Goal: Task Accomplishment & Management: Complete application form

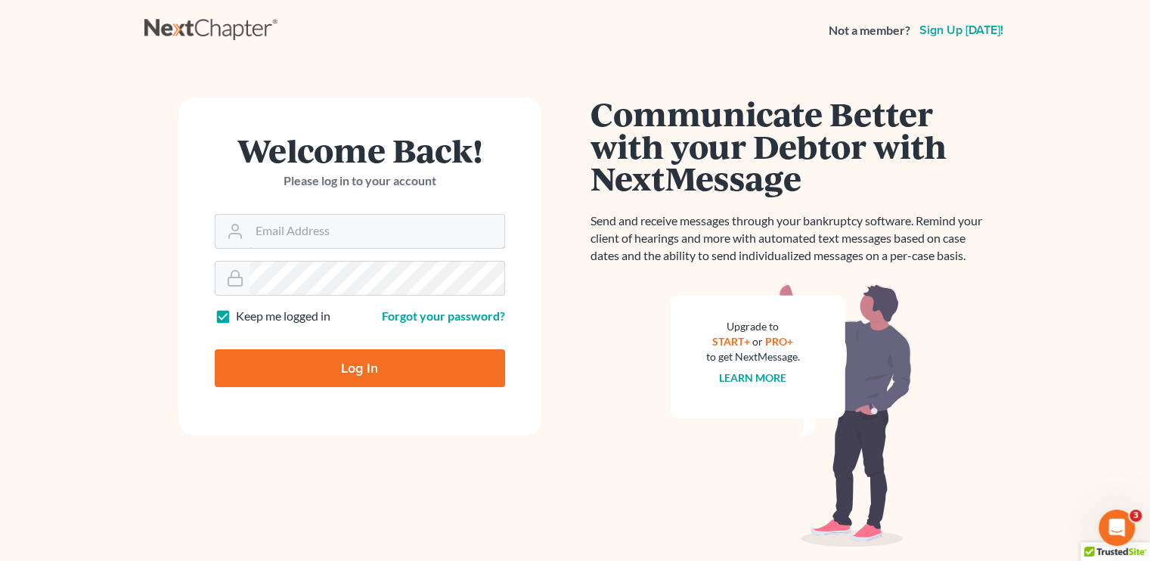
type input "[EMAIL_ADDRESS][DOMAIN_NAME]"
drag, startPoint x: 370, startPoint y: 377, endPoint x: 360, endPoint y: 380, distance: 10.3
click at [368, 377] on input "Log In" at bounding box center [360, 368] width 290 height 38
type input "Thinking..."
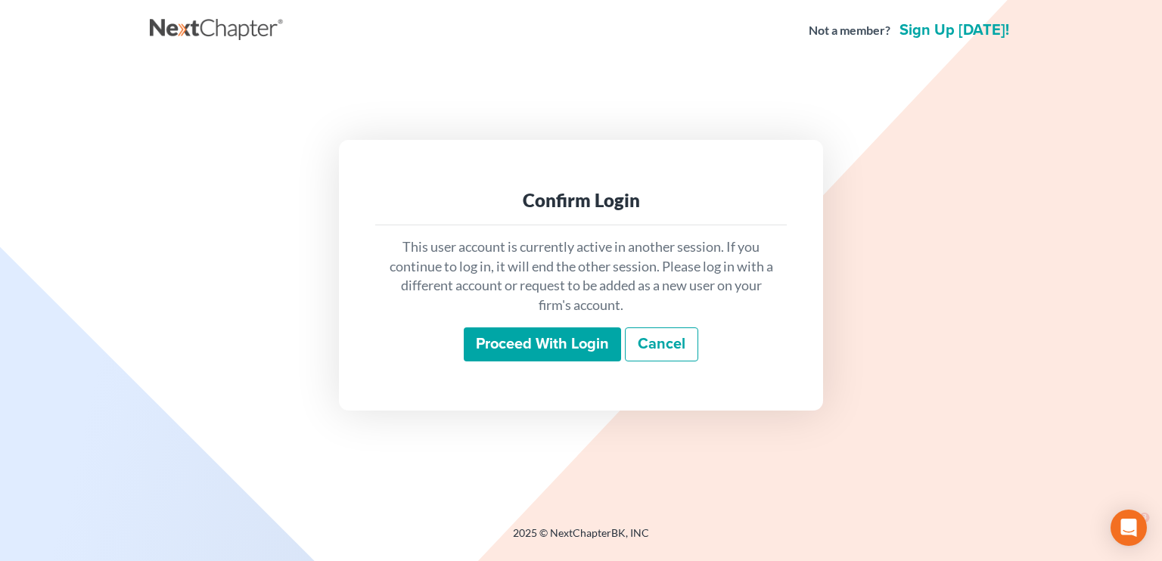
click at [567, 347] on input "Proceed with login" at bounding box center [542, 345] width 157 height 35
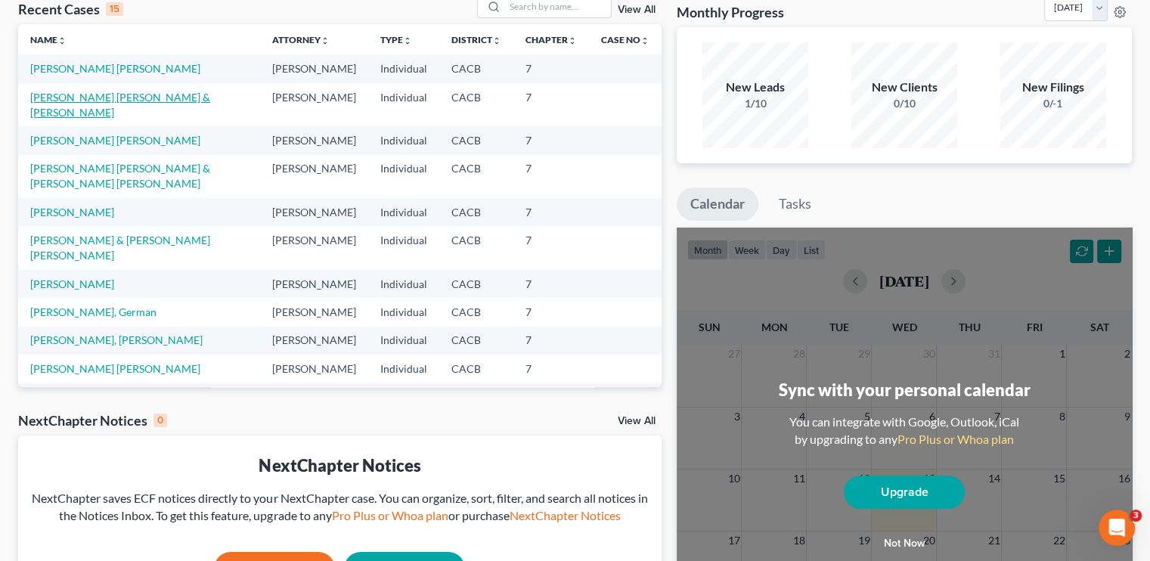
click at [85, 115] on link "[PERSON_NAME] [PERSON_NAME] & [PERSON_NAME]" at bounding box center [120, 105] width 180 height 28
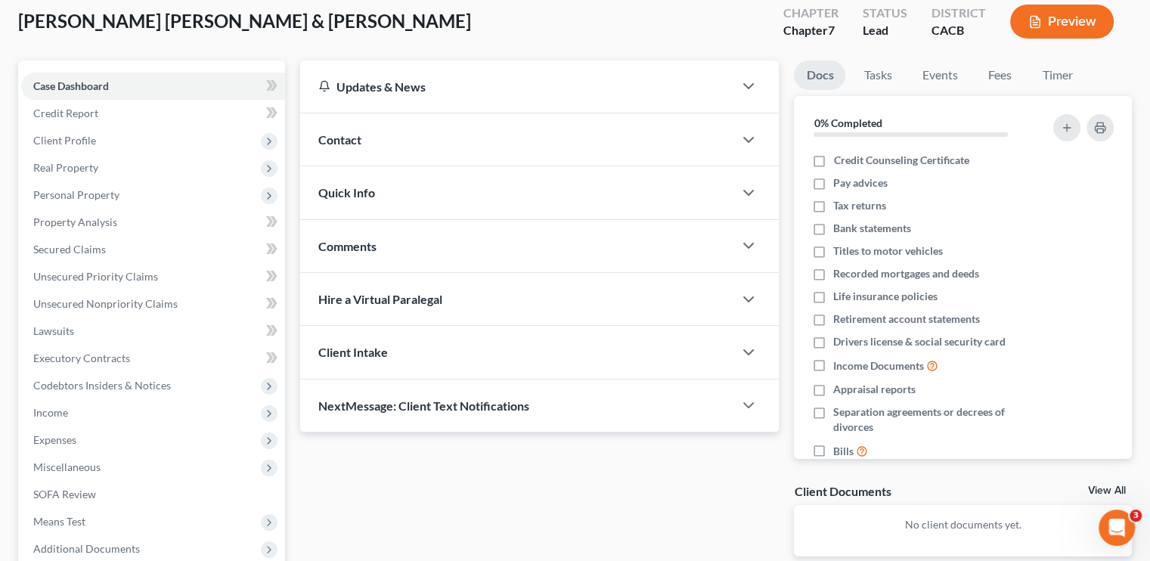
scroll to position [87, 0]
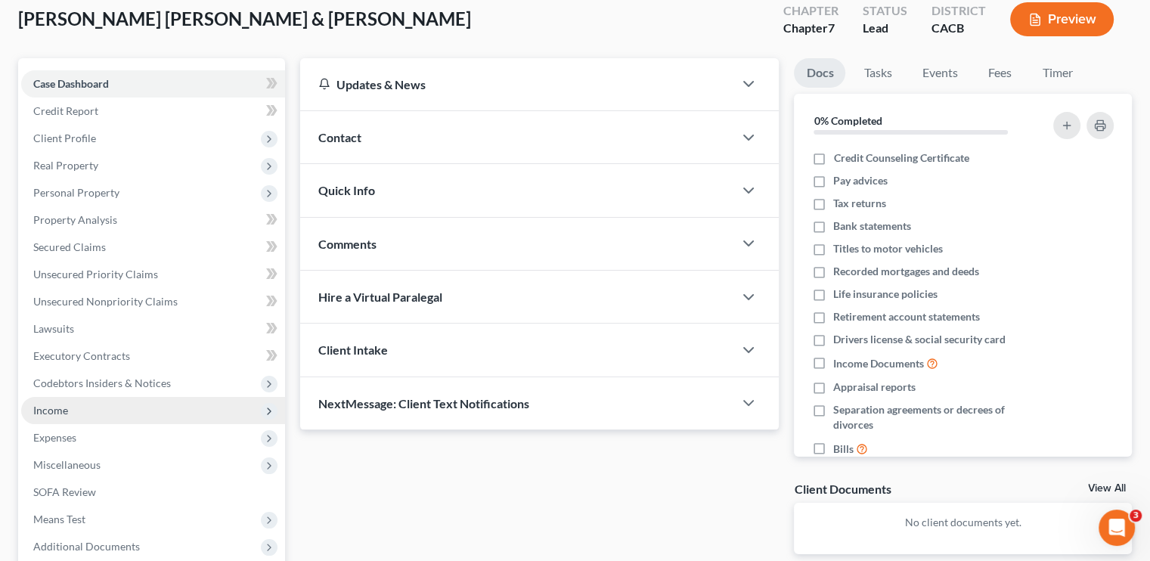
click at [101, 414] on span "Income" at bounding box center [153, 410] width 264 height 27
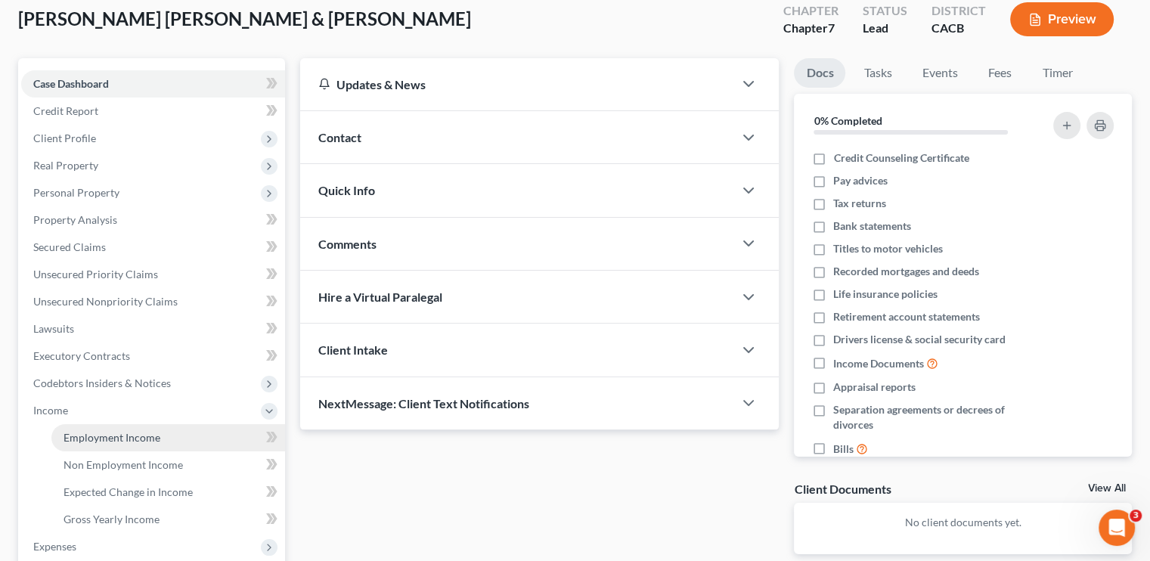
click at [116, 432] on span "Employment Income" at bounding box center [112, 437] width 97 height 13
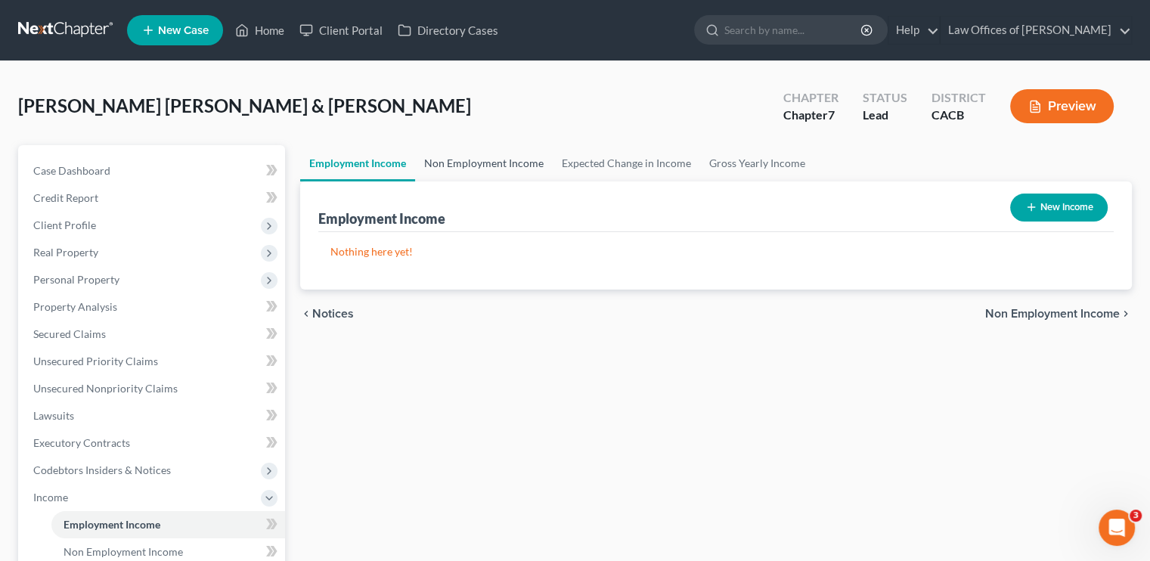
click at [483, 167] on link "Non Employment Income" at bounding box center [484, 163] width 138 height 36
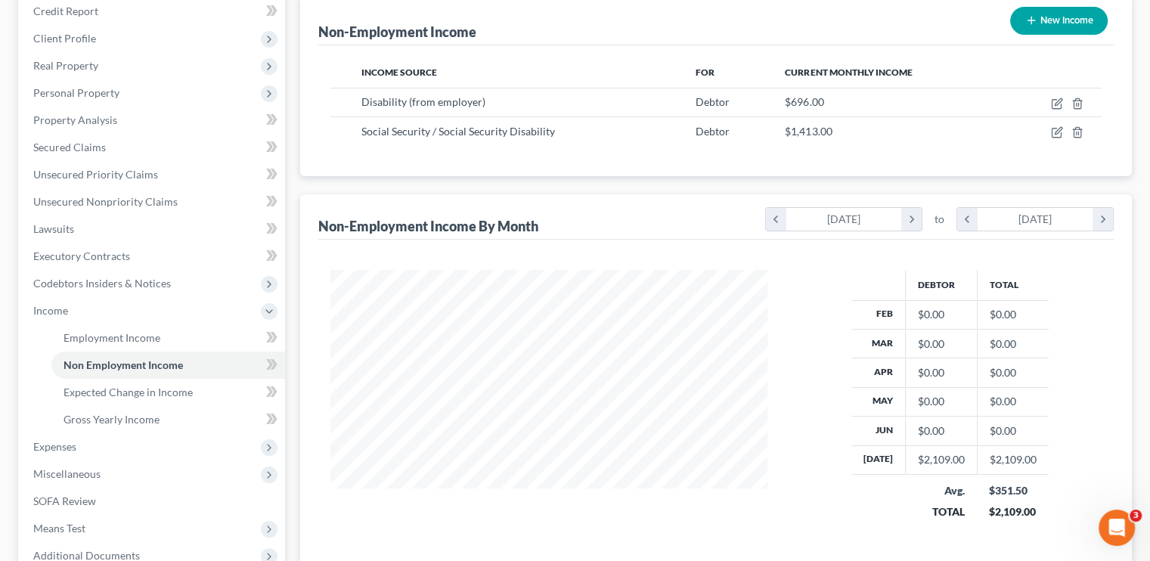
scroll to position [151, 0]
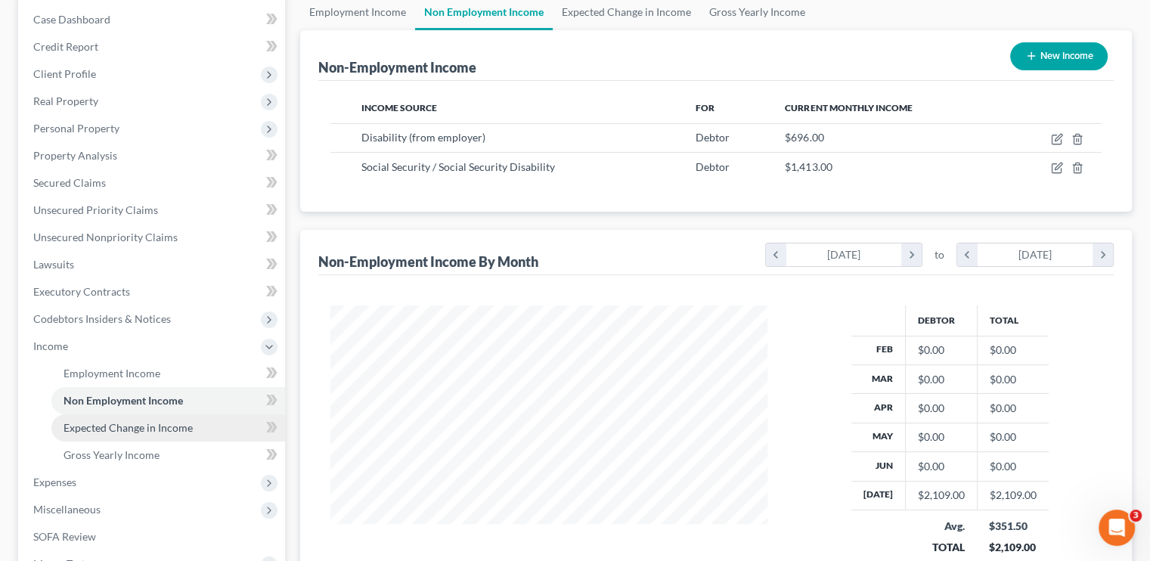
click at [101, 433] on span "Expected Change in Income" at bounding box center [128, 427] width 129 height 13
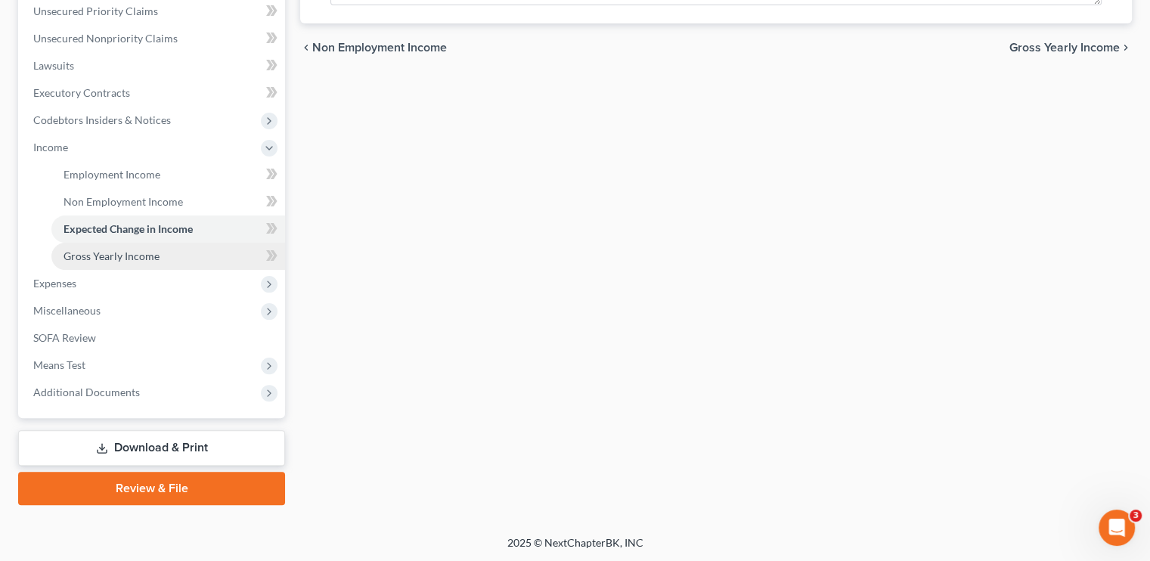
click at [101, 257] on span "Gross Yearly Income" at bounding box center [112, 256] width 96 height 13
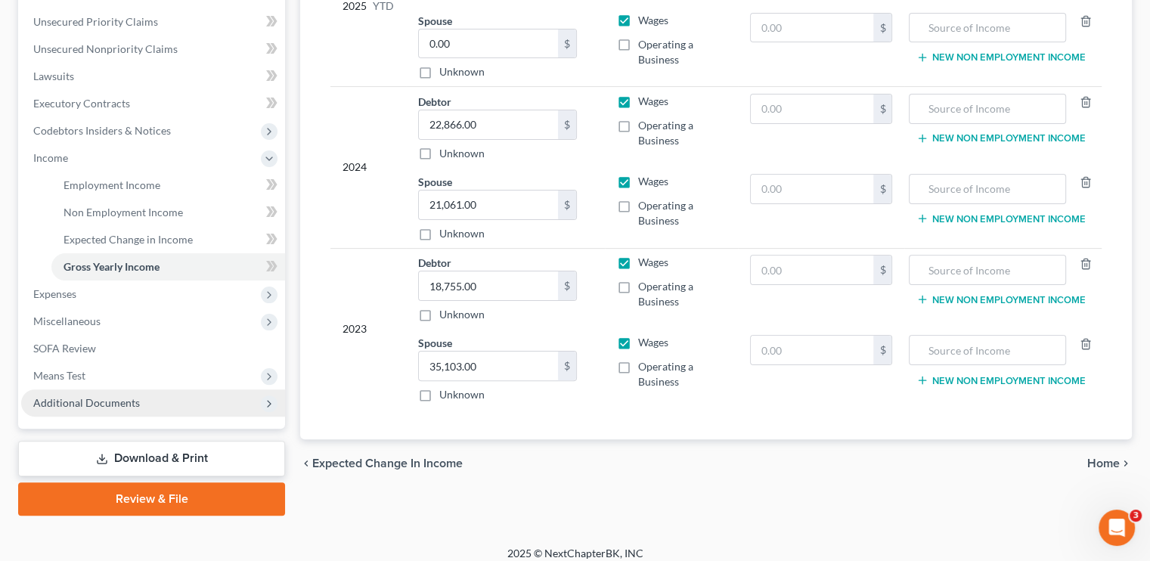
scroll to position [275, 0]
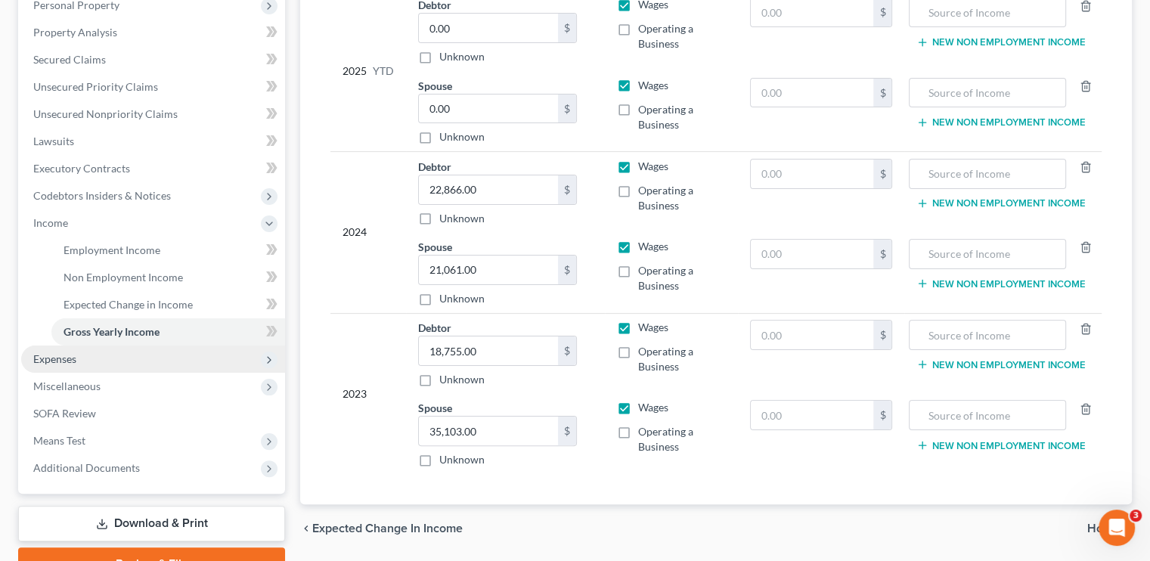
click at [58, 353] on span "Expenses" at bounding box center [54, 358] width 43 height 13
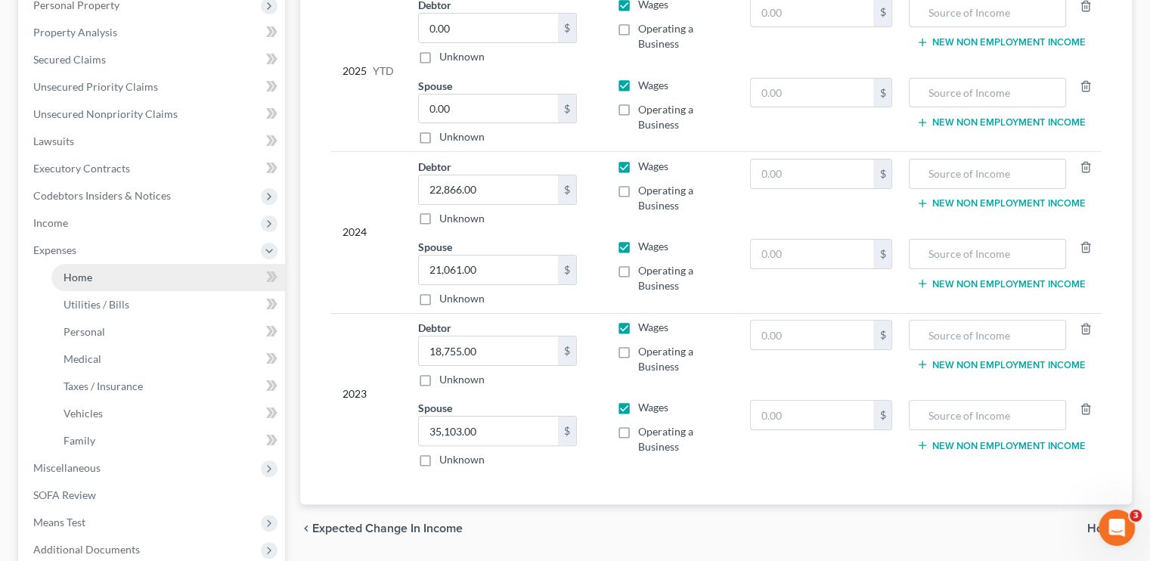
click at [97, 278] on link "Home" at bounding box center [168, 277] width 234 height 27
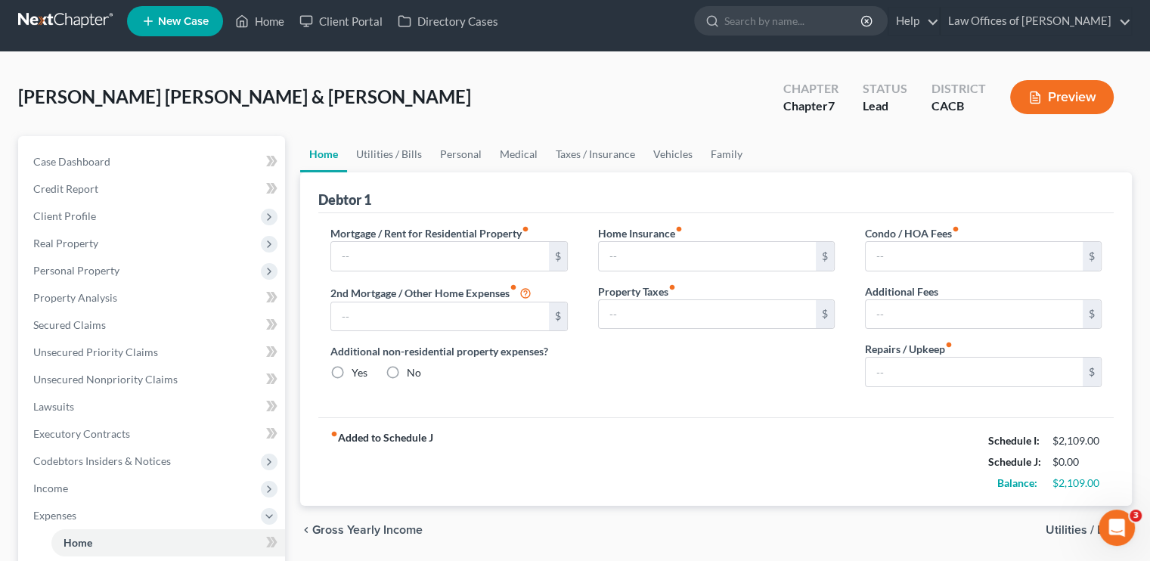
scroll to position [76, 0]
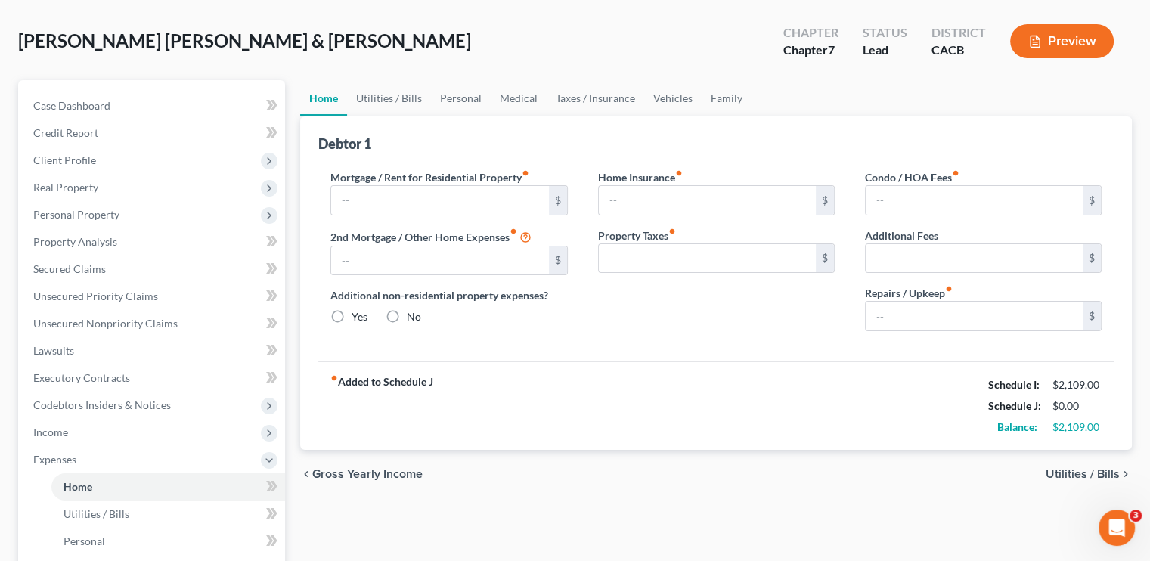
type input "1,780.00"
type input "0.00"
radio input "true"
type input "0.00"
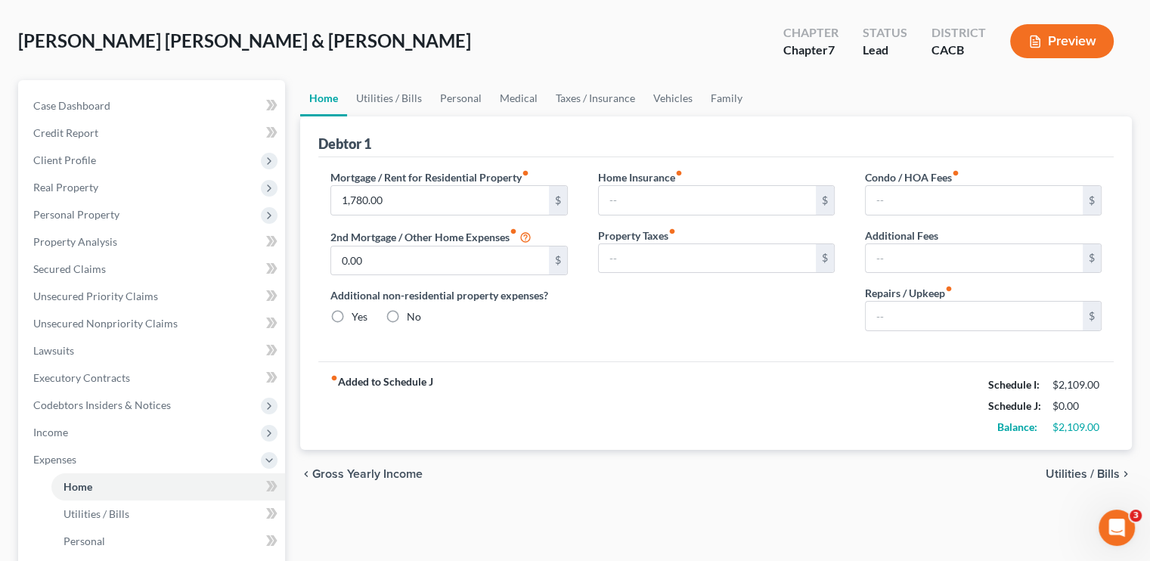
type input "0.00"
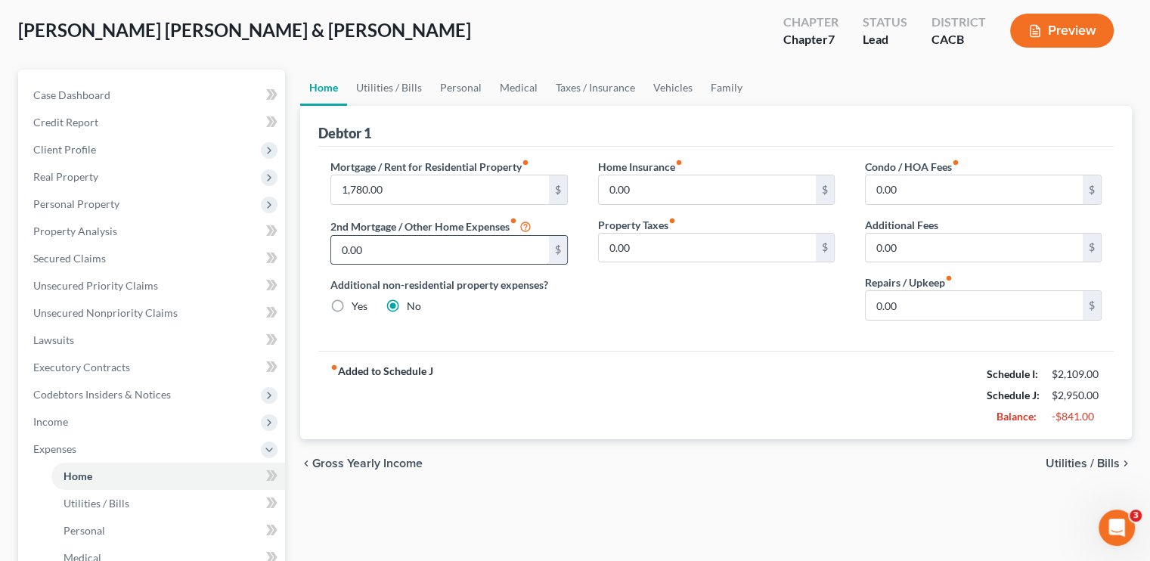
scroll to position [0, 0]
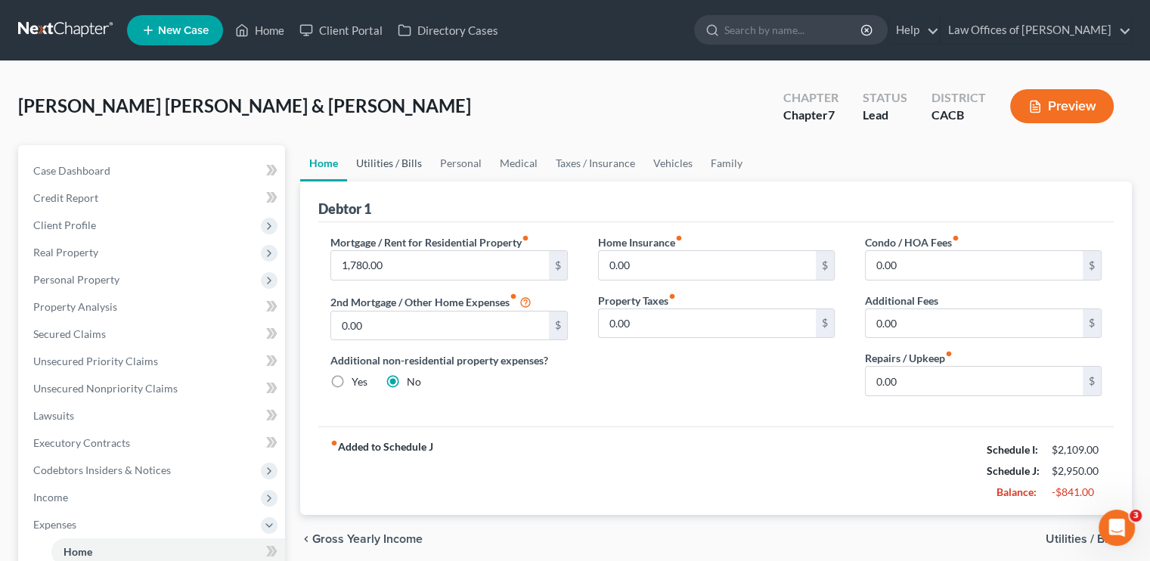
click at [406, 163] on link "Utilities / Bills" at bounding box center [389, 163] width 84 height 36
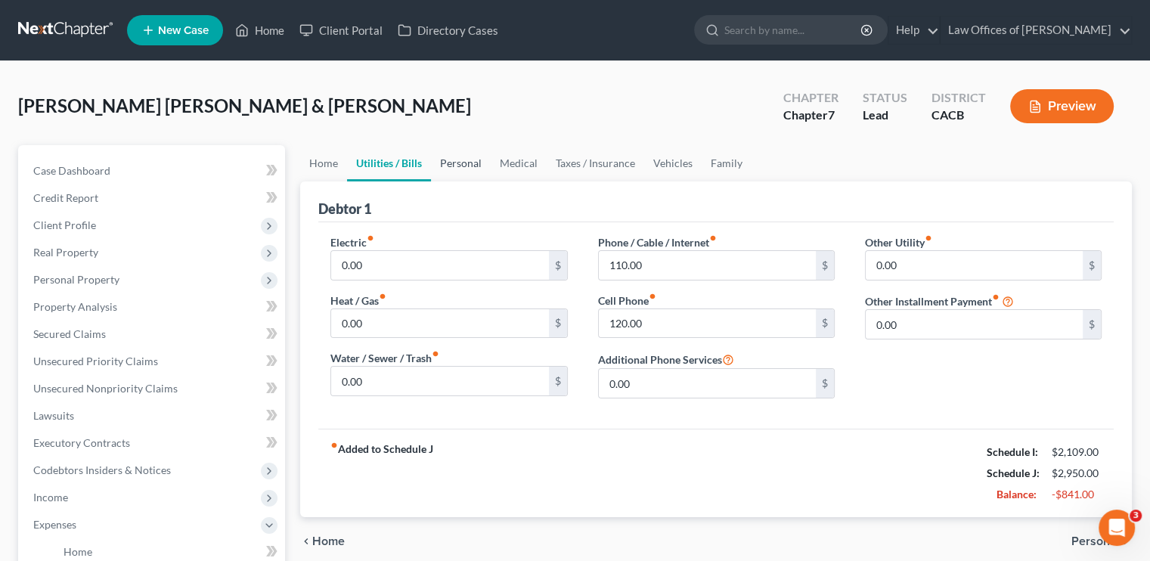
click at [466, 166] on link "Personal" at bounding box center [461, 163] width 60 height 36
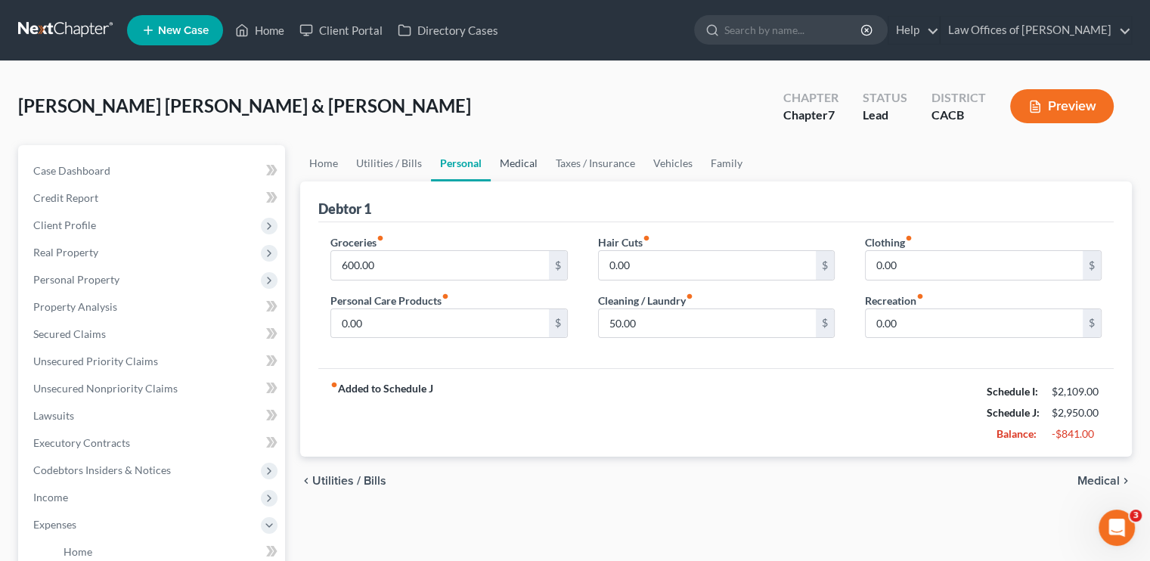
click at [517, 162] on link "Medical" at bounding box center [519, 163] width 56 height 36
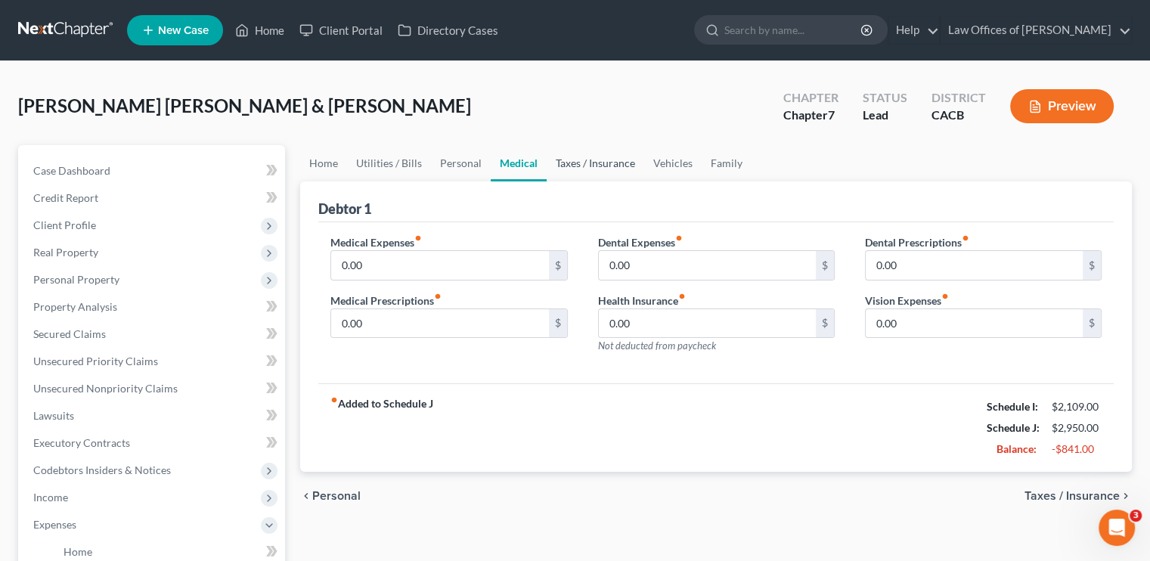
click at [592, 162] on link "Taxes / Insurance" at bounding box center [596, 163] width 98 height 36
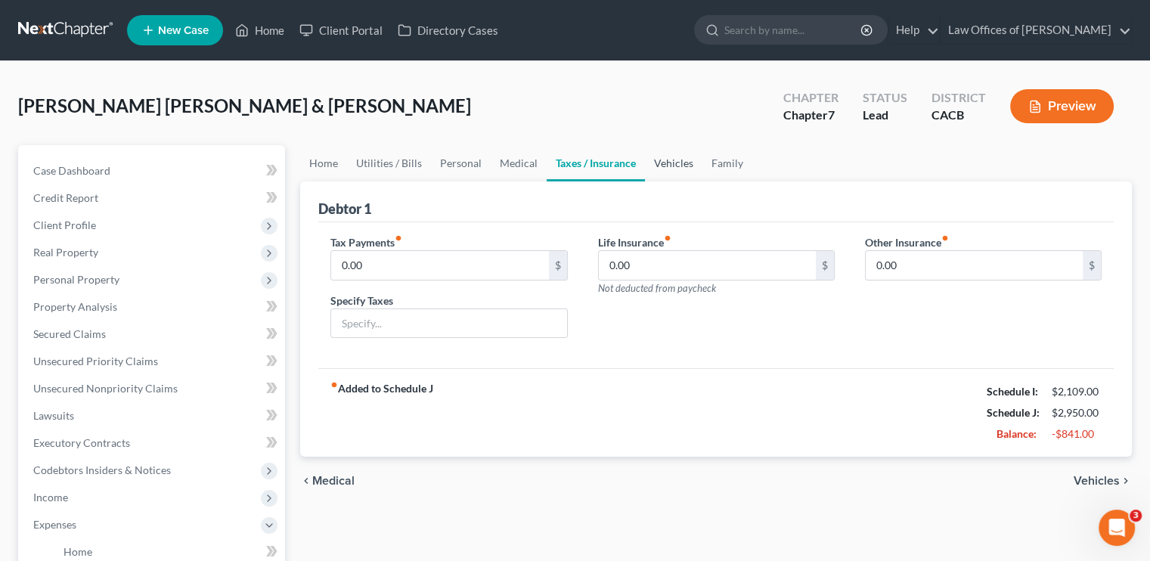
click at [681, 163] on link "Vehicles" at bounding box center [673, 163] width 57 height 36
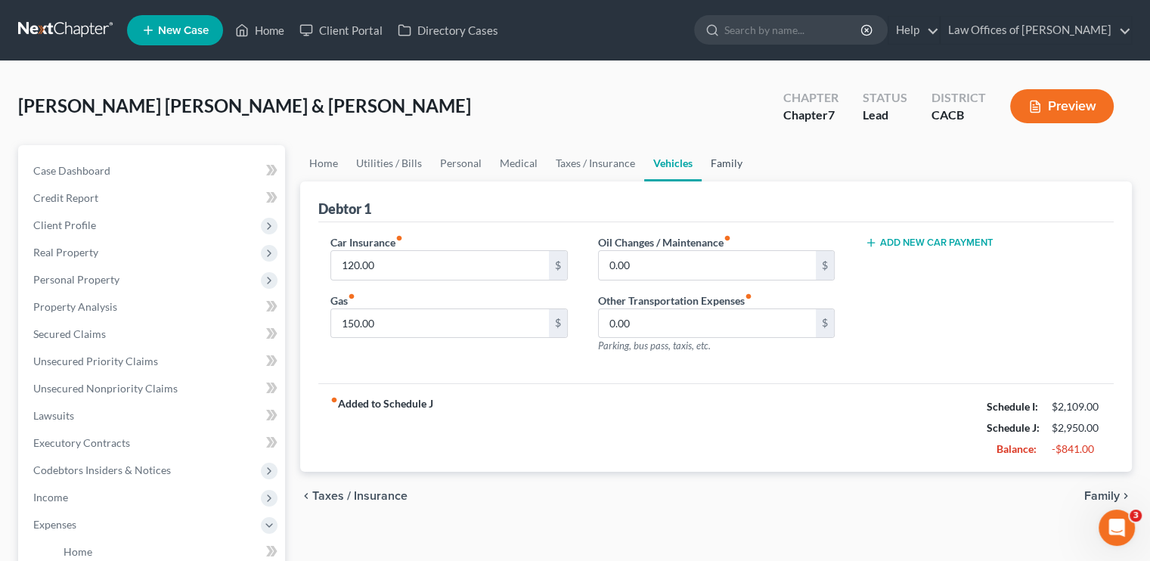
click at [727, 160] on link "Family" at bounding box center [727, 163] width 50 height 36
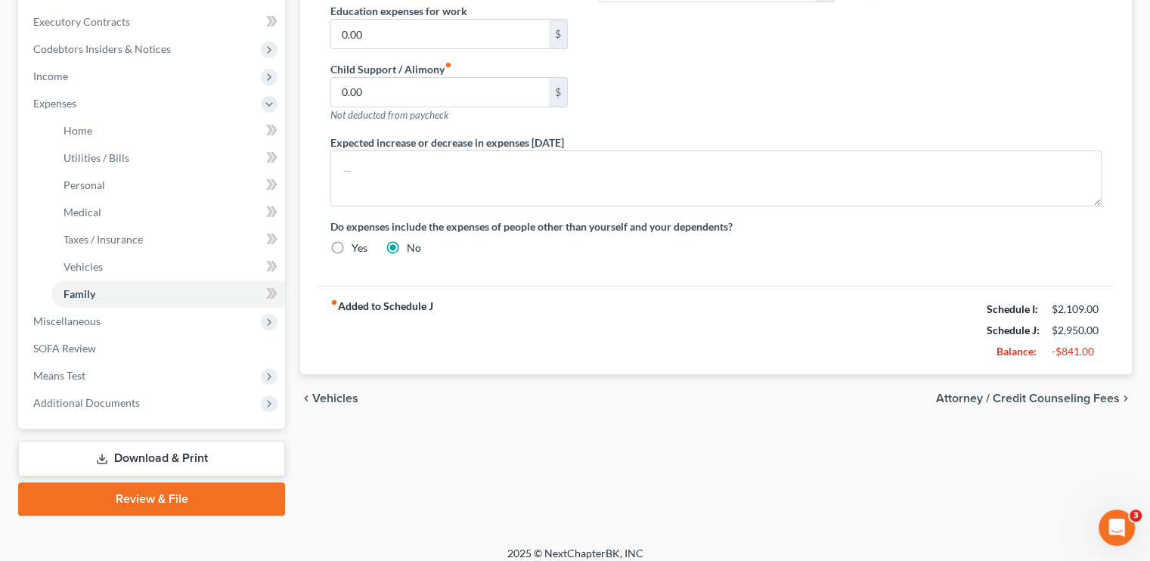
scroll to position [432, 0]
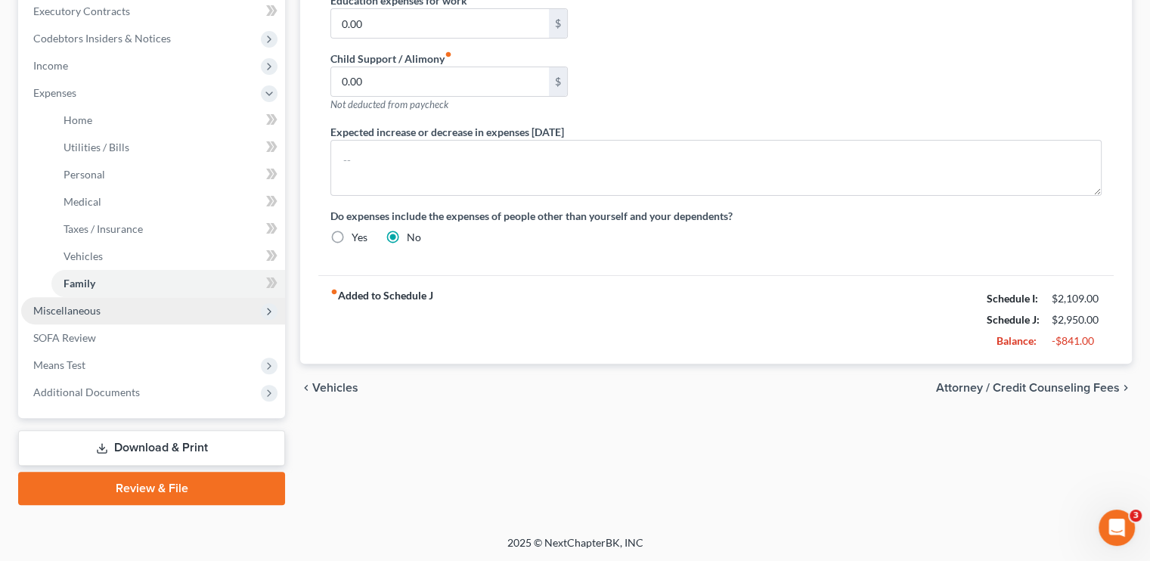
click at [73, 309] on span "Miscellaneous" at bounding box center [66, 310] width 67 height 13
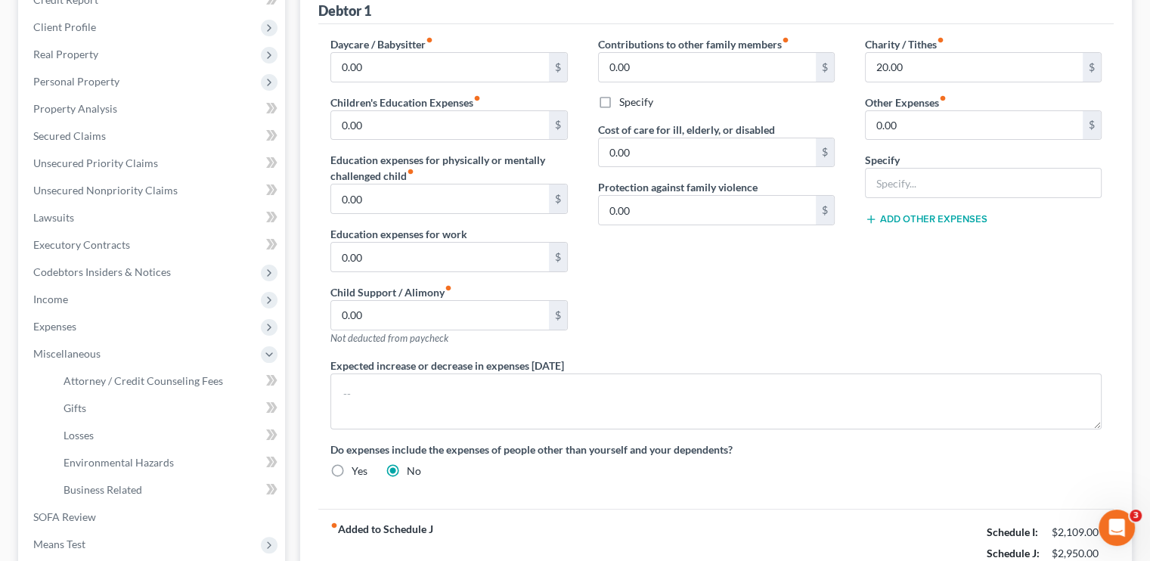
scroll to position [377, 0]
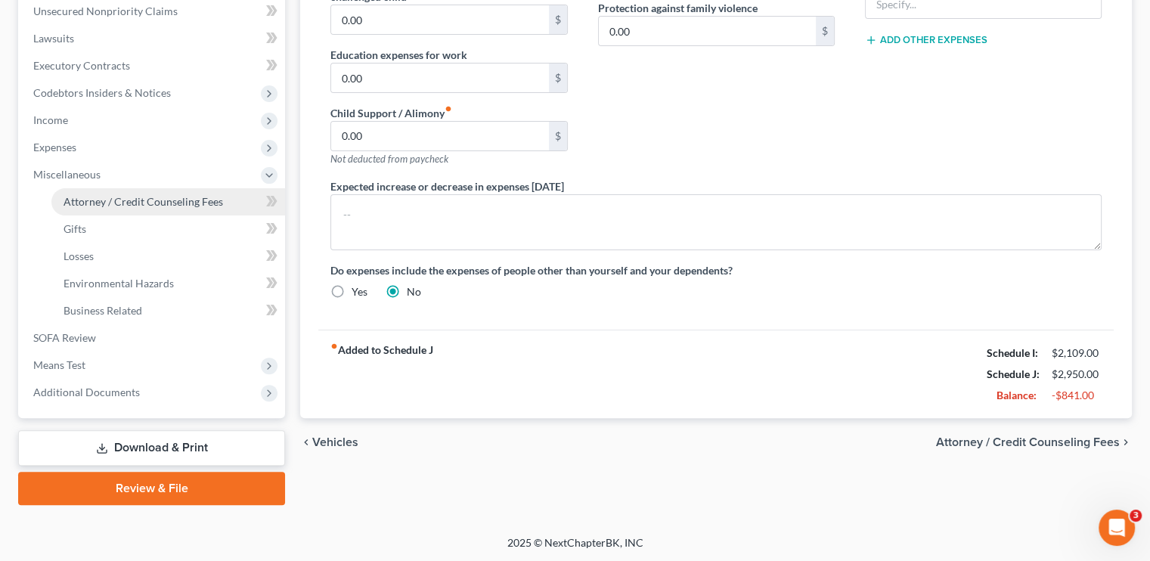
click at [114, 201] on span "Attorney / Credit Counseling Fees" at bounding box center [144, 201] width 160 height 13
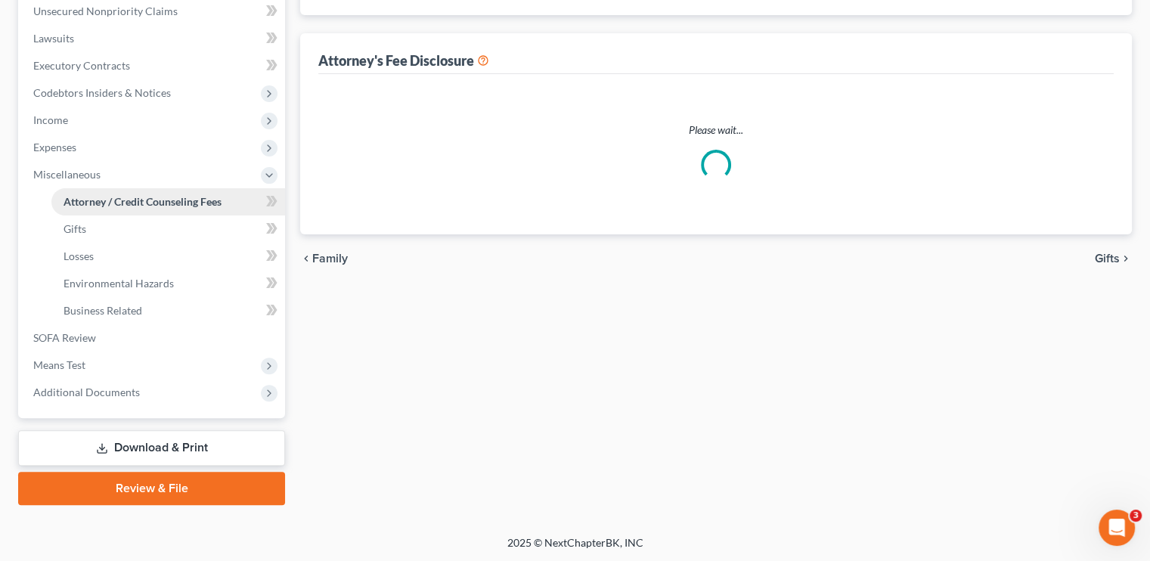
scroll to position [101, 0]
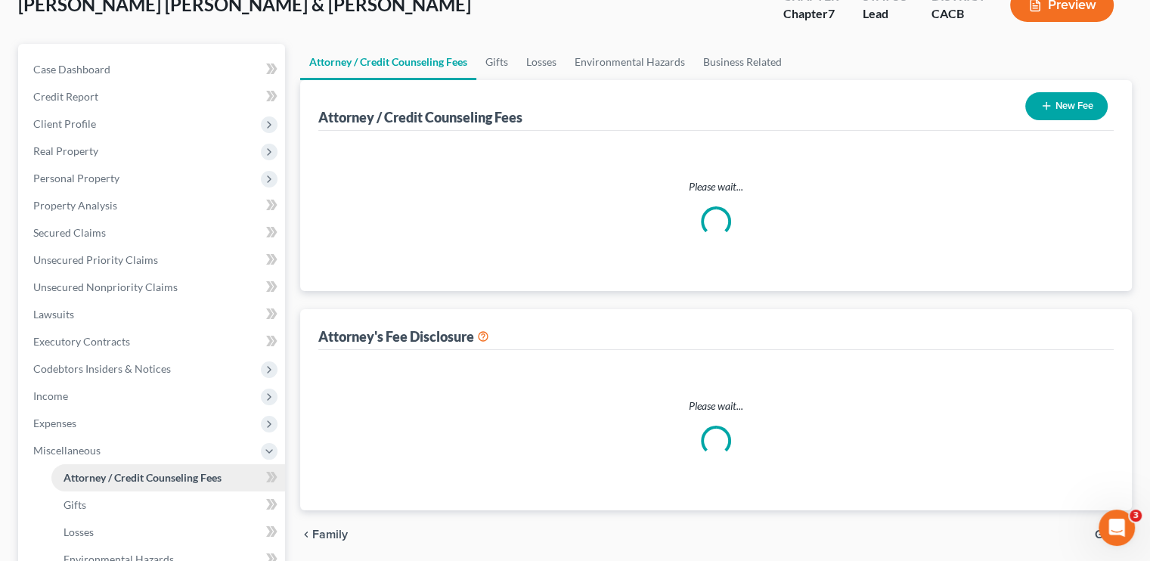
select select "0"
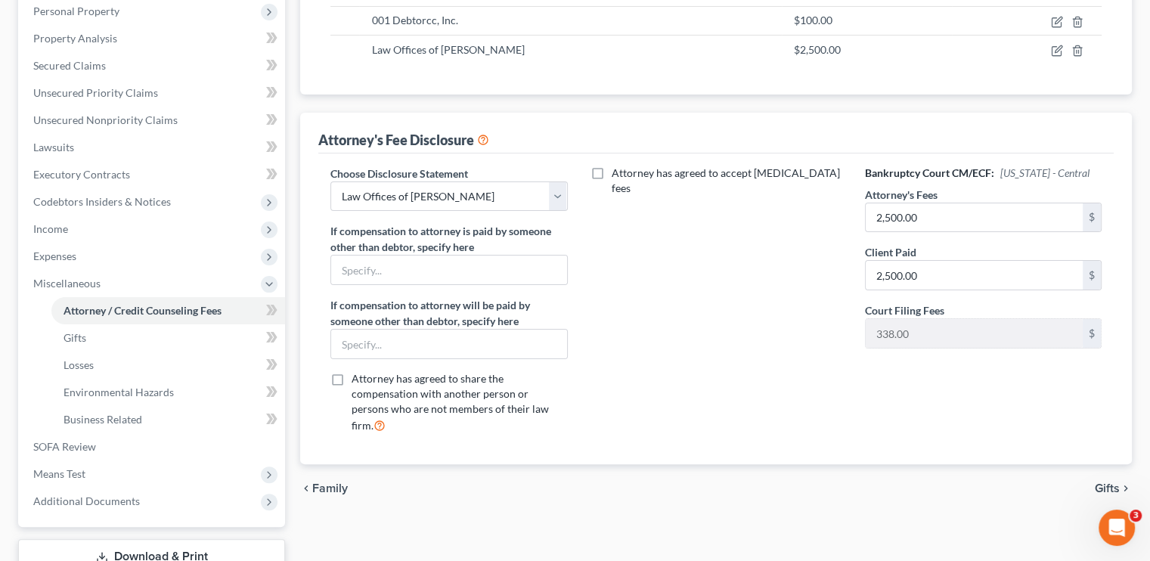
scroll to position [0, 0]
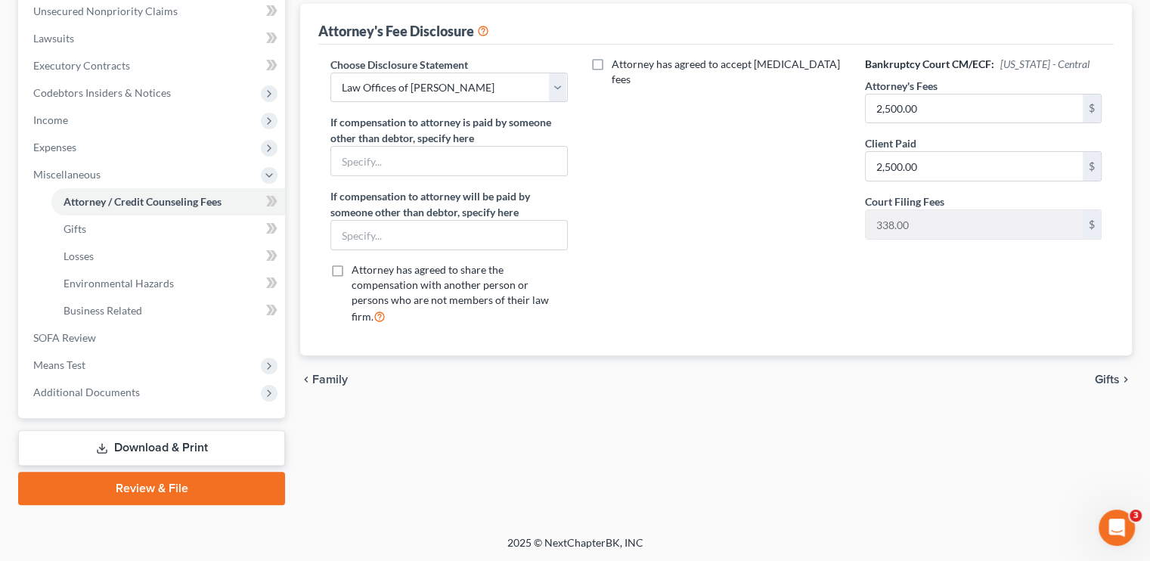
click at [190, 452] on link "Download & Print" at bounding box center [151, 448] width 267 height 36
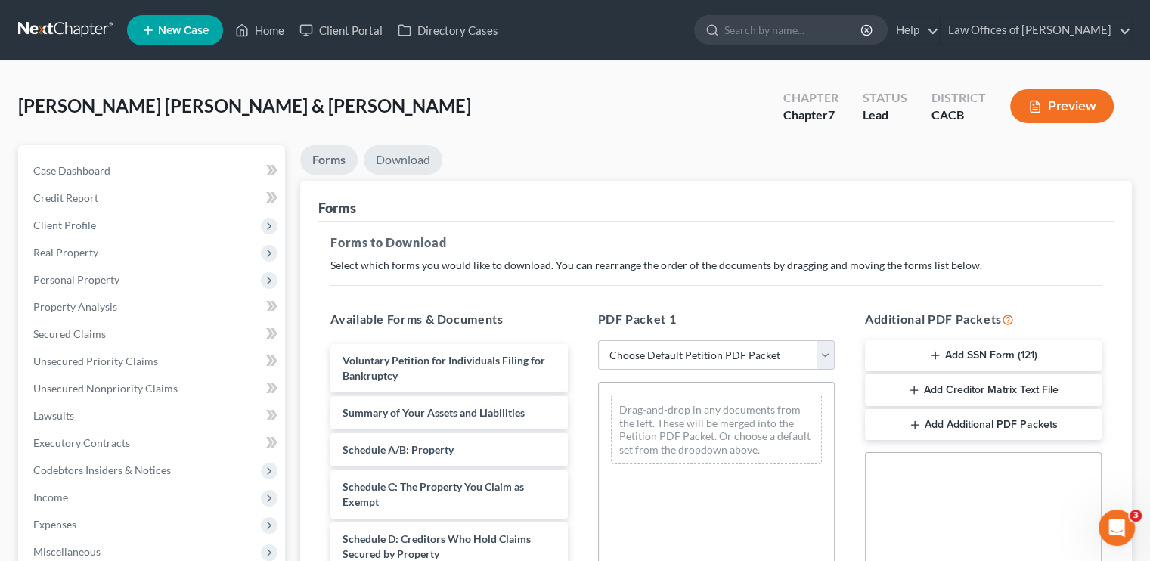
click at [423, 154] on link "Download" at bounding box center [403, 159] width 79 height 29
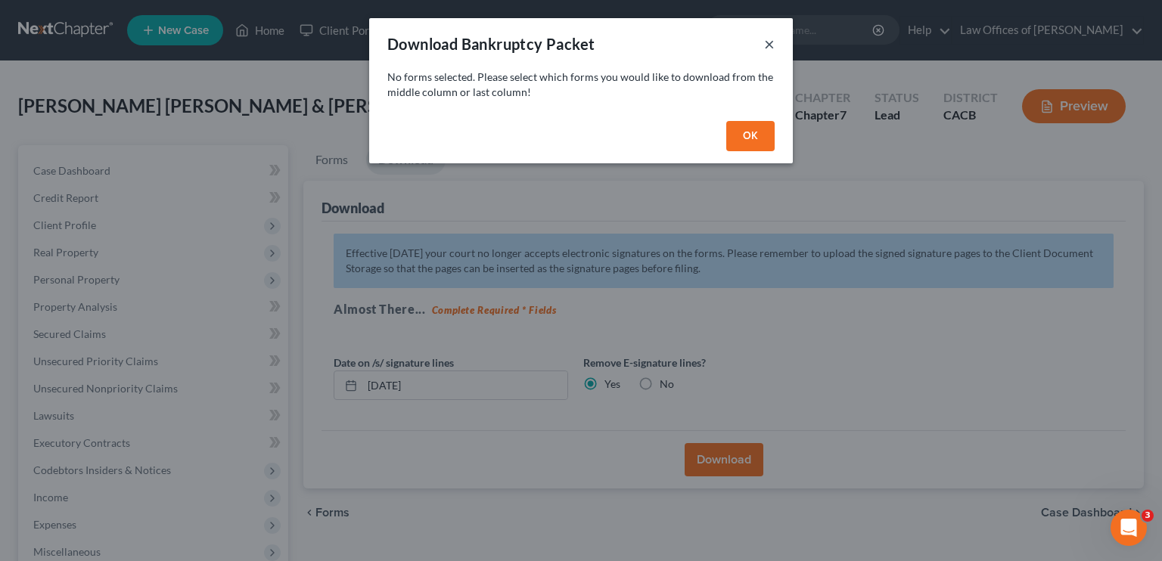
click at [771, 41] on button "×" at bounding box center [769, 44] width 11 height 18
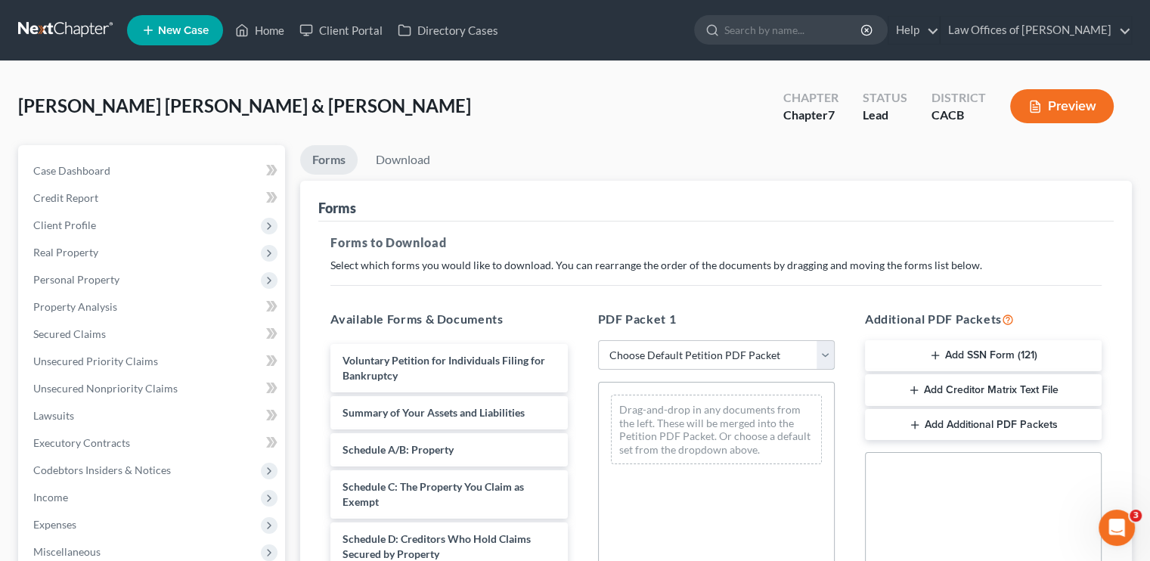
click at [816, 355] on select "Choose Default Petition PDF Packet Complete Bankruptcy Petition (all forms and …" at bounding box center [716, 355] width 237 height 30
select select "5"
click at [598, 340] on select "Choose Default Petition PDF Packet Complete Bankruptcy Petition (all forms and …" at bounding box center [716, 355] width 237 height 30
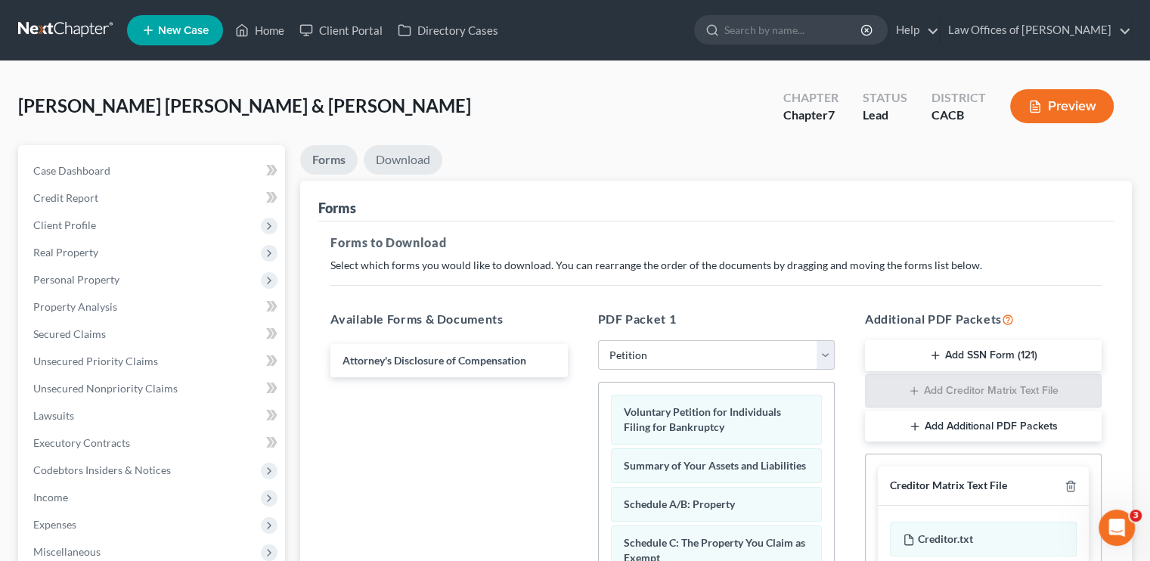
click at [382, 149] on link "Download" at bounding box center [403, 159] width 79 height 29
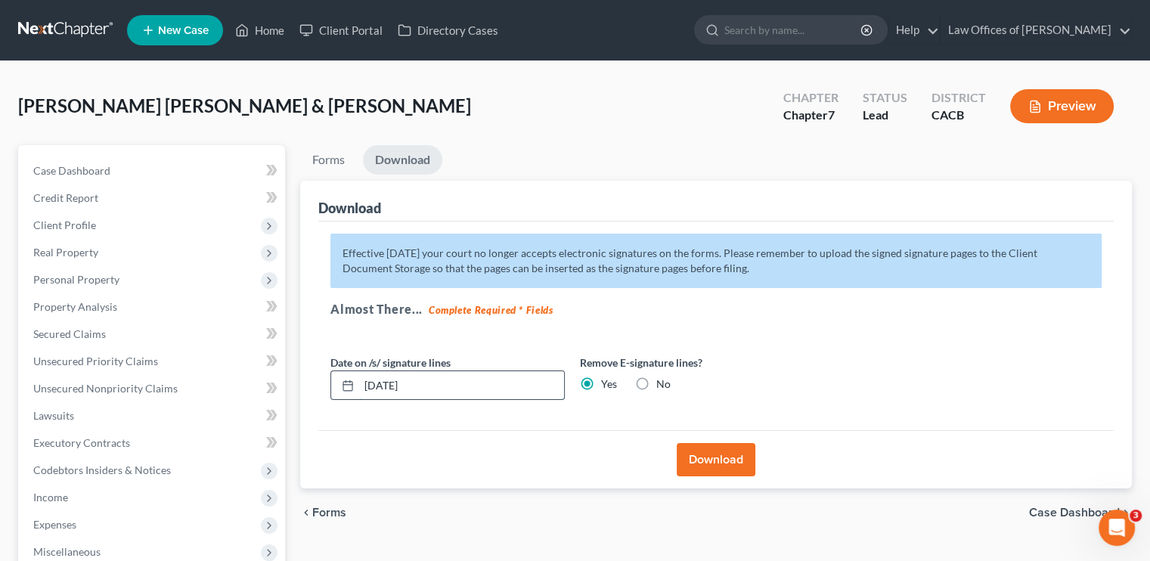
drag, startPoint x: 428, startPoint y: 379, endPoint x: 354, endPoint y: 371, distance: 74.5
click at [348, 374] on div "[DATE]" at bounding box center [448, 386] width 234 height 30
click at [420, 159] on link "Download" at bounding box center [402, 159] width 79 height 29
click at [416, 163] on link "Download" at bounding box center [402, 159] width 79 height 29
click at [735, 457] on button "Download" at bounding box center [716, 459] width 79 height 33
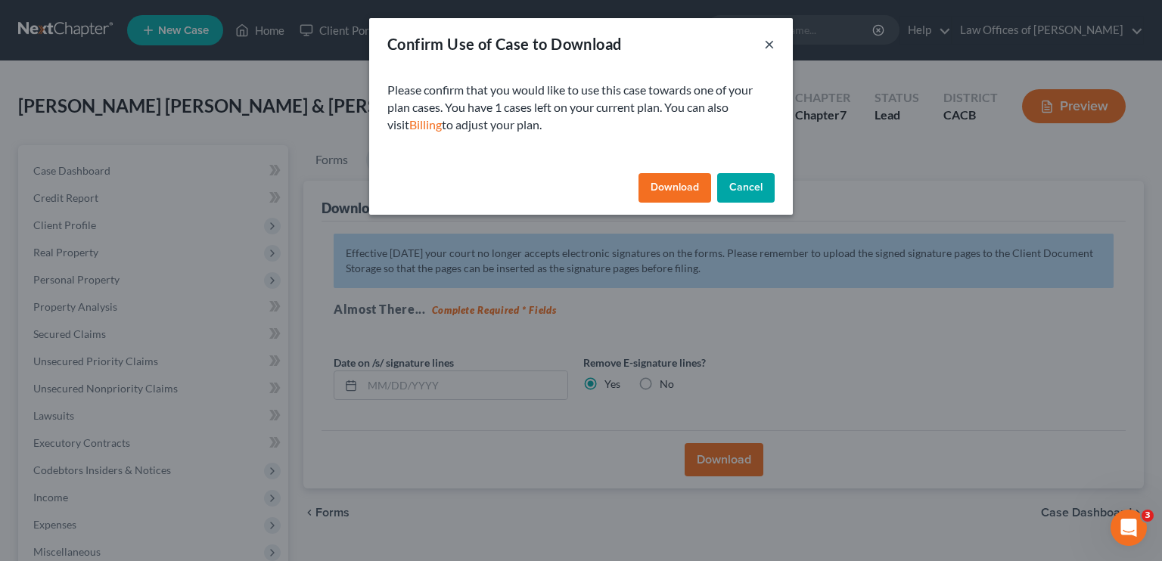
click at [773, 42] on button "×" at bounding box center [769, 44] width 11 height 18
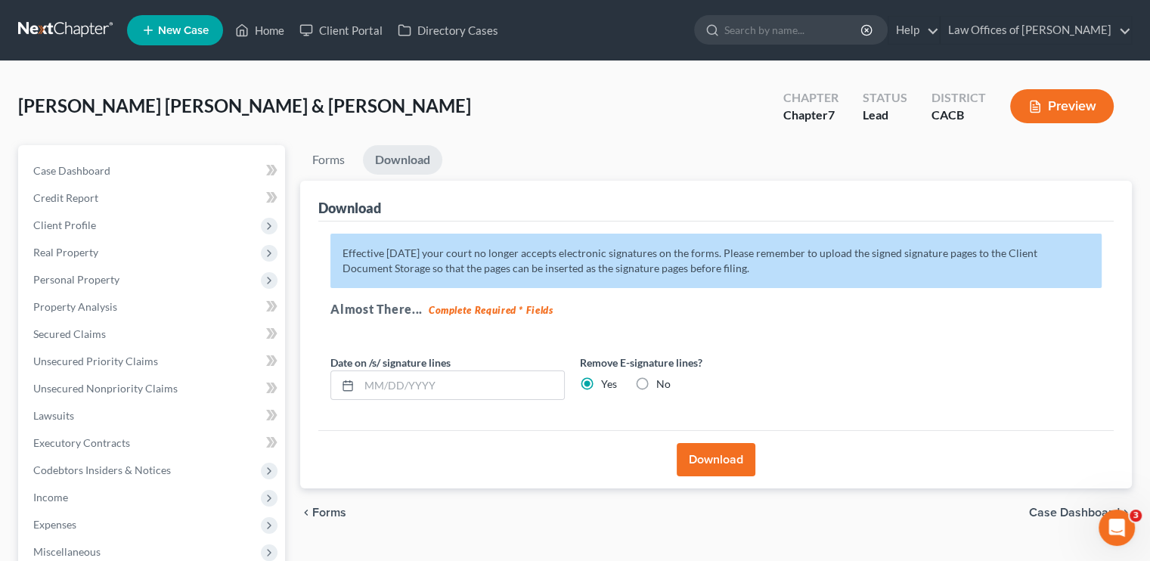
click at [1063, 106] on button "Preview" at bounding box center [1063, 106] width 104 height 34
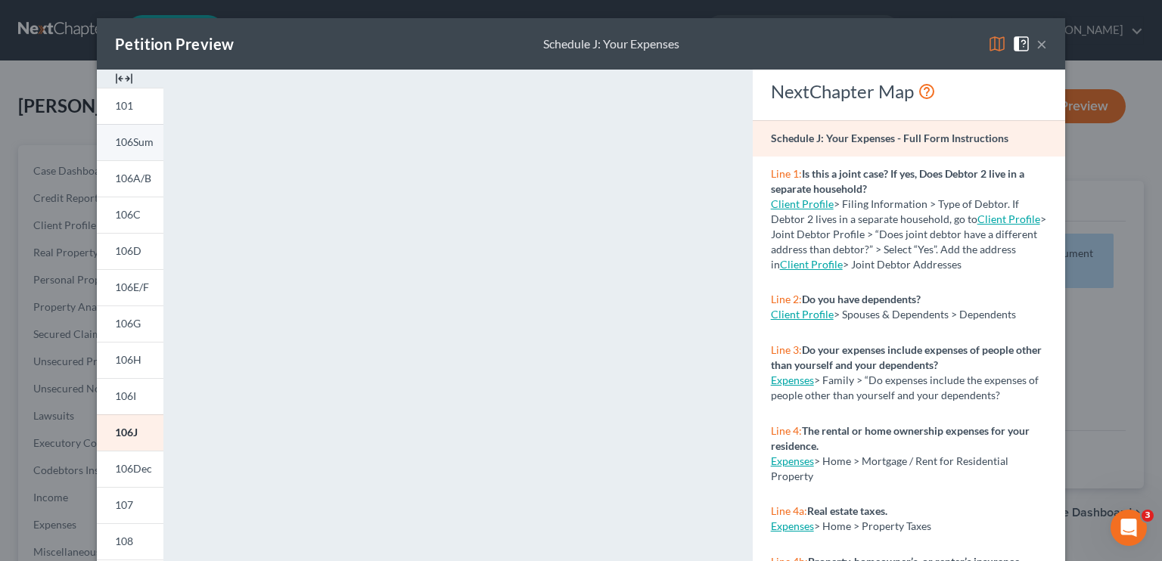
click at [124, 138] on span "106Sum" at bounding box center [134, 141] width 39 height 13
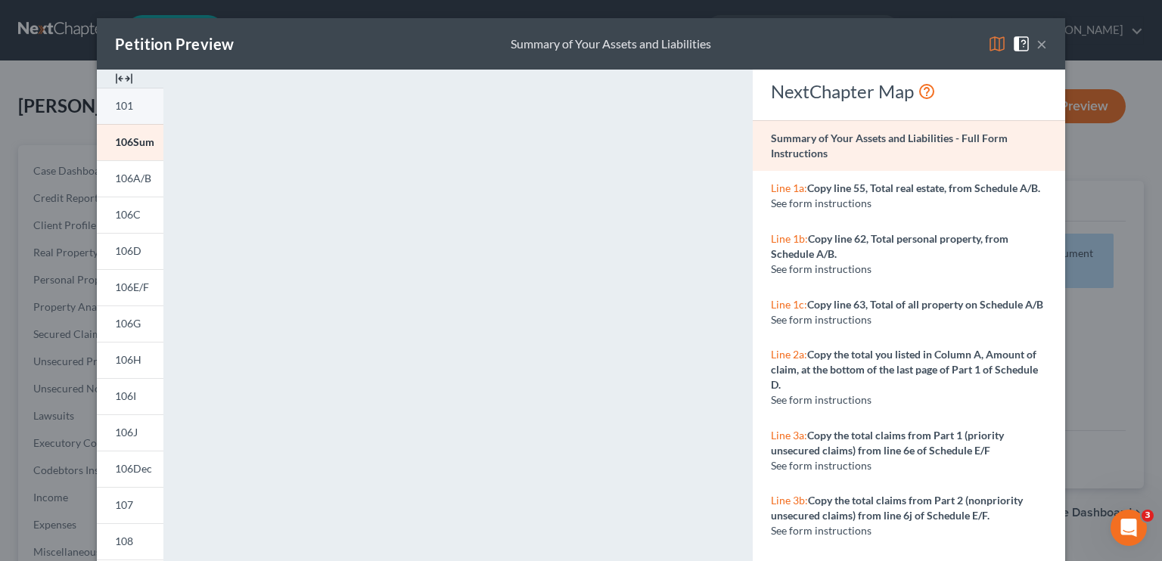
click at [127, 116] on link "101" at bounding box center [130, 106] width 67 height 36
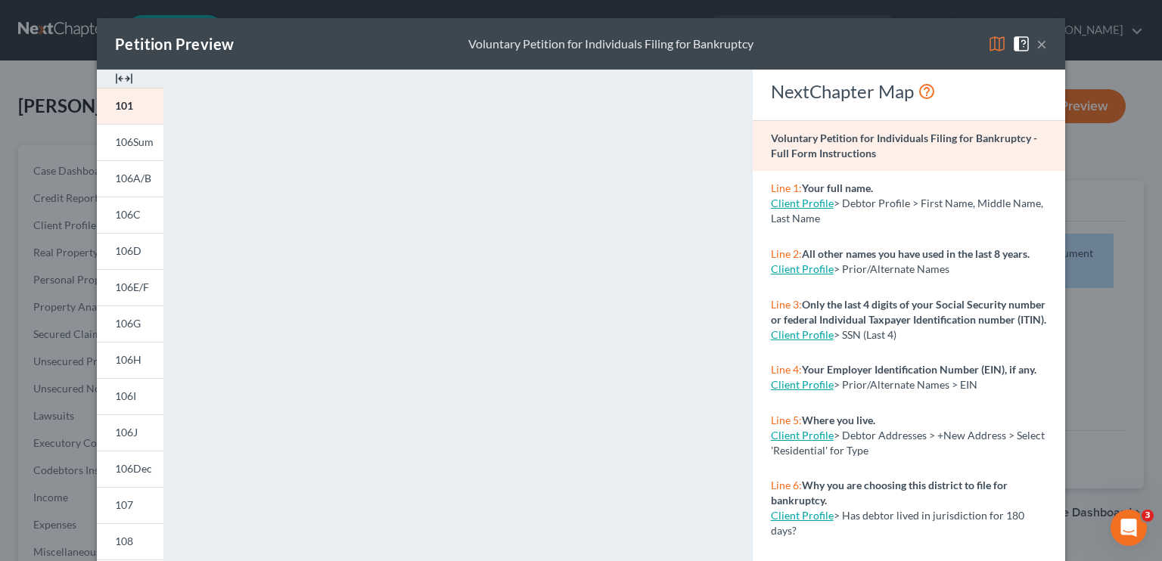
click at [1036, 45] on button "×" at bounding box center [1041, 44] width 11 height 18
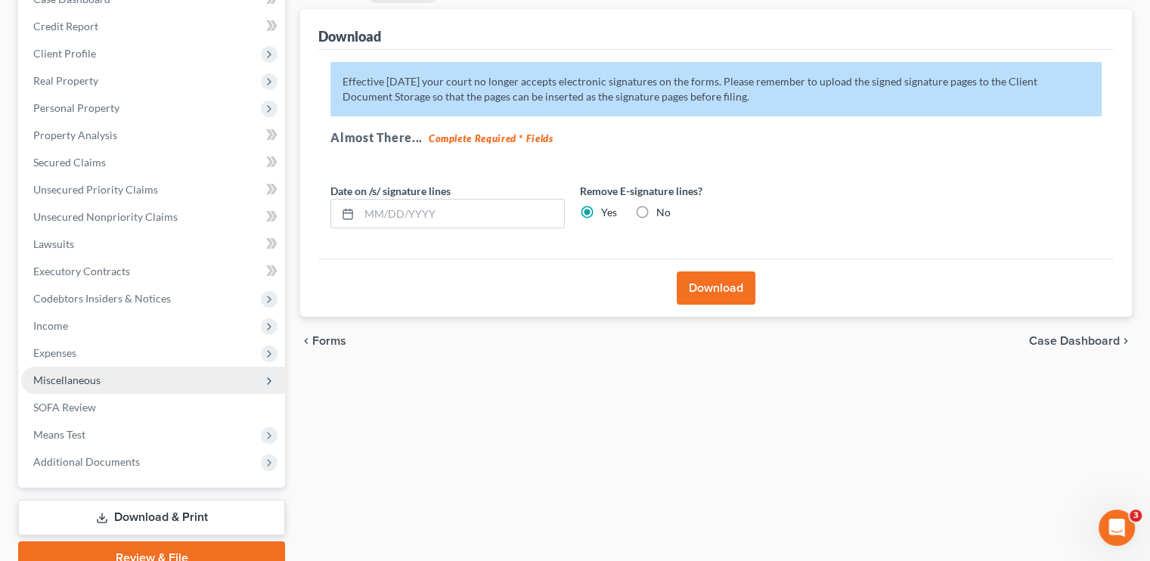
scroll to position [76, 0]
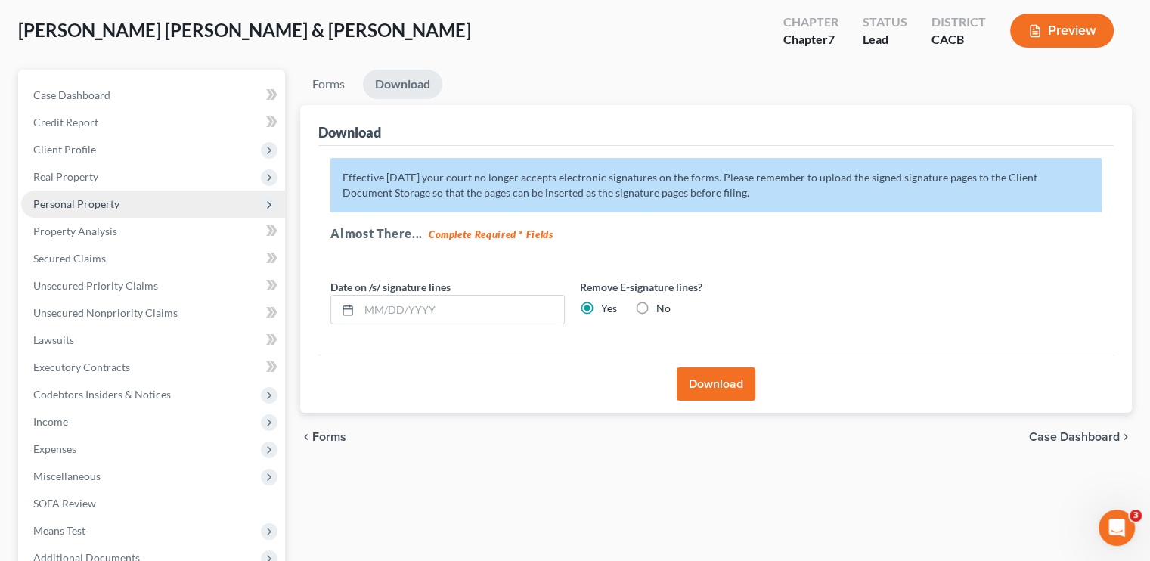
click at [82, 211] on span "Personal Property" at bounding box center [153, 204] width 264 height 27
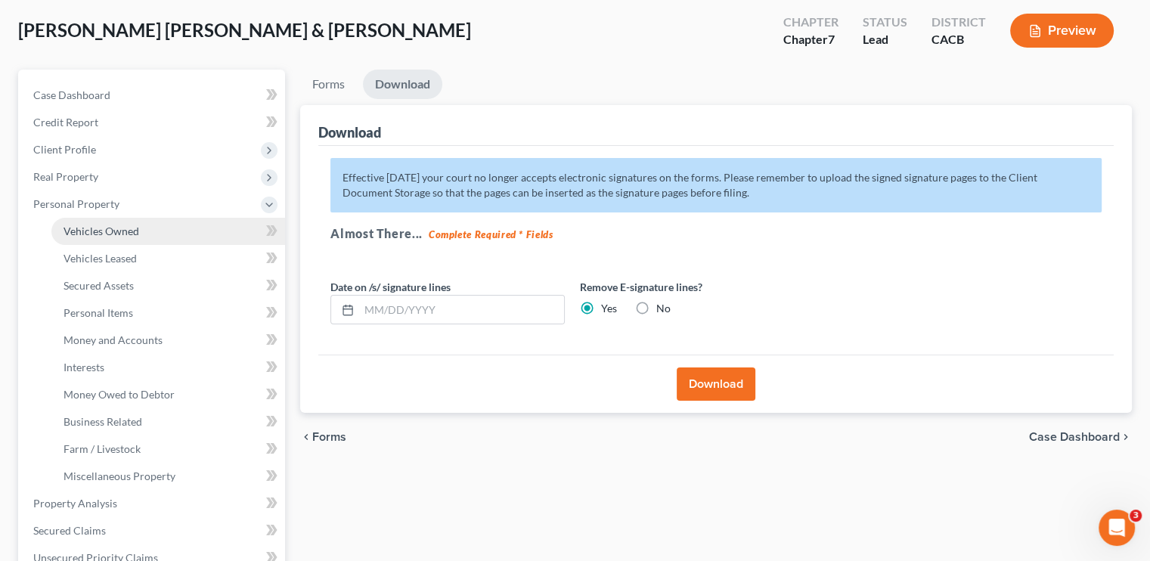
click at [85, 232] on span "Vehicles Owned" at bounding box center [102, 231] width 76 height 13
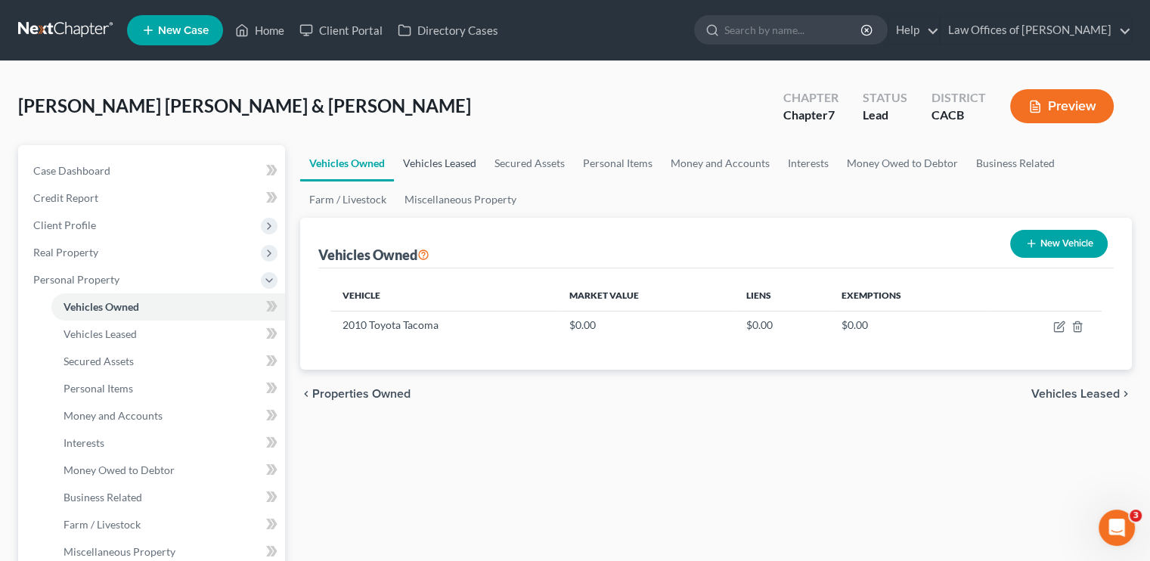
click at [451, 166] on link "Vehicles Leased" at bounding box center [440, 163] width 92 height 36
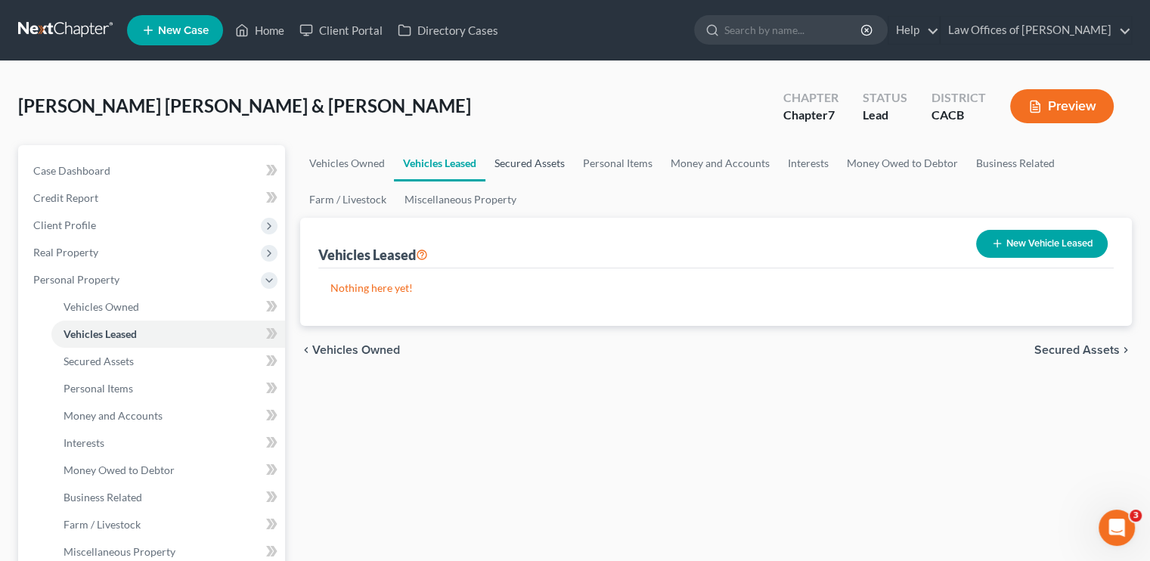
click at [544, 163] on link "Secured Assets" at bounding box center [530, 163] width 88 height 36
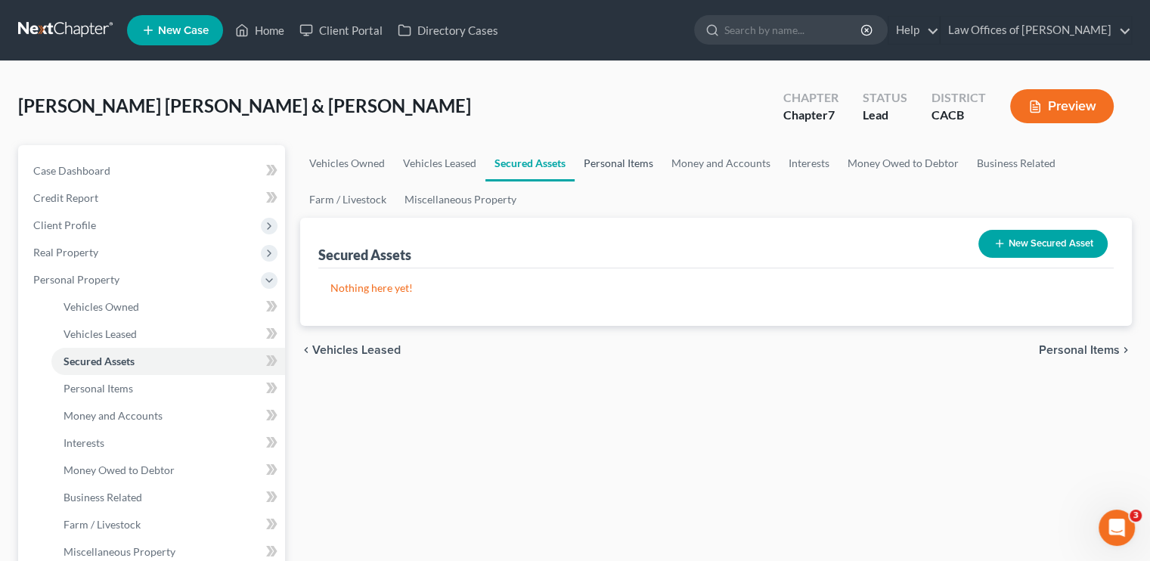
click at [638, 164] on link "Personal Items" at bounding box center [619, 163] width 88 height 36
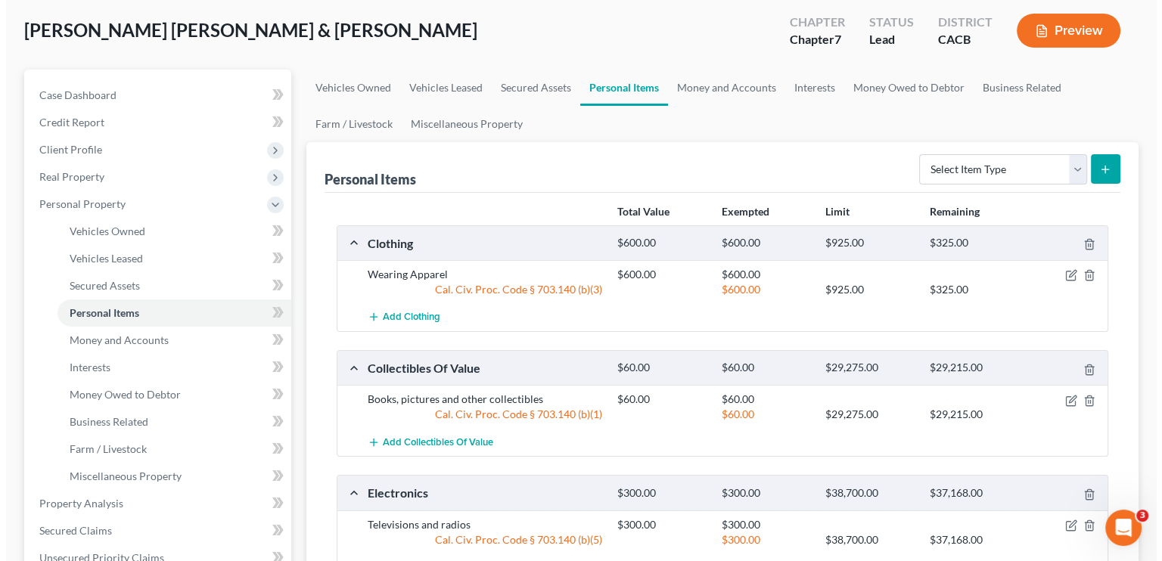
scroll to position [76, 0]
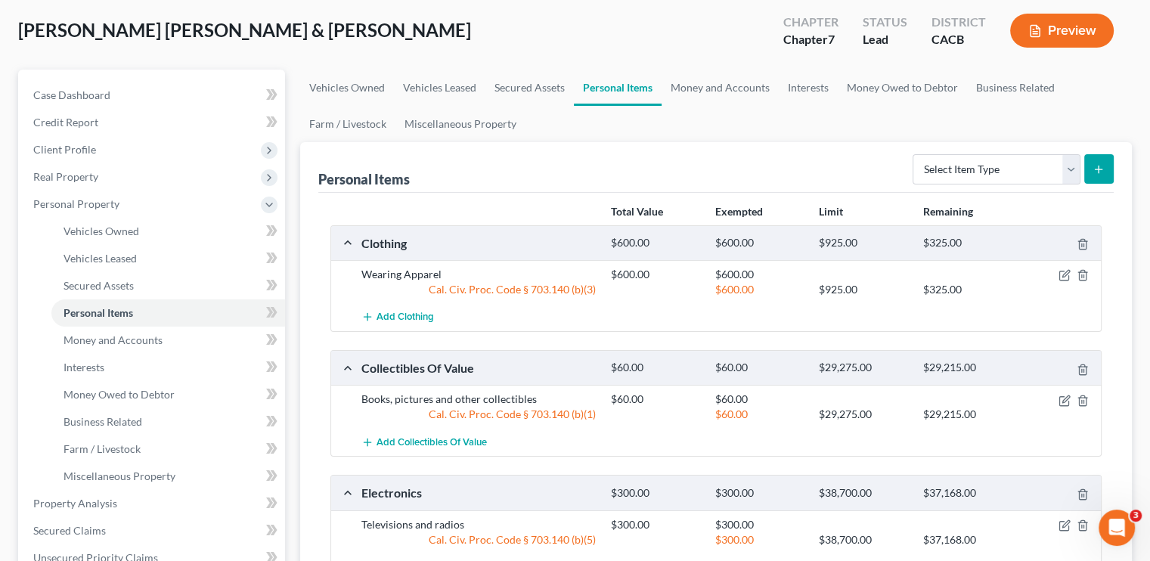
click at [1076, 32] on button "Preview" at bounding box center [1063, 31] width 104 height 34
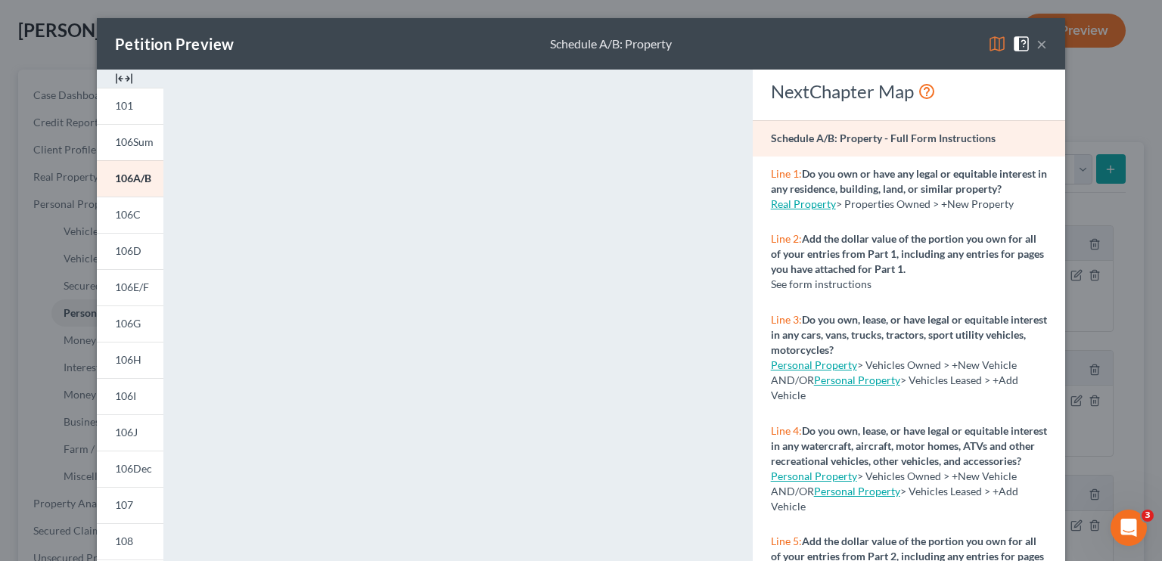
drag, startPoint x: 834, startPoint y: 44, endPoint x: 838, endPoint y: -1, distance: 44.8
click at [838, 0] on div "Petition Preview Schedule A/B: Property × 101 106Sum 106A/B 106C 106D 106E/F 10…" at bounding box center [581, 280] width 1162 height 561
click at [813, 7] on div "Petition Preview Schedule A/B: Property × 101 106Sum 106A/B 106C 106D 106E/F 10…" at bounding box center [581, 280] width 1162 height 561
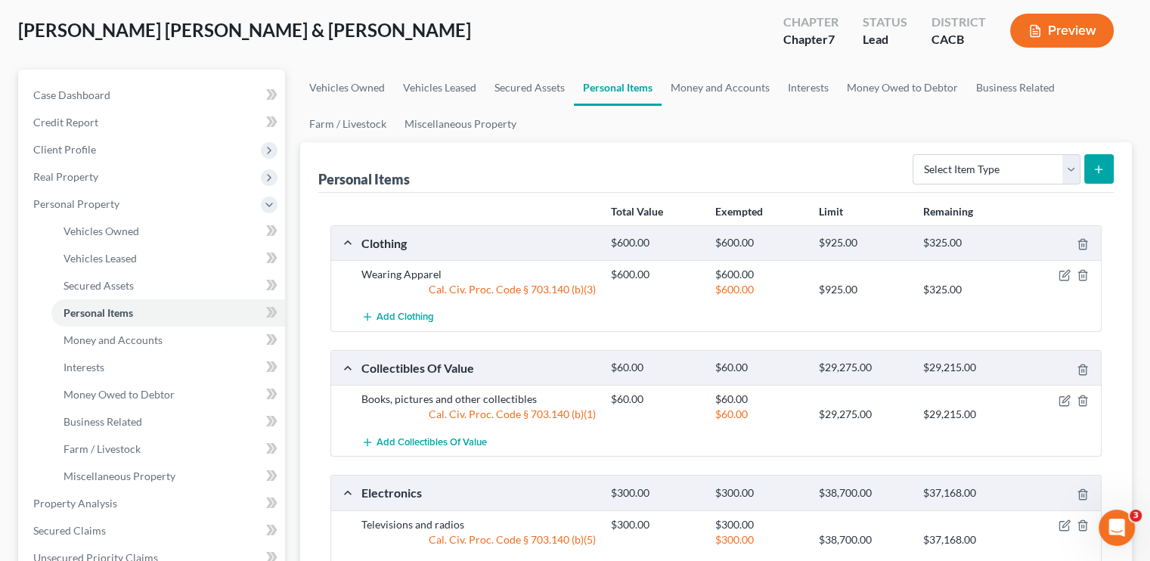
click at [1047, 29] on button "Preview" at bounding box center [1063, 31] width 104 height 34
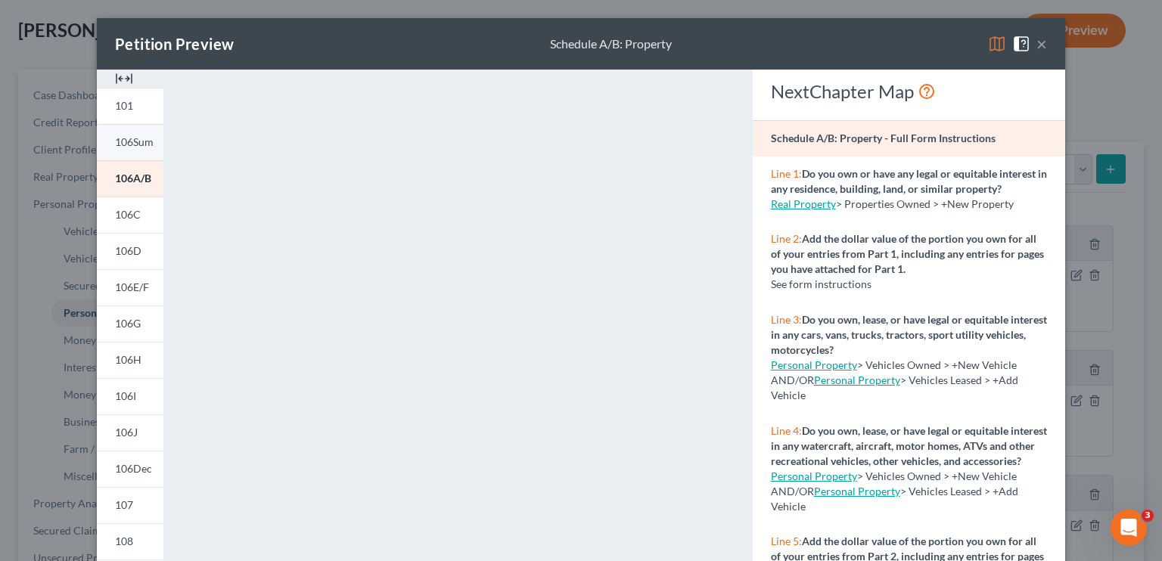
click at [126, 145] on span "106Sum" at bounding box center [134, 141] width 39 height 13
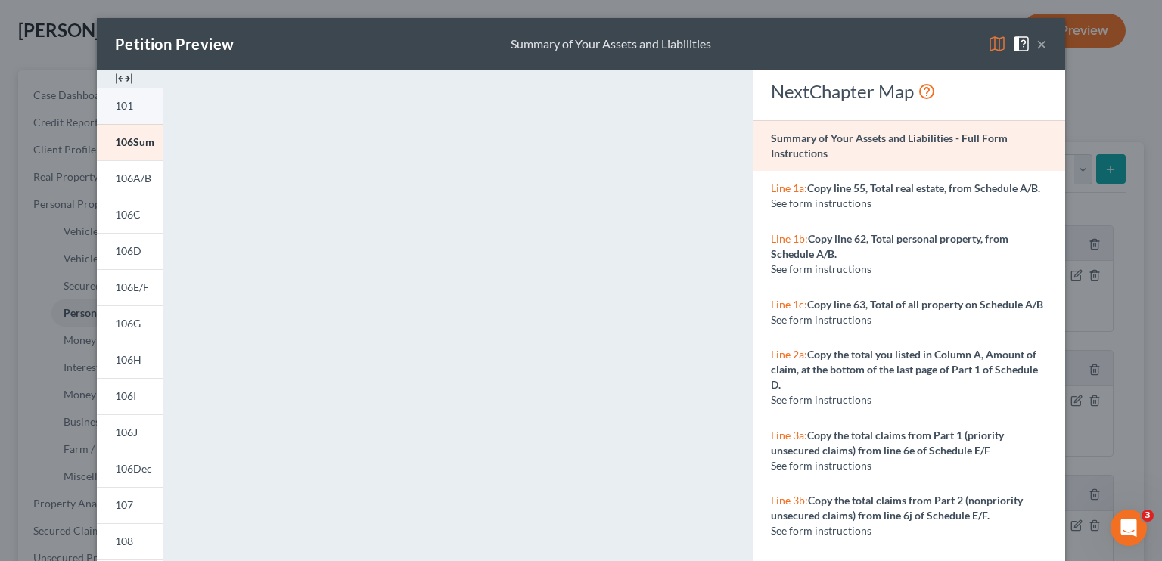
click at [115, 108] on span "101" at bounding box center [124, 105] width 18 height 13
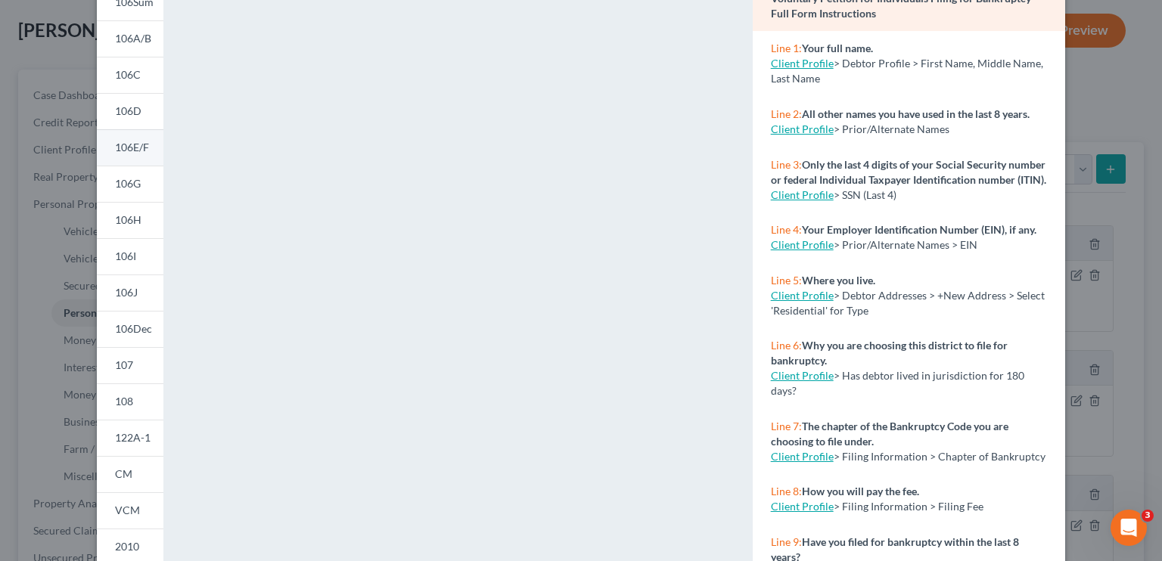
scroll to position [64, 0]
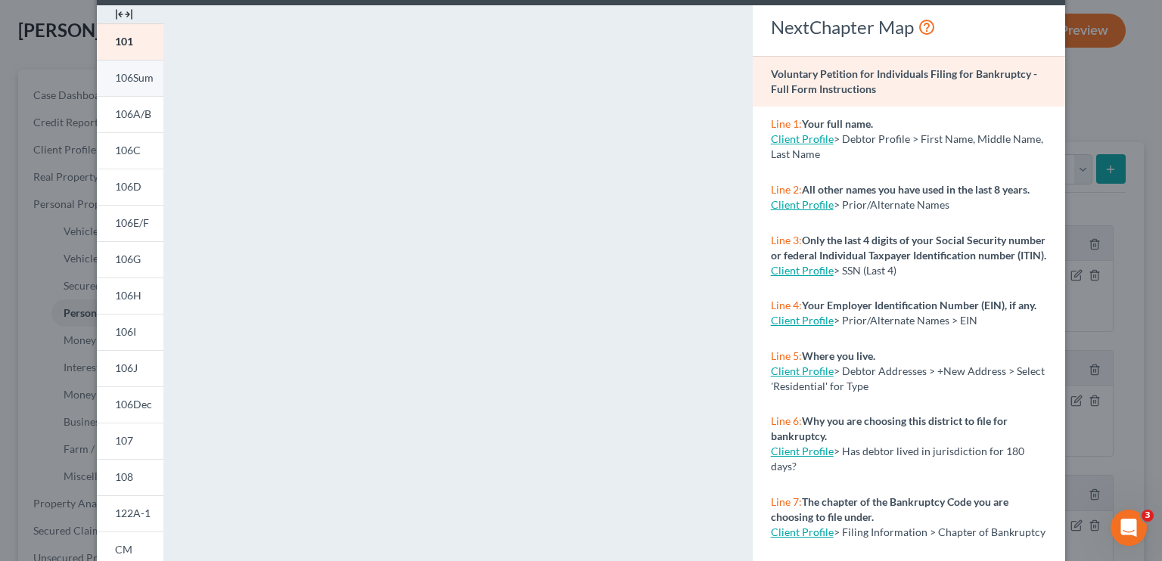
click at [126, 77] on span "106Sum" at bounding box center [134, 77] width 39 height 13
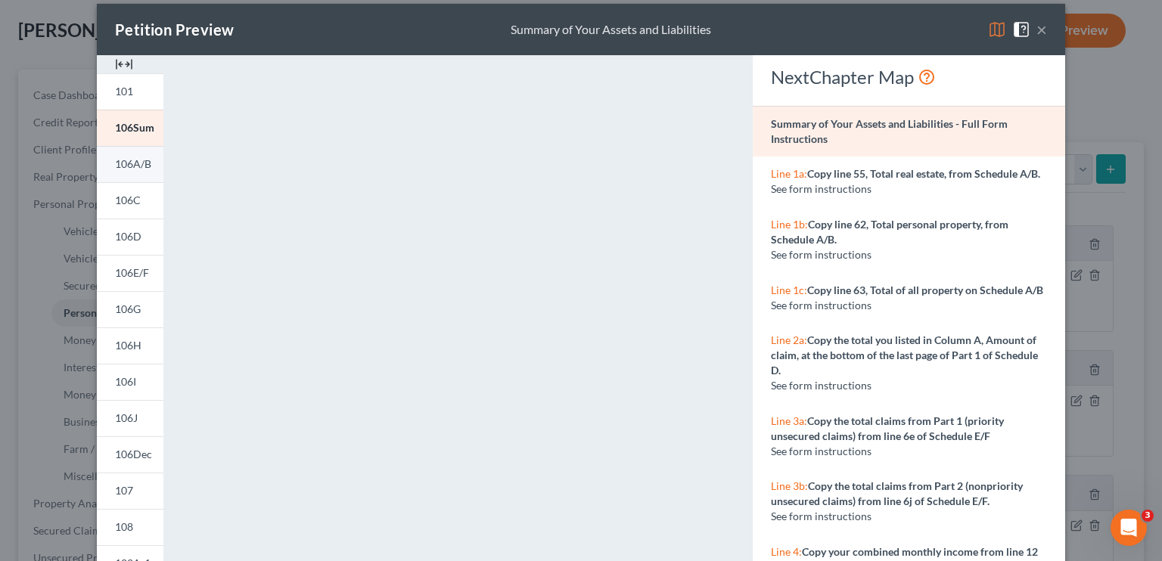
scroll to position [0, 0]
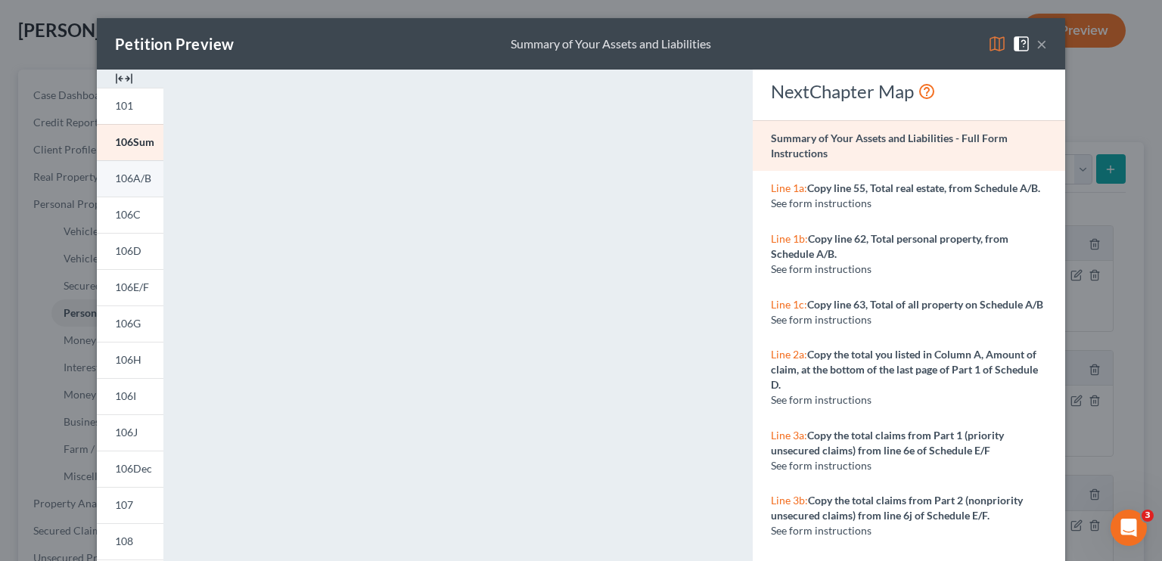
click at [138, 181] on span "106A/B" at bounding box center [133, 178] width 36 height 13
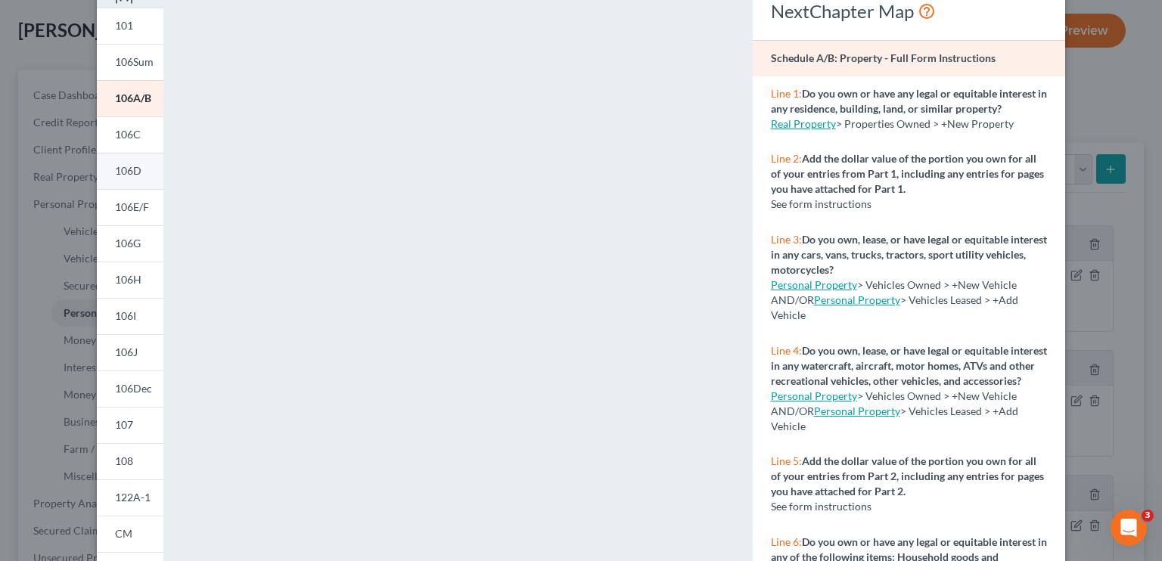
scroll to position [64, 0]
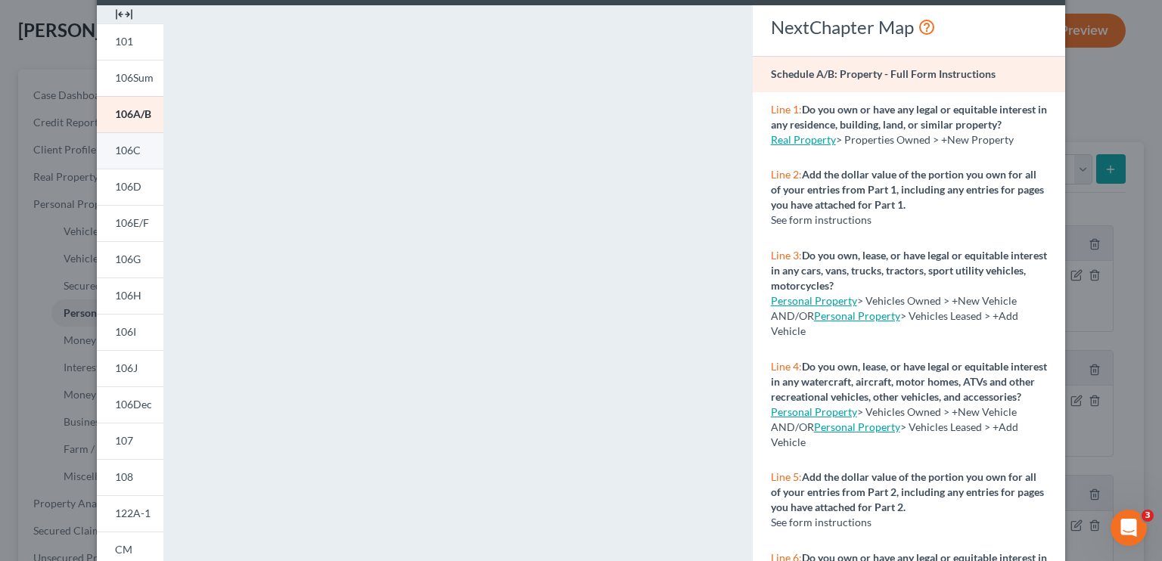
click at [125, 152] on span "106C" at bounding box center [128, 150] width 26 height 13
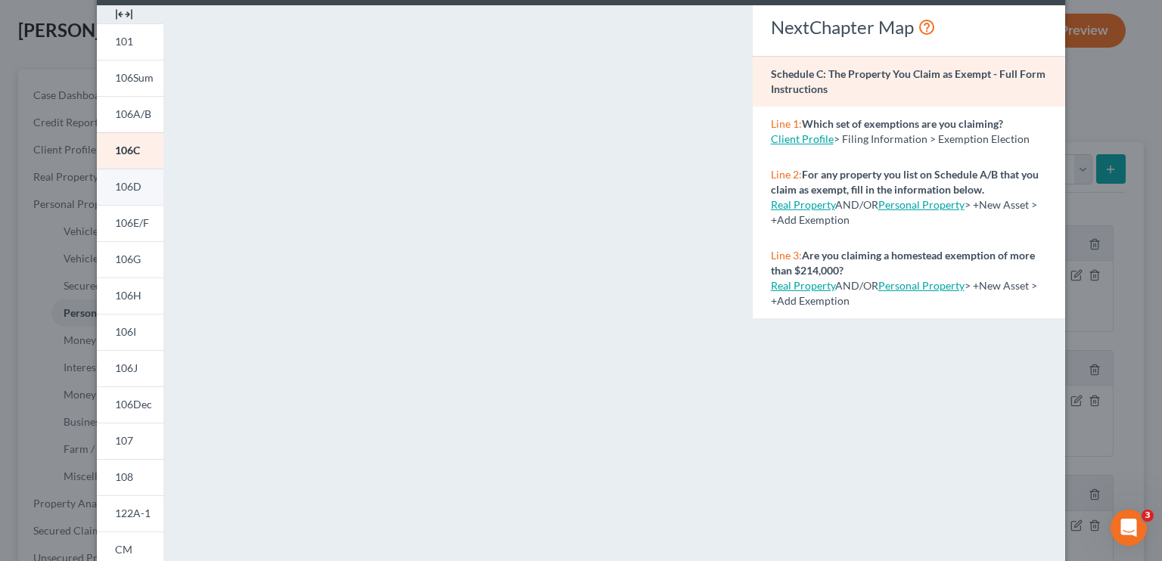
click at [117, 182] on span "106D" at bounding box center [128, 186] width 26 height 13
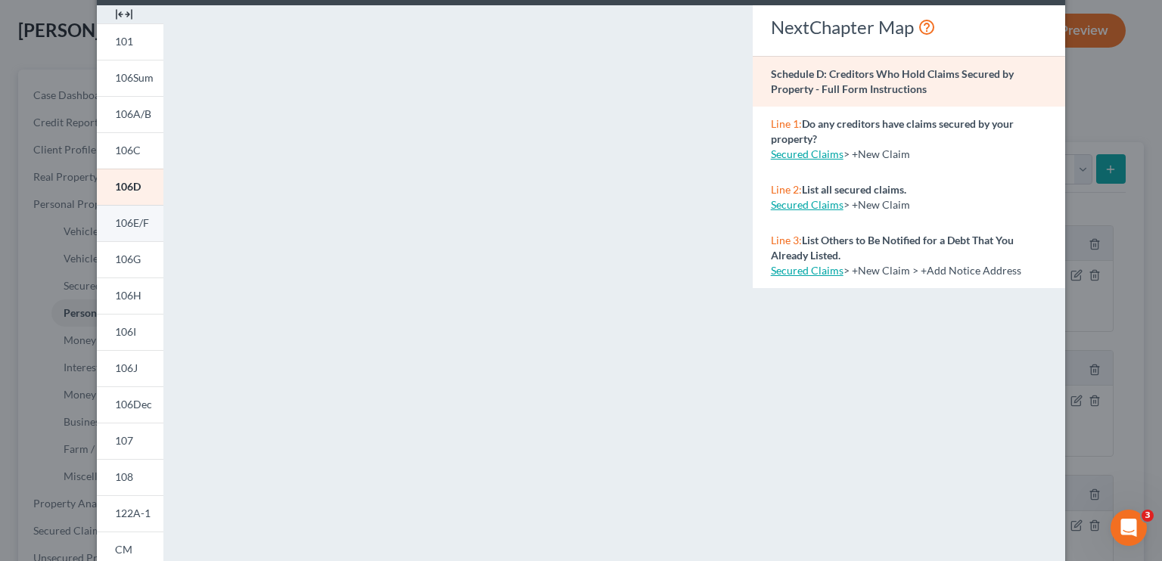
click at [121, 219] on span "106E/F" at bounding box center [132, 222] width 34 height 13
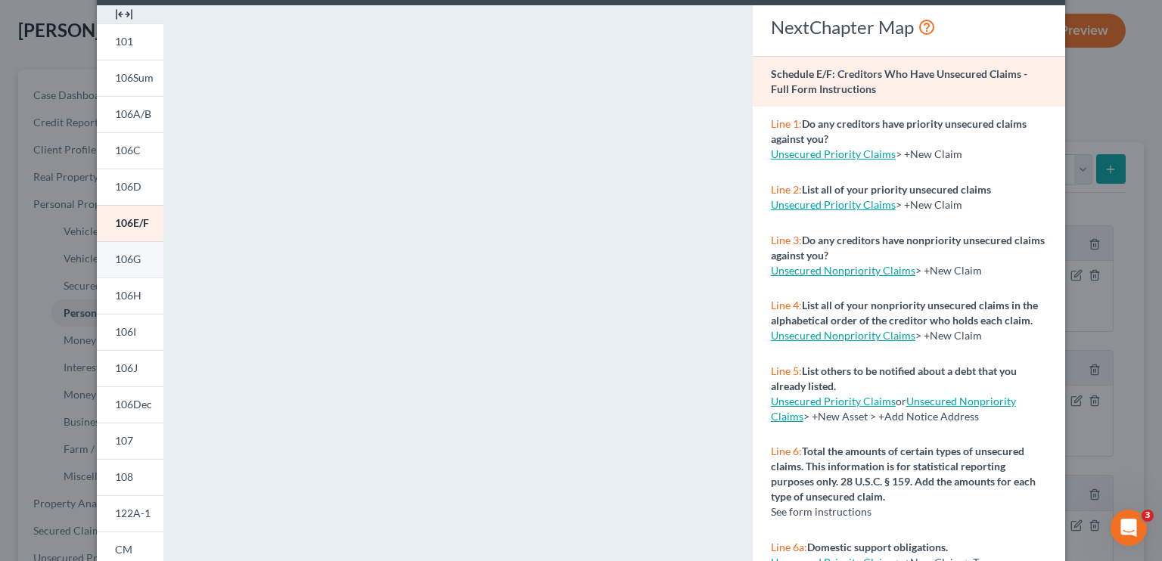
click at [136, 250] on link "106G" at bounding box center [130, 259] width 67 height 36
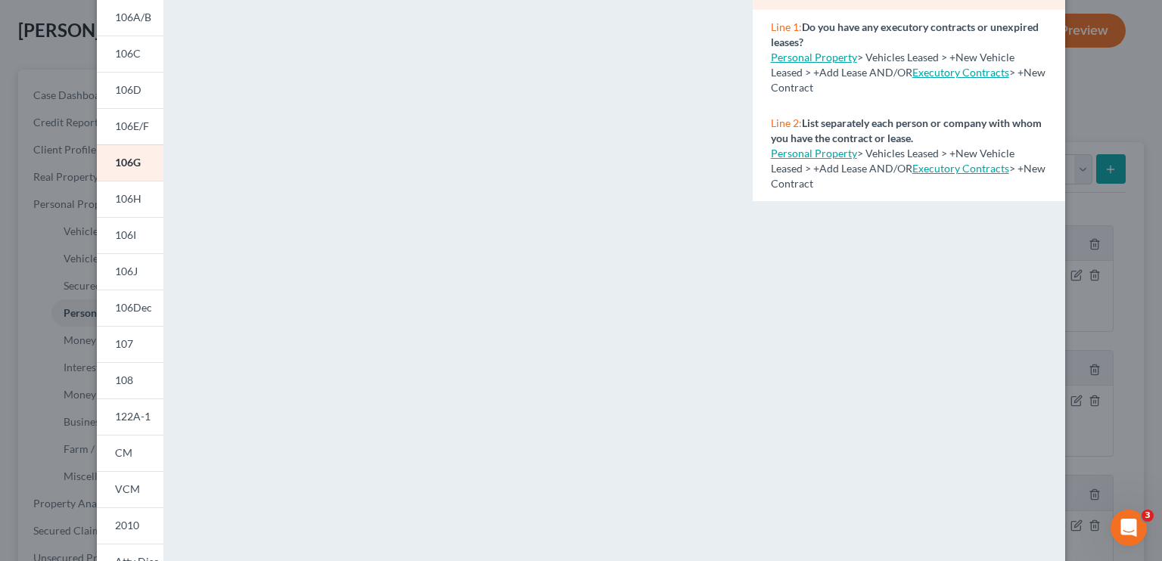
scroll to position [140, 0]
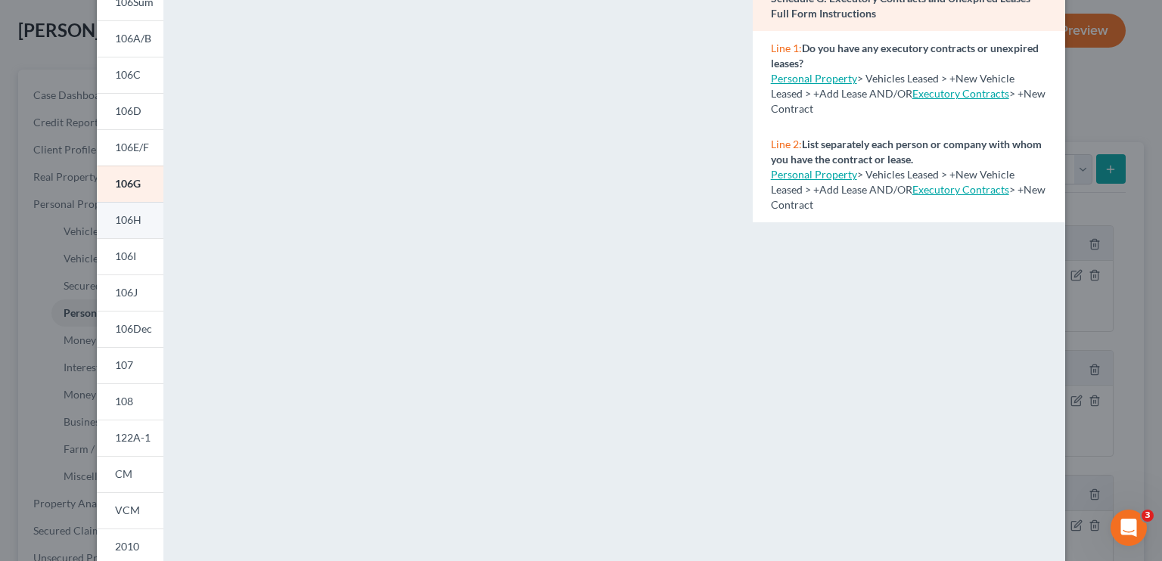
click at [115, 222] on span "106H" at bounding box center [128, 219] width 26 height 13
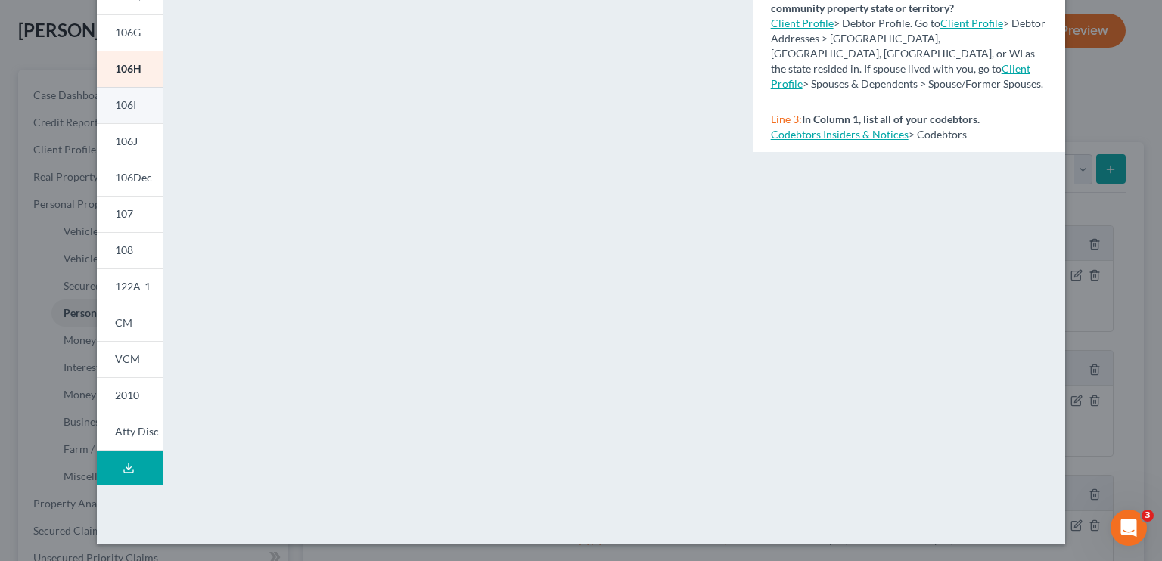
click at [122, 101] on span "106I" at bounding box center [125, 104] width 21 height 13
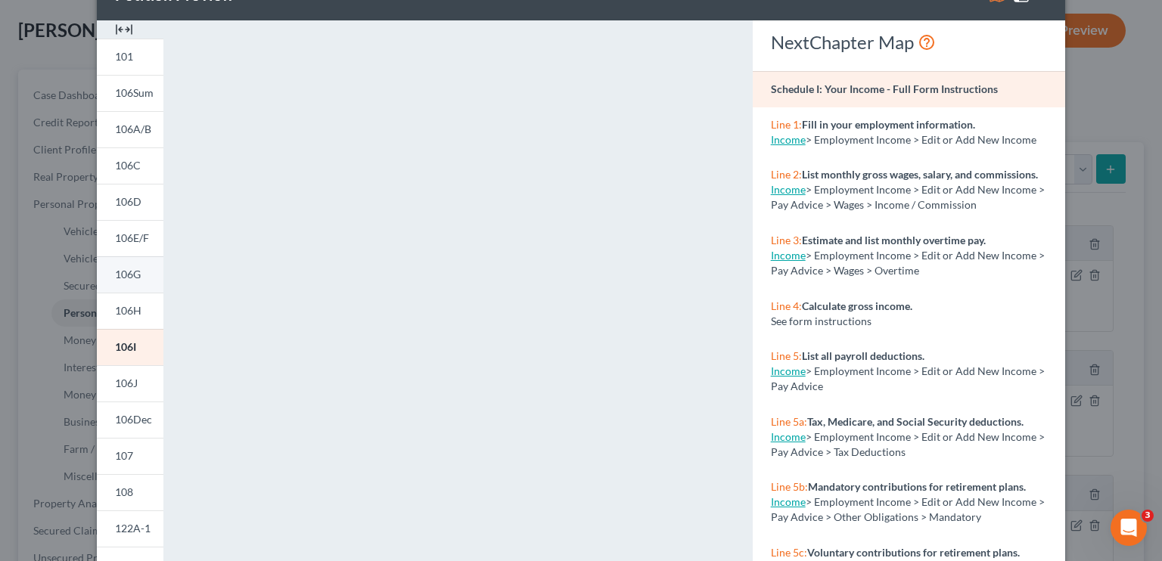
scroll to position [76, 0]
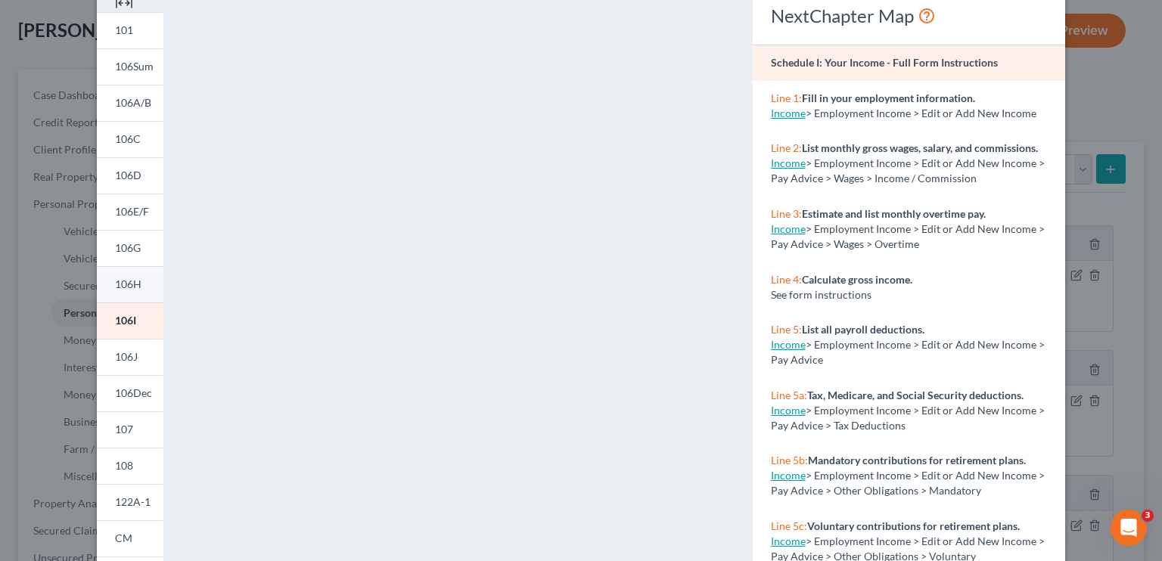
click at [127, 285] on span "106H" at bounding box center [128, 284] width 26 height 13
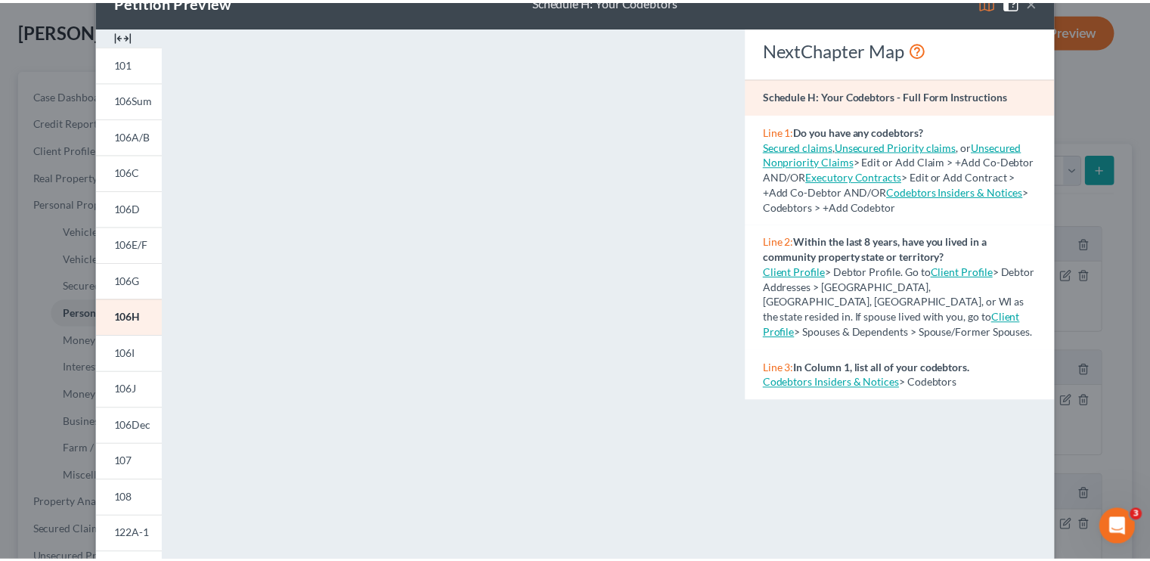
scroll to position [0, 0]
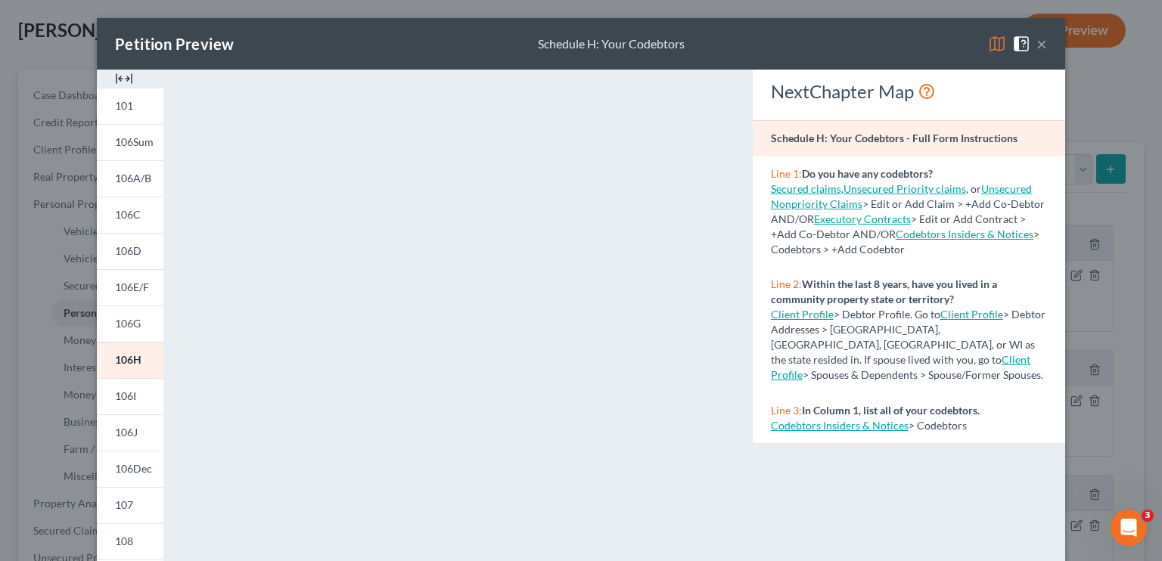
click at [1036, 42] on button "×" at bounding box center [1041, 44] width 11 height 18
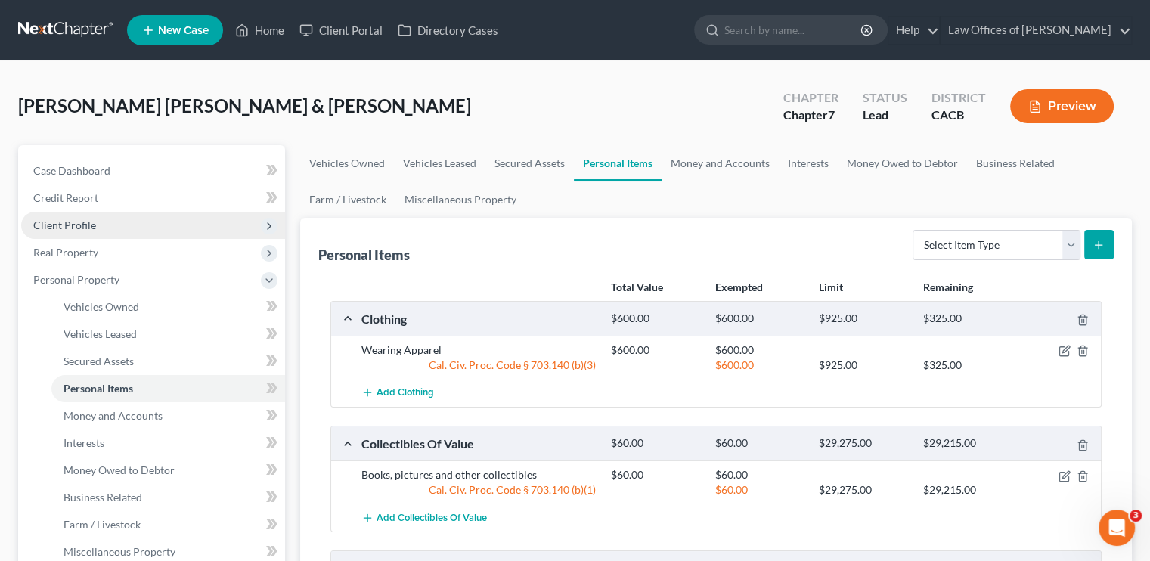
click at [76, 217] on span "Client Profile" at bounding box center [153, 225] width 264 height 27
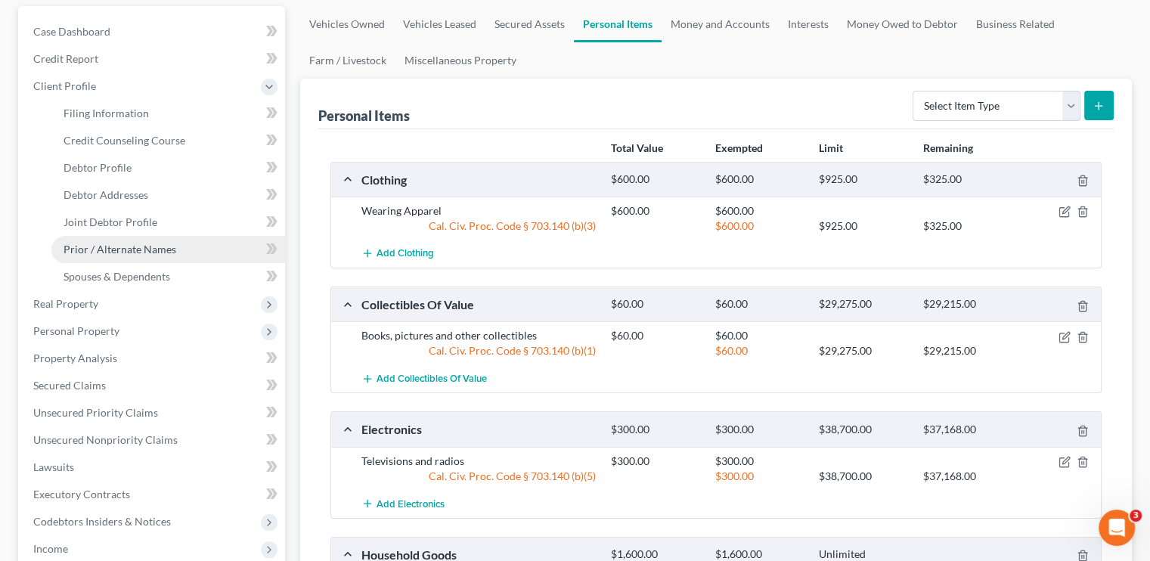
scroll to position [151, 0]
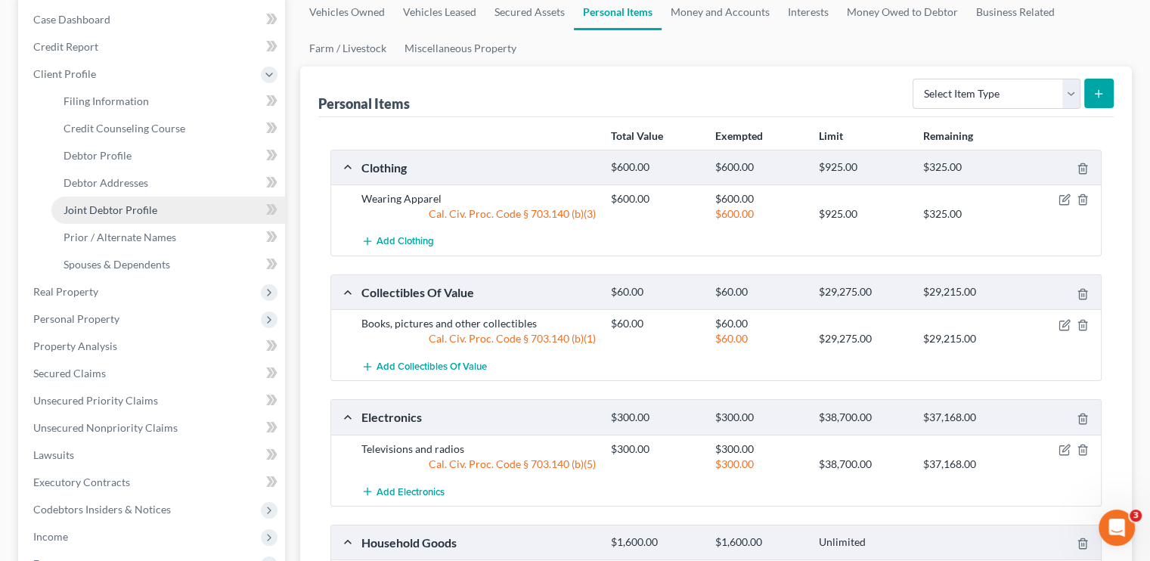
click at [112, 212] on span "Joint Debtor Profile" at bounding box center [111, 209] width 94 height 13
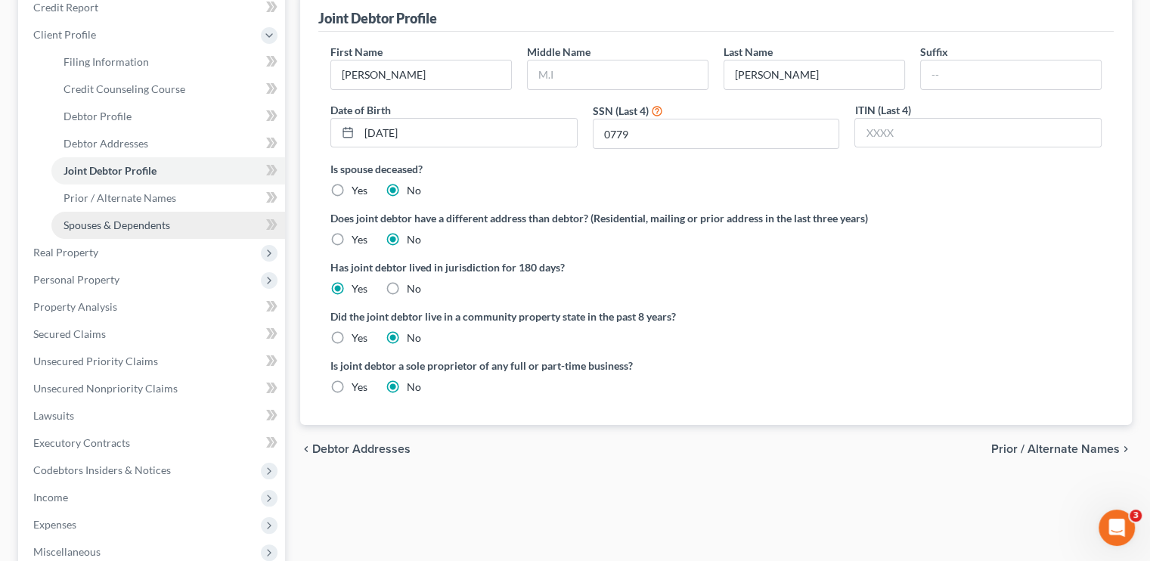
scroll to position [227, 0]
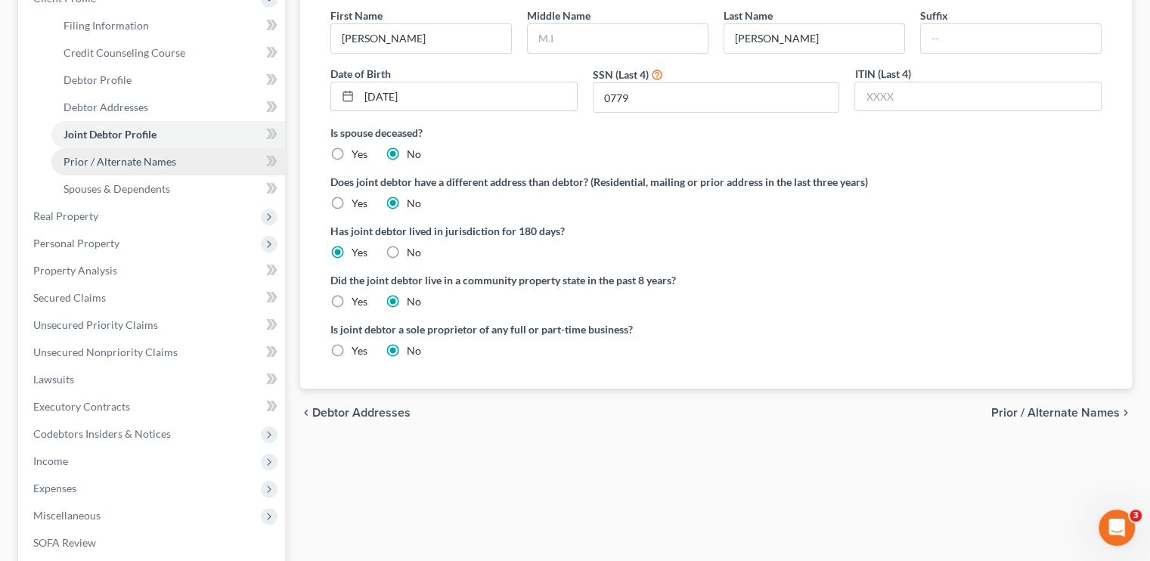
click at [141, 163] on span "Prior / Alternate Names" at bounding box center [120, 161] width 113 height 13
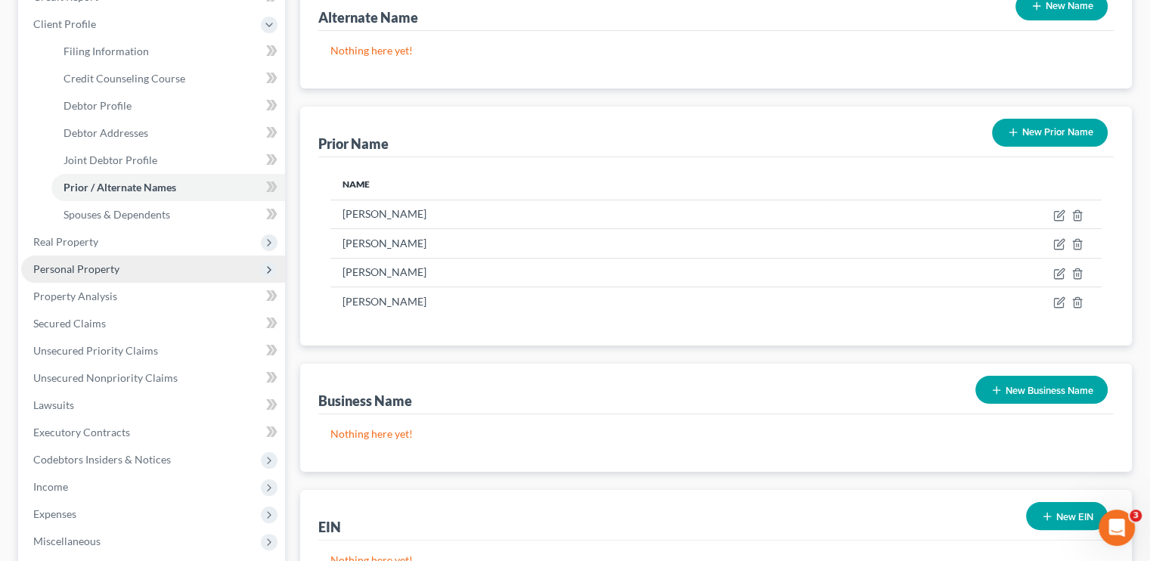
scroll to position [227, 0]
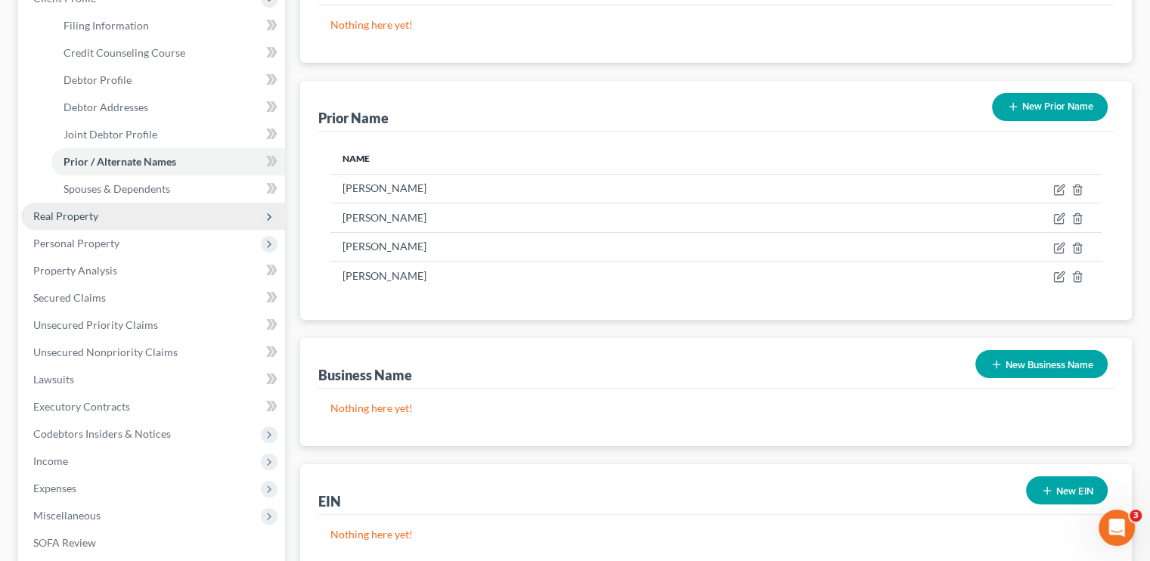
click at [86, 207] on span "Real Property" at bounding box center [153, 216] width 264 height 27
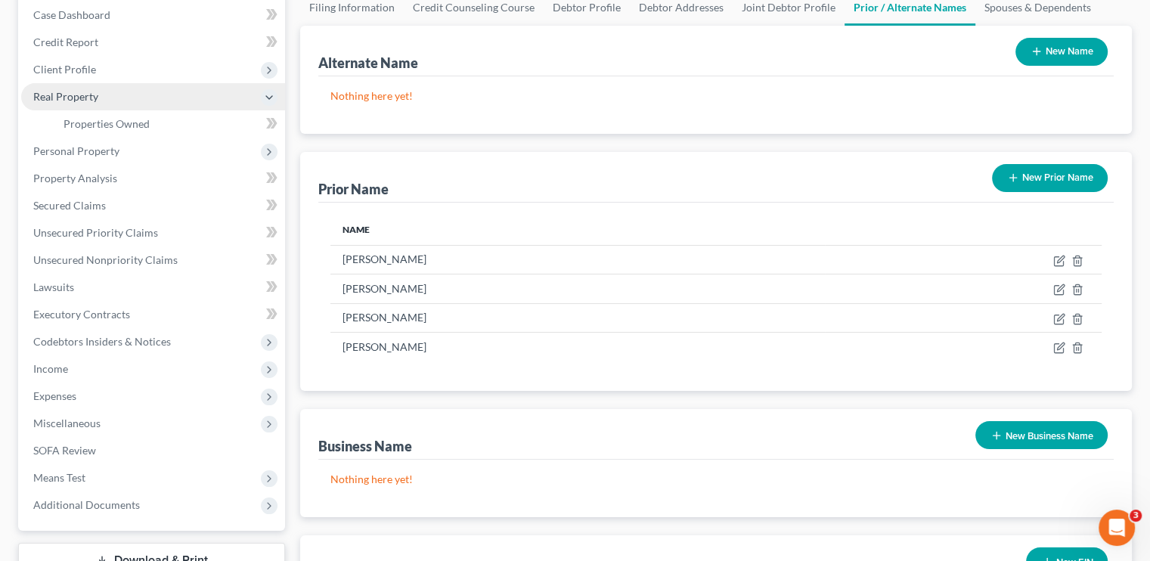
scroll to position [76, 0]
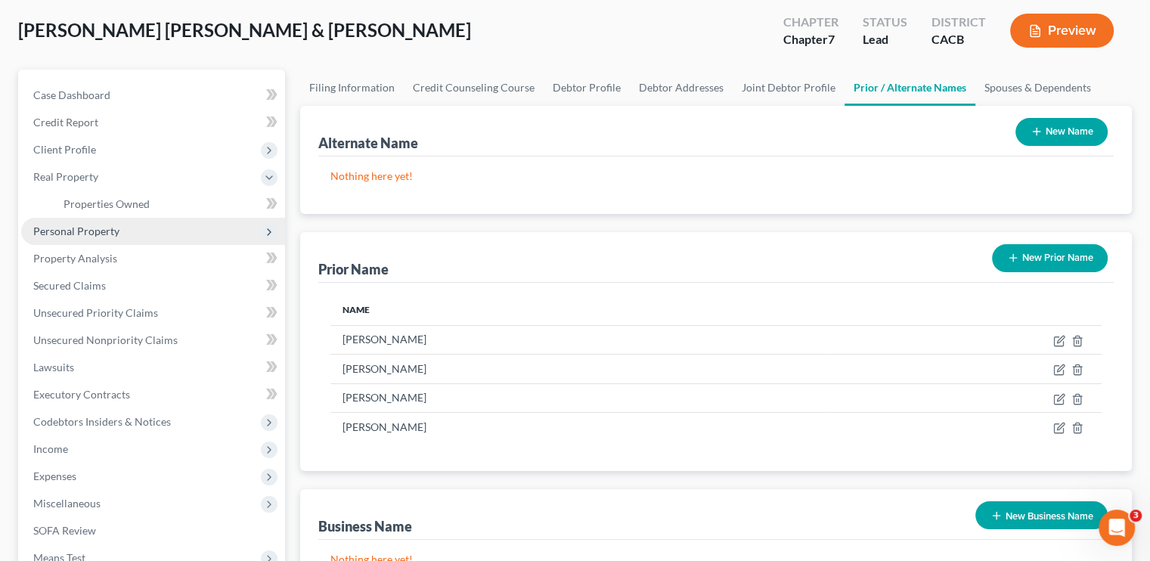
click at [86, 223] on span "Personal Property" at bounding box center [153, 231] width 264 height 27
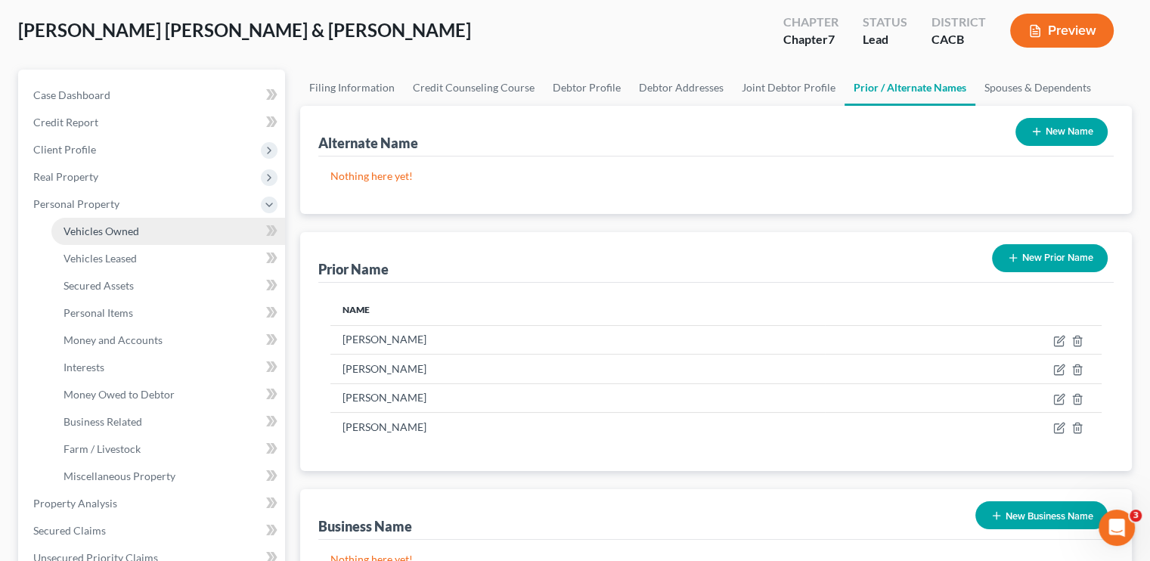
click at [101, 233] on span "Vehicles Owned" at bounding box center [102, 231] width 76 height 13
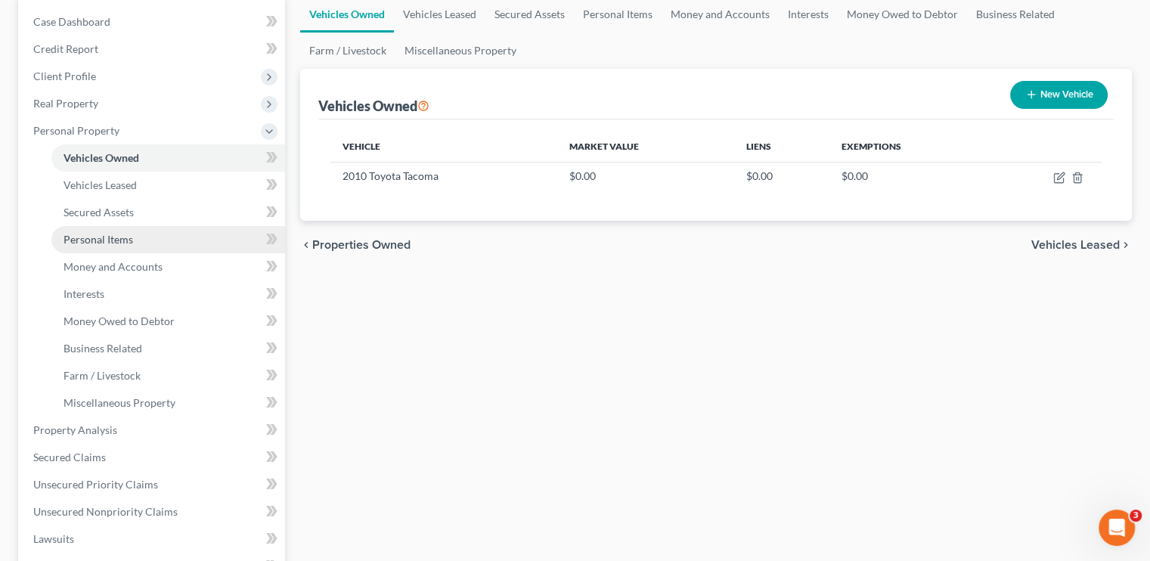
scroll to position [151, 0]
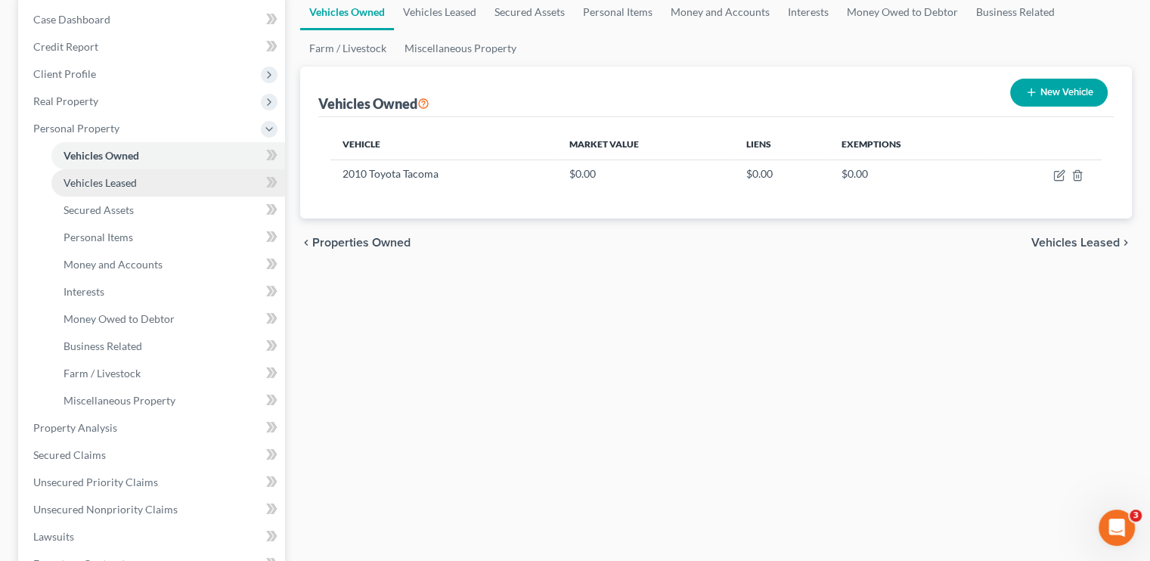
click at [119, 182] on span "Vehicles Leased" at bounding box center [100, 182] width 73 height 13
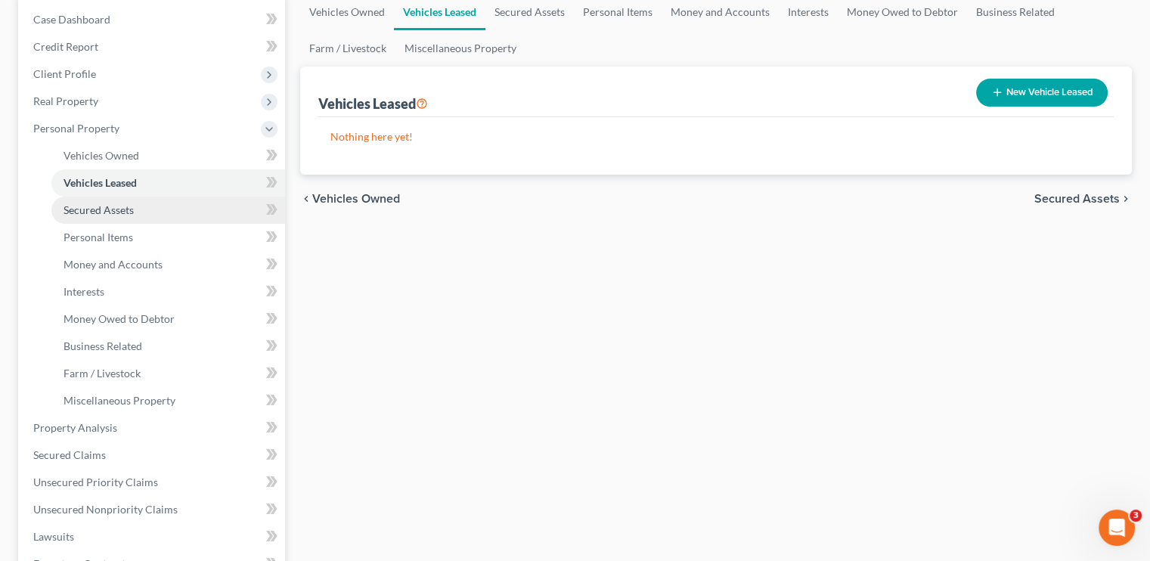
click at [124, 216] on span "Secured Assets" at bounding box center [99, 209] width 70 height 13
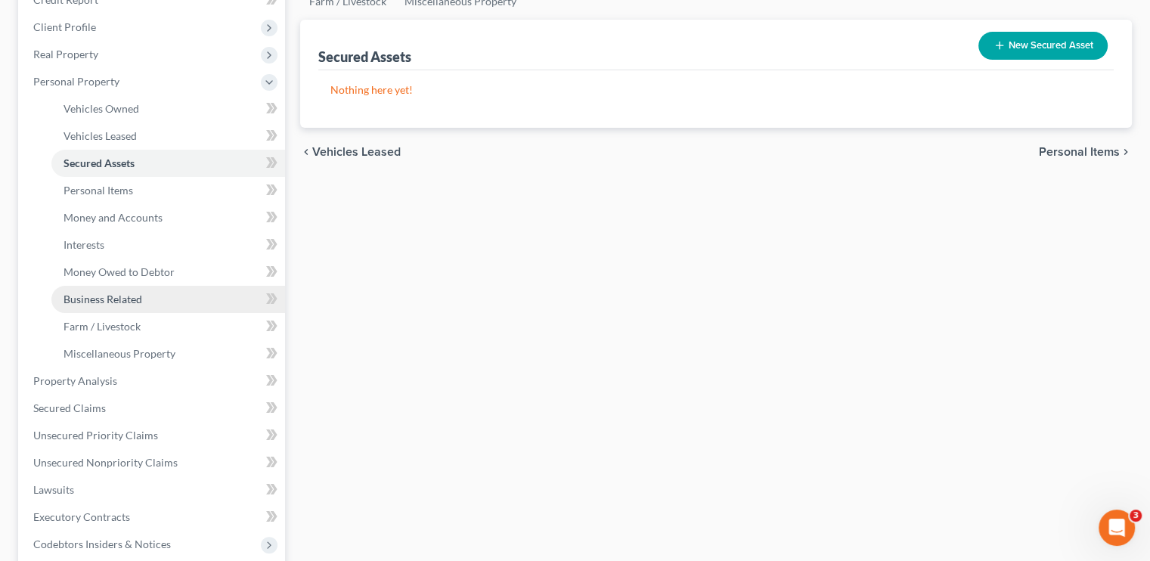
scroll to position [227, 0]
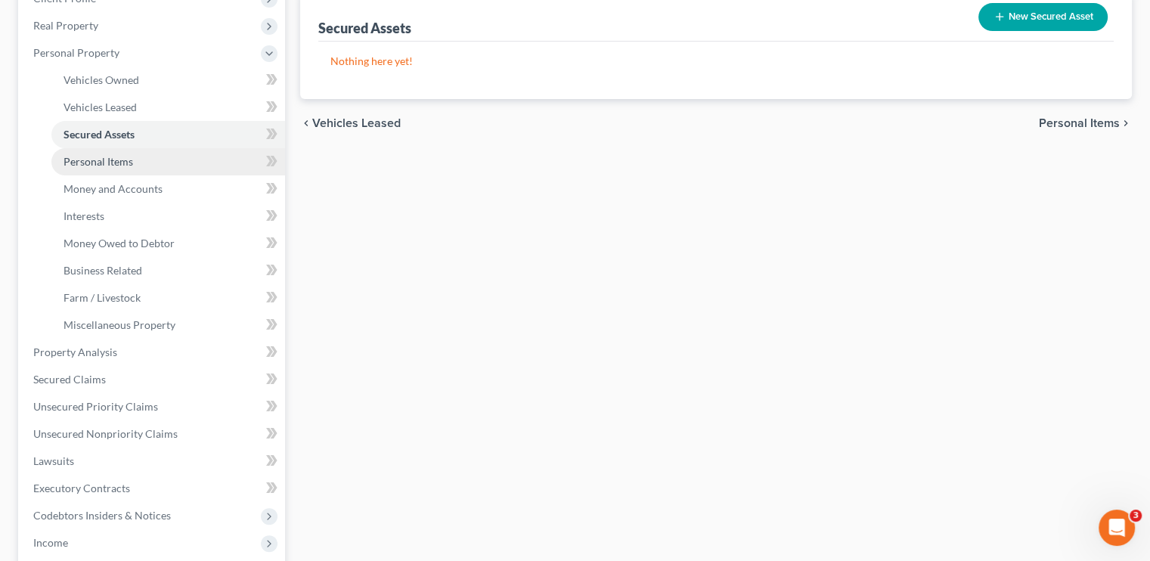
click at [127, 156] on span "Personal Items" at bounding box center [99, 161] width 70 height 13
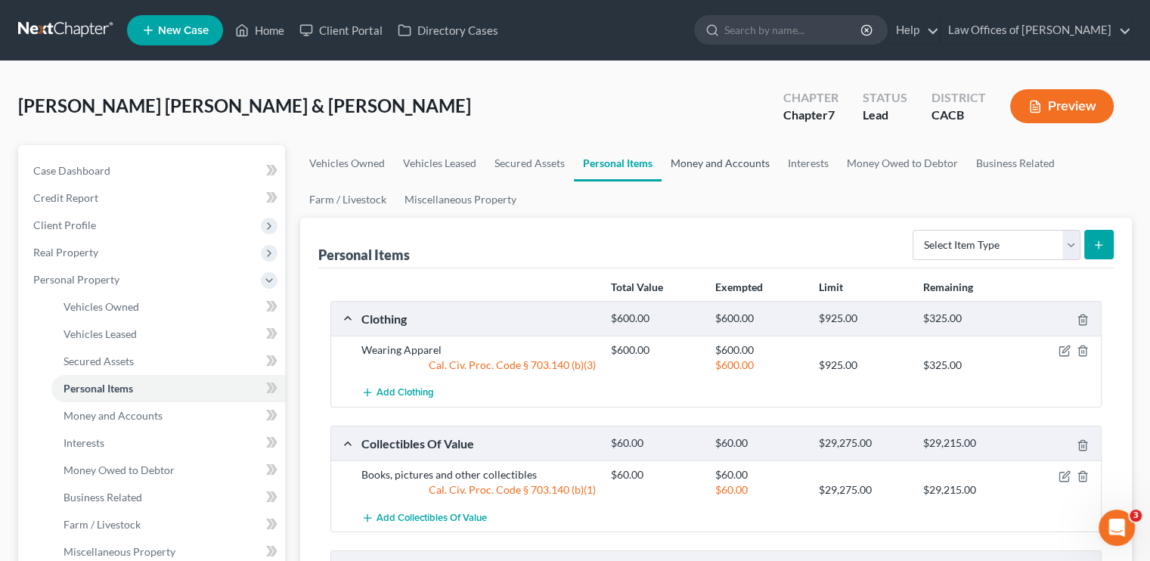
click at [702, 166] on link "Money and Accounts" at bounding box center [720, 163] width 117 height 36
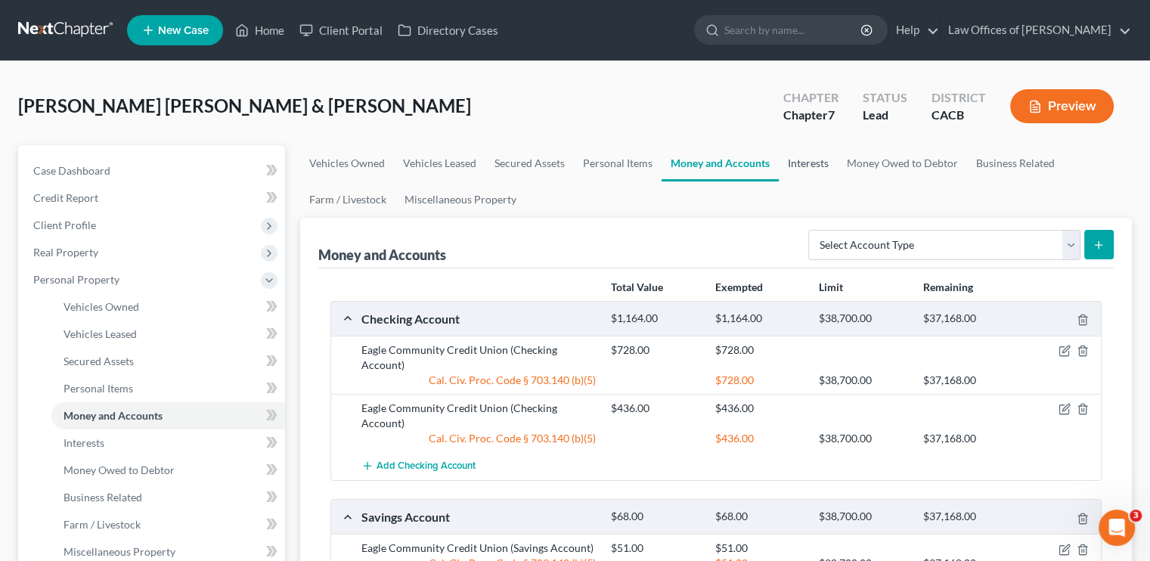
click at [818, 163] on link "Interests" at bounding box center [808, 163] width 59 height 36
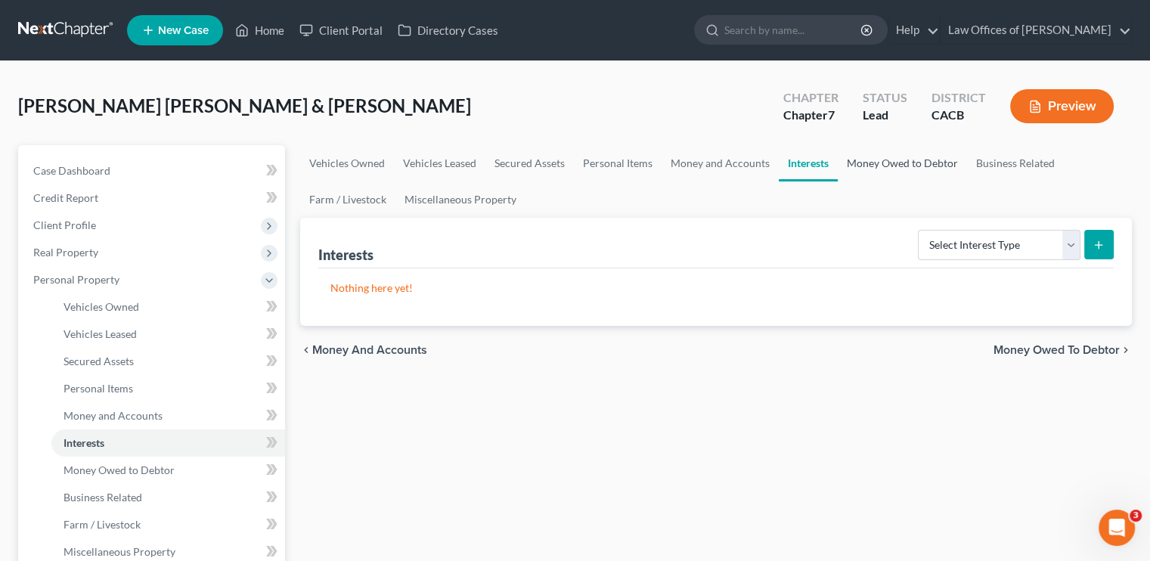
click at [859, 159] on link "Money Owed to Debtor" at bounding box center [902, 163] width 129 height 36
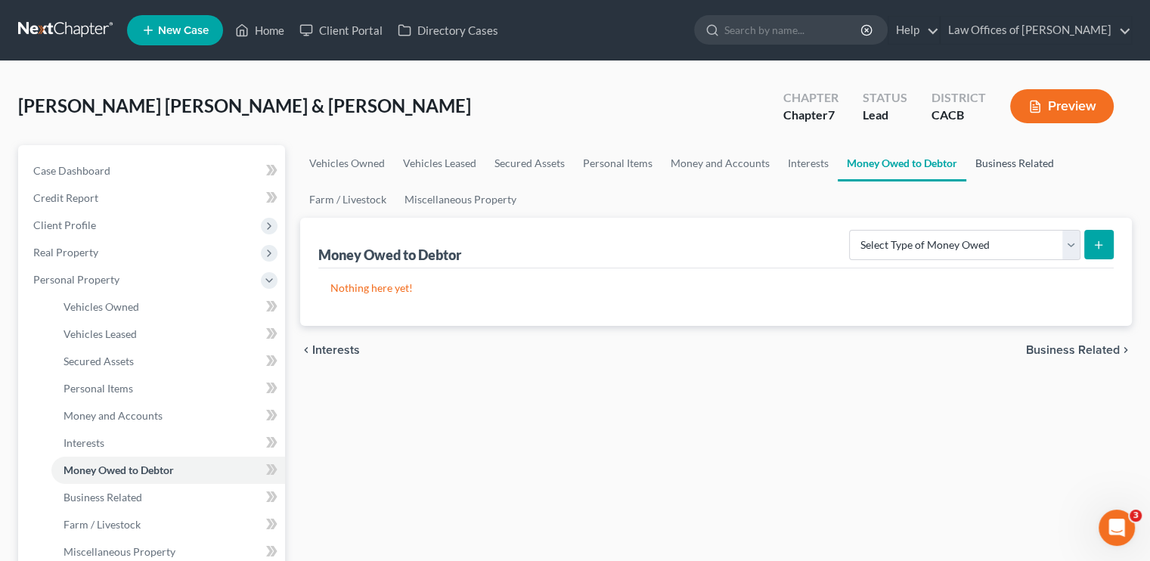
click at [1007, 165] on link "Business Related" at bounding box center [1015, 163] width 97 height 36
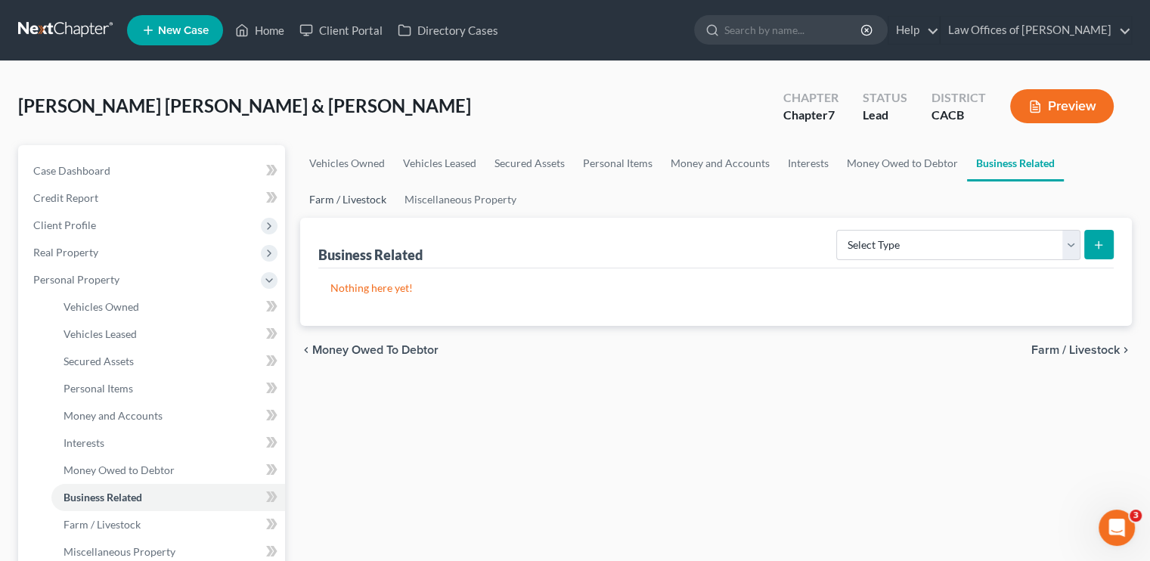
click at [360, 201] on link "Farm / Livestock" at bounding box center [347, 200] width 95 height 36
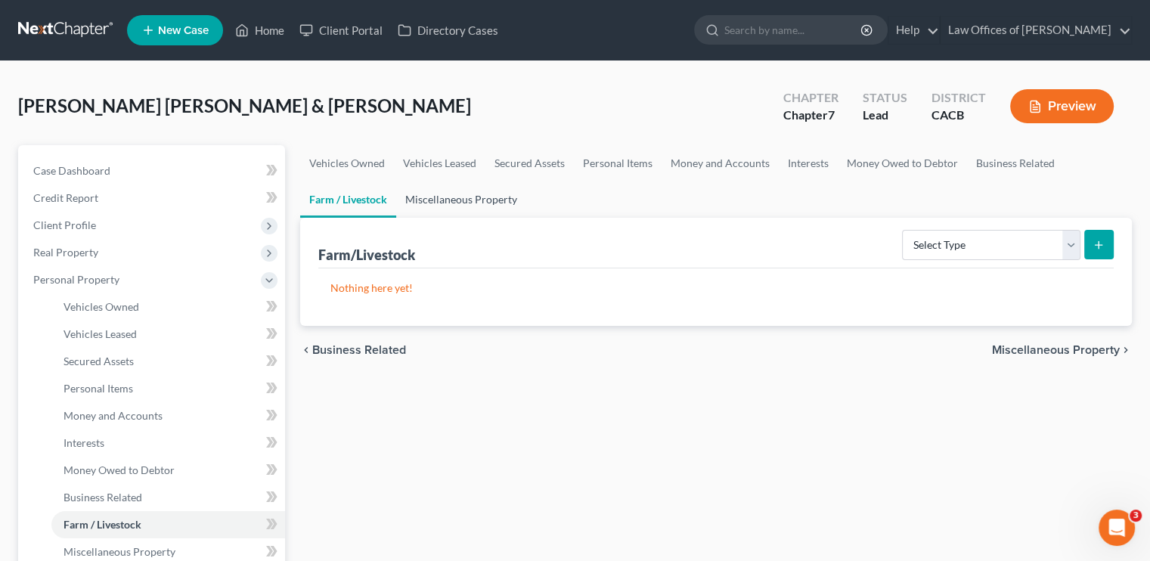
click at [465, 198] on link "Miscellaneous Property" at bounding box center [461, 200] width 130 height 36
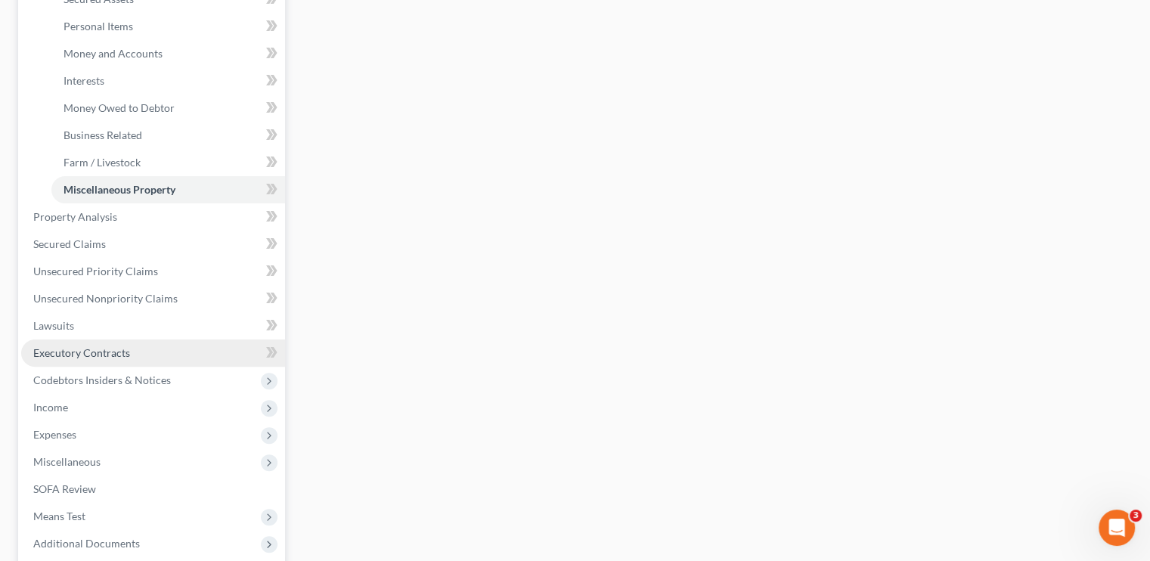
scroll to position [378, 0]
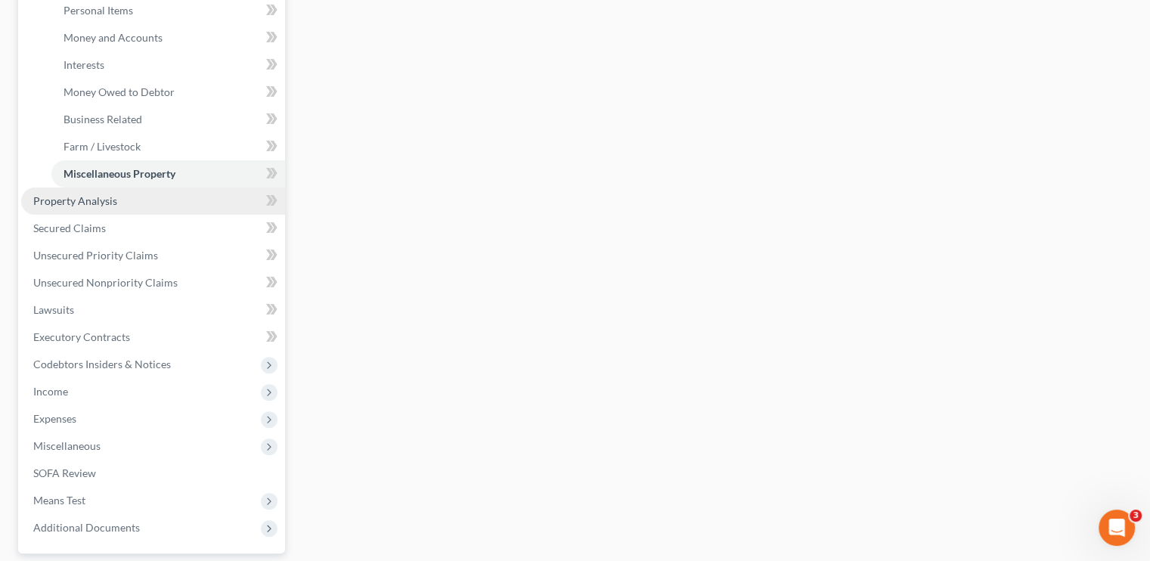
click at [88, 208] on link "Property Analysis" at bounding box center [153, 201] width 264 height 27
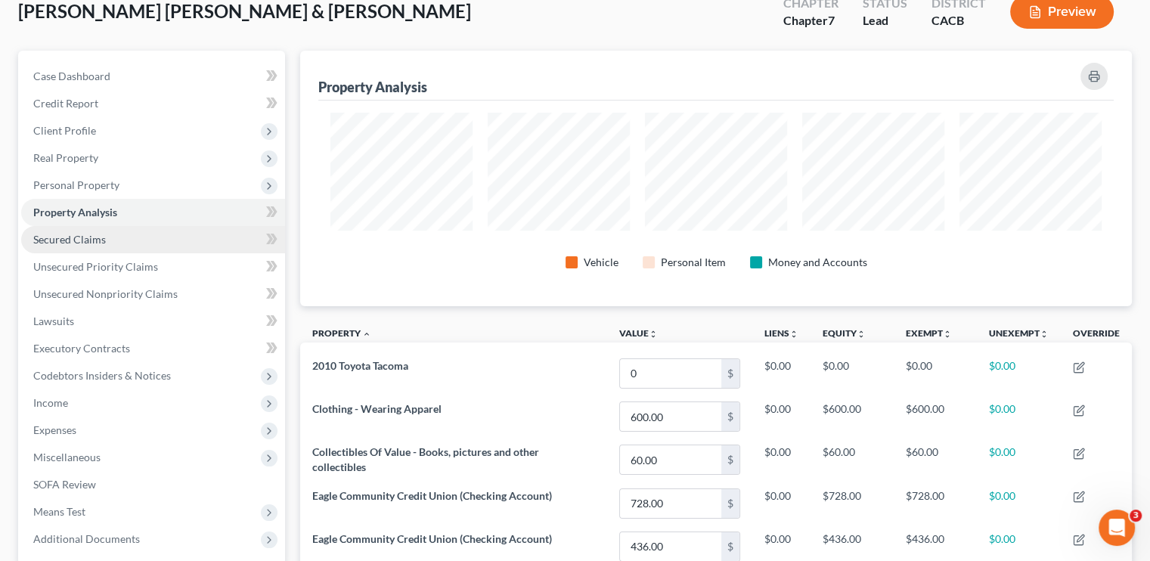
click at [92, 244] on span "Secured Claims" at bounding box center [69, 239] width 73 height 13
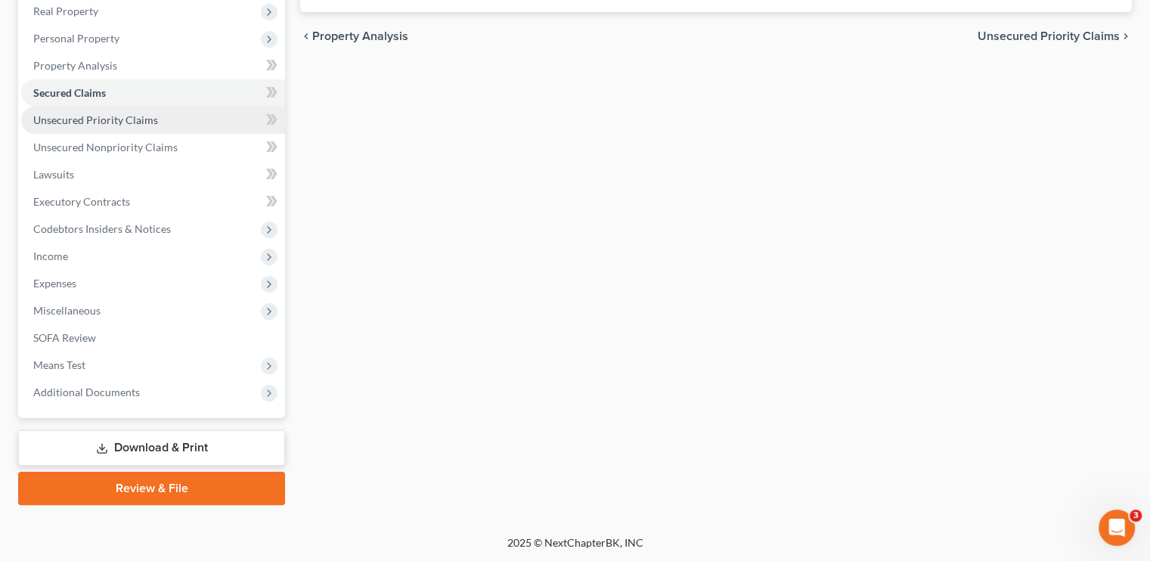
click at [101, 124] on span "Unsecured Priority Claims" at bounding box center [95, 119] width 125 height 13
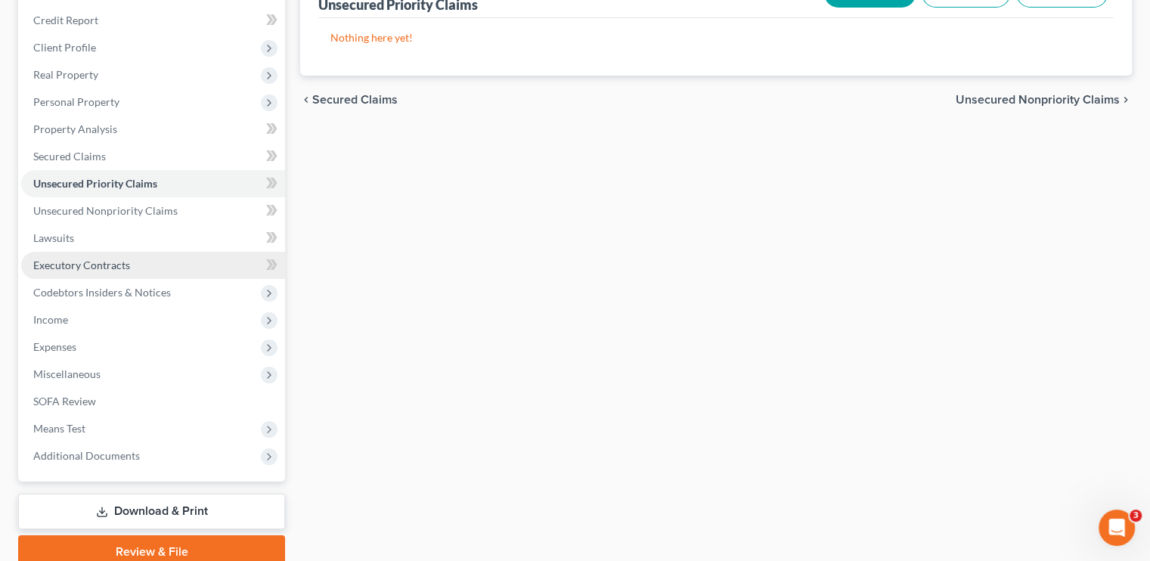
scroll to position [227, 0]
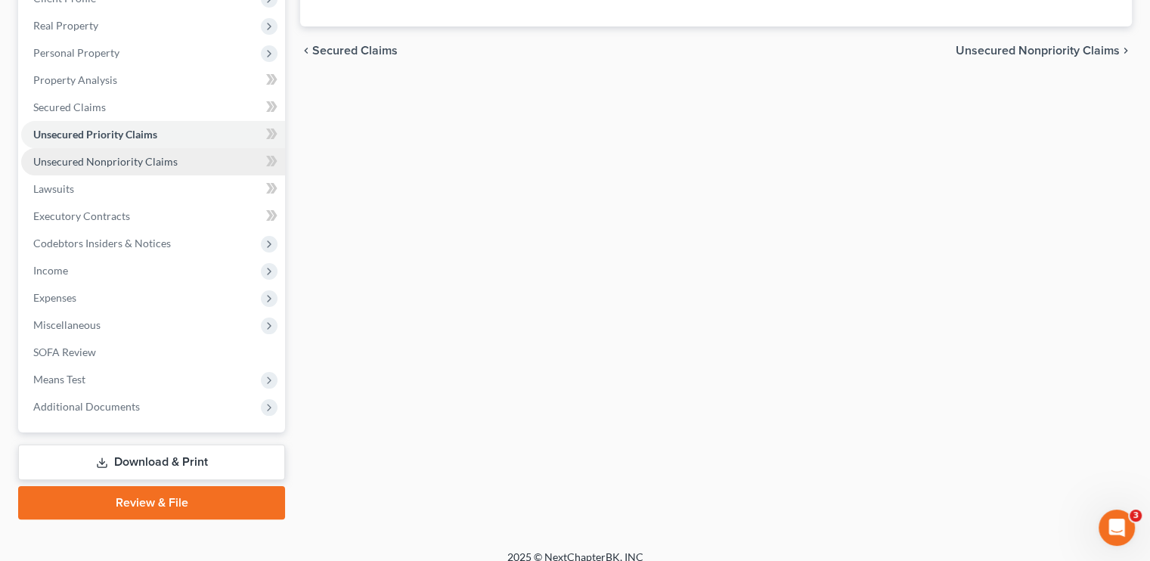
click at [106, 162] on span "Unsecured Nonpriority Claims" at bounding box center [105, 161] width 144 height 13
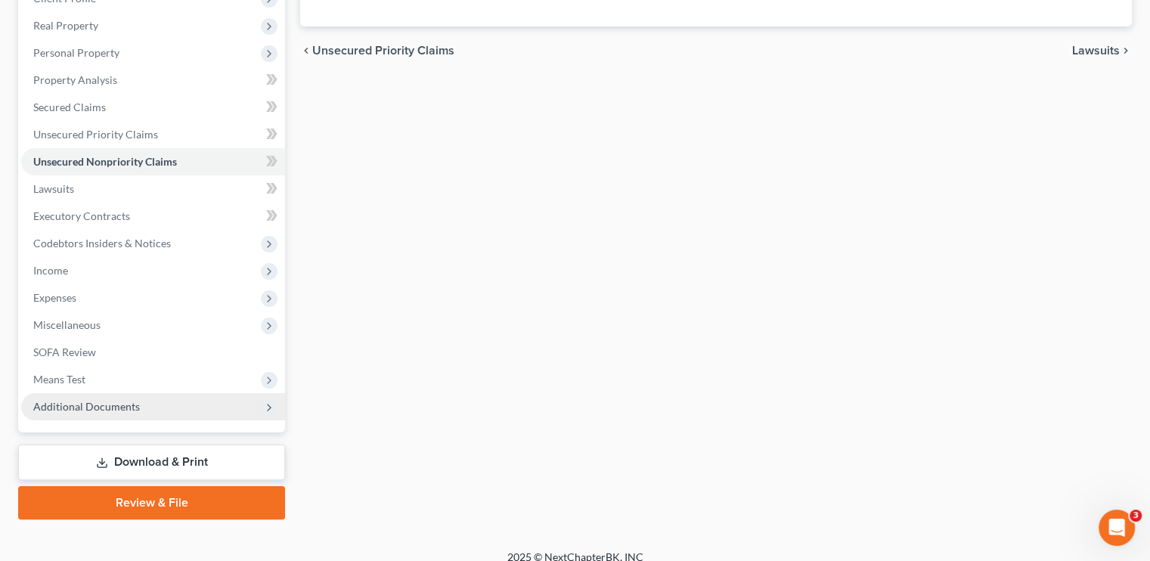
click at [71, 405] on span "Additional Documents" at bounding box center [86, 406] width 107 height 13
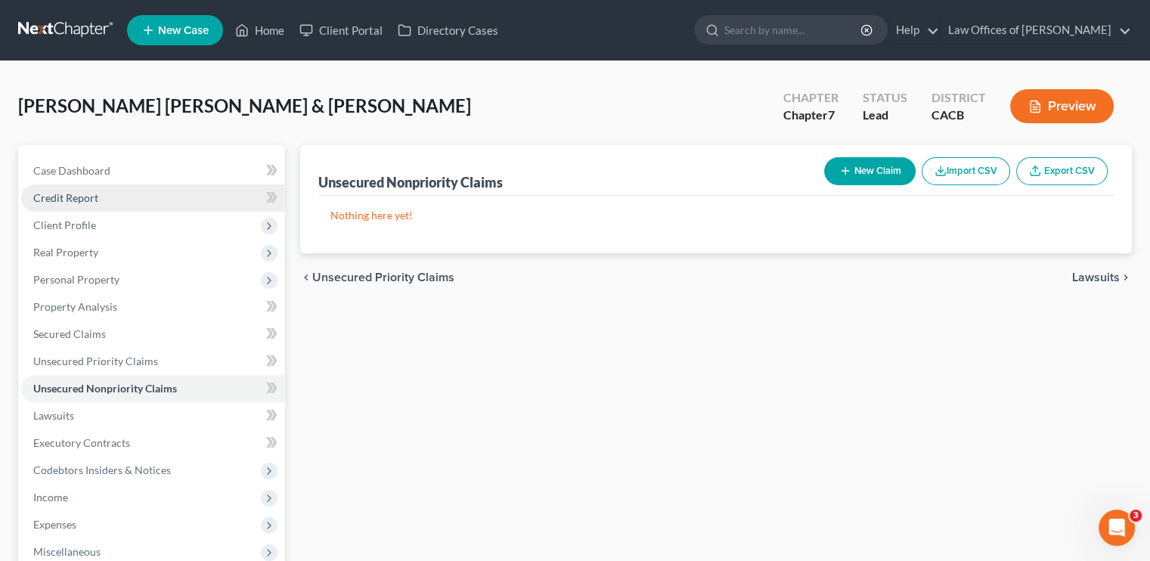
click at [91, 189] on link "Credit Report" at bounding box center [153, 198] width 264 height 27
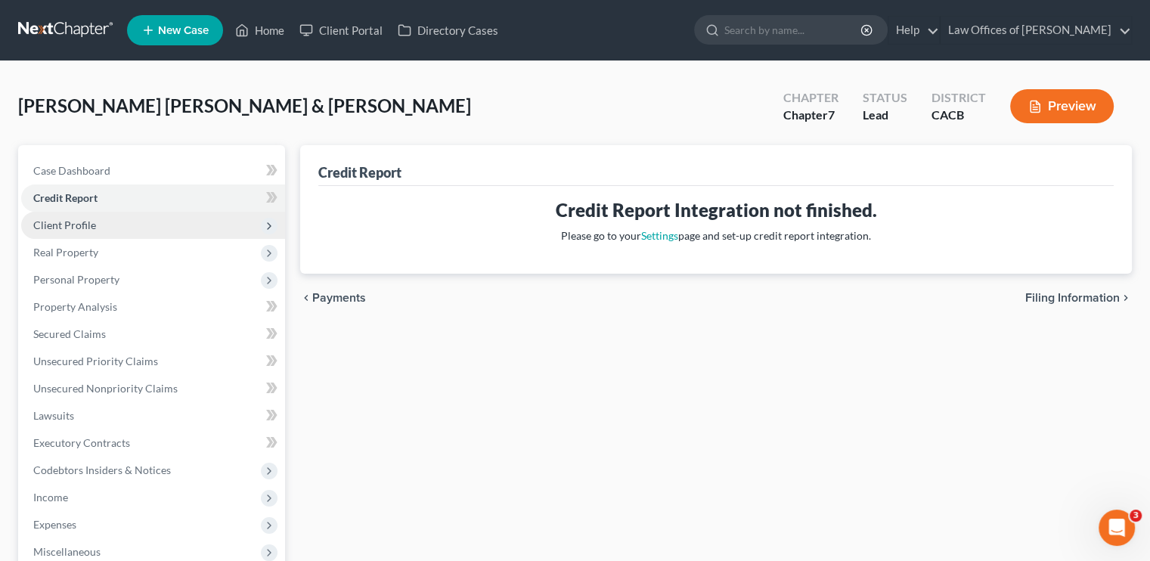
click at [82, 220] on span "Client Profile" at bounding box center [64, 225] width 63 height 13
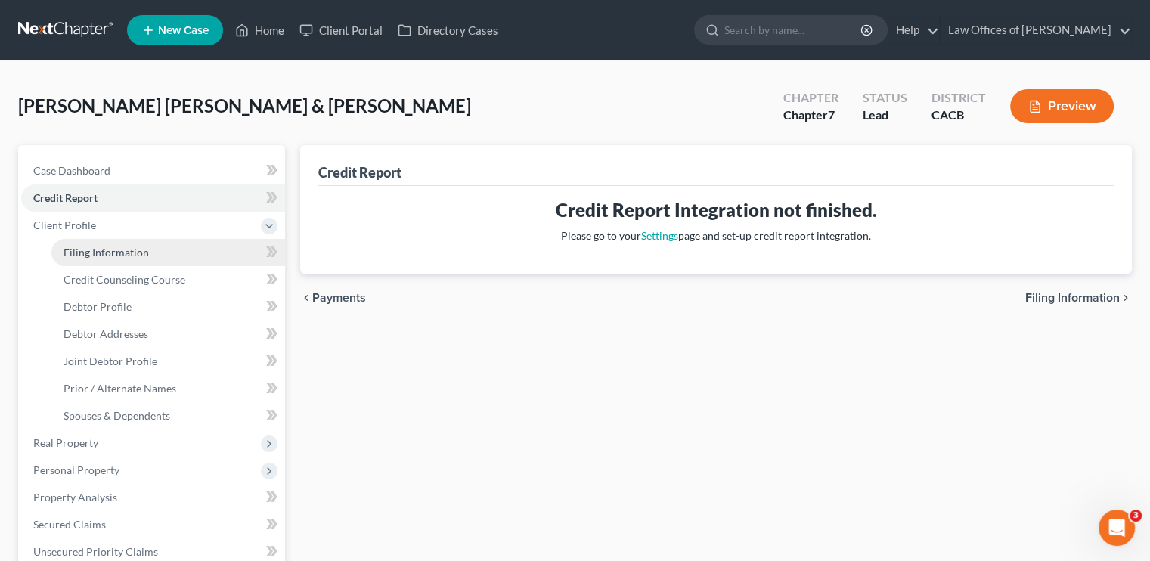
click at [101, 259] on link "Filing Information" at bounding box center [168, 252] width 234 height 27
select select "1"
select select "0"
select select "4"
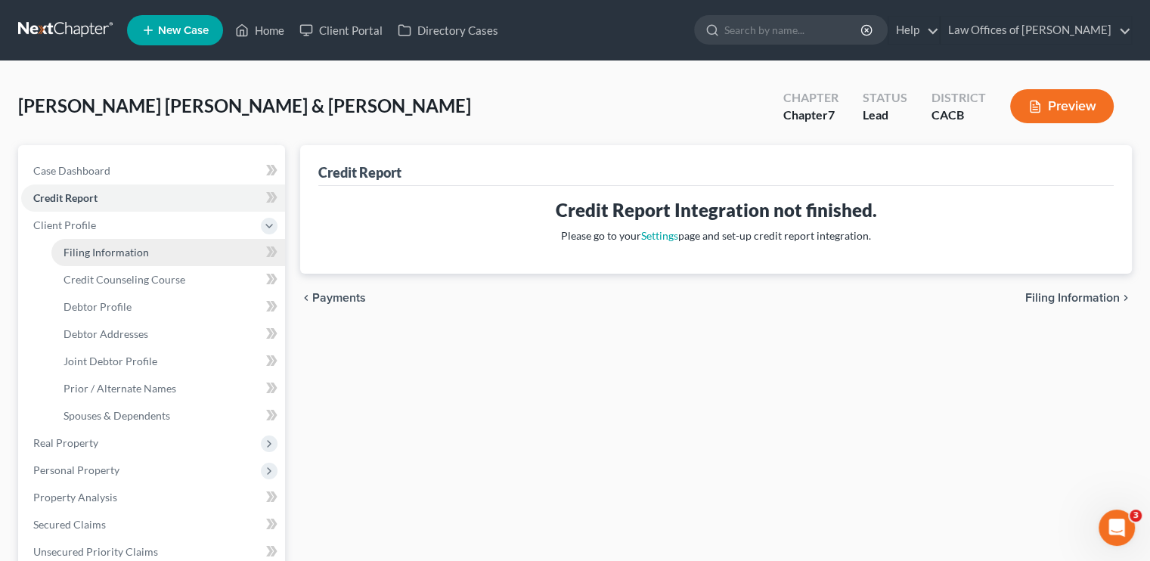
select select "0"
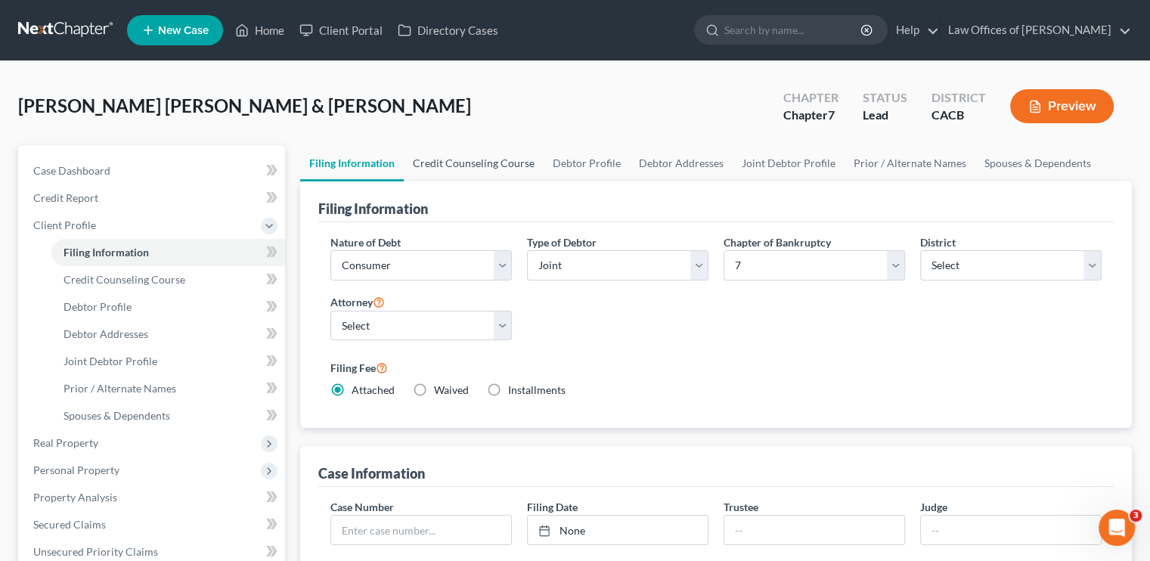
click at [458, 166] on link "Credit Counseling Course" at bounding box center [474, 163] width 140 height 36
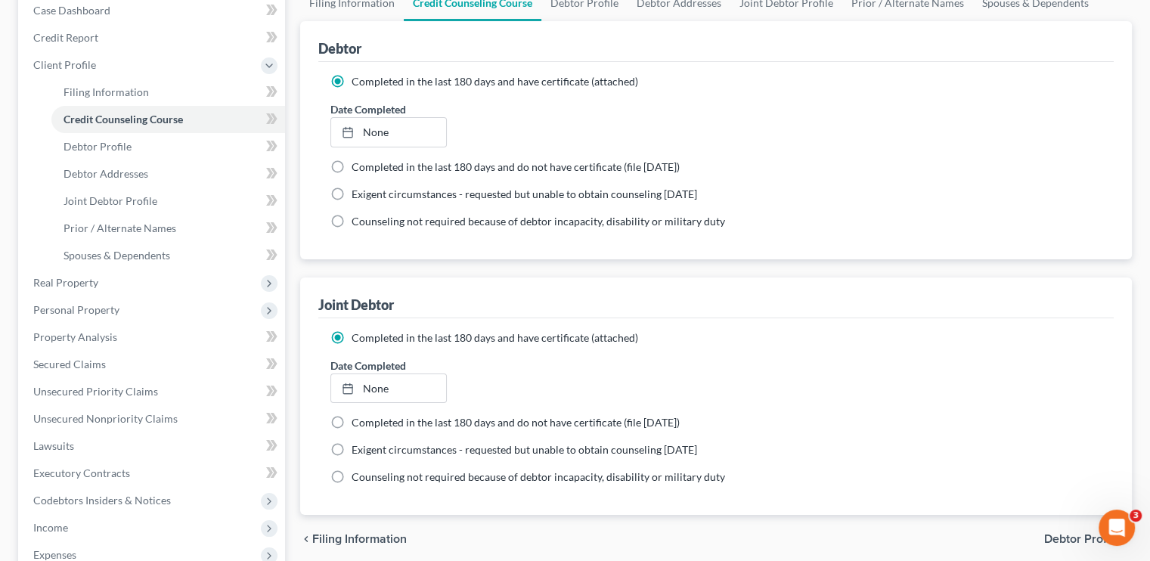
scroll to position [151, 0]
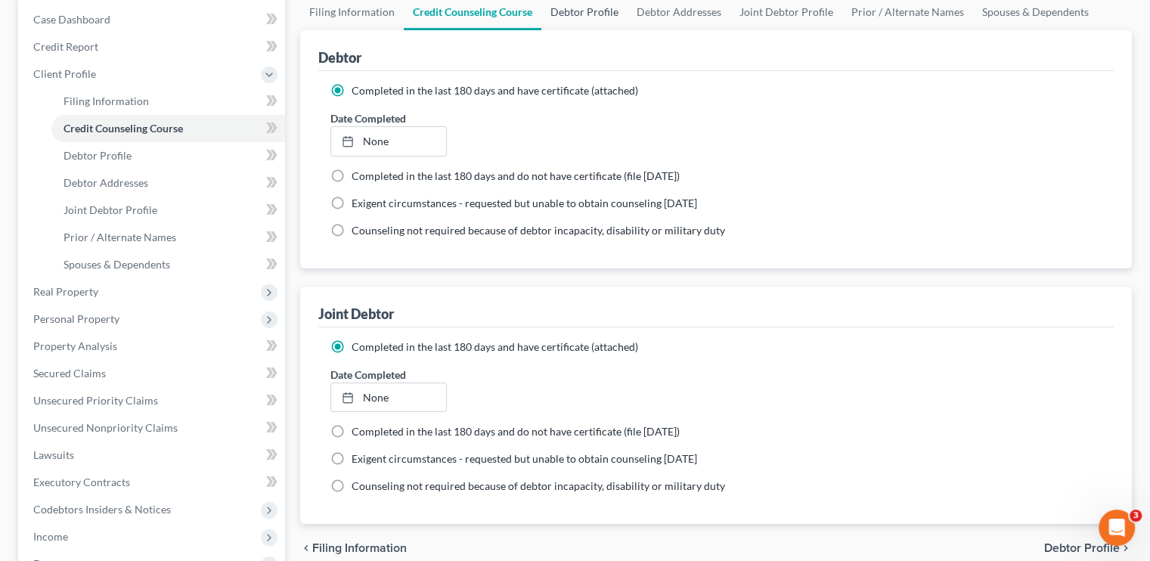
click at [575, 8] on link "Debtor Profile" at bounding box center [585, 12] width 86 height 36
select select "1"
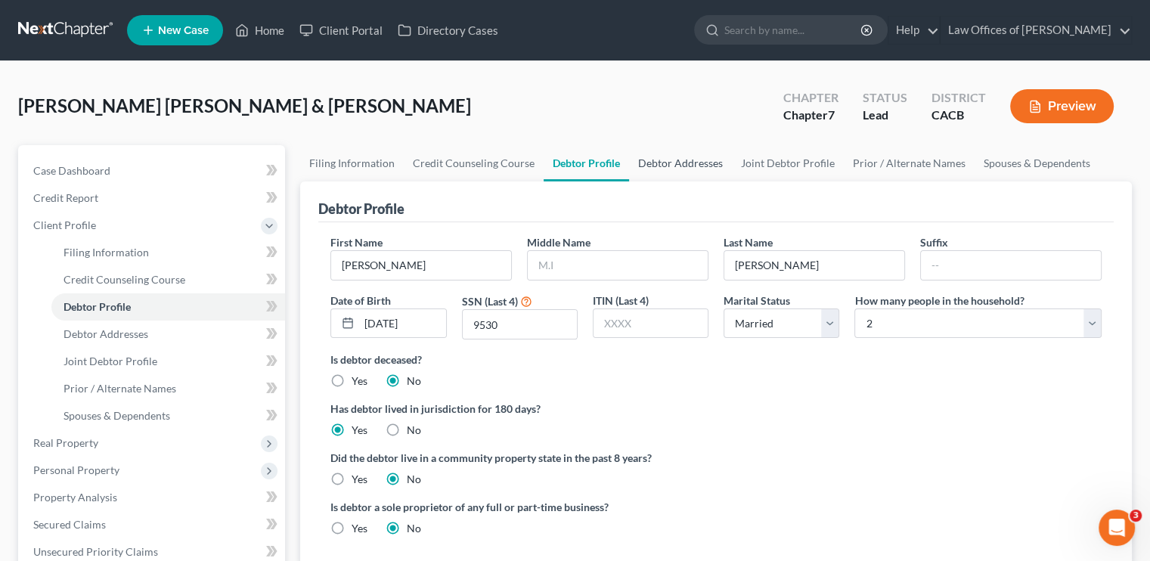
click at [681, 163] on link "Debtor Addresses" at bounding box center [680, 163] width 103 height 36
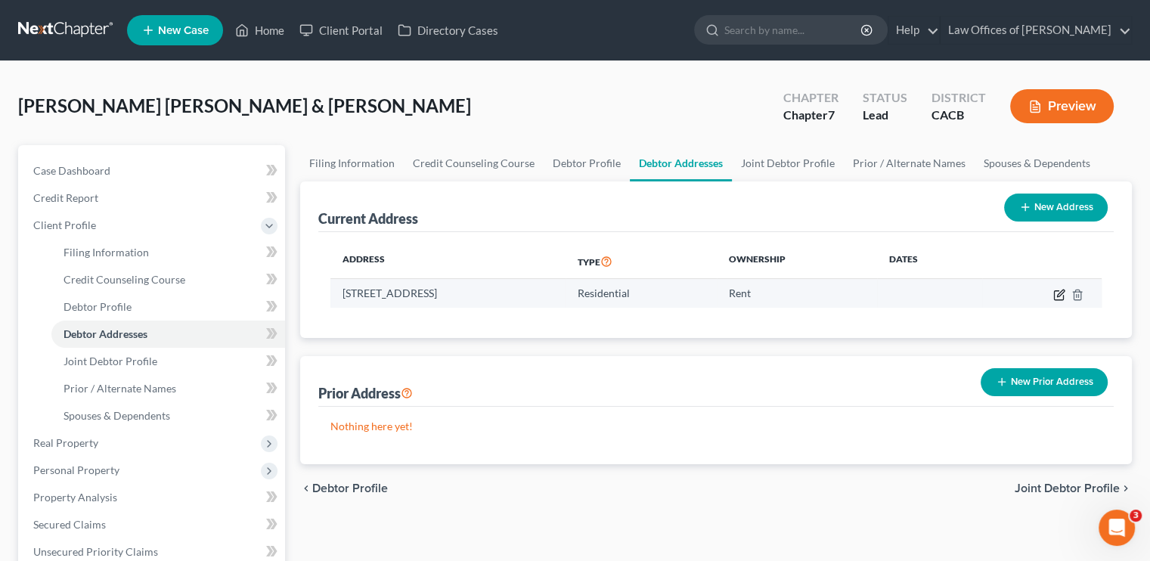
click at [1062, 293] on icon "button" at bounding box center [1060, 293] width 7 height 7
select select "4"
select select "0"
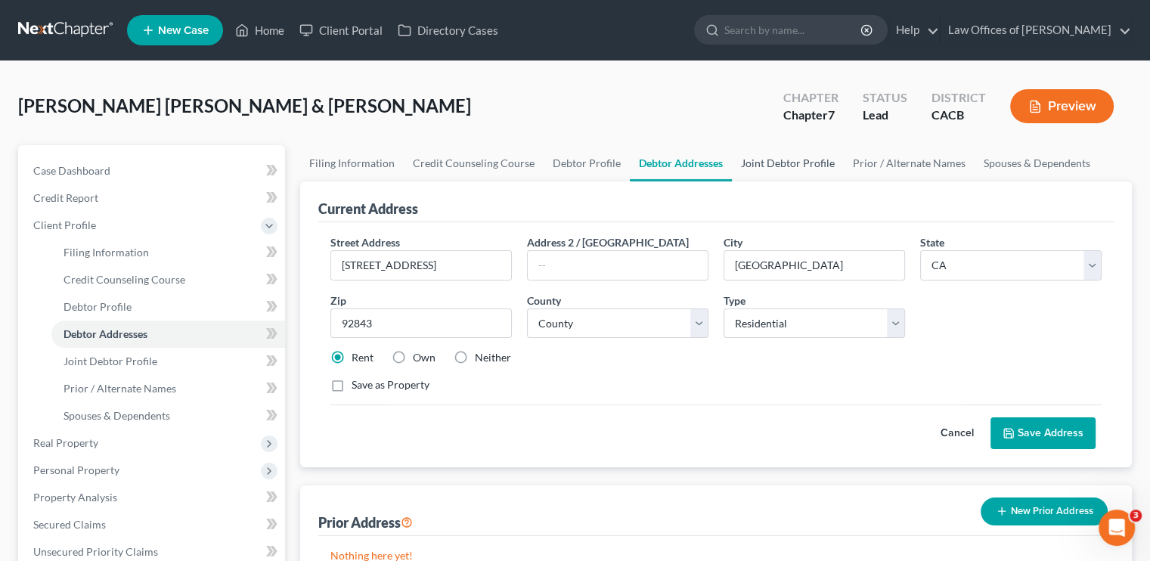
click at [772, 164] on link "Joint Debtor Profile" at bounding box center [788, 163] width 112 height 36
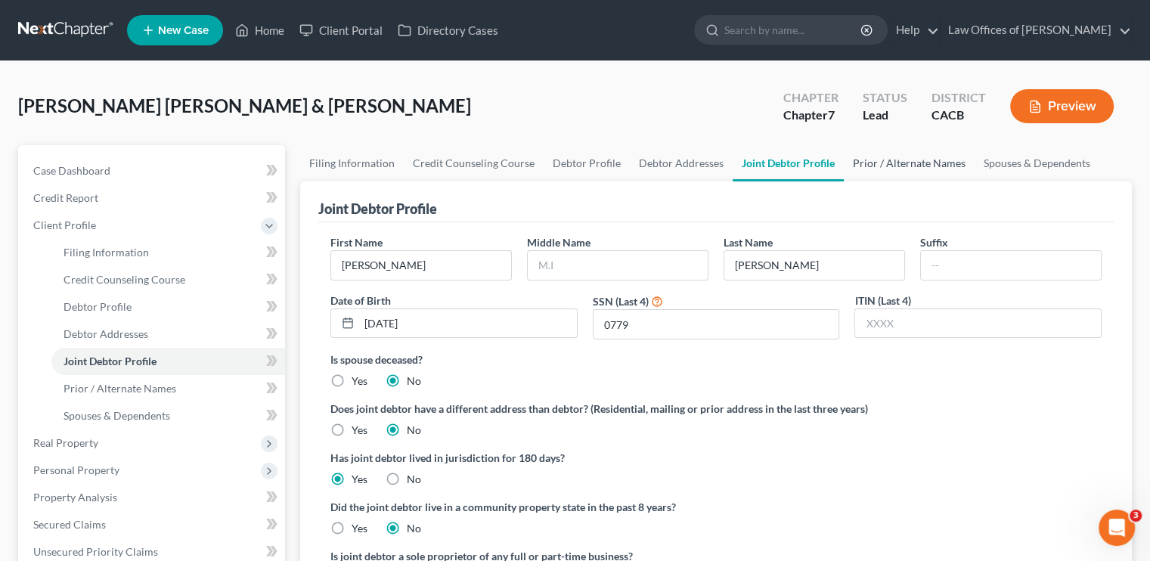
click at [899, 168] on link "Prior / Alternate Names" at bounding box center [909, 163] width 131 height 36
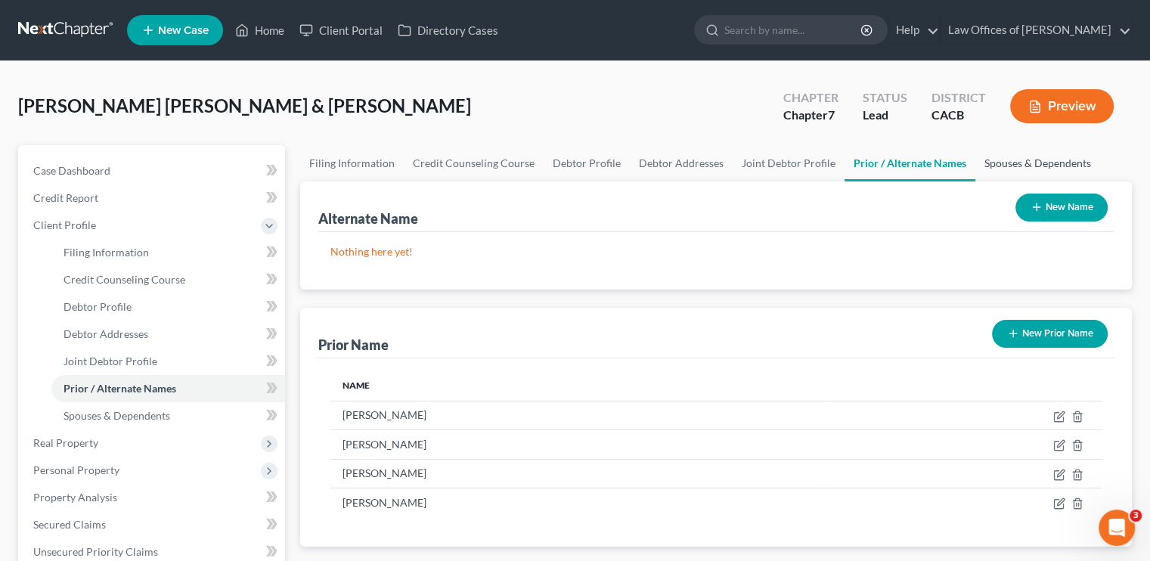
click at [989, 166] on link "Spouses & Dependents" at bounding box center [1038, 163] width 125 height 36
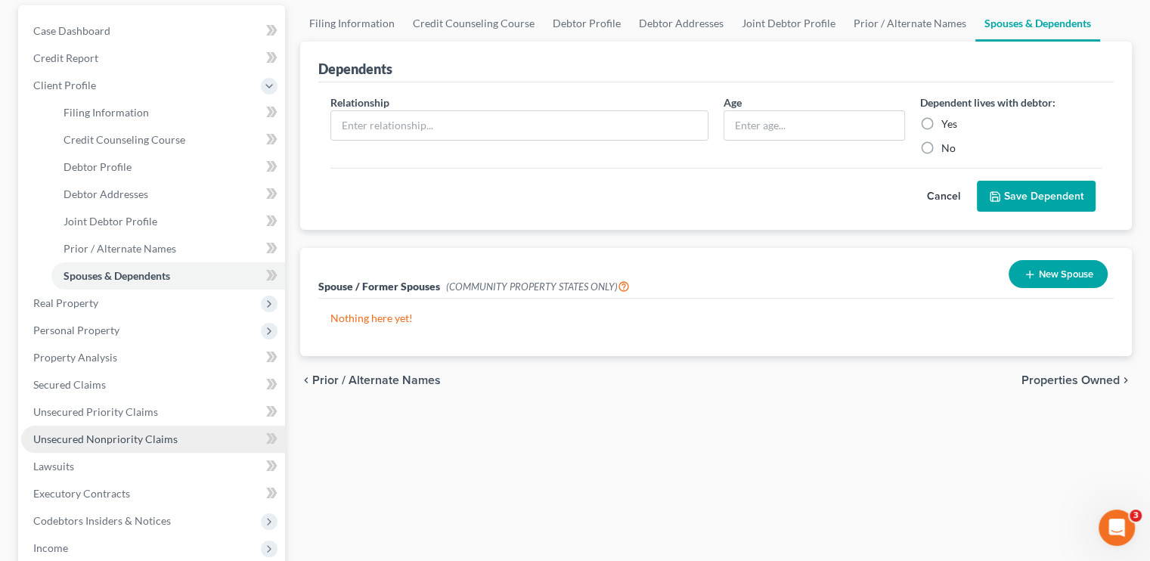
scroll to position [227, 0]
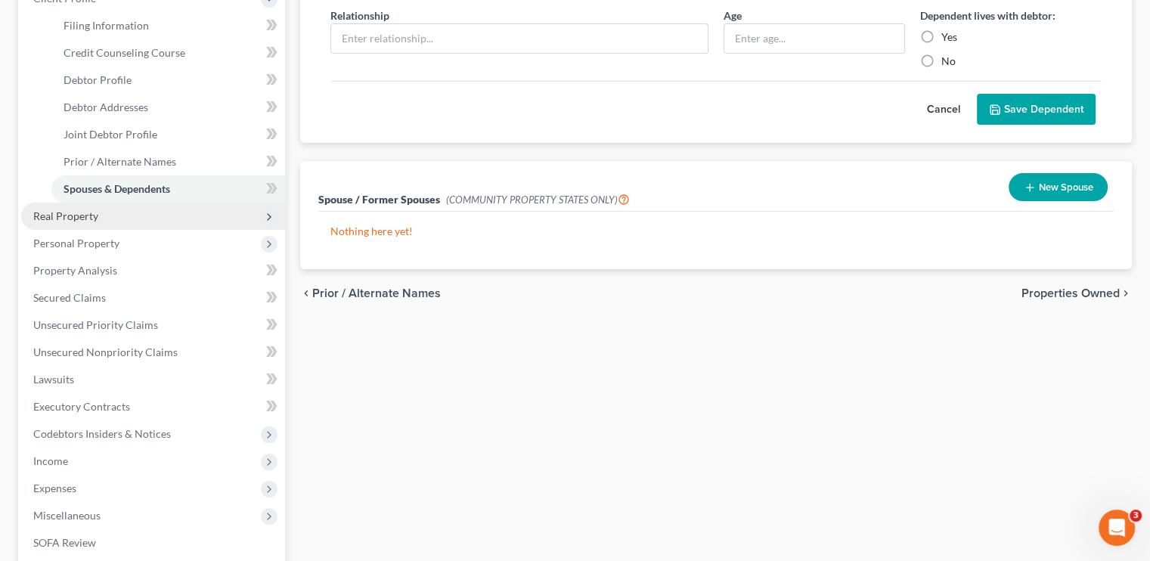
click at [74, 203] on span "Real Property" at bounding box center [153, 216] width 264 height 27
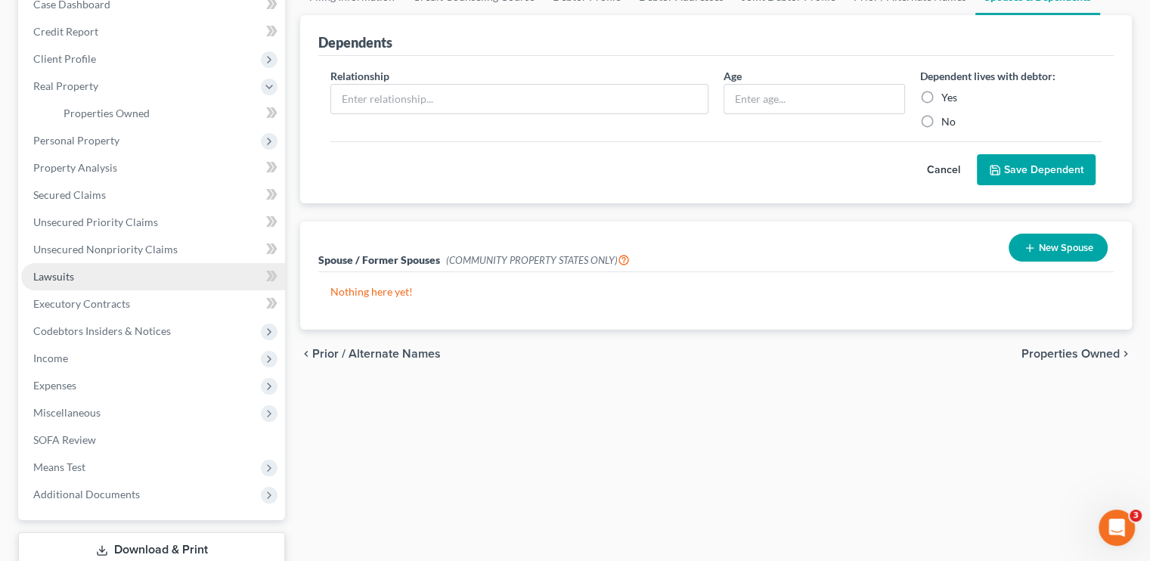
scroll to position [76, 0]
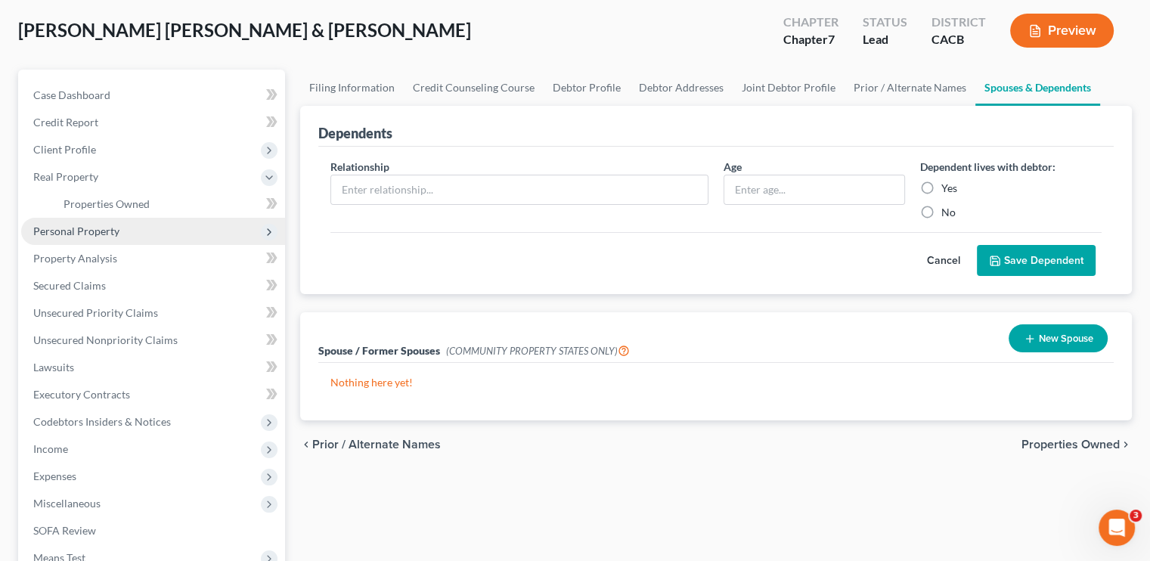
click at [109, 222] on span "Personal Property" at bounding box center [153, 231] width 264 height 27
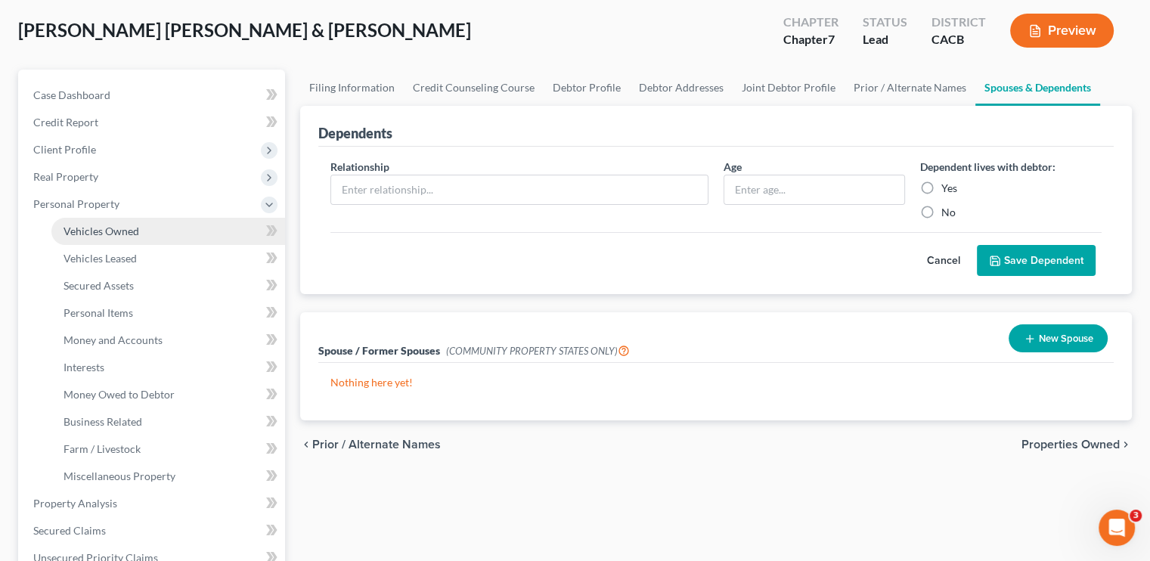
click at [121, 232] on span "Vehicles Owned" at bounding box center [102, 231] width 76 height 13
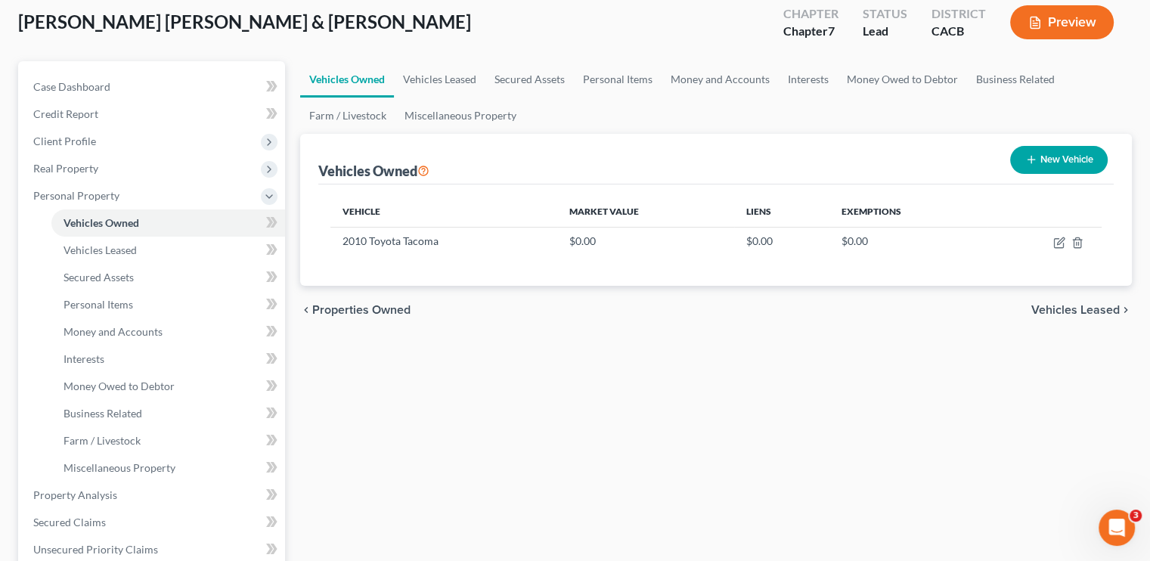
scroll to position [76, 0]
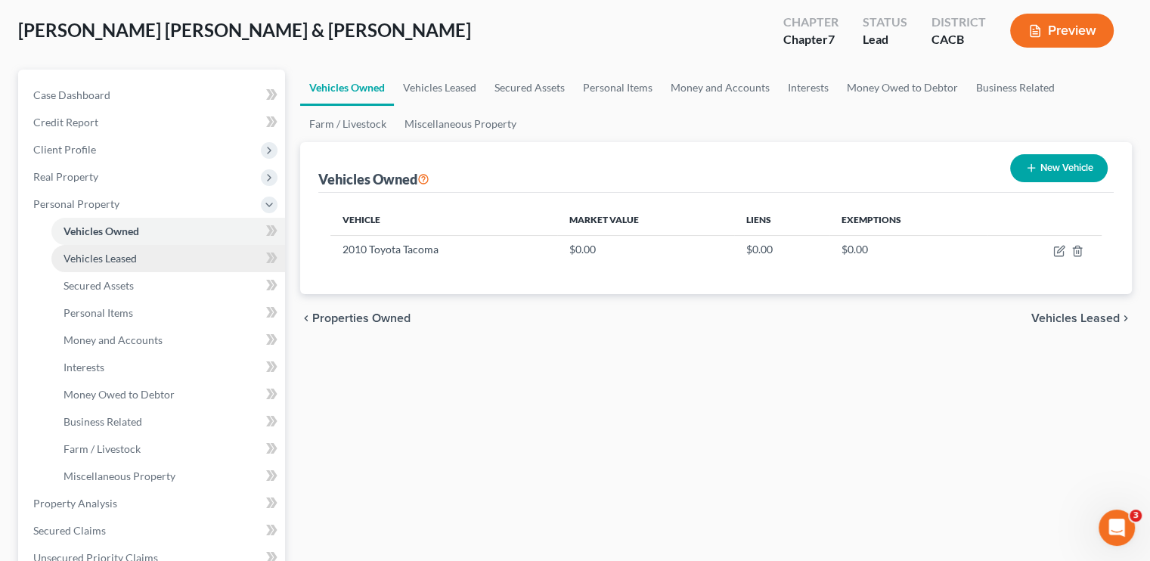
click at [107, 254] on span "Vehicles Leased" at bounding box center [100, 258] width 73 height 13
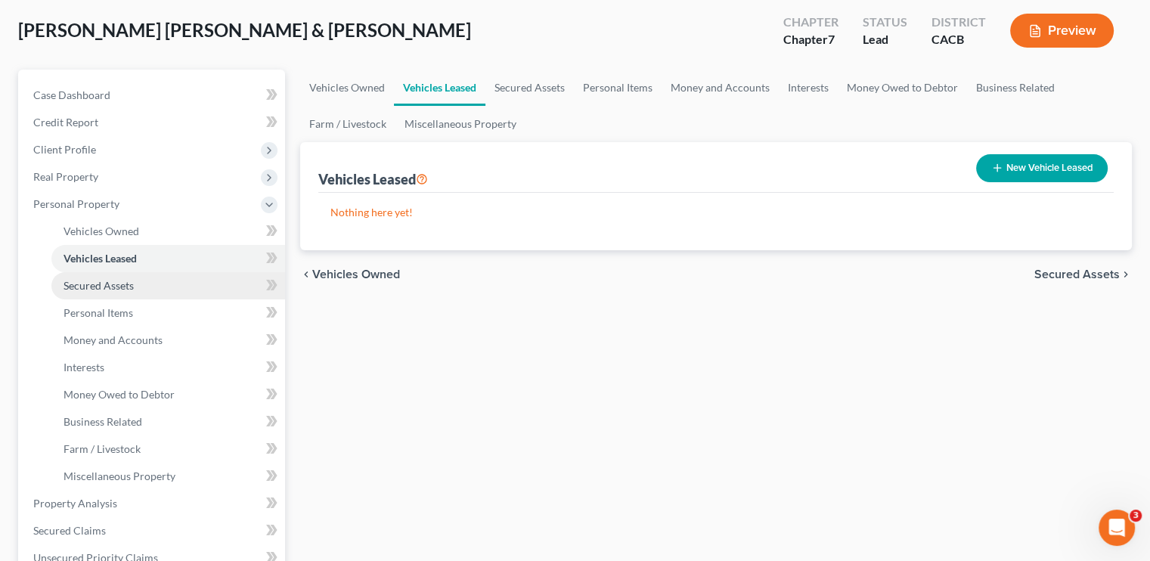
click at [110, 288] on span "Secured Assets" at bounding box center [99, 285] width 70 height 13
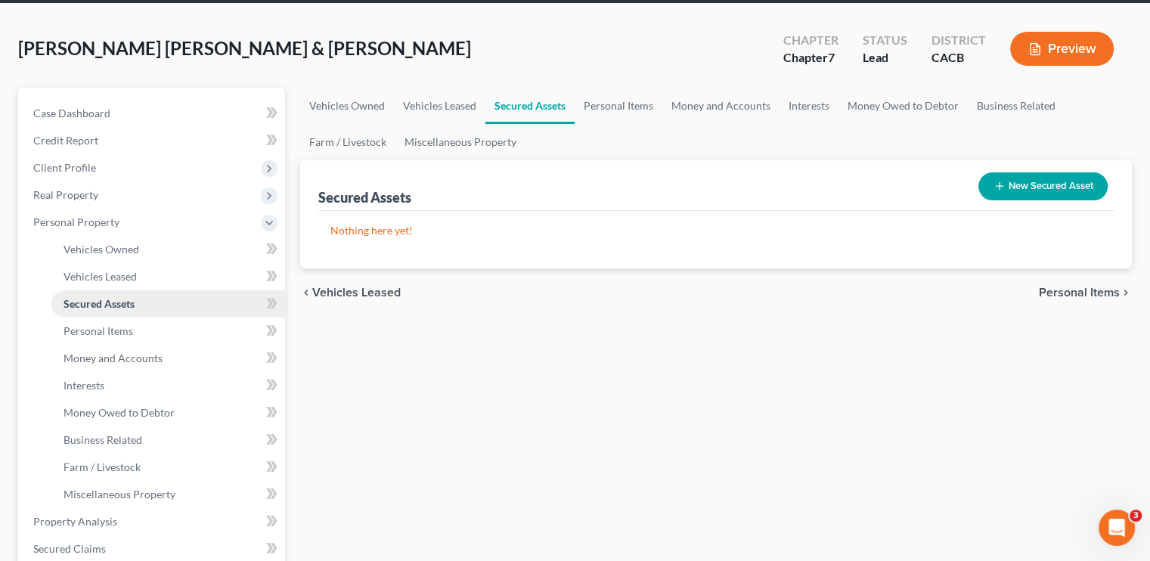
scroll to position [151, 0]
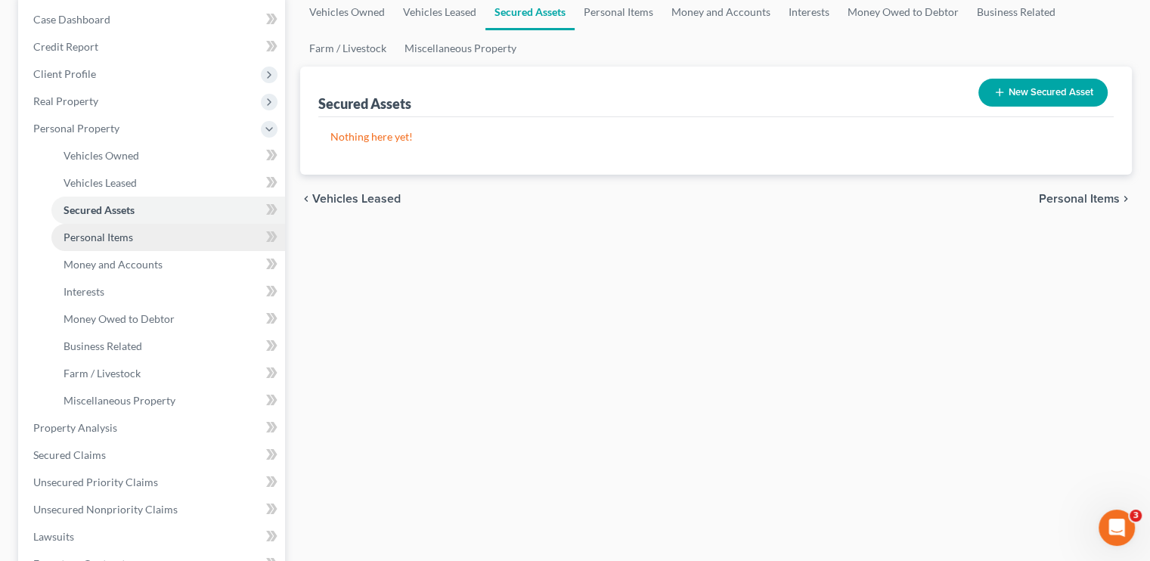
click at [112, 234] on span "Personal Items" at bounding box center [99, 237] width 70 height 13
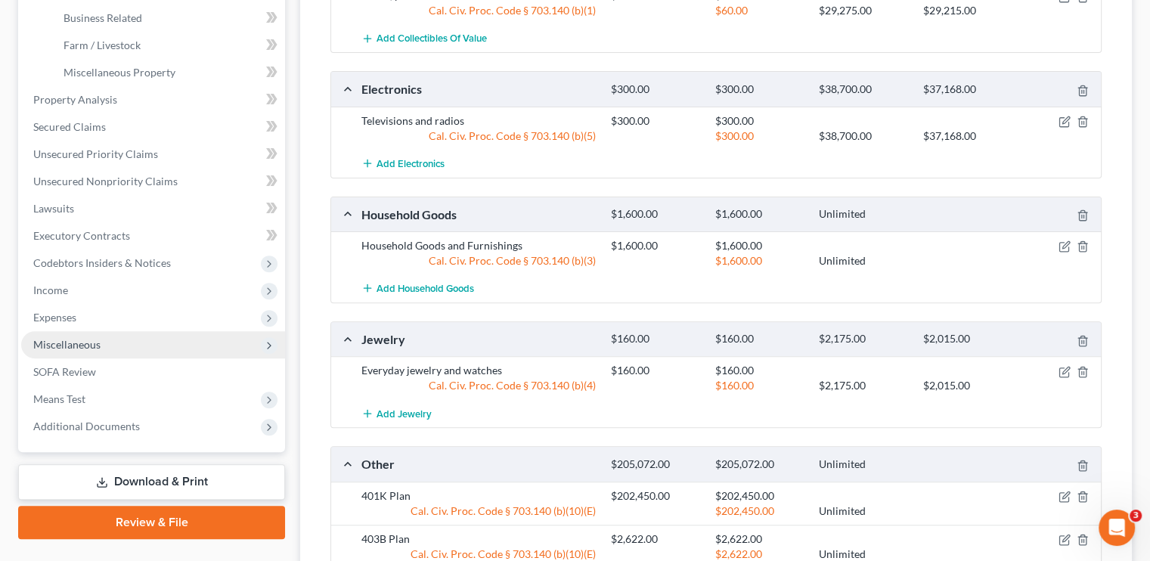
scroll to position [454, 0]
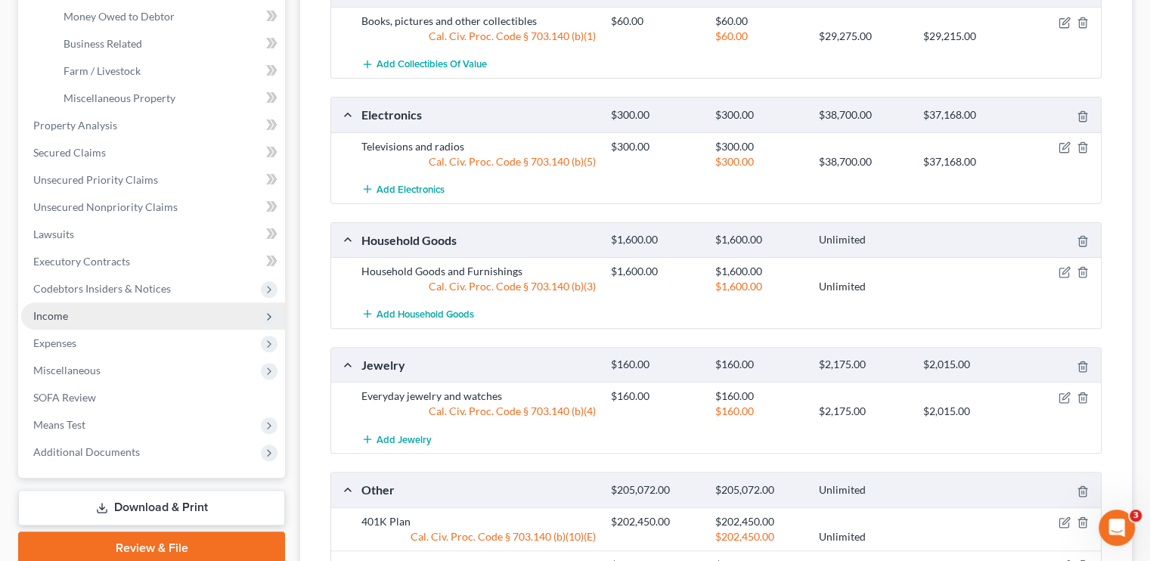
click at [61, 310] on span "Income" at bounding box center [50, 315] width 35 height 13
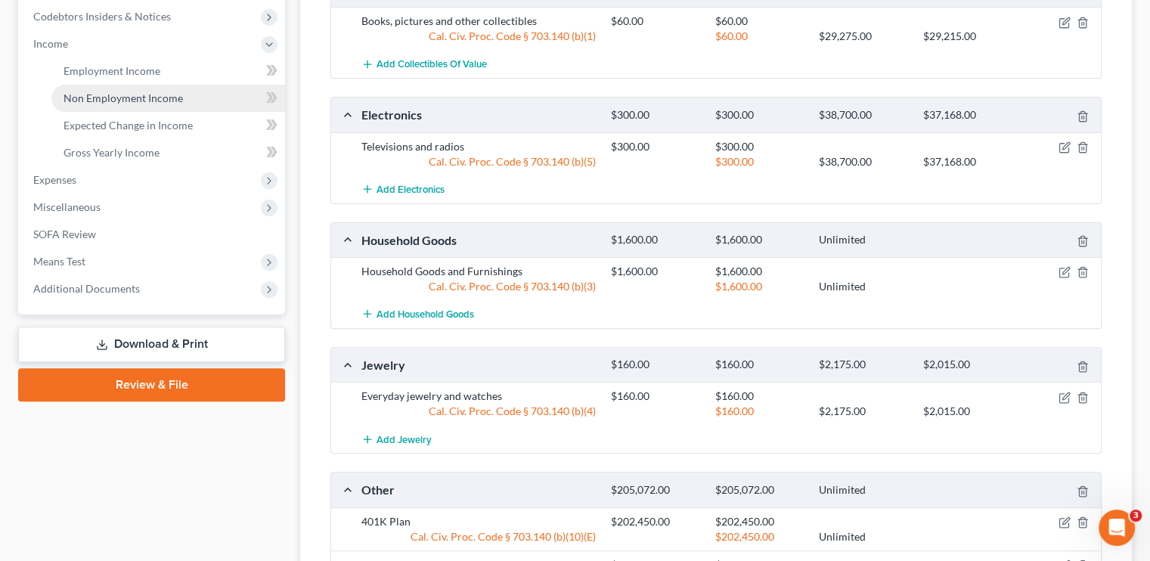
click at [118, 99] on span "Non Employment Income" at bounding box center [124, 98] width 120 height 13
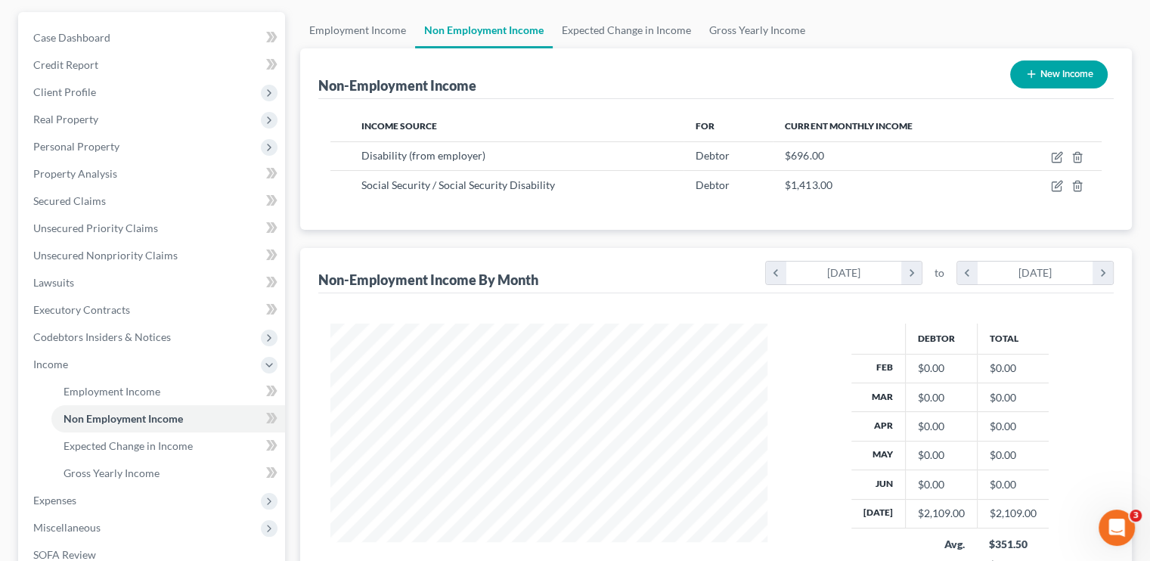
scroll to position [123, 0]
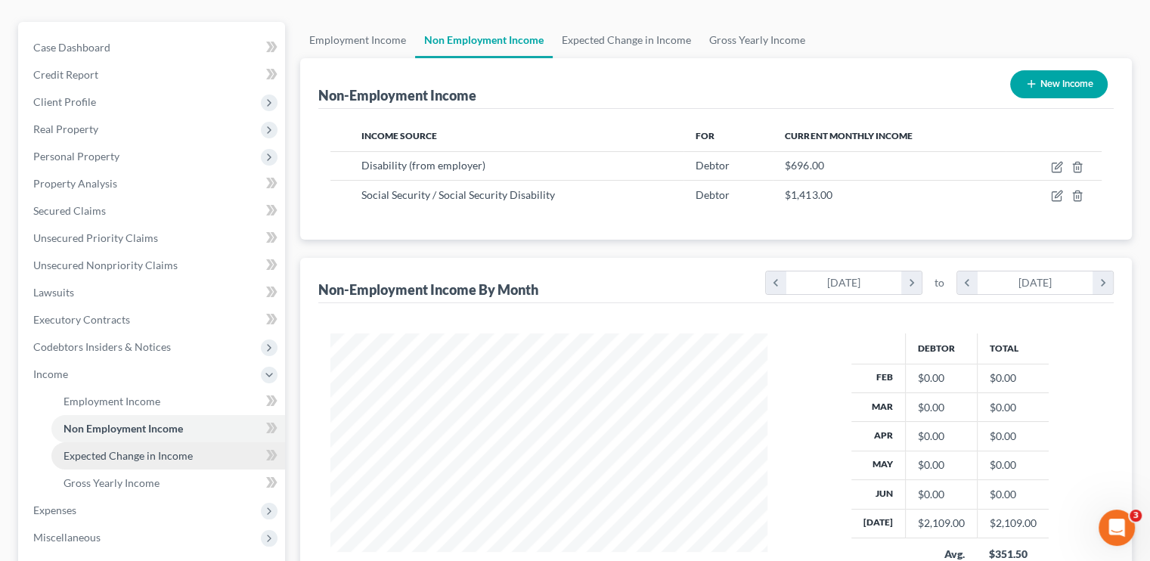
click at [100, 451] on span "Expected Change in Income" at bounding box center [128, 455] width 129 height 13
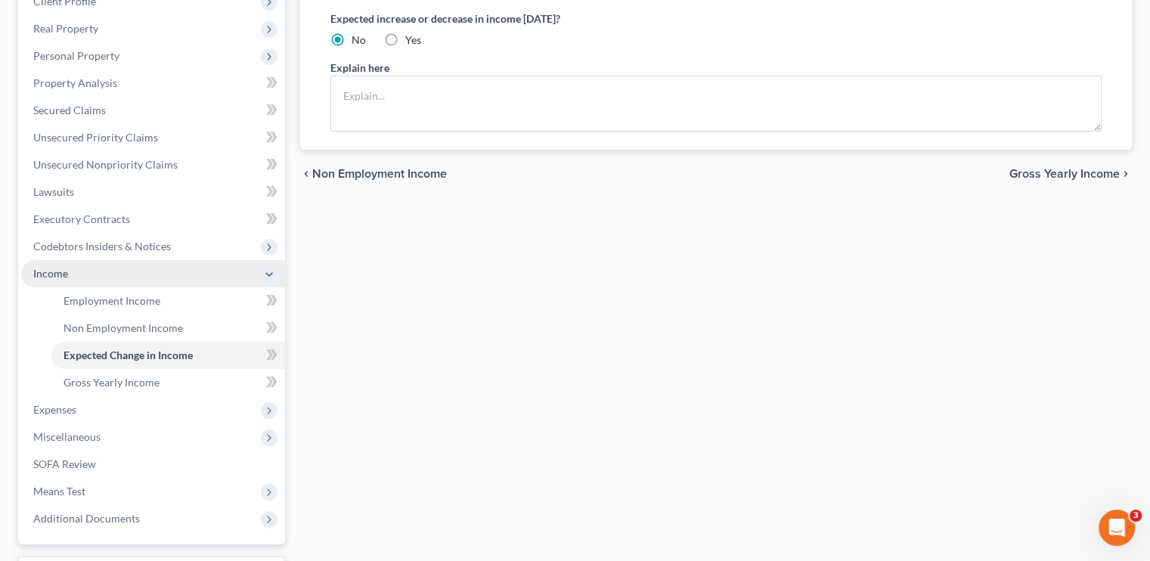
scroll to position [227, 0]
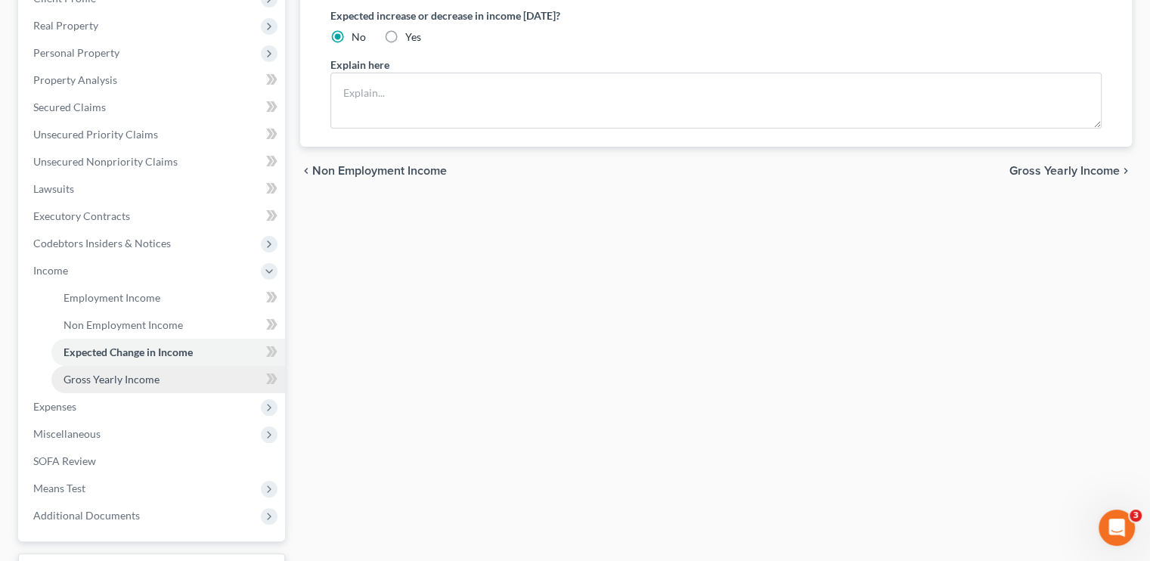
click at [110, 380] on span "Gross Yearly Income" at bounding box center [112, 379] width 96 height 13
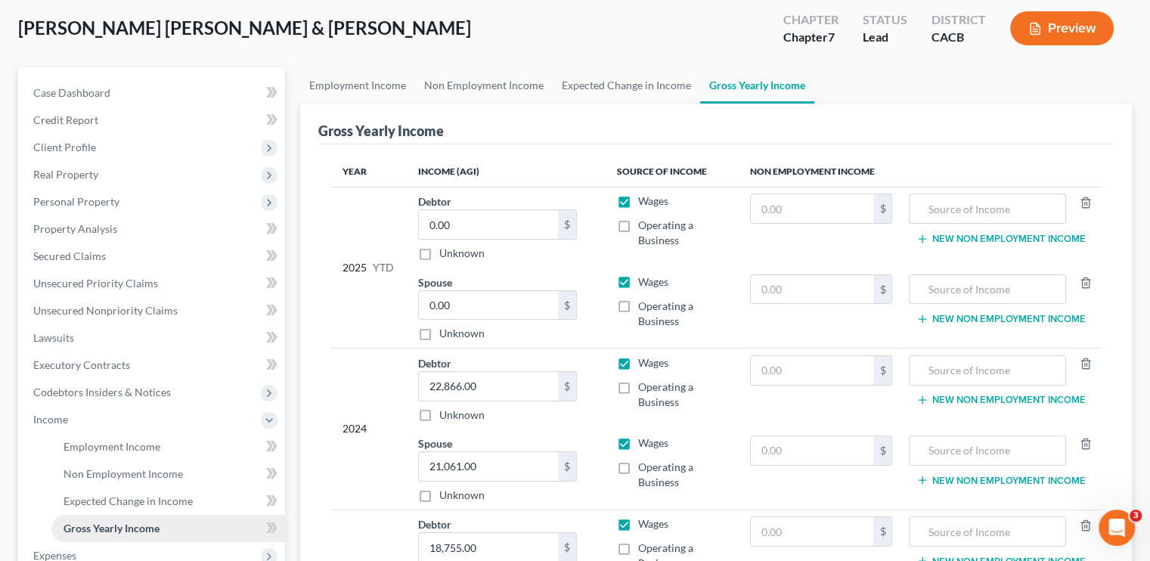
scroll to position [76, 0]
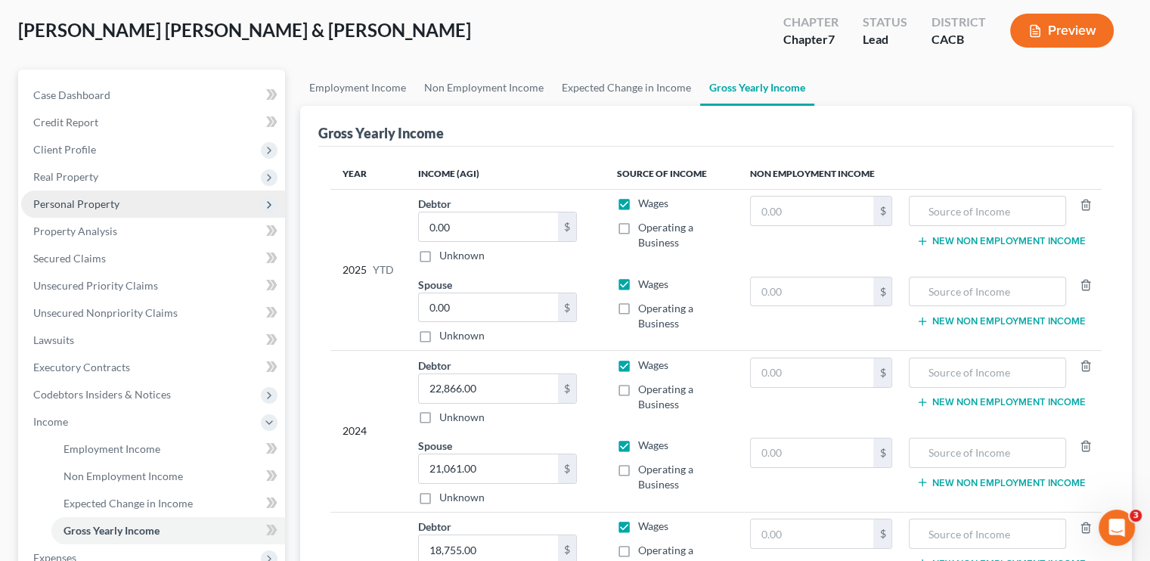
click at [108, 202] on span "Personal Property" at bounding box center [76, 203] width 86 height 13
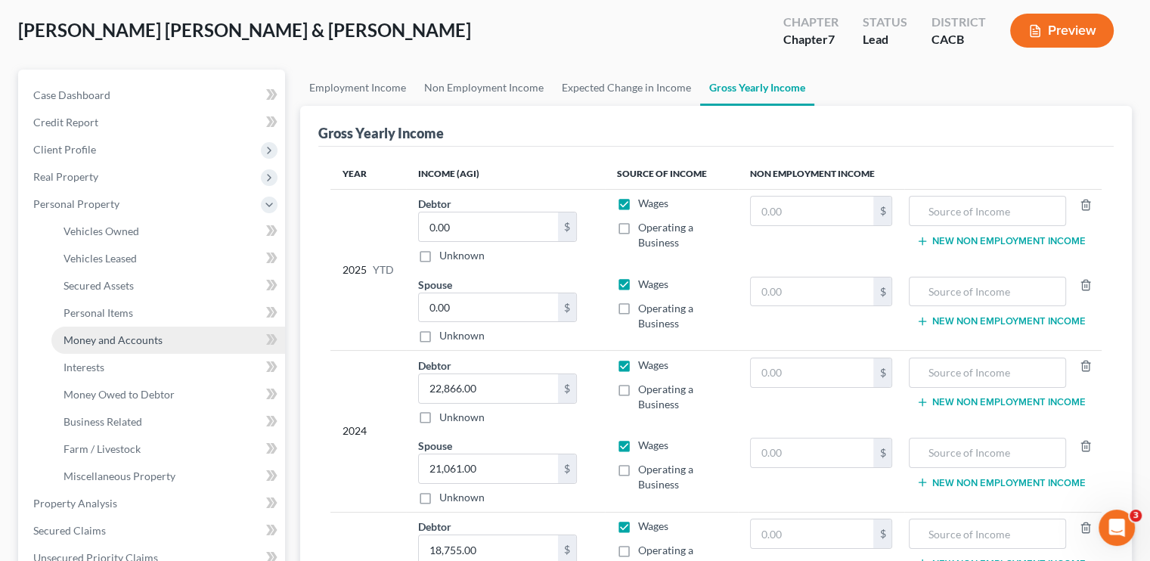
click at [103, 340] on span "Money and Accounts" at bounding box center [113, 340] width 99 height 13
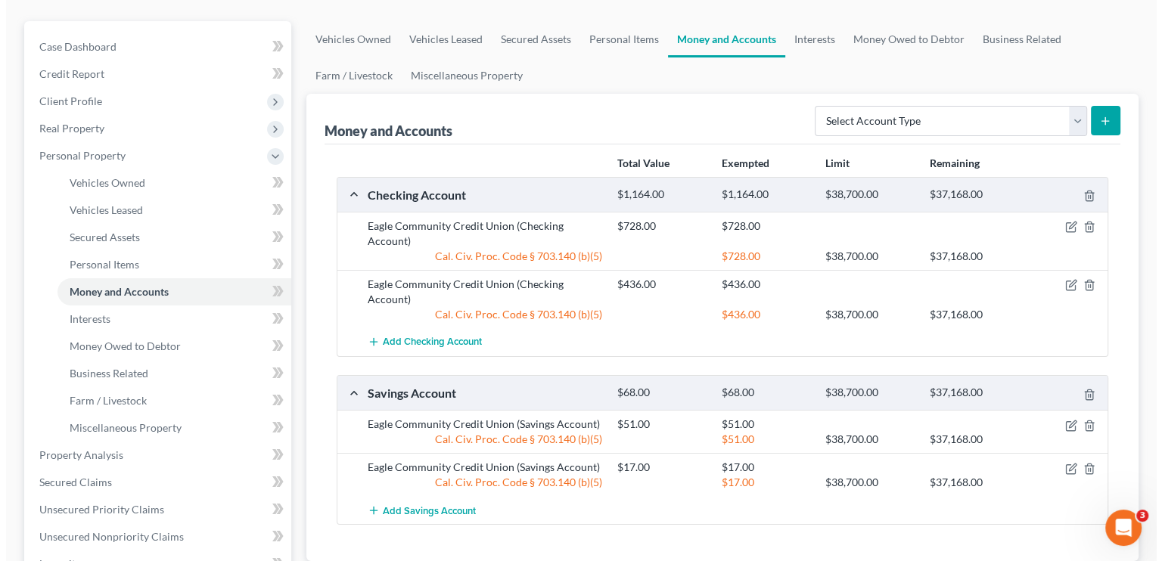
scroll to position [151, 0]
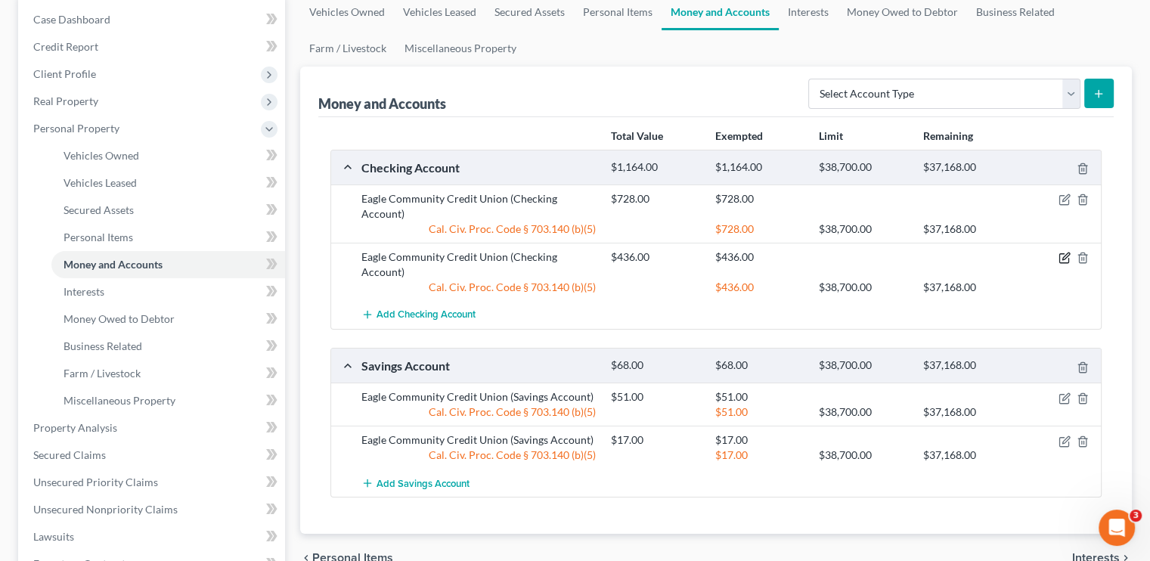
click at [1063, 256] on icon "button" at bounding box center [1065, 258] width 12 height 12
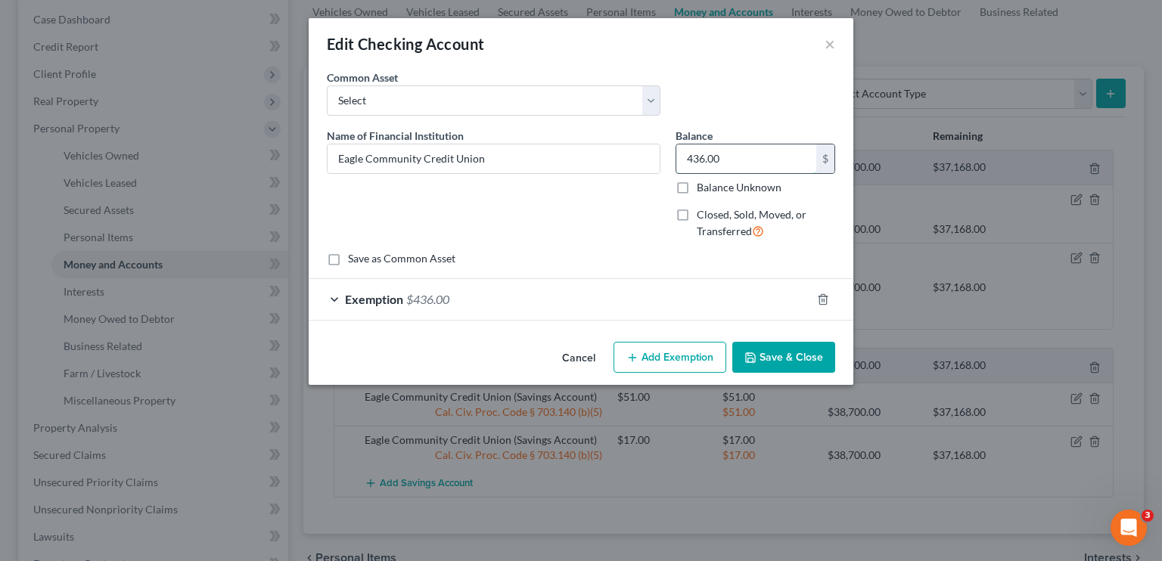
click at [725, 153] on input "436.00" at bounding box center [746, 158] width 140 height 29
type input "437.00"
click at [784, 350] on button "Save & Close" at bounding box center [783, 358] width 103 height 32
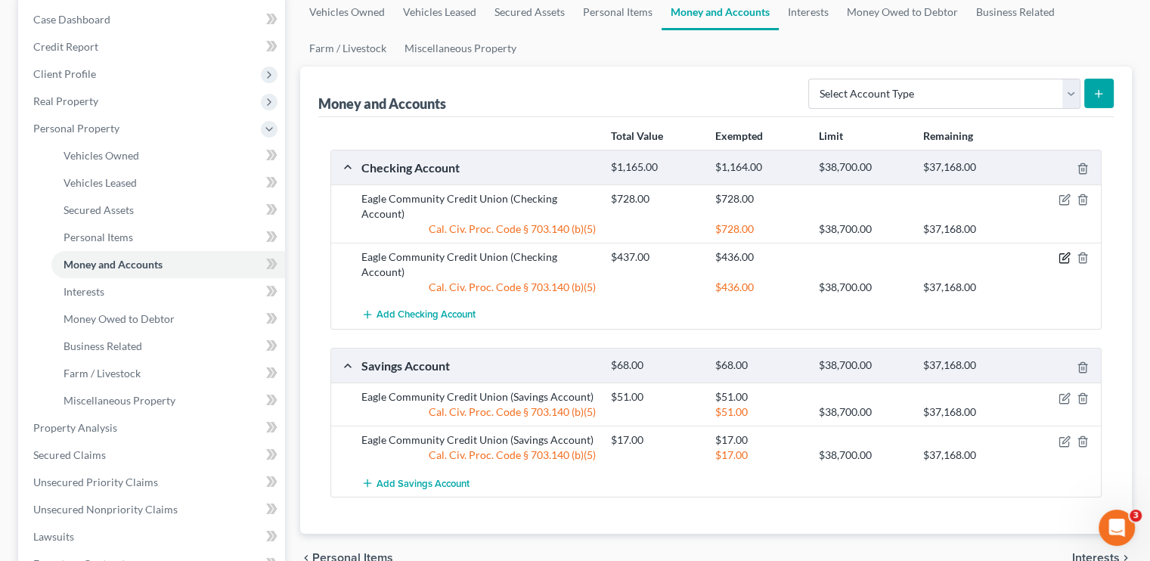
click at [1068, 253] on icon "button" at bounding box center [1065, 258] width 12 height 12
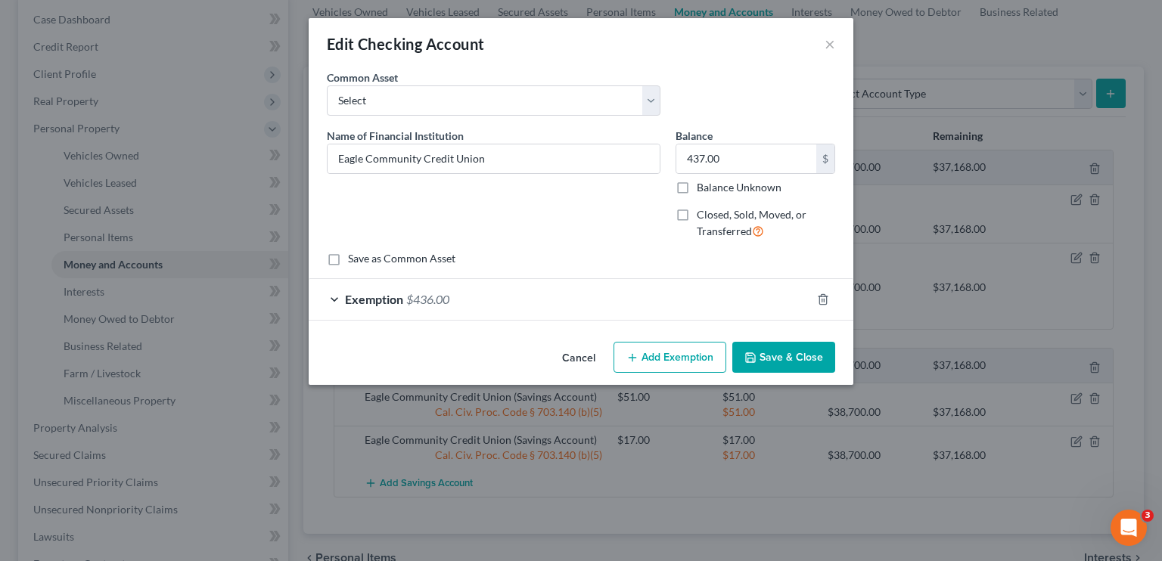
click at [408, 303] on span "$436.00" at bounding box center [427, 299] width 43 height 14
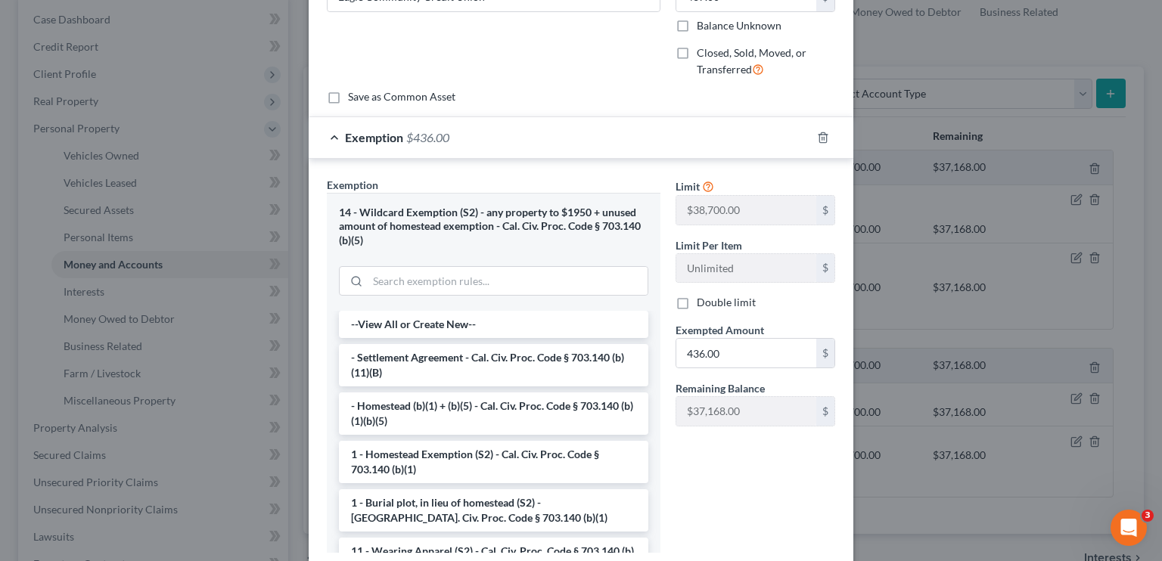
scroll to position [227, 0]
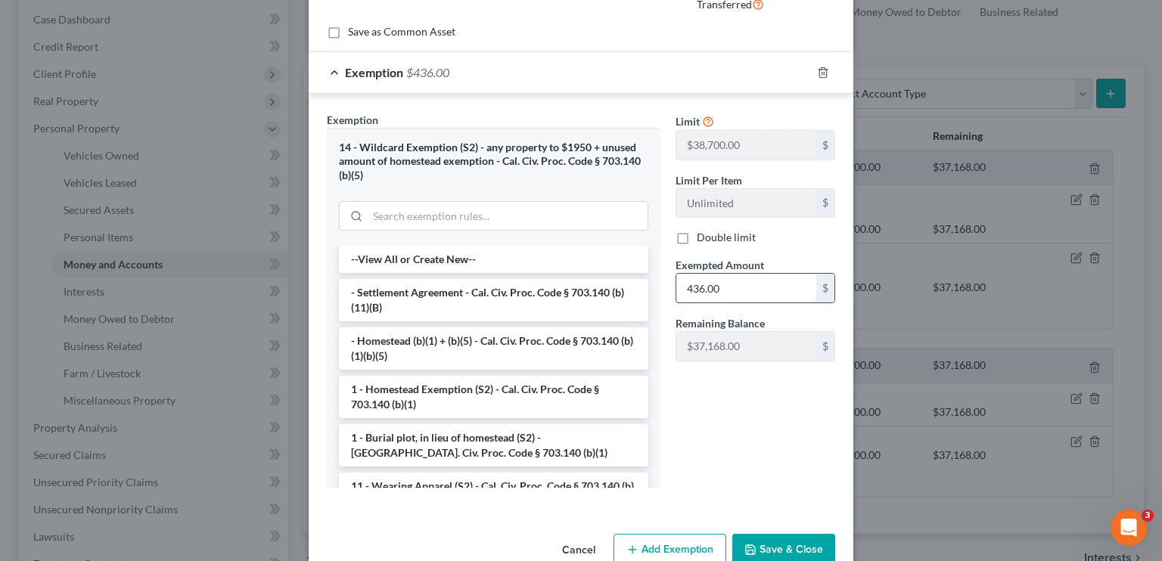
click at [729, 287] on input "436.00" at bounding box center [746, 288] width 140 height 29
type input "437.00"
click at [763, 535] on button "Save & Close" at bounding box center [783, 550] width 103 height 32
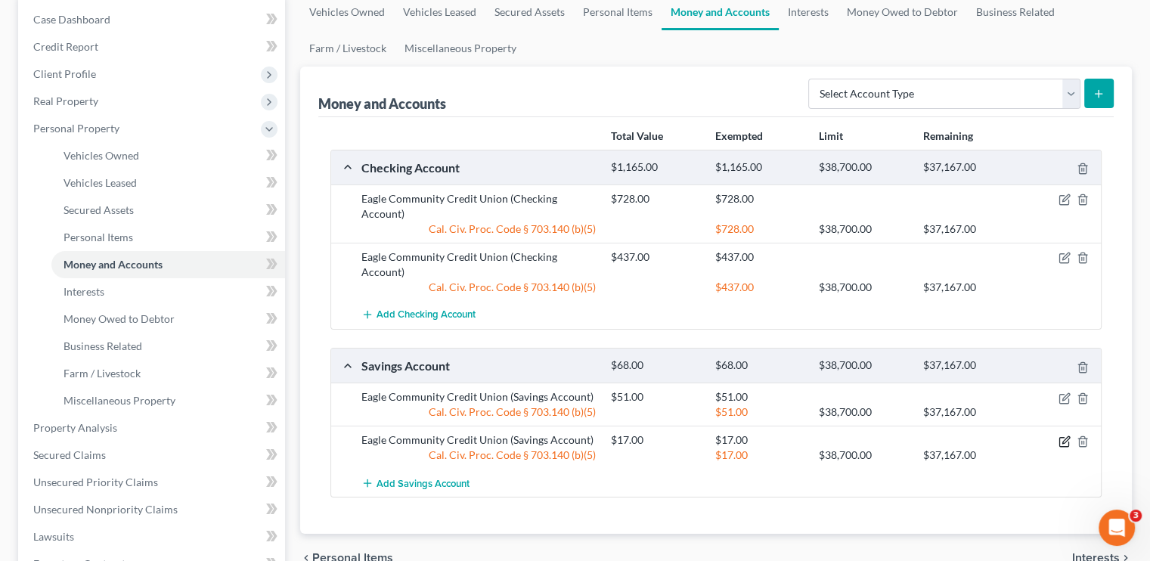
click at [1061, 444] on icon "button" at bounding box center [1065, 442] width 12 height 12
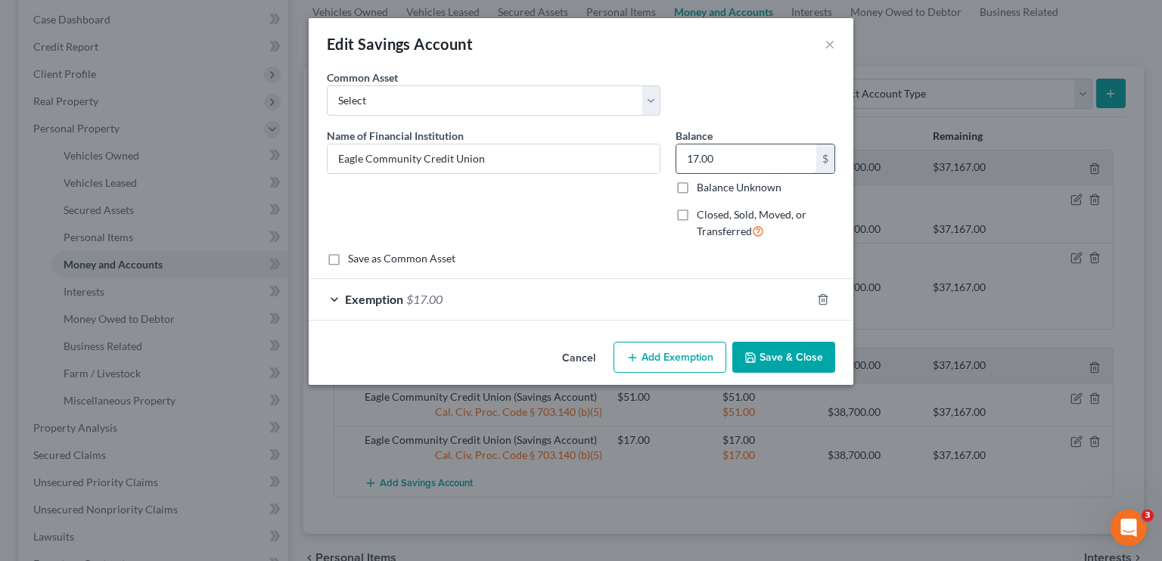
click at [707, 160] on input "17.00" at bounding box center [746, 158] width 140 height 29
type input "18.00"
click at [424, 307] on div "Exemption $17.00" at bounding box center [560, 299] width 502 height 40
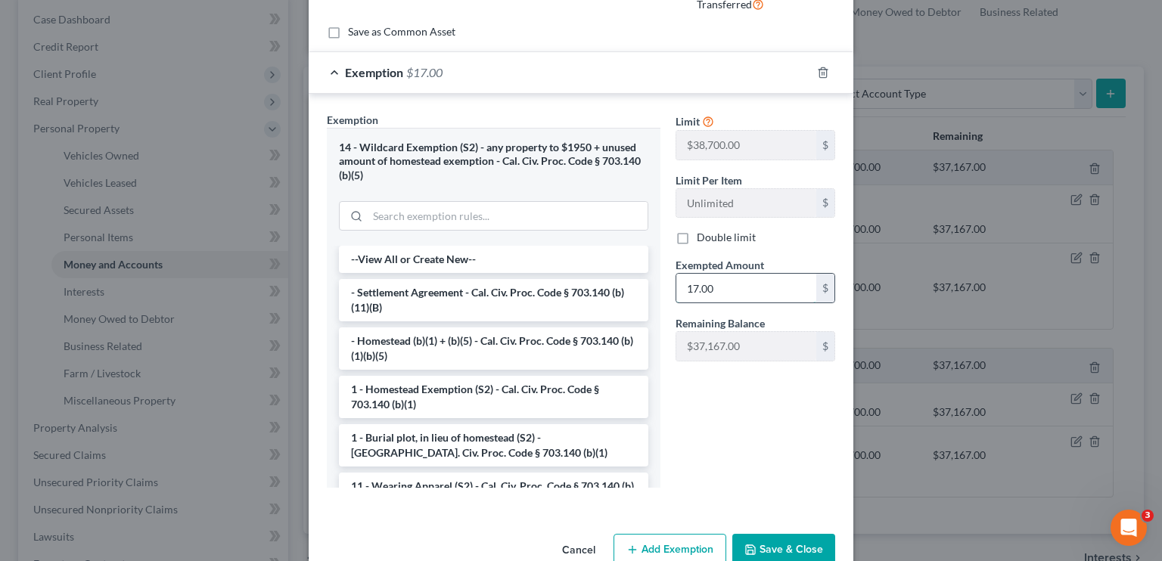
click at [717, 278] on input "17.00" at bounding box center [746, 288] width 140 height 29
type input "18.00"
click at [773, 537] on button "Save & Close" at bounding box center [783, 550] width 103 height 32
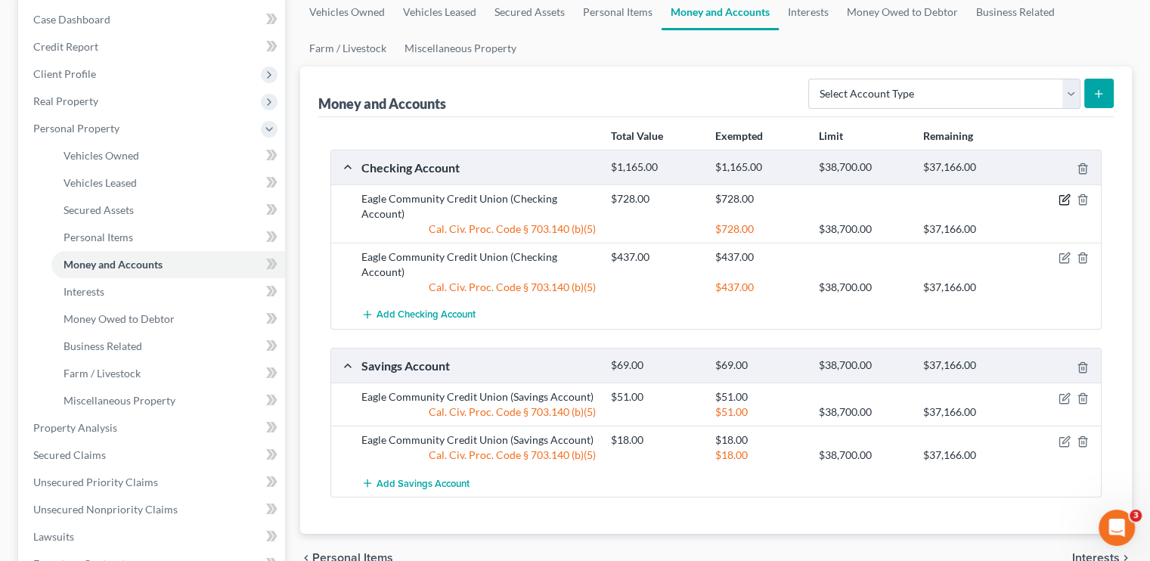
click at [1065, 194] on icon "button" at bounding box center [1065, 200] width 12 height 12
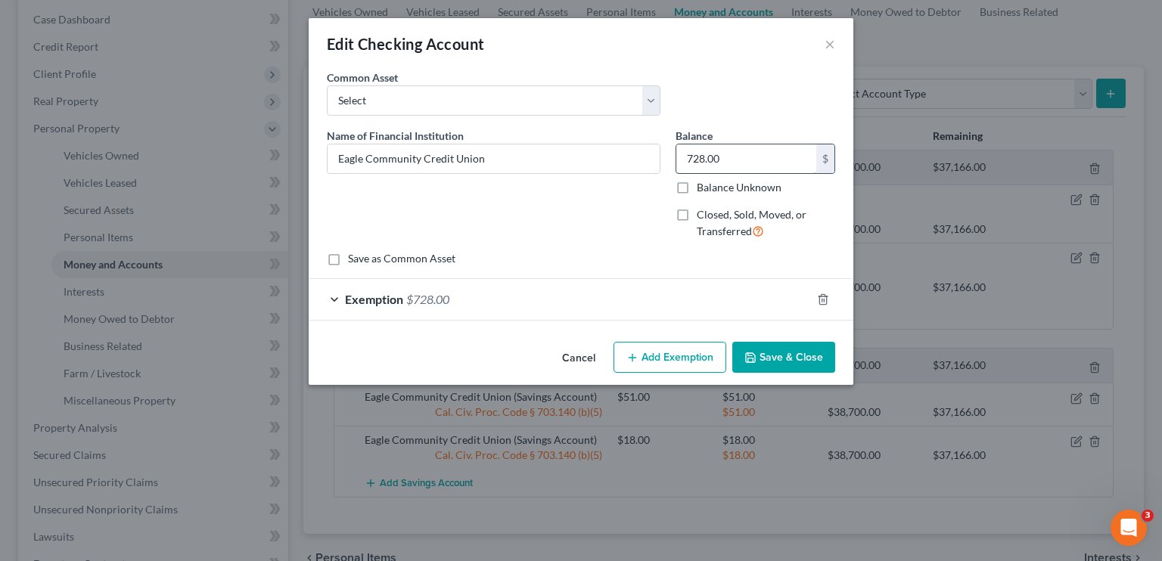
click at [697, 170] on input "728.00" at bounding box center [746, 158] width 140 height 29
type input "729.00"
click at [406, 297] on span "$728.00" at bounding box center [427, 299] width 43 height 14
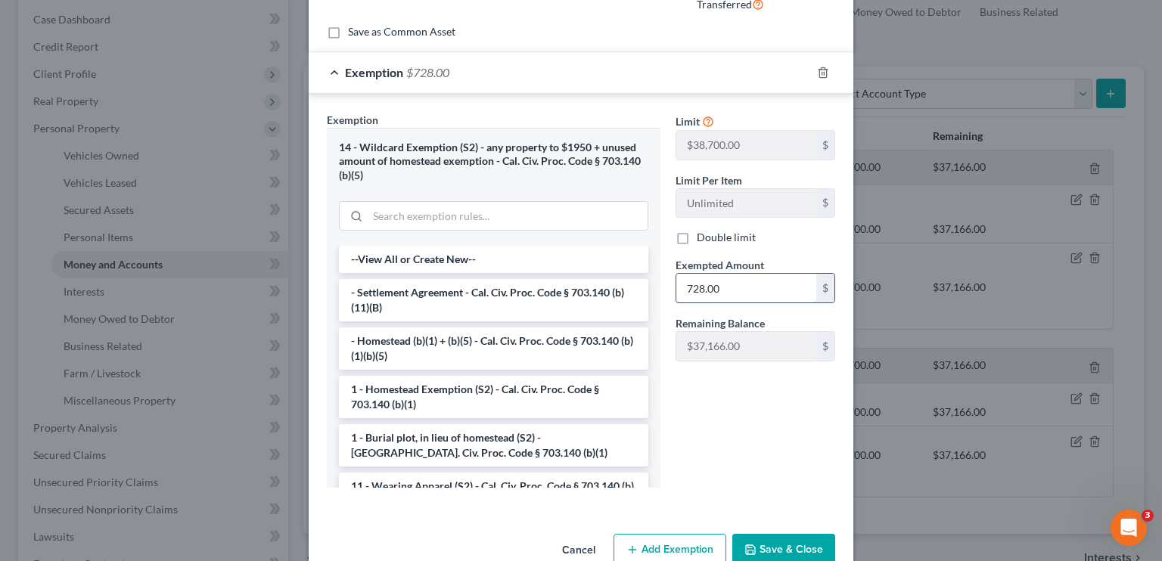
click at [705, 288] on input "728.00" at bounding box center [746, 288] width 140 height 29
type input "729.00"
click at [797, 542] on button "Save & Close" at bounding box center [783, 550] width 103 height 32
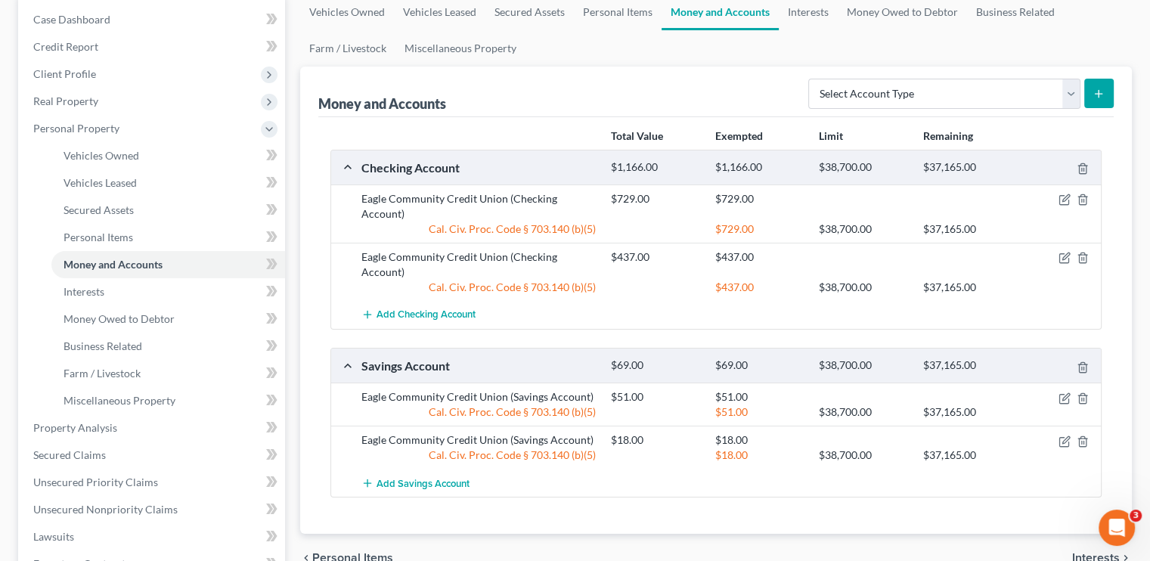
click at [1072, 396] on div at bounding box center [1061, 397] width 83 height 15
click at [1063, 397] on icon "button" at bounding box center [1066, 396] width 7 height 7
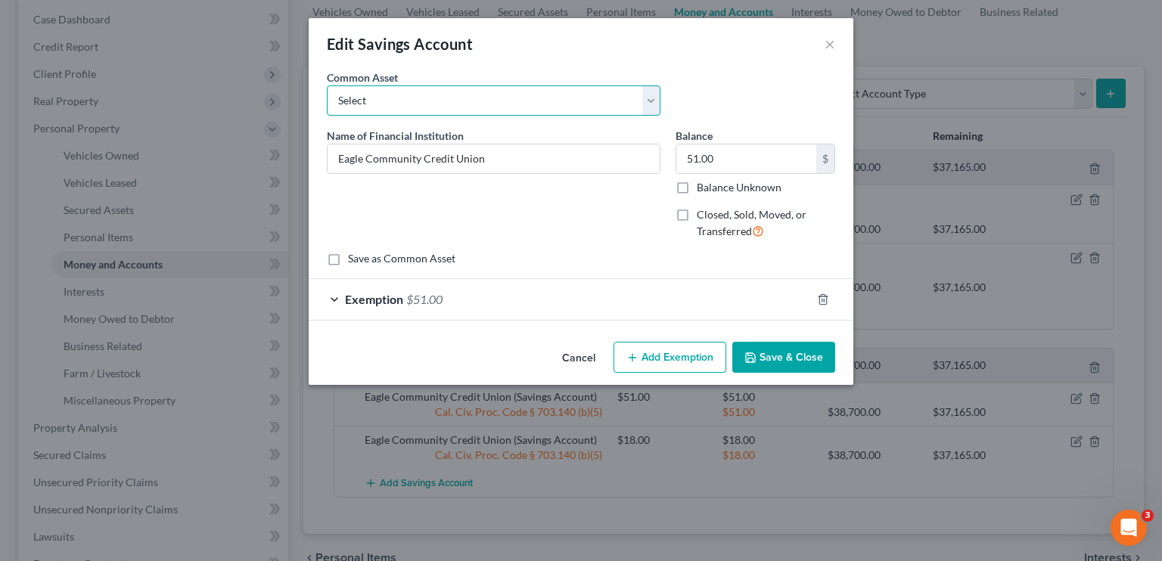
click at [626, 101] on select "Select Chase Bank [PERSON_NAME] Fargo Bank" at bounding box center [494, 100] width 334 height 30
click at [830, 41] on button "×" at bounding box center [829, 44] width 11 height 18
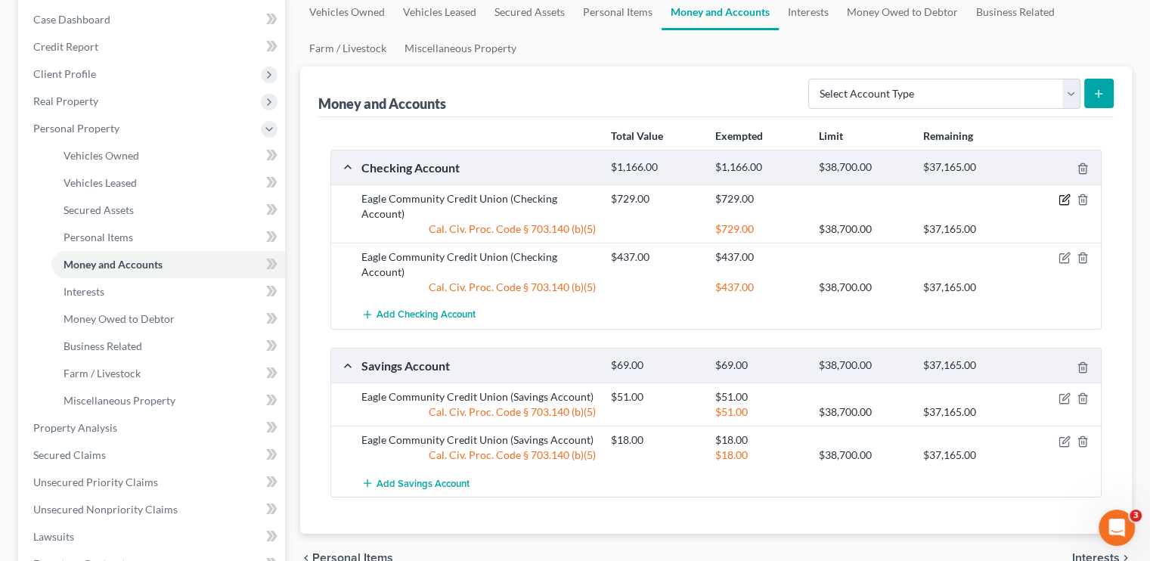
click at [1066, 200] on icon "button" at bounding box center [1065, 200] width 12 height 12
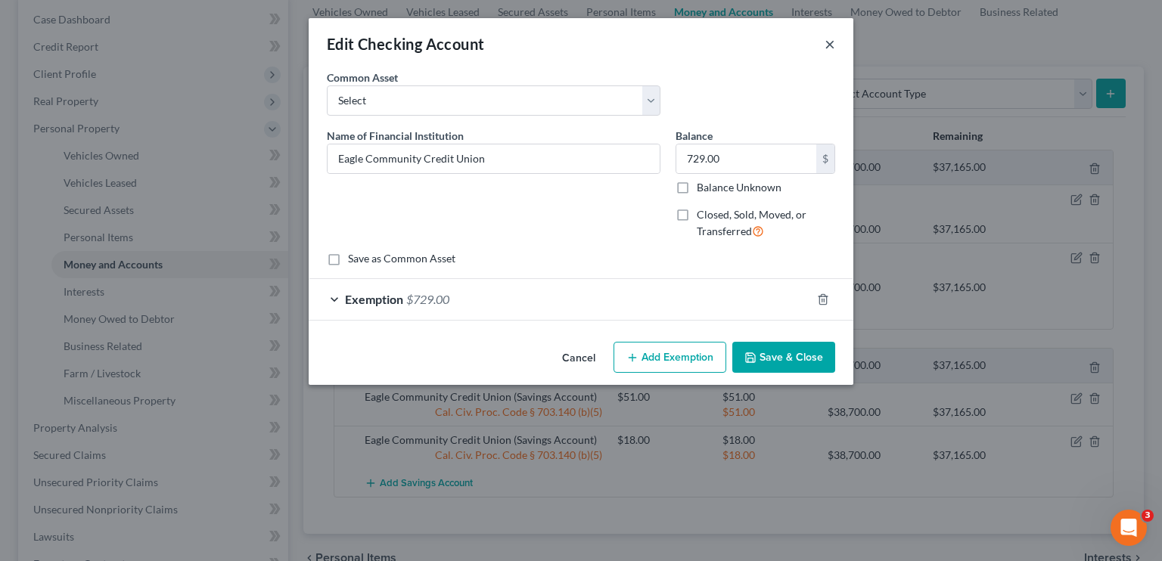
click at [829, 40] on button "×" at bounding box center [829, 44] width 11 height 18
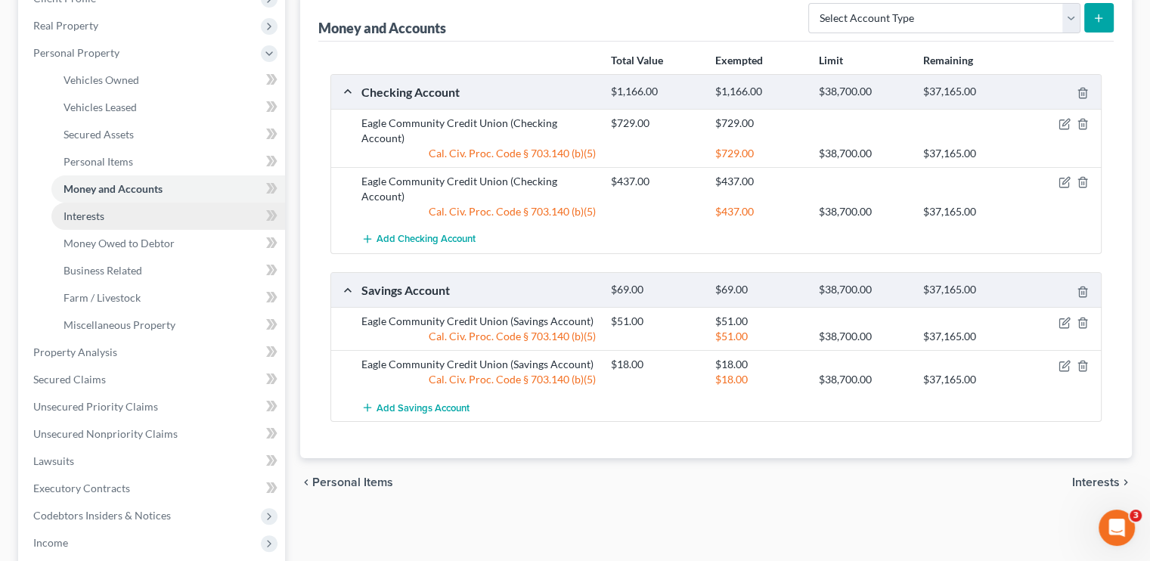
click at [94, 207] on link "Interests" at bounding box center [168, 216] width 234 height 27
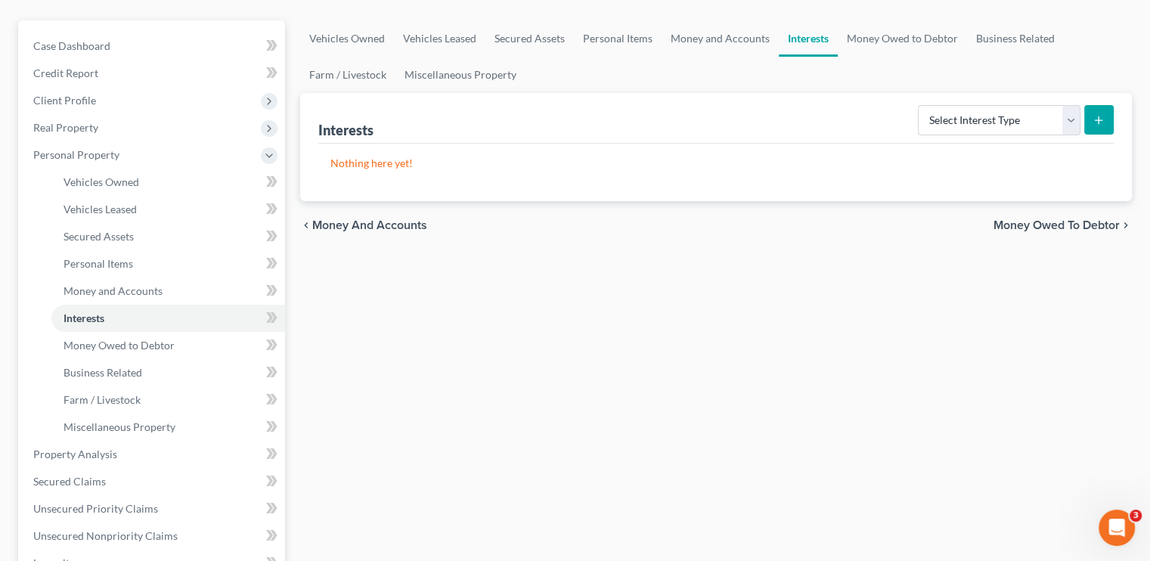
scroll to position [151, 0]
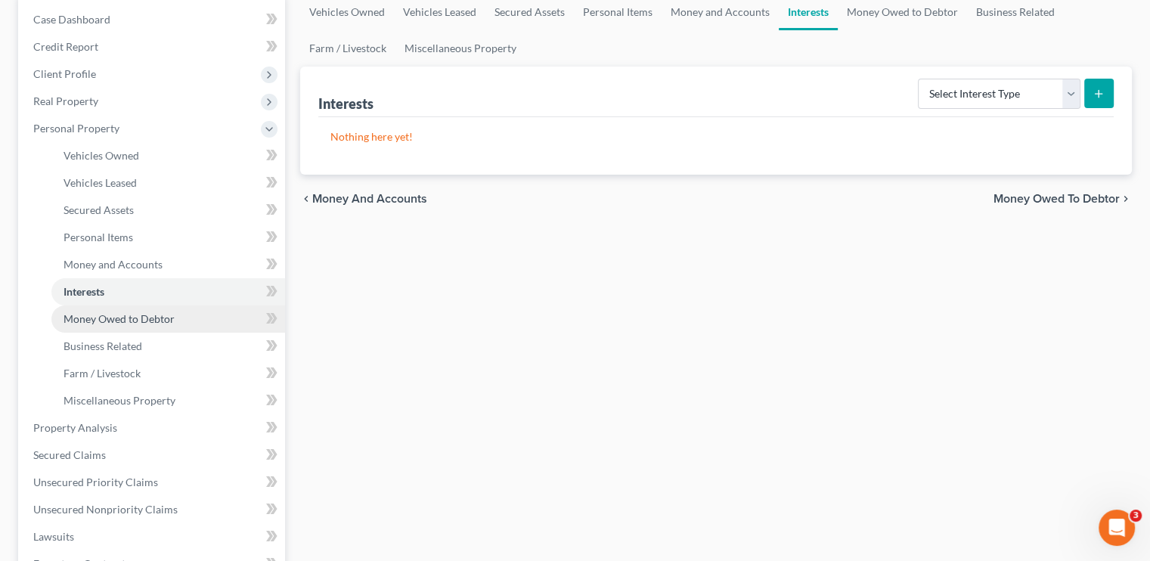
click at [141, 309] on link "Money Owed to Debtor" at bounding box center [168, 319] width 234 height 27
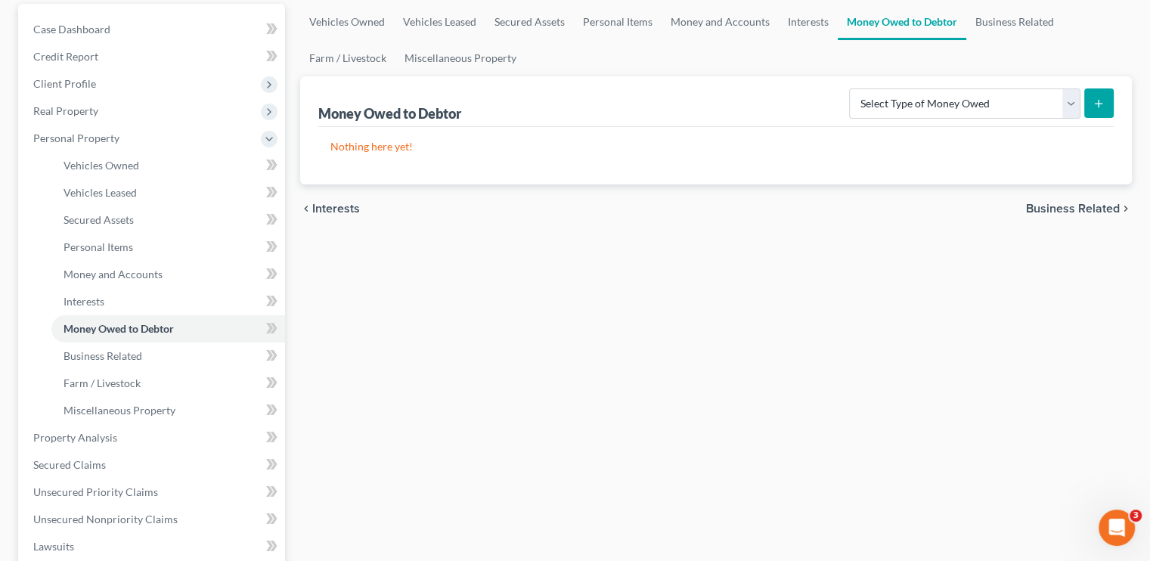
scroll to position [151, 0]
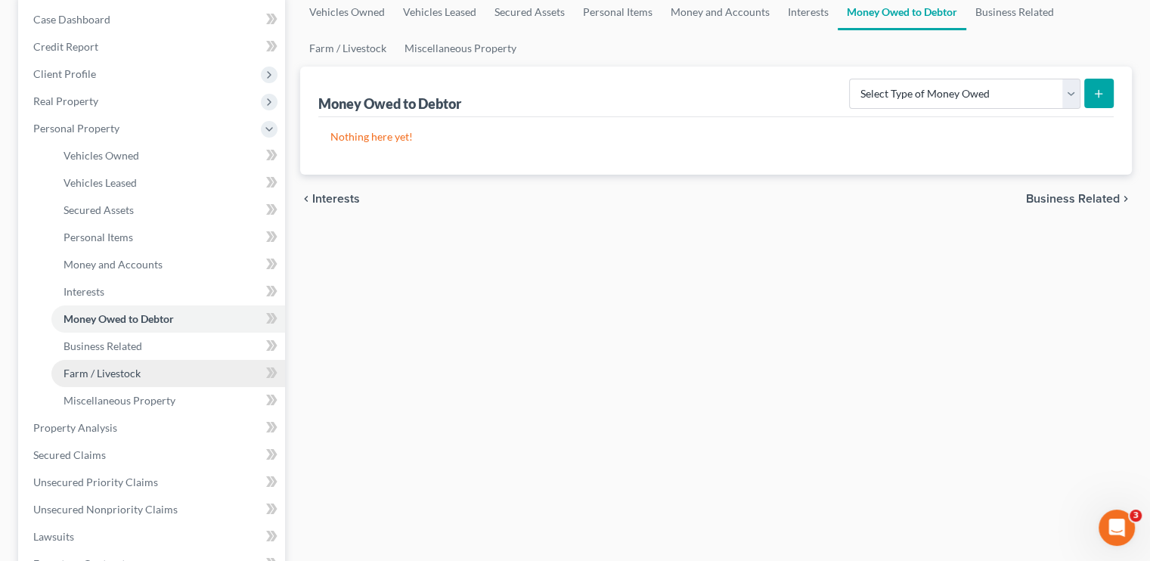
click at [136, 365] on link "Farm / Livestock" at bounding box center [168, 373] width 234 height 27
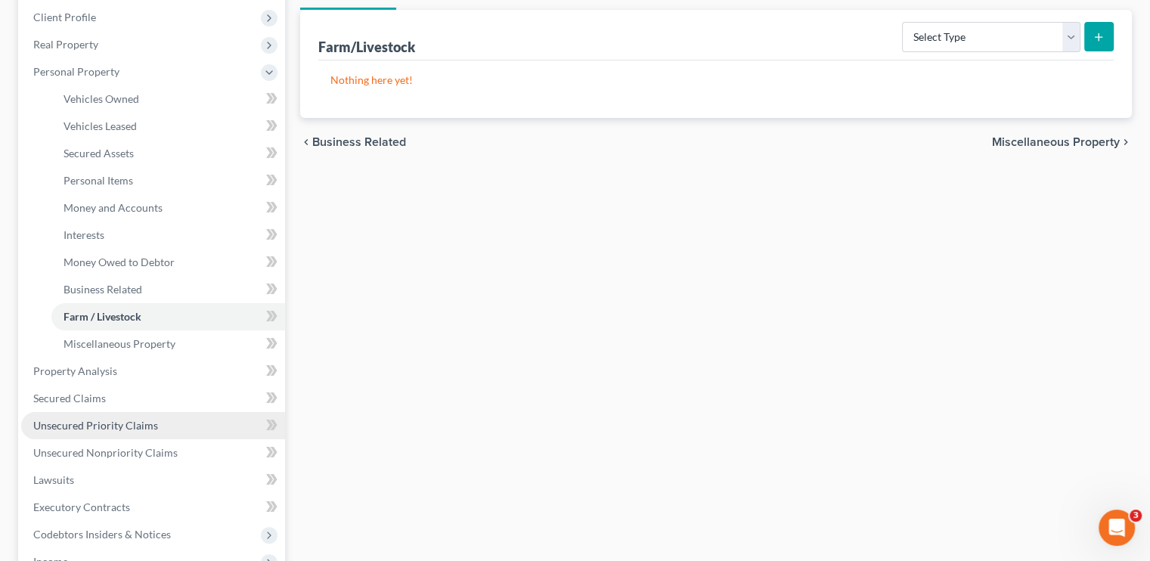
scroll to position [227, 0]
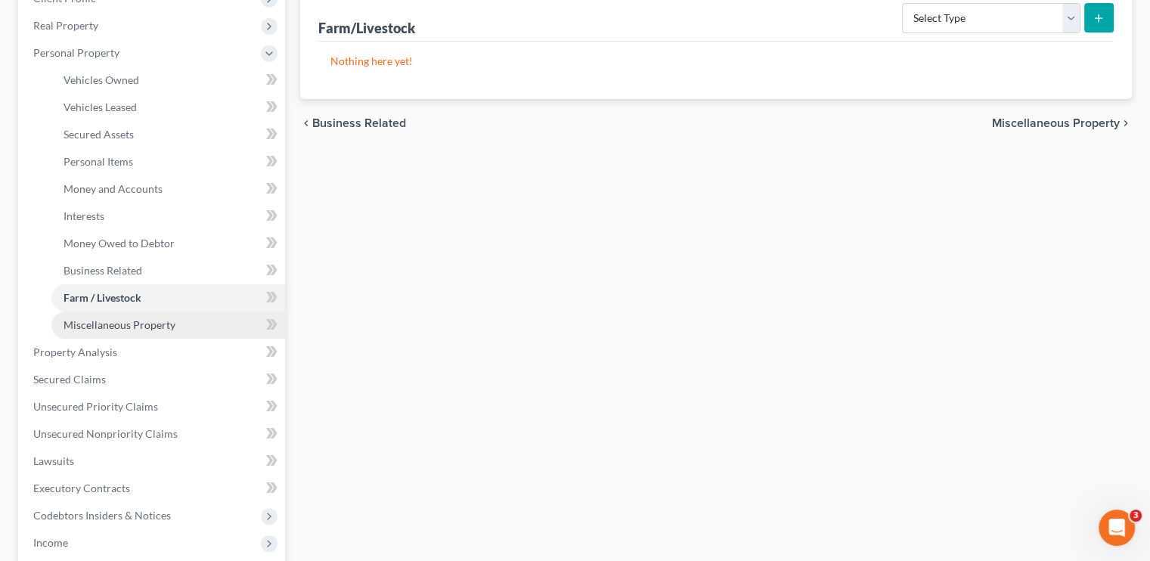
click at [116, 322] on span "Miscellaneous Property" at bounding box center [120, 324] width 112 height 13
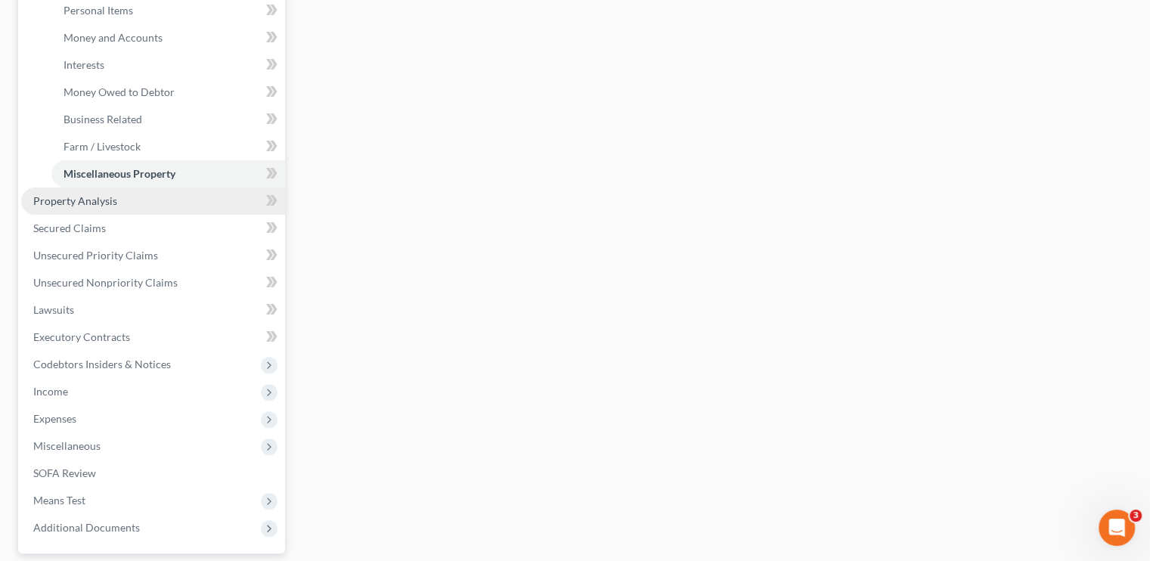
click at [70, 201] on span "Property Analysis" at bounding box center [75, 200] width 84 height 13
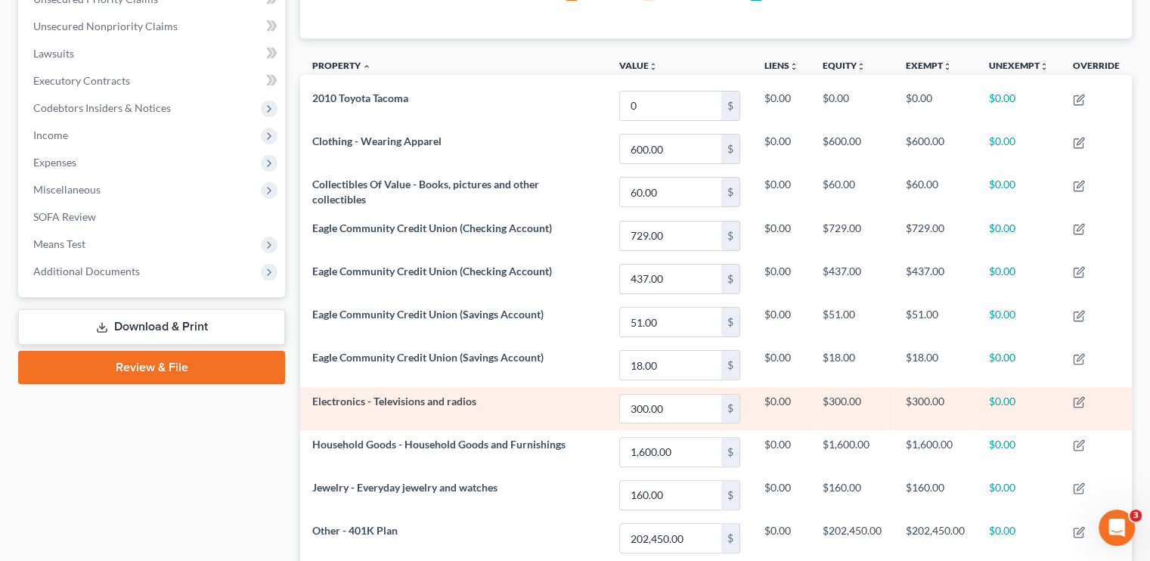
scroll to position [397, 0]
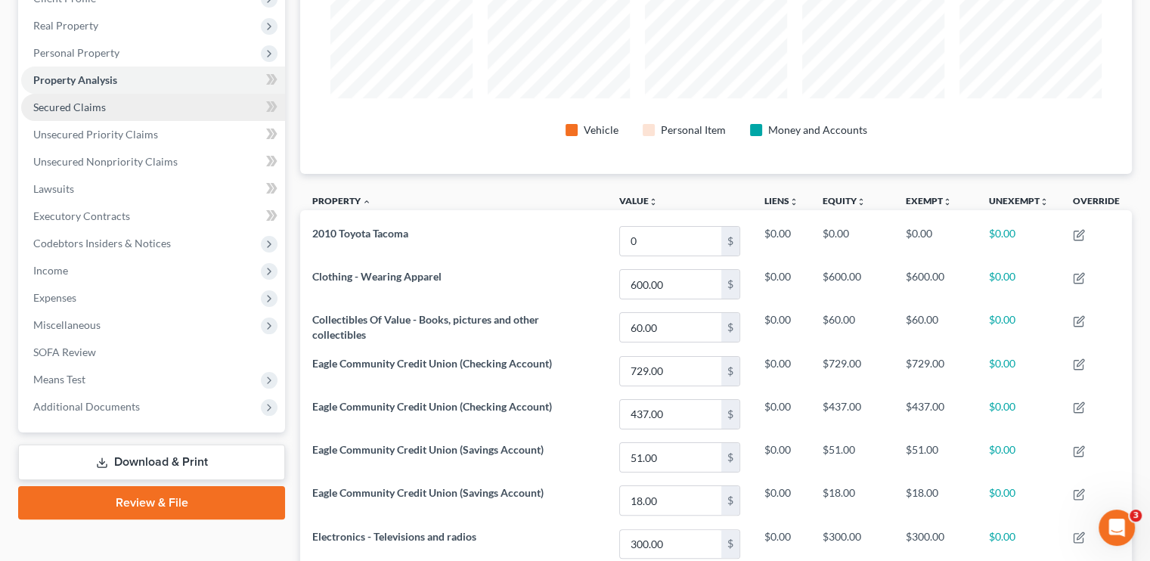
click at [62, 105] on span "Secured Claims" at bounding box center [69, 107] width 73 height 13
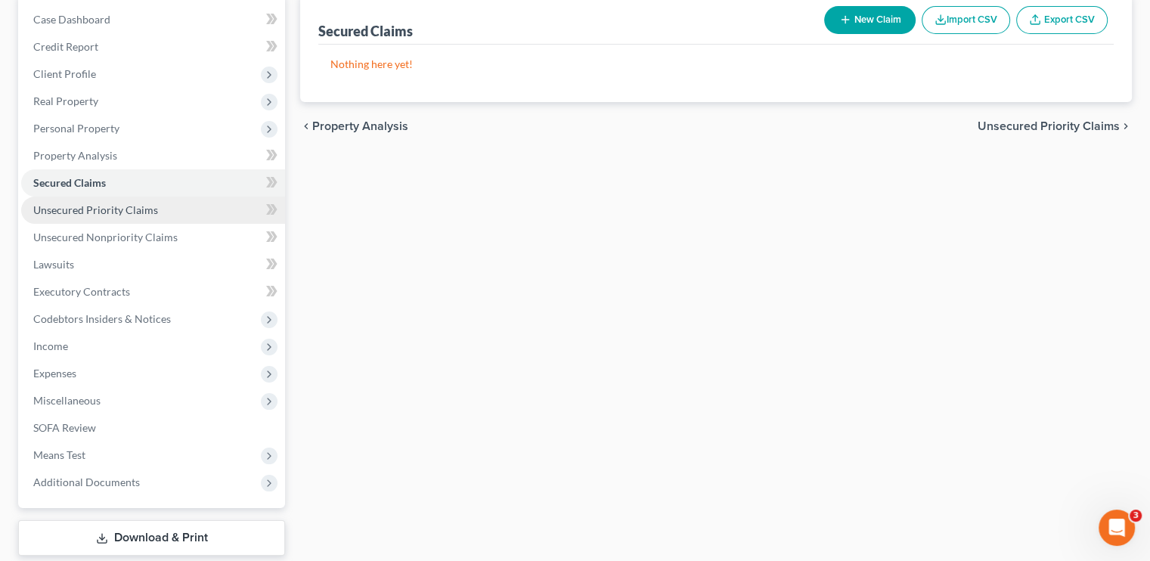
click at [123, 216] on link "Unsecured Priority Claims" at bounding box center [153, 210] width 264 height 27
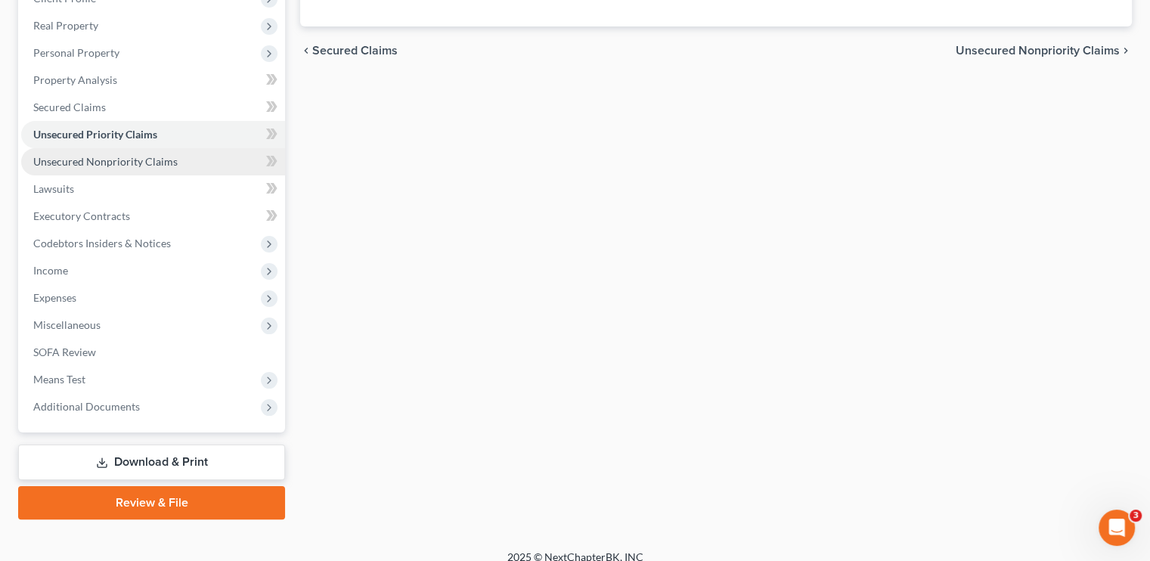
click at [101, 156] on span "Unsecured Nonpriority Claims" at bounding box center [105, 161] width 144 height 13
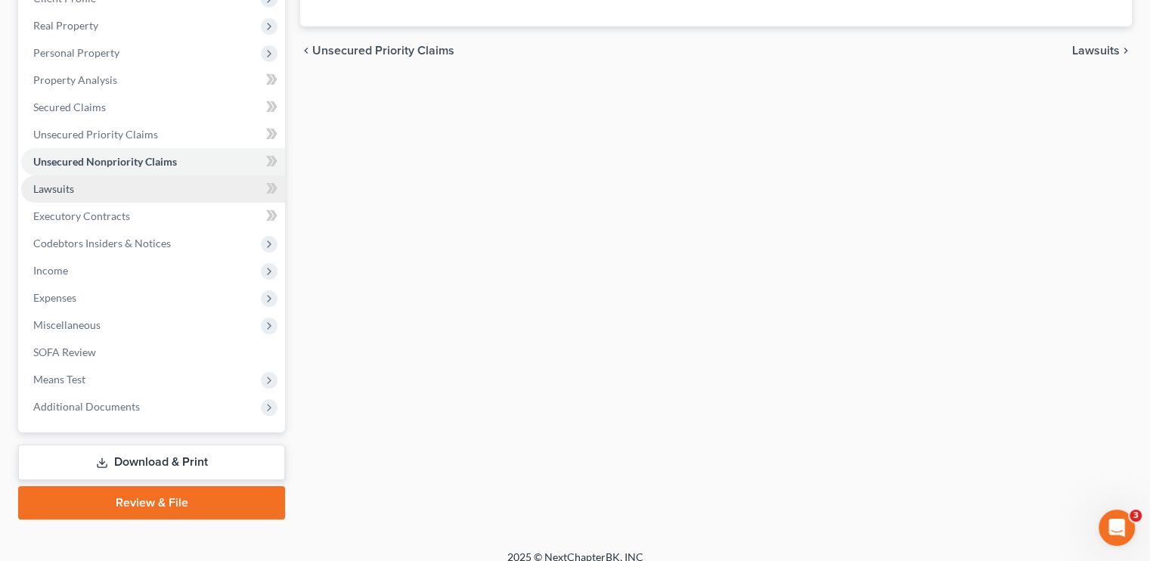
click at [88, 187] on link "Lawsuits" at bounding box center [153, 188] width 264 height 27
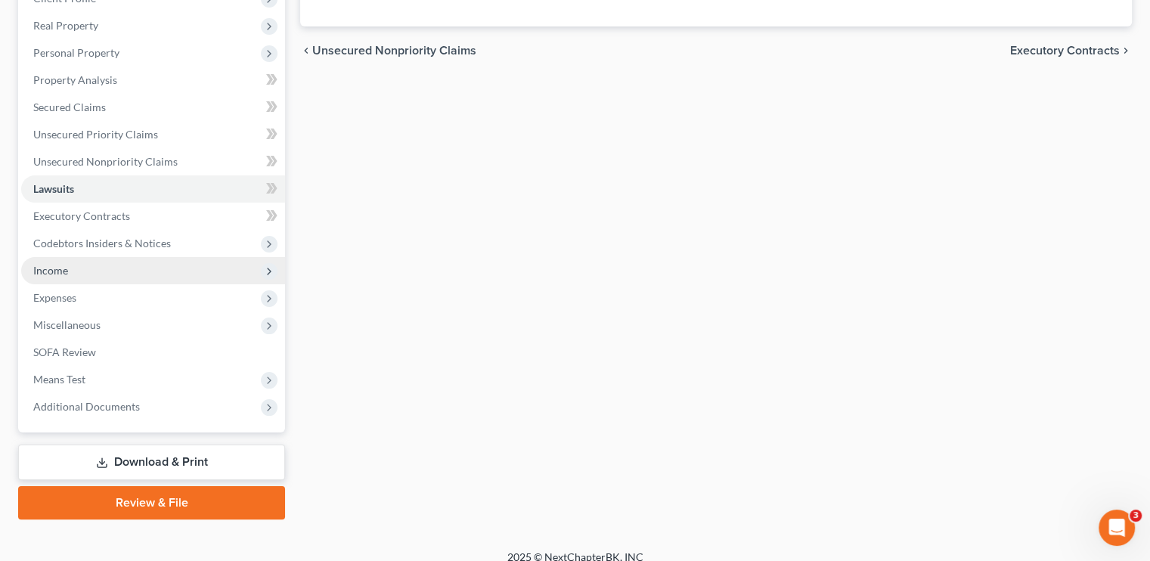
click at [79, 275] on span "Income" at bounding box center [153, 270] width 264 height 27
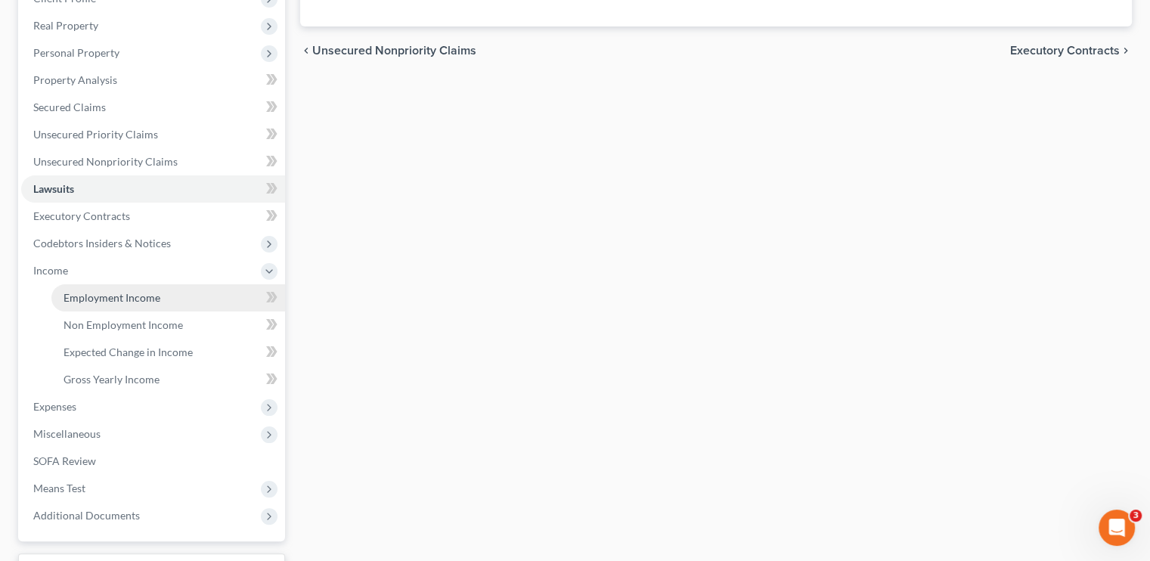
click at [120, 296] on span "Employment Income" at bounding box center [112, 297] width 97 height 13
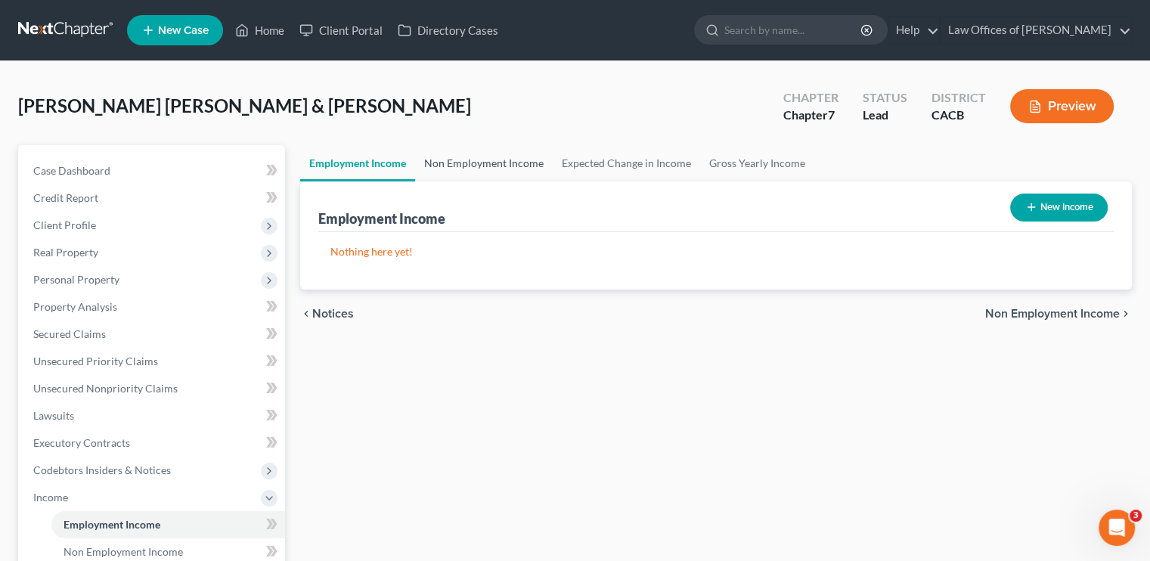
click at [511, 157] on link "Non Employment Income" at bounding box center [484, 163] width 138 height 36
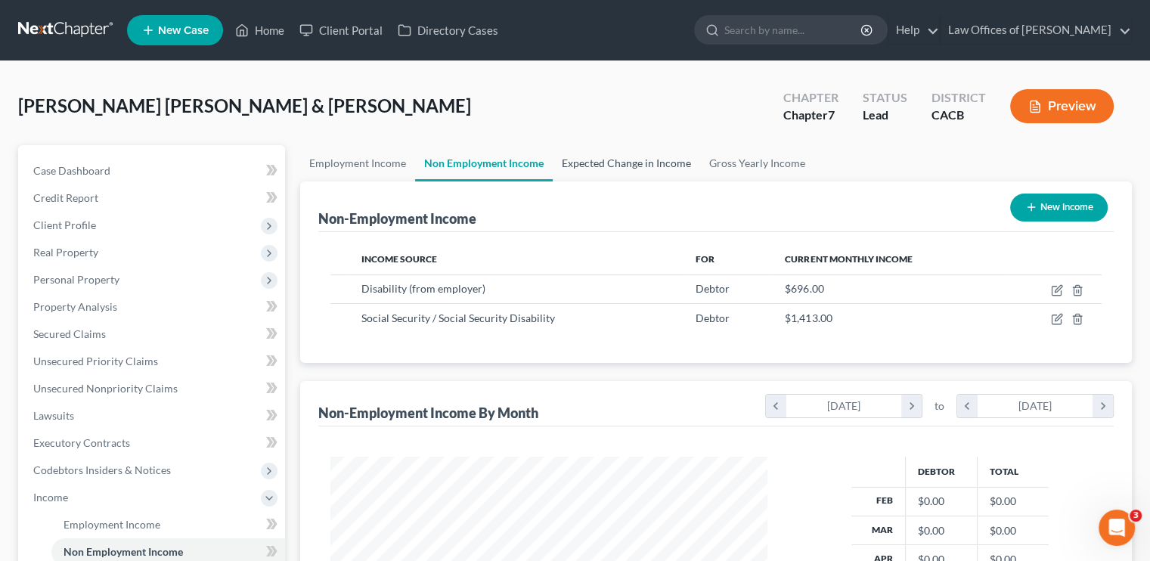
click at [652, 164] on link "Expected Change in Income" at bounding box center [626, 163] width 147 height 36
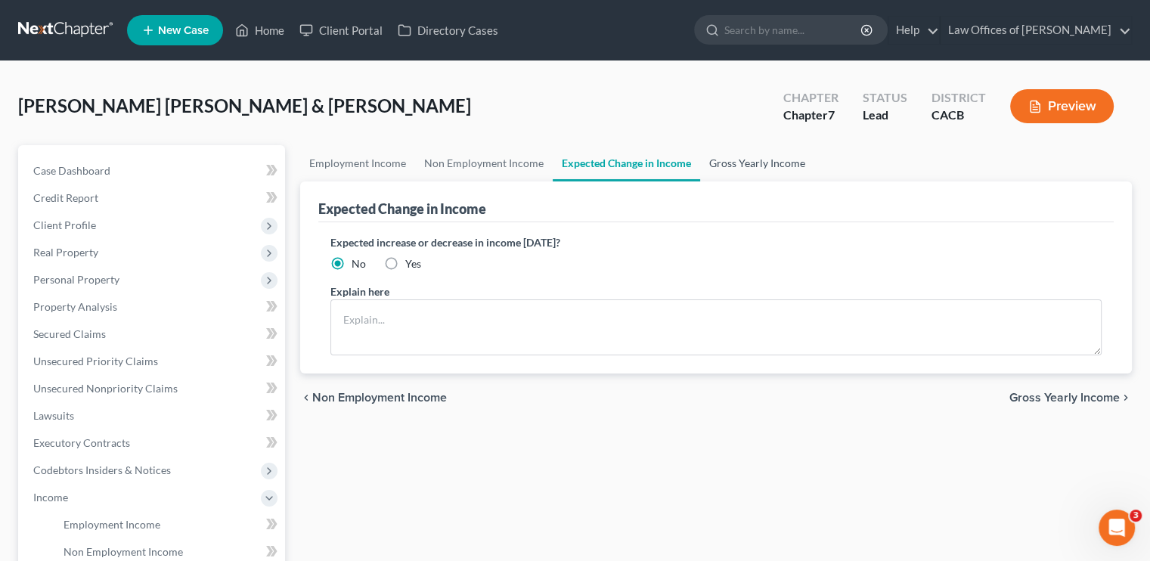
click at [774, 152] on link "Gross Yearly Income" at bounding box center [757, 163] width 114 height 36
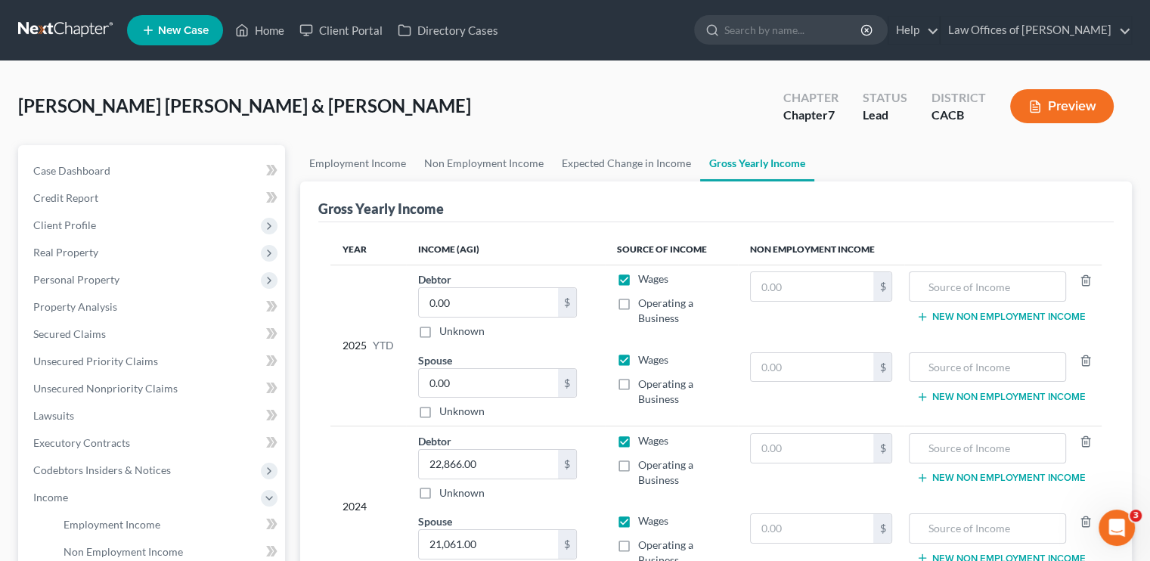
click at [774, 157] on link "Gross Yearly Income" at bounding box center [757, 163] width 114 height 36
click at [1079, 104] on button "Preview" at bounding box center [1063, 106] width 104 height 34
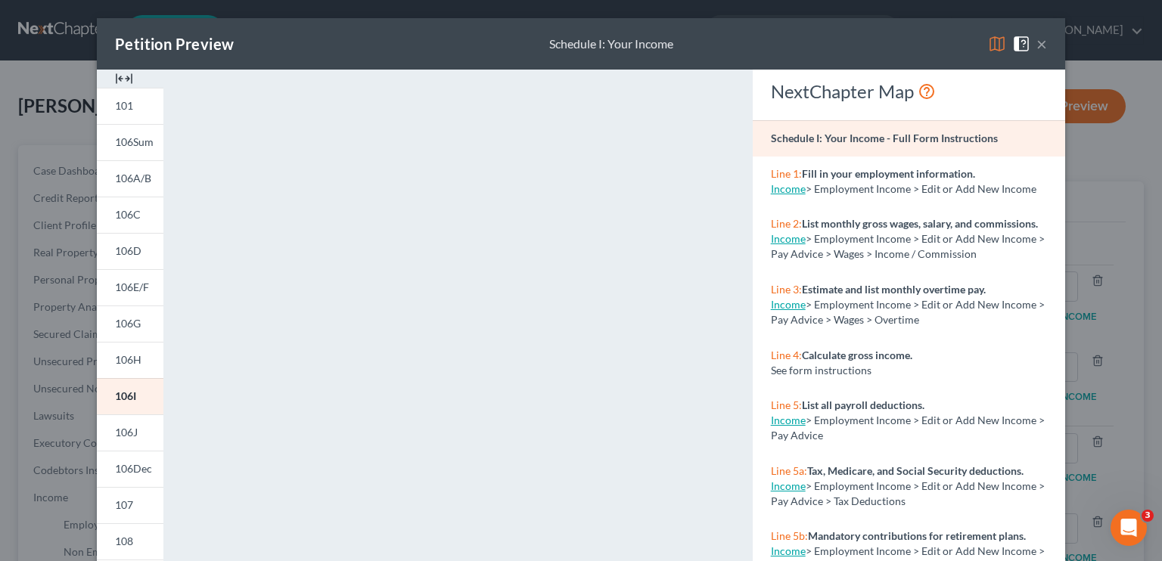
click at [1038, 40] on button "×" at bounding box center [1041, 44] width 11 height 18
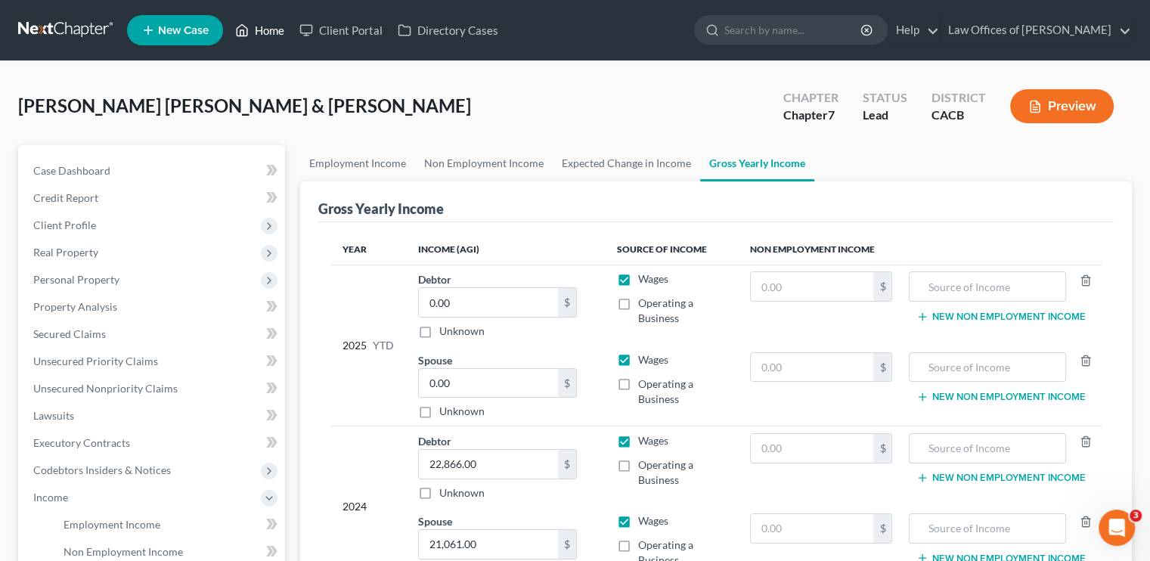
click at [272, 25] on link "Home" at bounding box center [260, 30] width 64 height 27
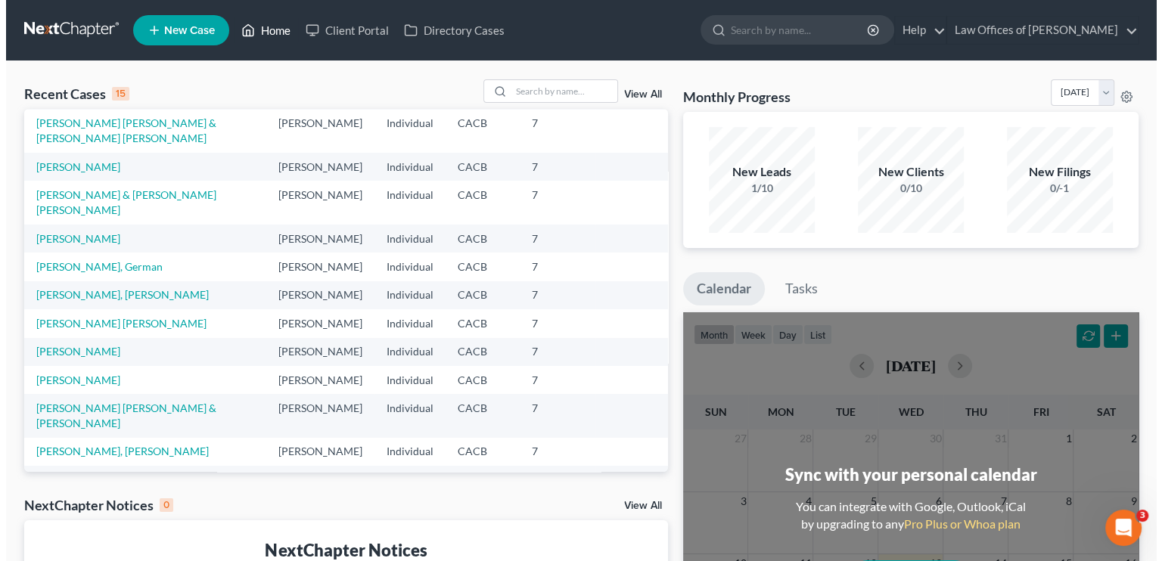
scroll to position [151, 0]
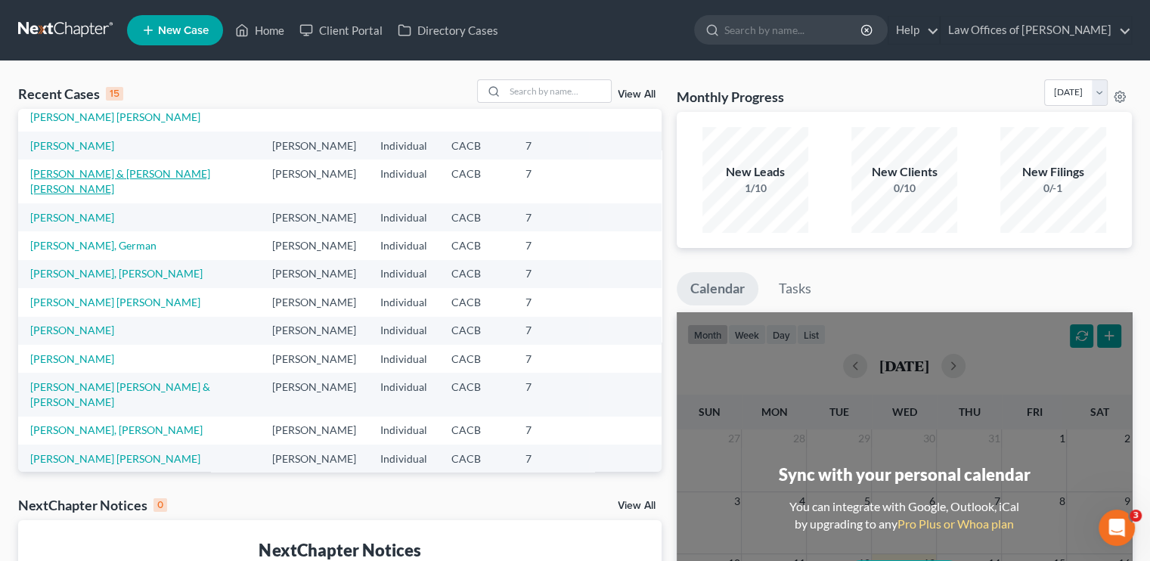
click at [134, 195] on link "[PERSON_NAME] & [PERSON_NAME] [PERSON_NAME]" at bounding box center [120, 181] width 180 height 28
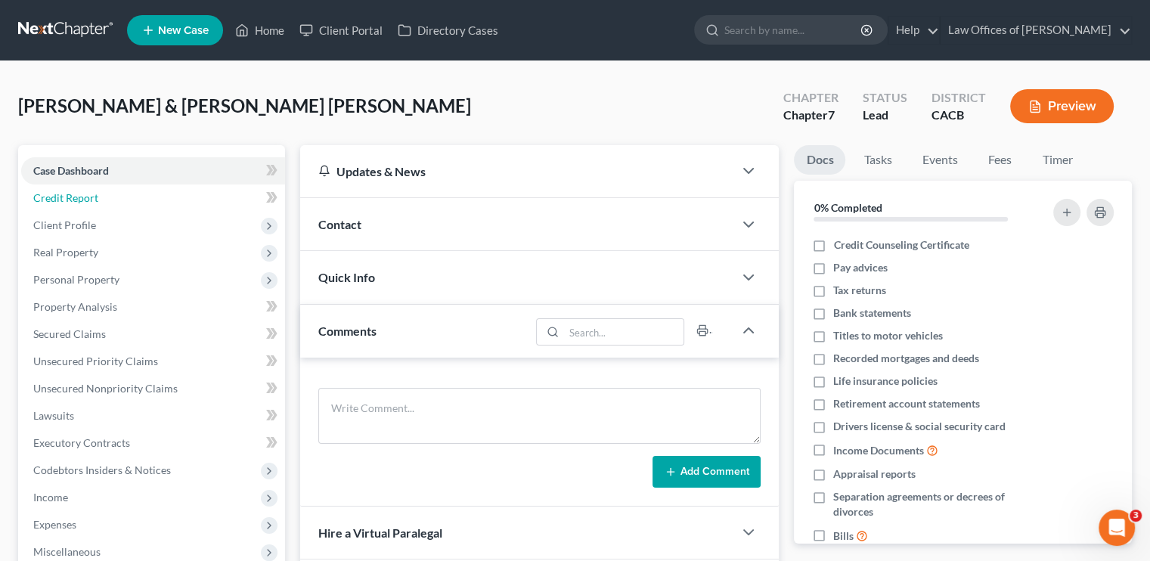
click at [81, 202] on span "Credit Report" at bounding box center [65, 197] width 65 height 13
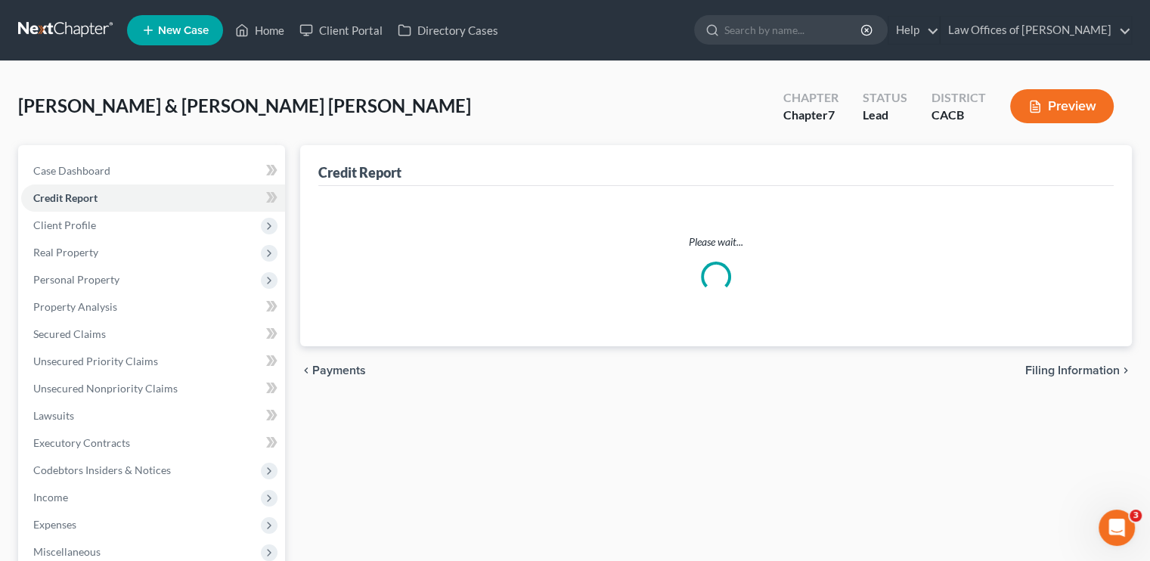
click at [1080, 104] on button "Preview" at bounding box center [1063, 106] width 104 height 34
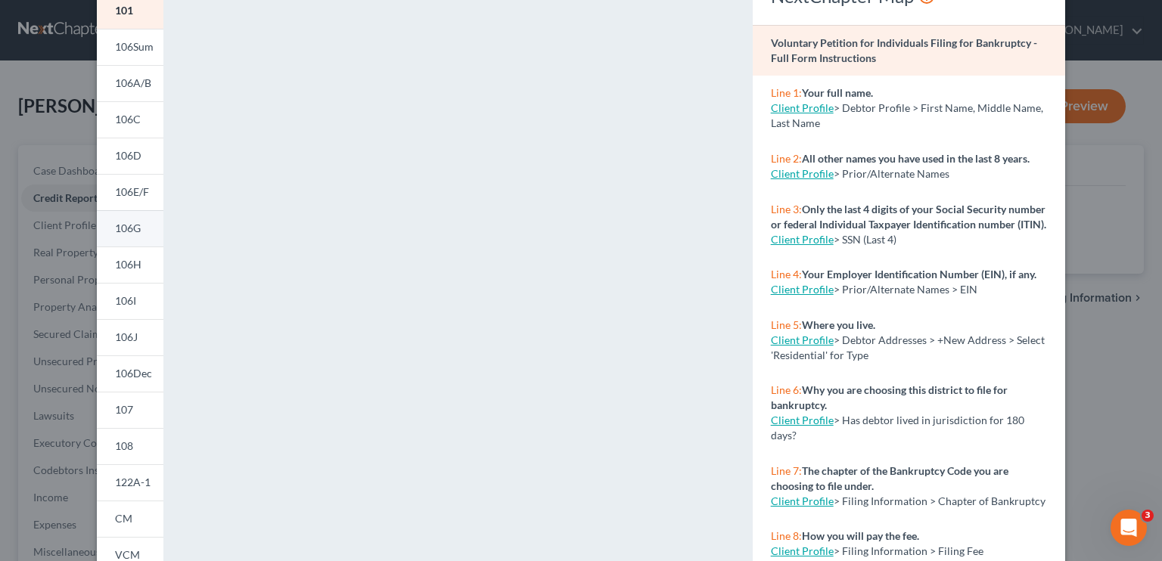
scroll to position [64, 0]
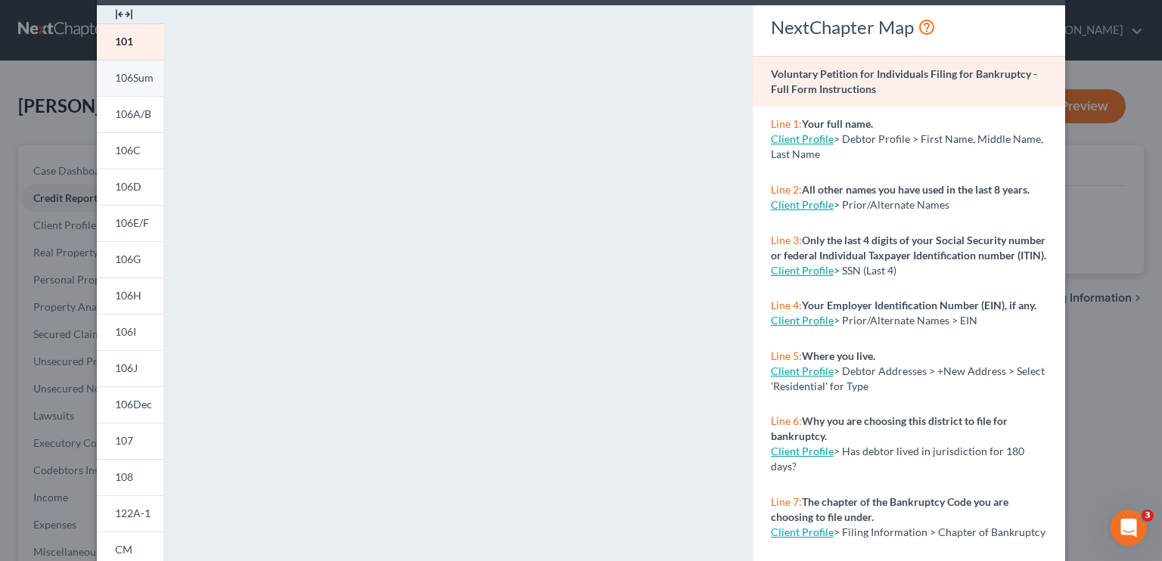
click at [125, 76] on span "106Sum" at bounding box center [134, 77] width 39 height 13
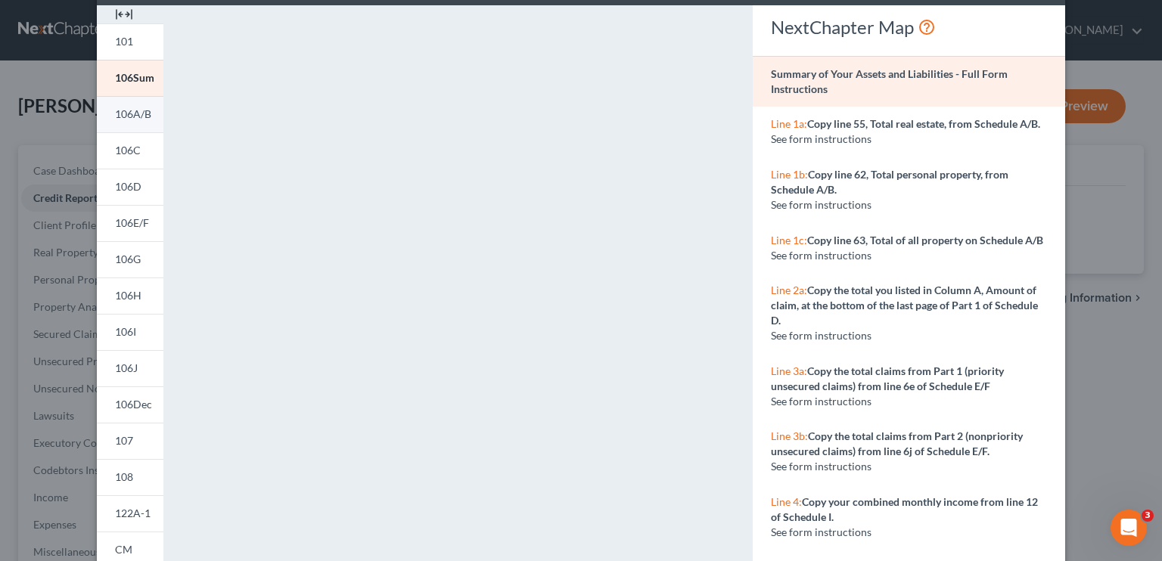
click at [115, 118] on span "106A/B" at bounding box center [133, 113] width 36 height 13
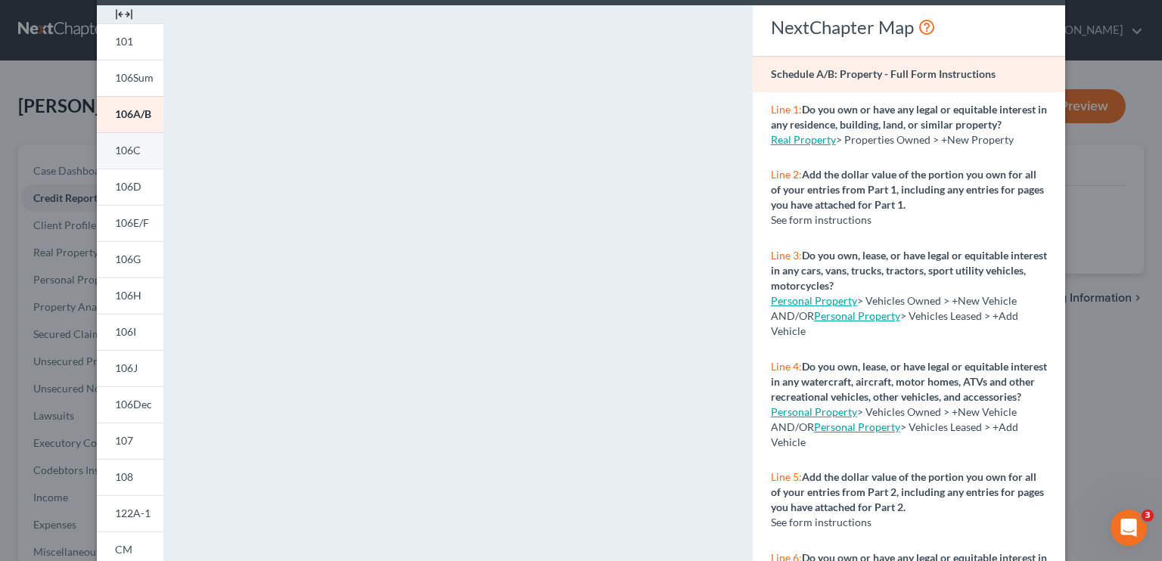
click at [129, 151] on span "106C" at bounding box center [128, 150] width 26 height 13
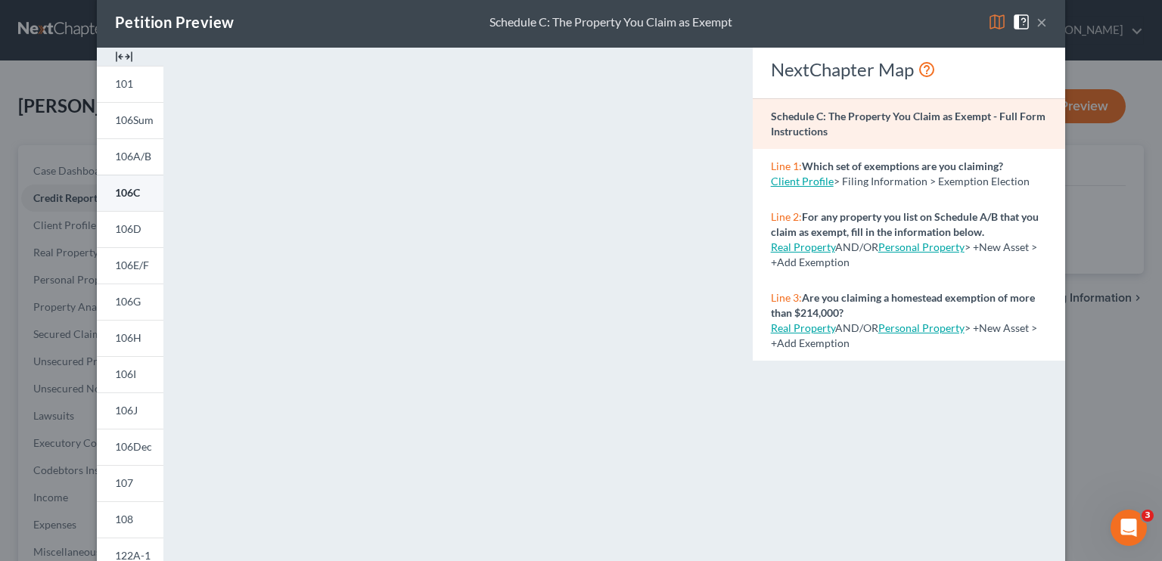
scroll to position [0, 0]
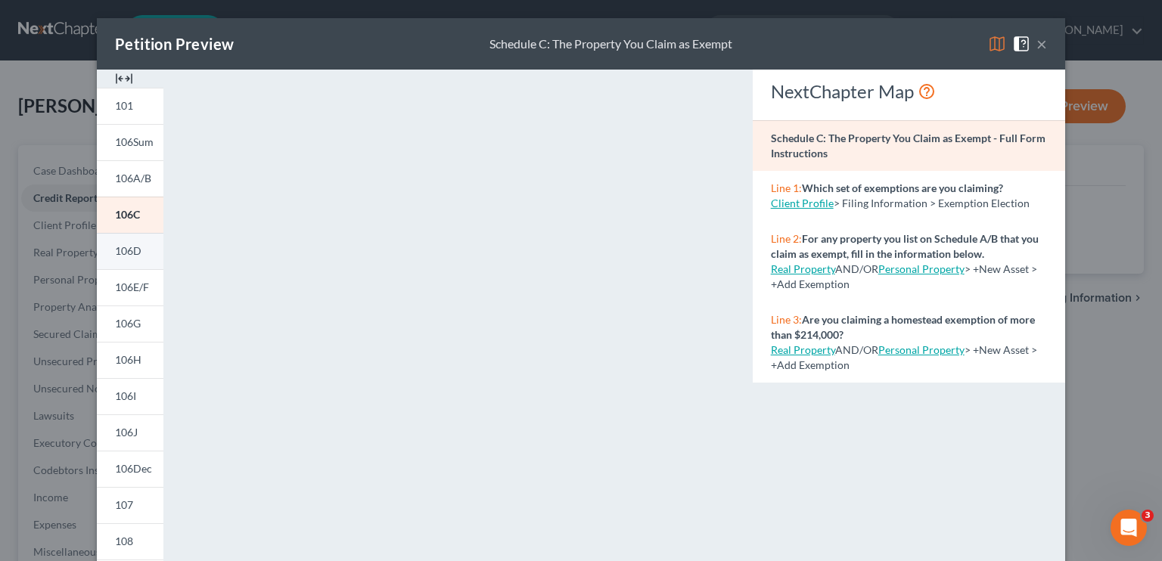
click at [130, 256] on span "106D" at bounding box center [128, 250] width 26 height 13
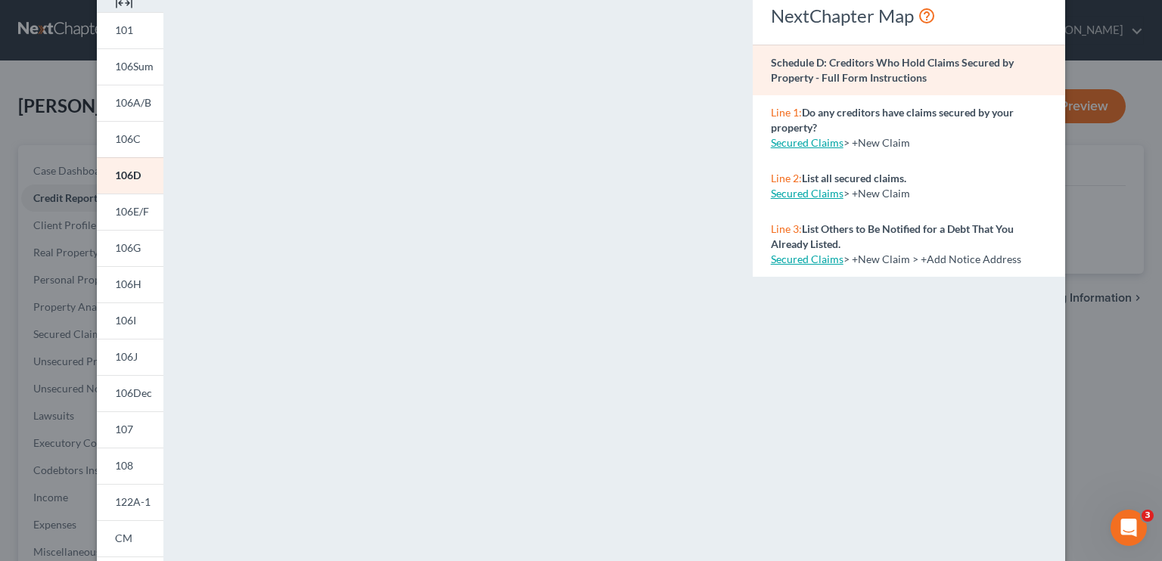
scroll to position [151, 0]
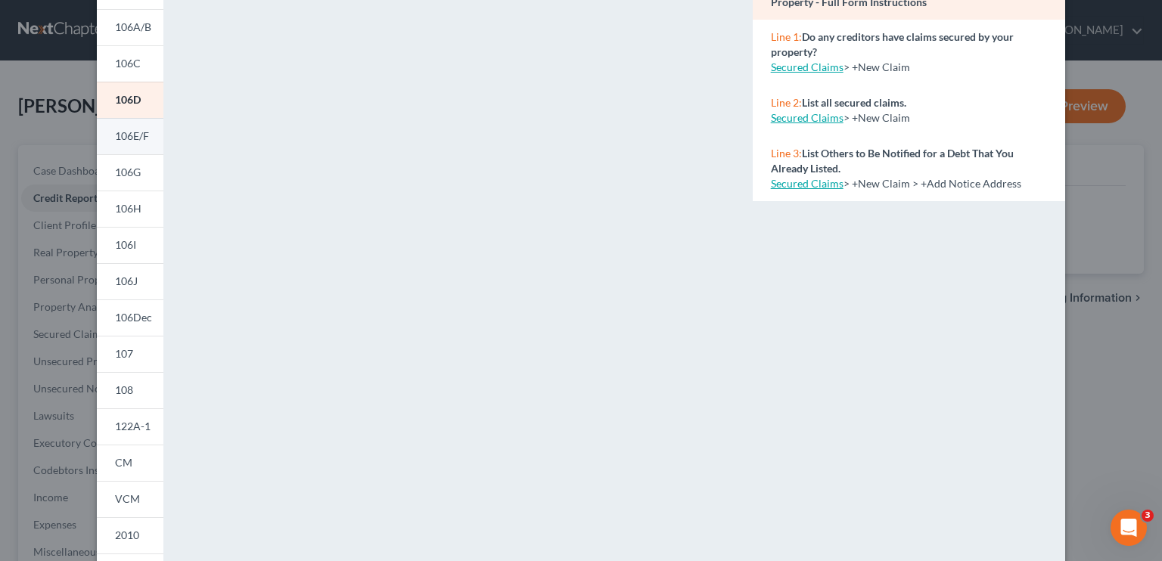
click at [108, 137] on link "106E/F" at bounding box center [130, 136] width 67 height 36
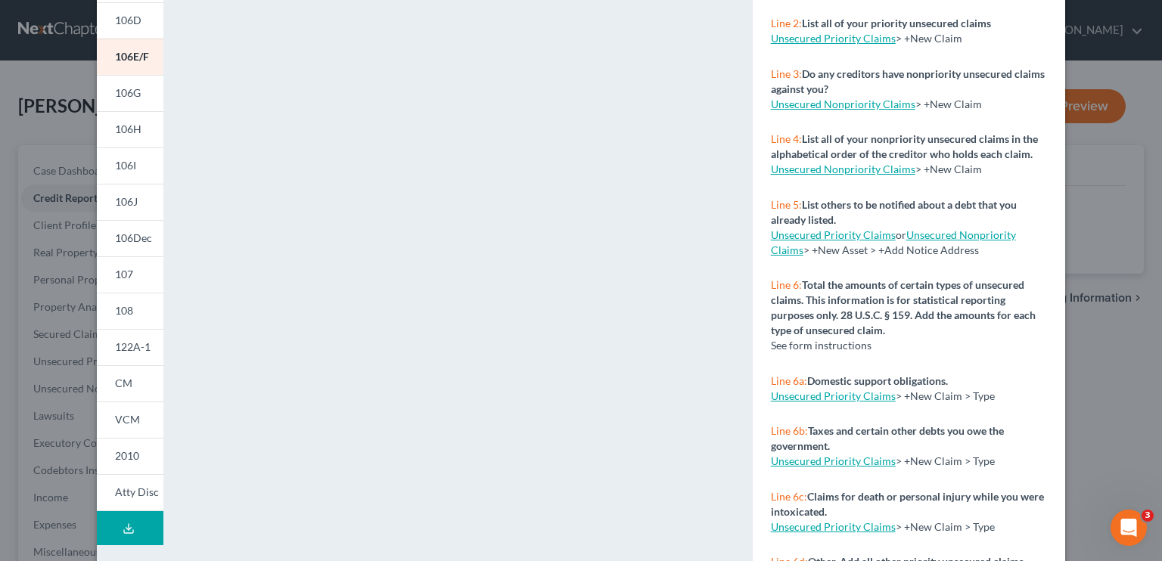
scroll to position [140, 0]
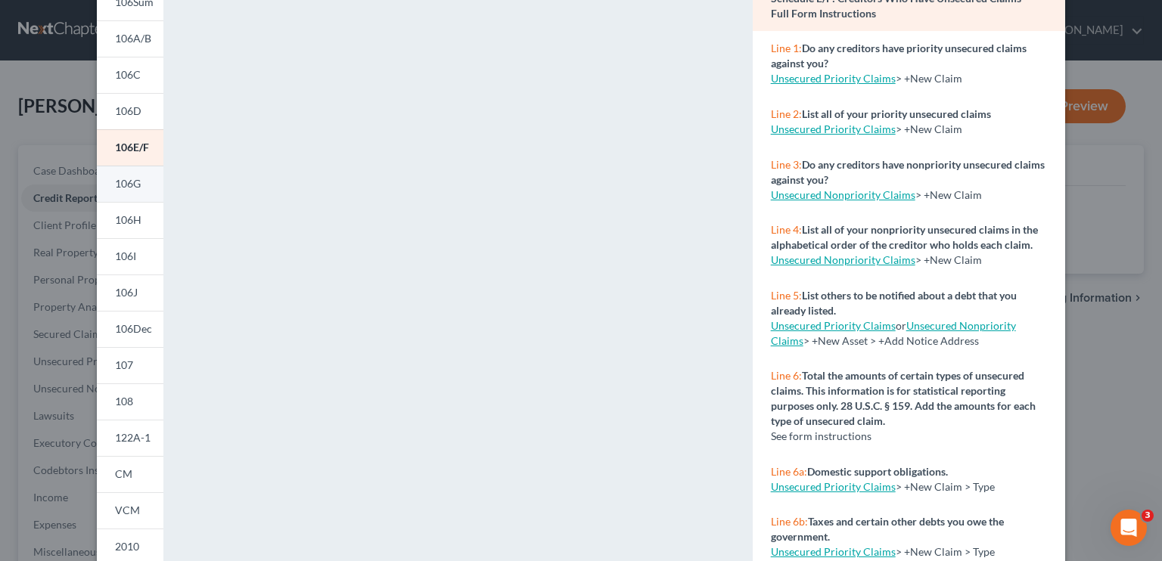
click at [123, 182] on span "106G" at bounding box center [128, 183] width 26 height 13
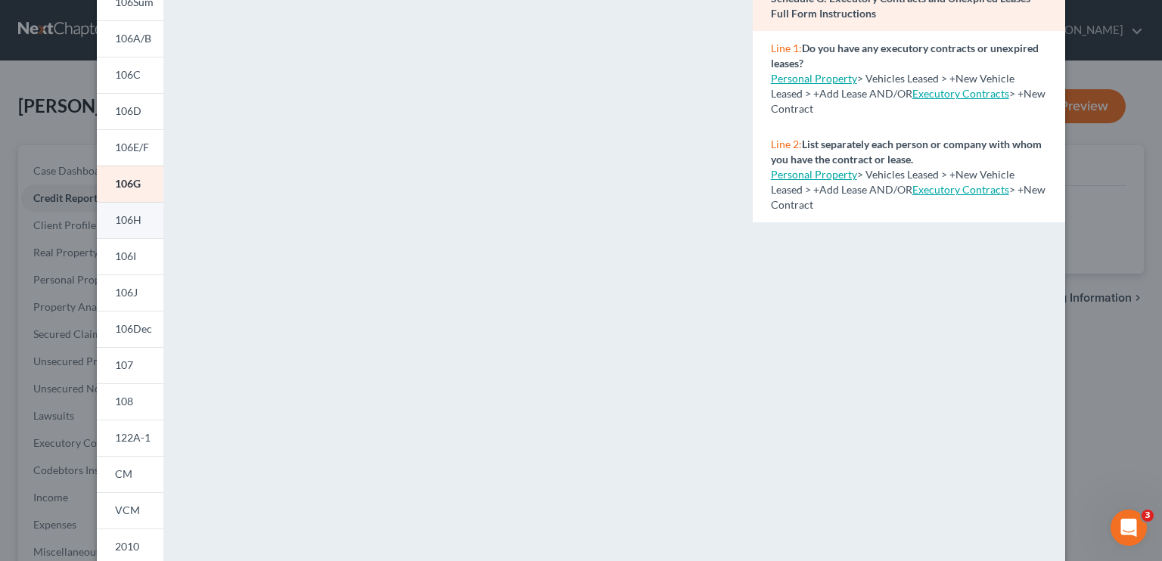
click at [115, 219] on span "106H" at bounding box center [128, 219] width 26 height 13
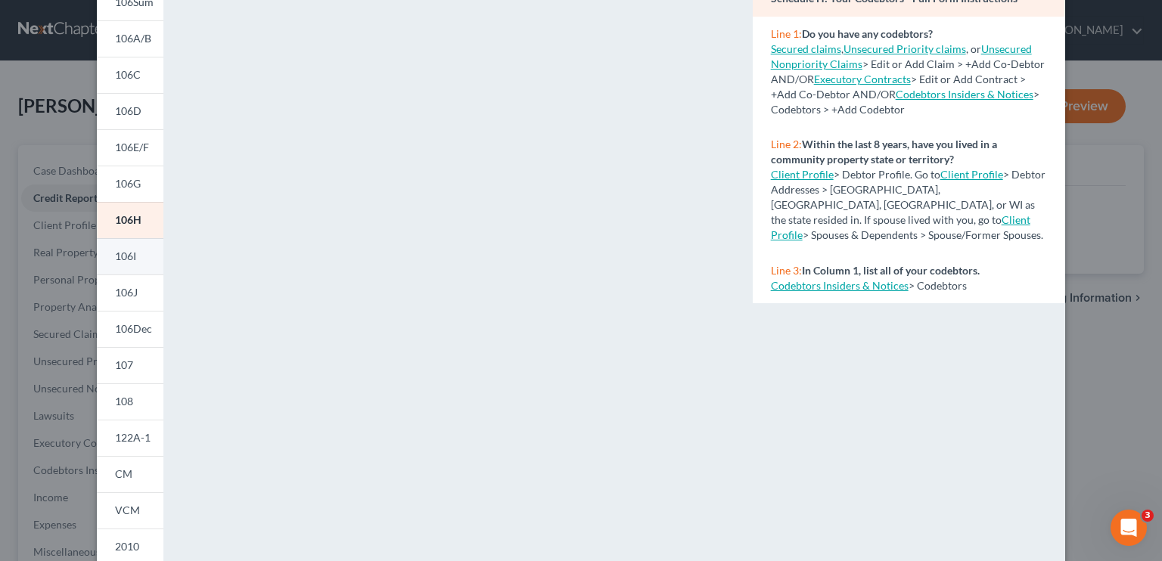
click at [138, 262] on link "106I" at bounding box center [130, 256] width 67 height 36
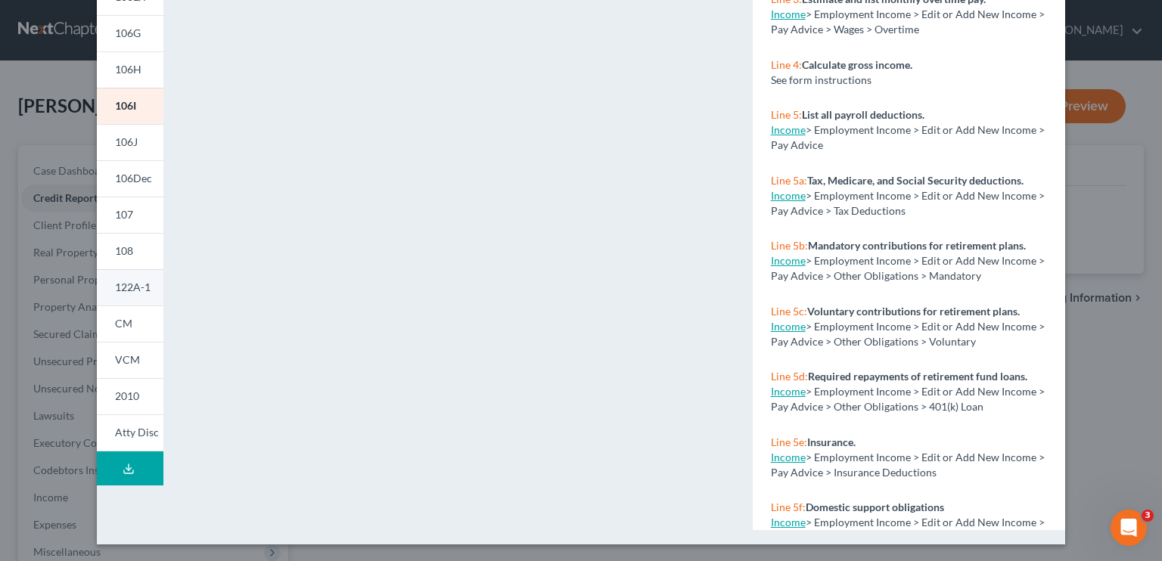
scroll to position [291, 0]
click at [129, 144] on span "106J" at bounding box center [126, 141] width 23 height 13
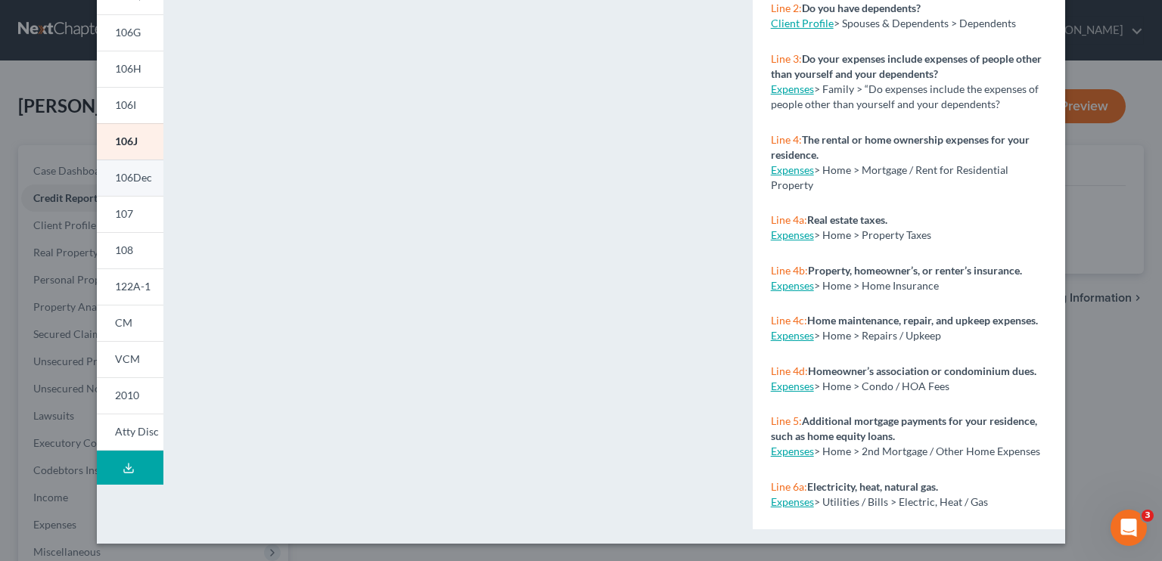
click at [128, 179] on span "106Dec" at bounding box center [133, 177] width 37 height 13
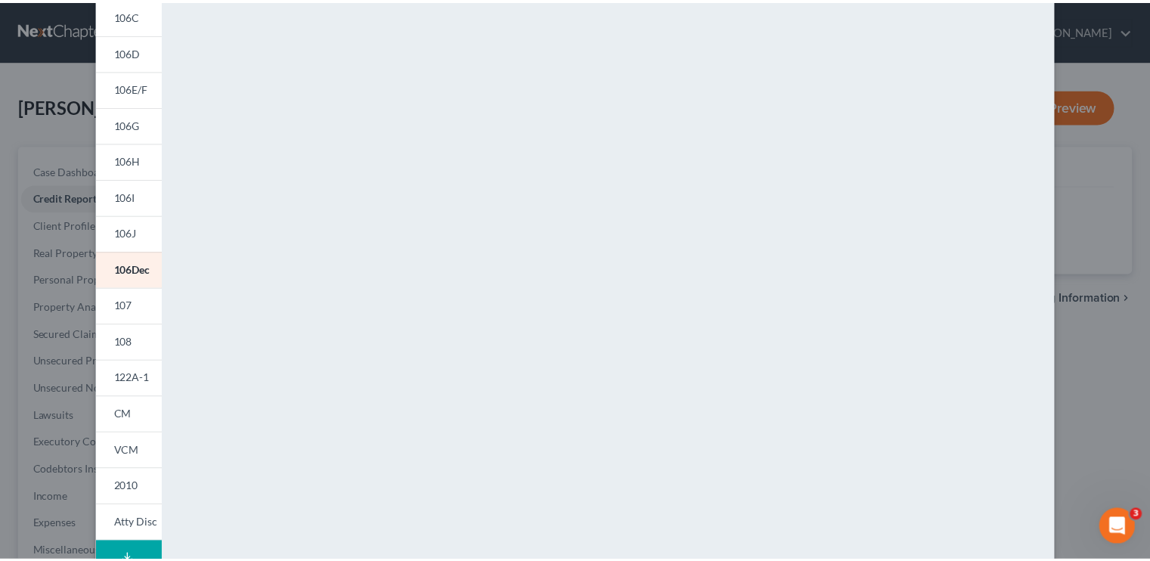
scroll to position [0, 0]
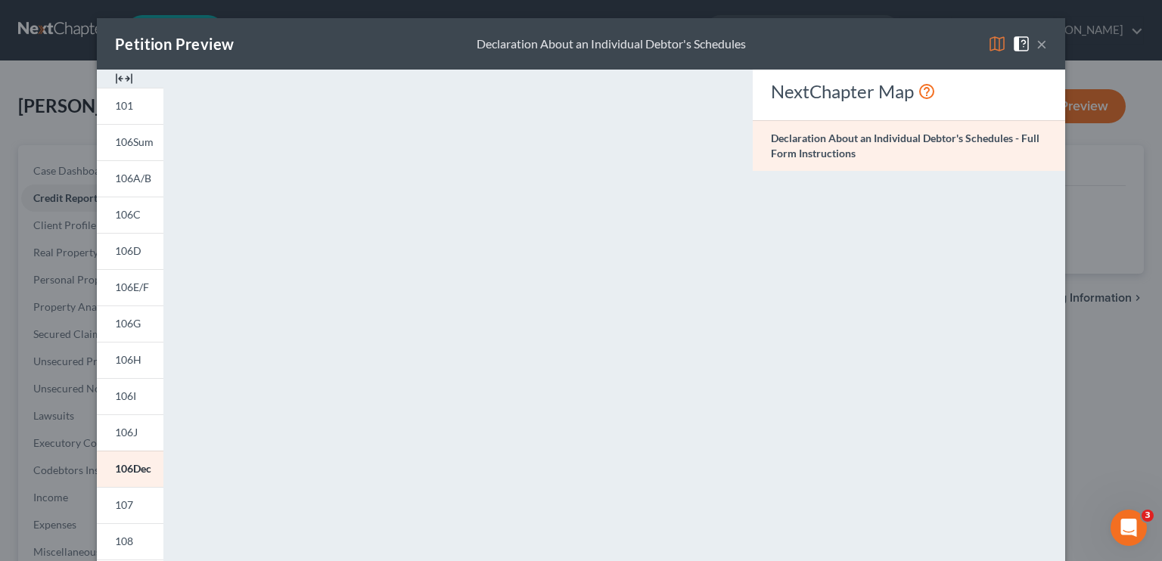
click at [1036, 42] on button "×" at bounding box center [1041, 44] width 11 height 18
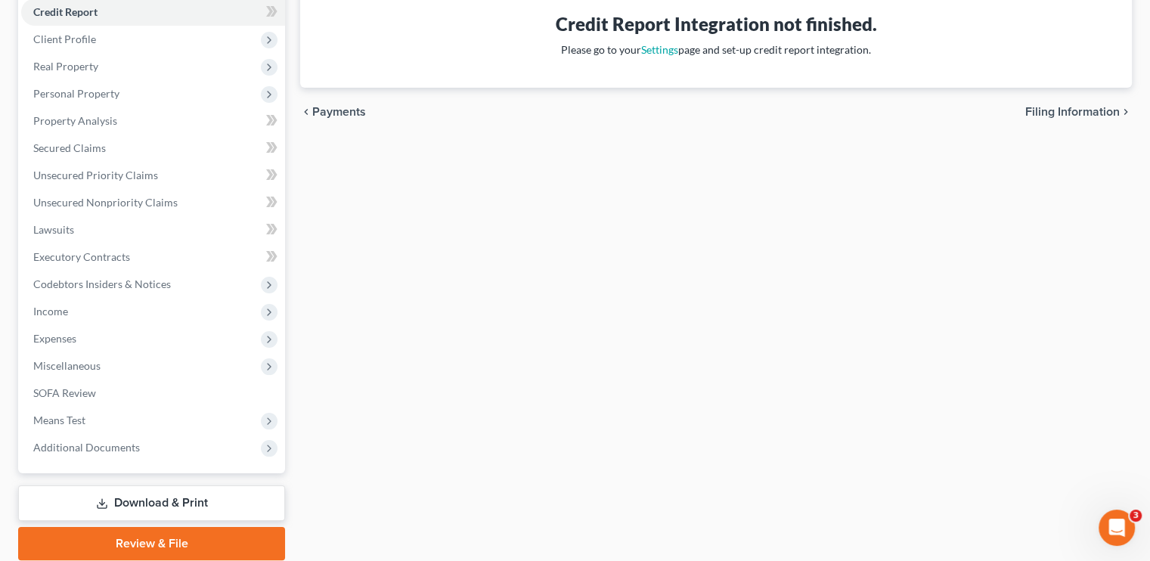
scroll to position [151, 0]
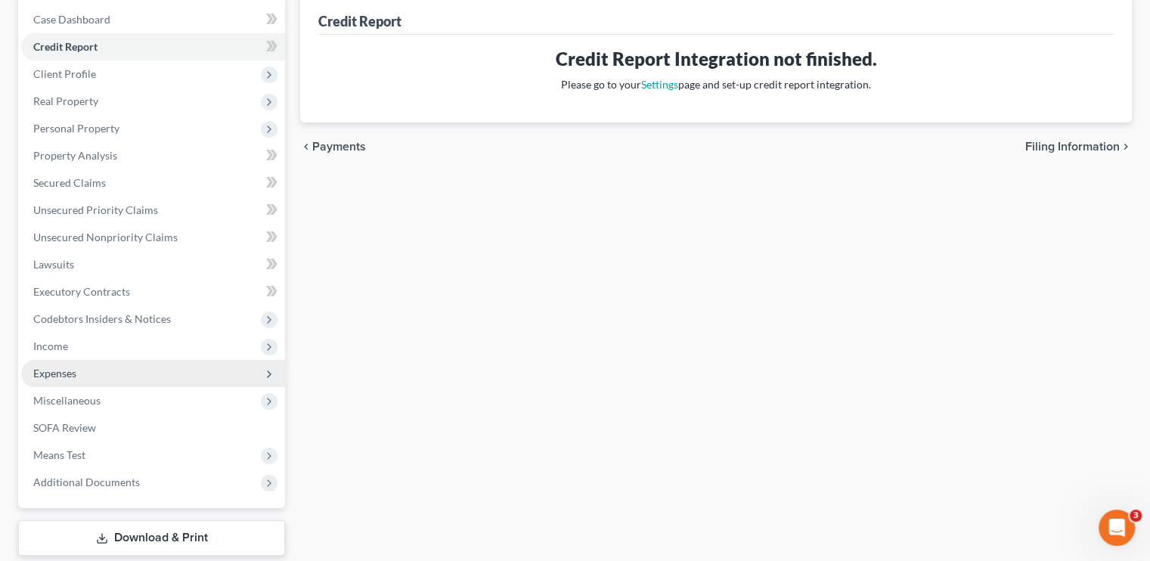
click at [62, 372] on span "Expenses" at bounding box center [54, 373] width 43 height 13
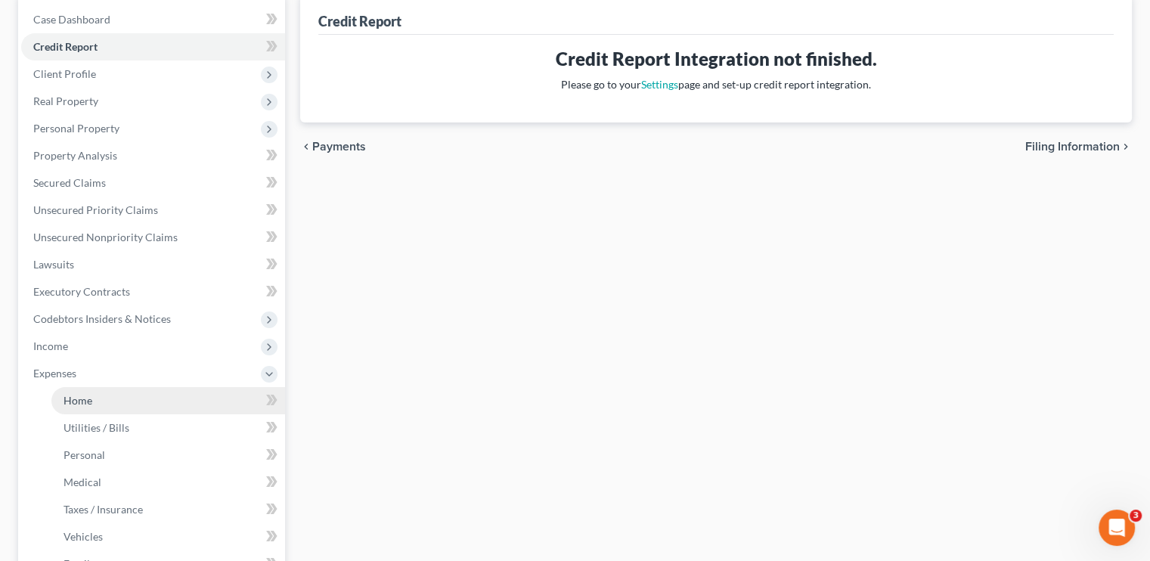
click at [98, 401] on link "Home" at bounding box center [168, 400] width 234 height 27
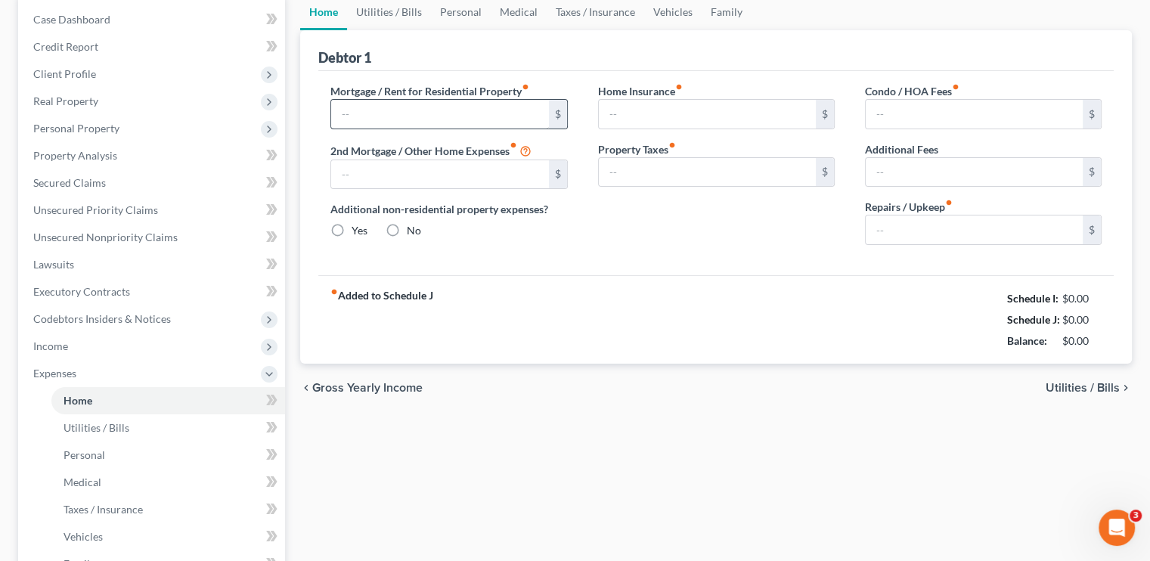
scroll to position [3, 0]
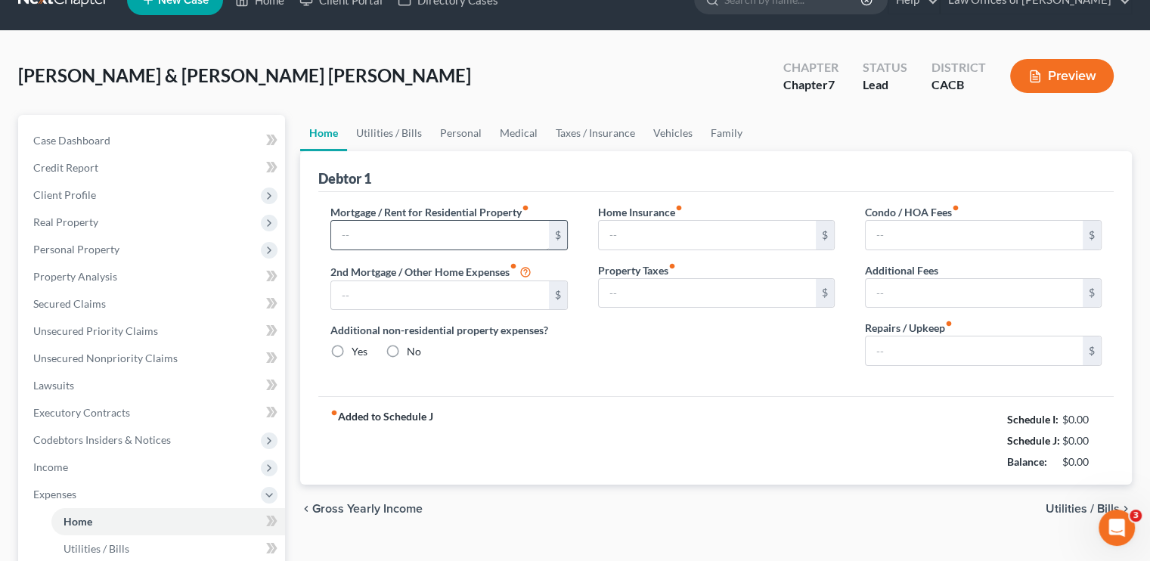
type input "2,200.00"
type input "0.00"
radio input "true"
type input "0.00"
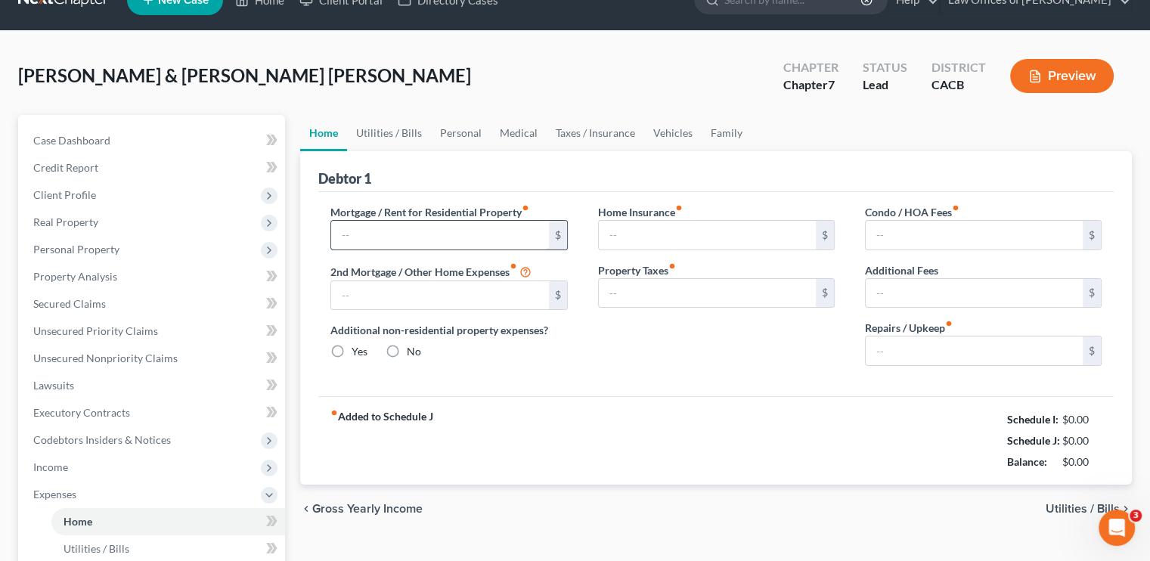
type input "0.00"
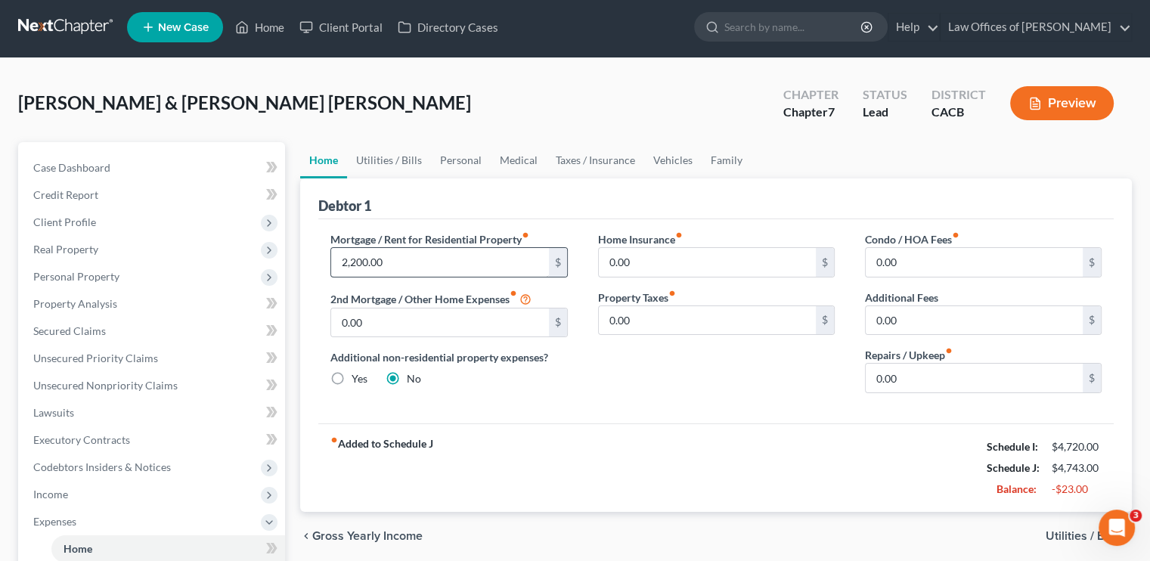
scroll to position [0, 0]
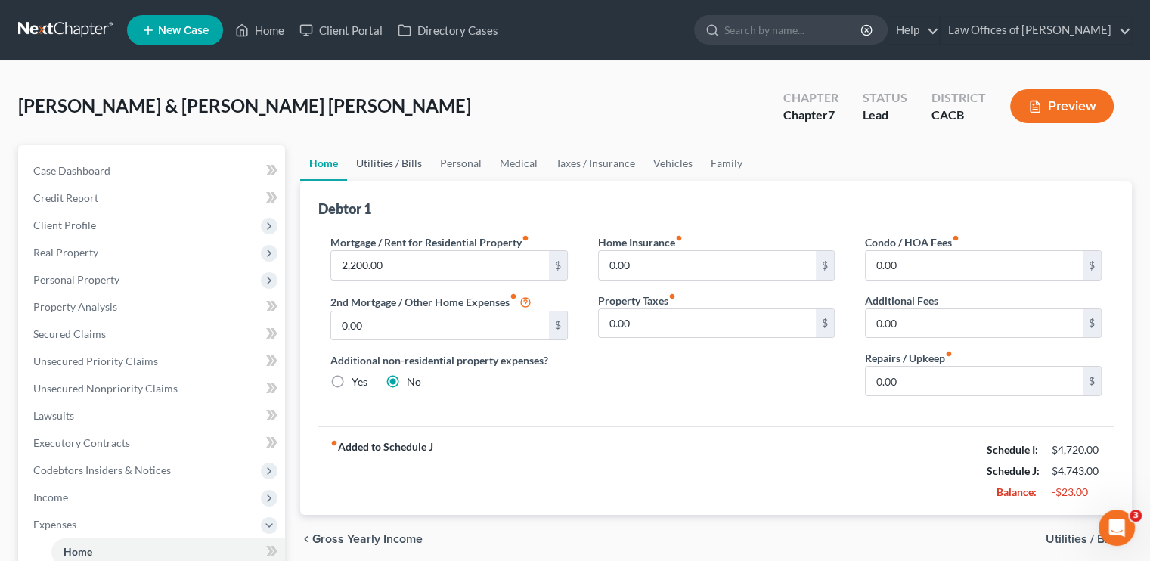
click at [411, 158] on link "Utilities / Bills" at bounding box center [389, 163] width 84 height 36
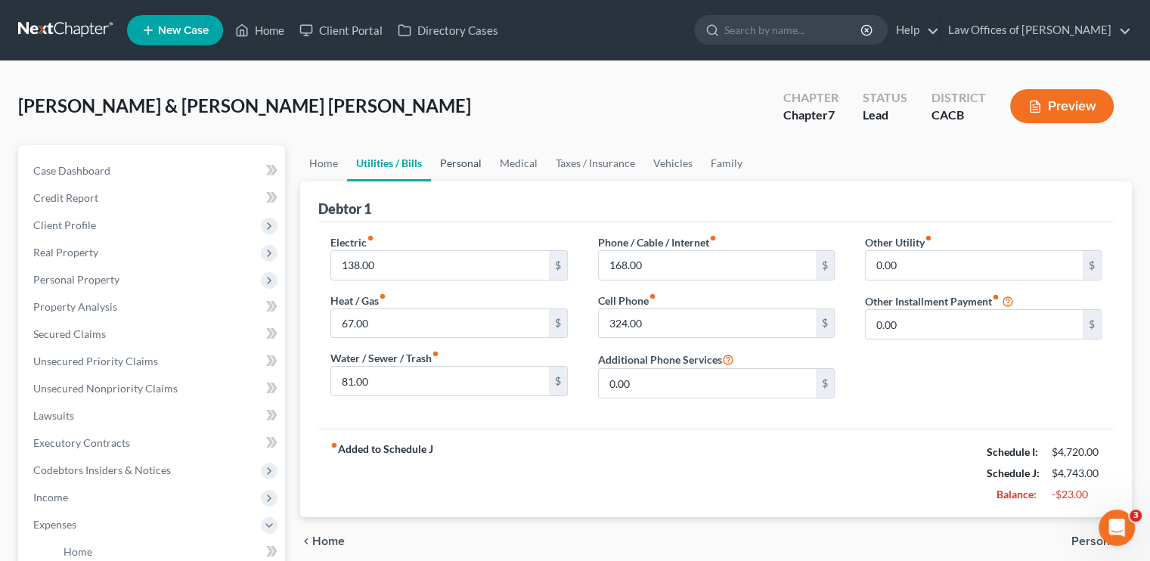
click at [467, 169] on link "Personal" at bounding box center [461, 163] width 60 height 36
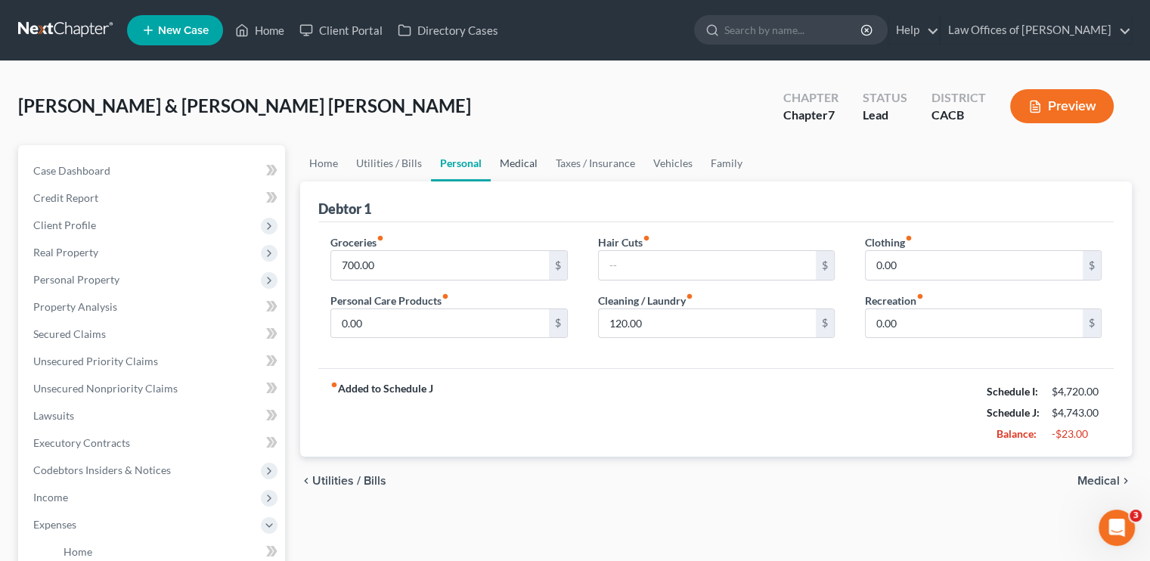
click at [533, 160] on link "Medical" at bounding box center [519, 163] width 56 height 36
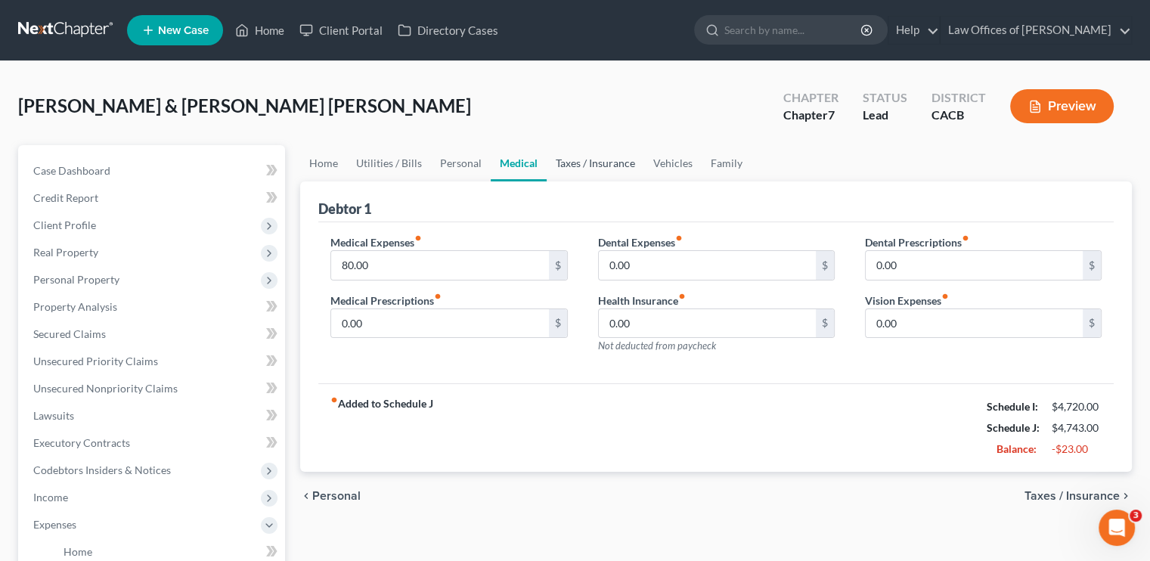
click at [586, 163] on link "Taxes / Insurance" at bounding box center [596, 163] width 98 height 36
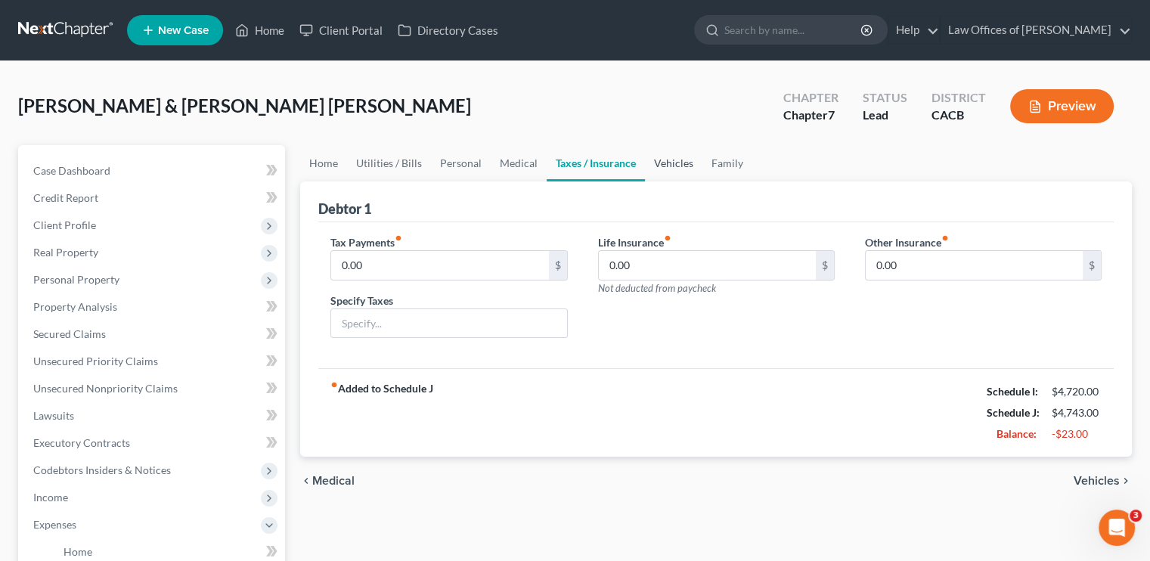
click at [663, 160] on link "Vehicles" at bounding box center [673, 163] width 57 height 36
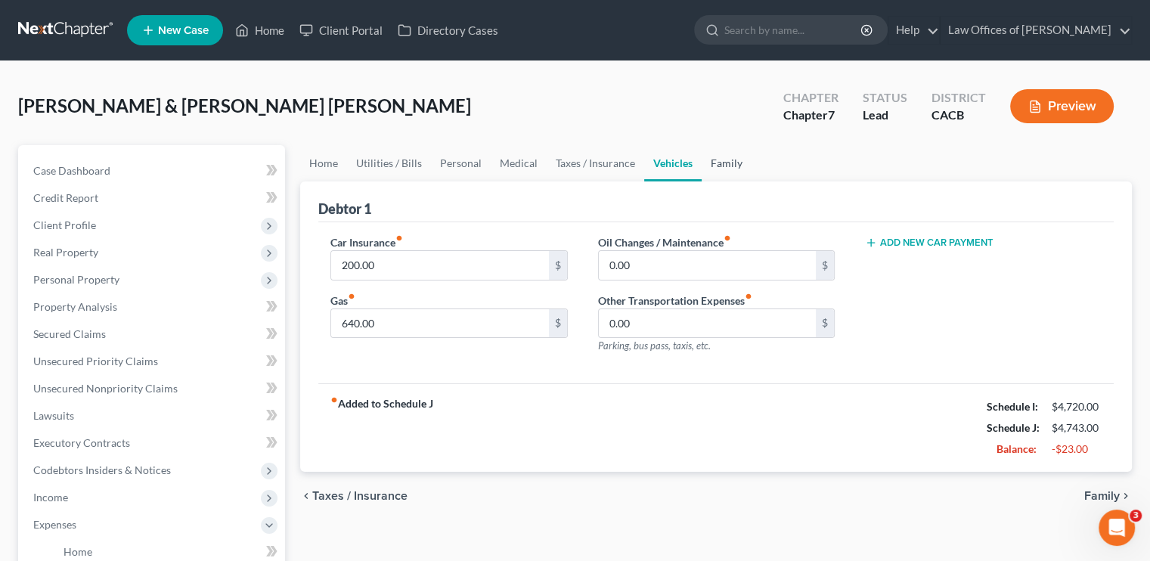
click at [713, 162] on link "Family" at bounding box center [727, 163] width 50 height 36
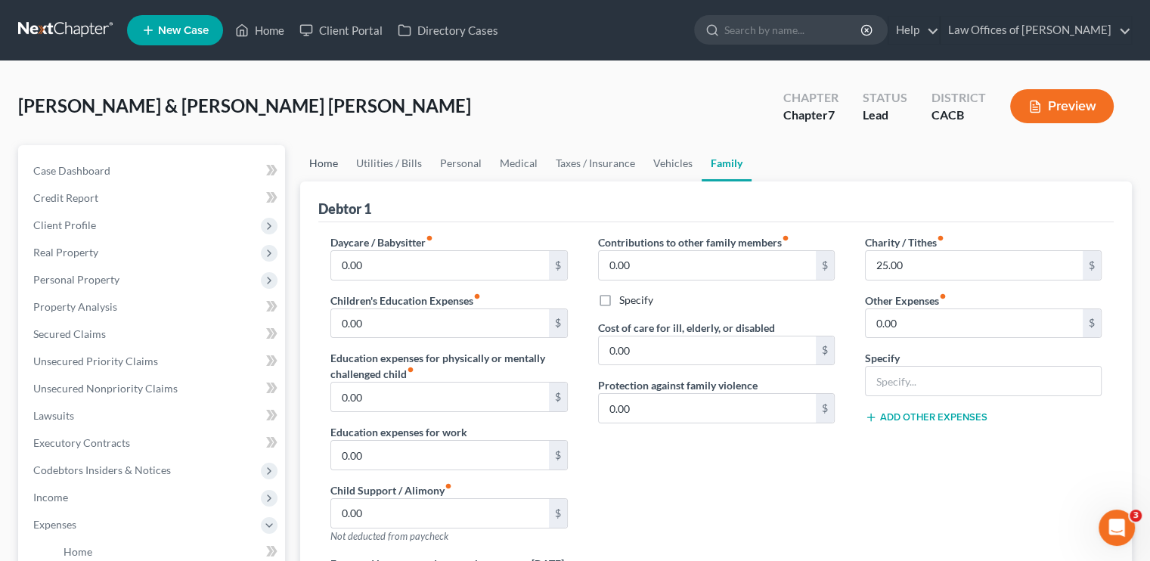
click at [321, 161] on link "Home" at bounding box center [323, 163] width 47 height 36
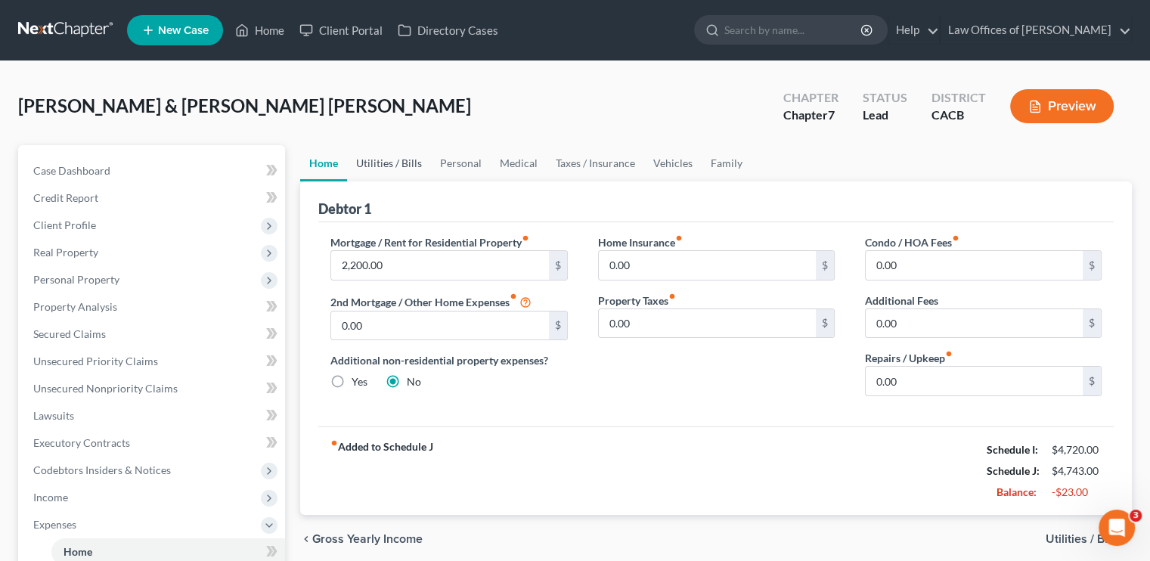
click at [387, 157] on link "Utilities / Bills" at bounding box center [389, 163] width 84 height 36
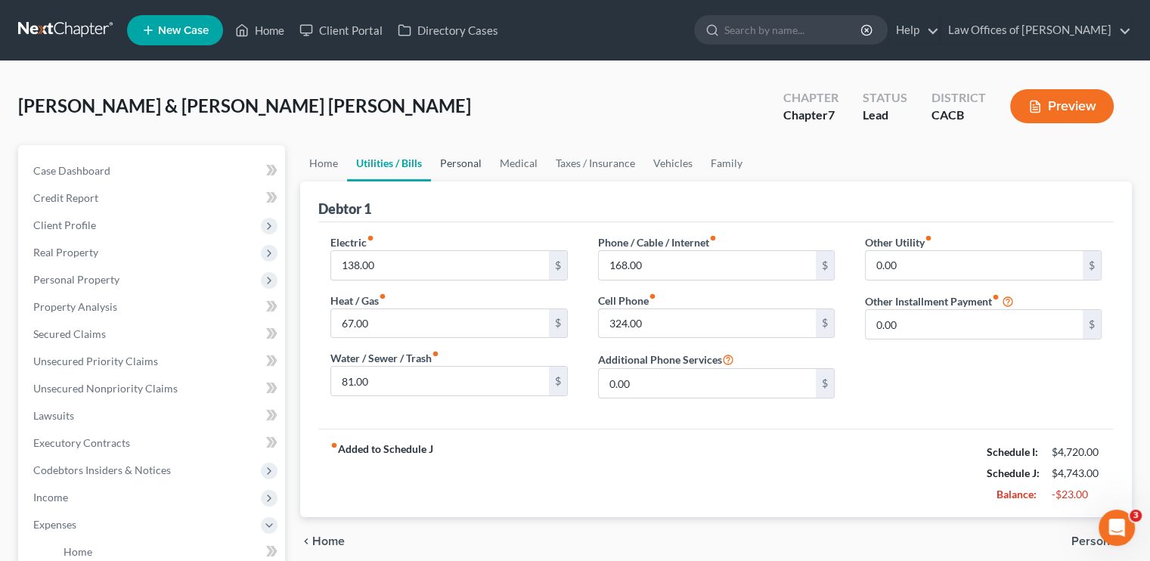
click at [465, 165] on link "Personal" at bounding box center [461, 163] width 60 height 36
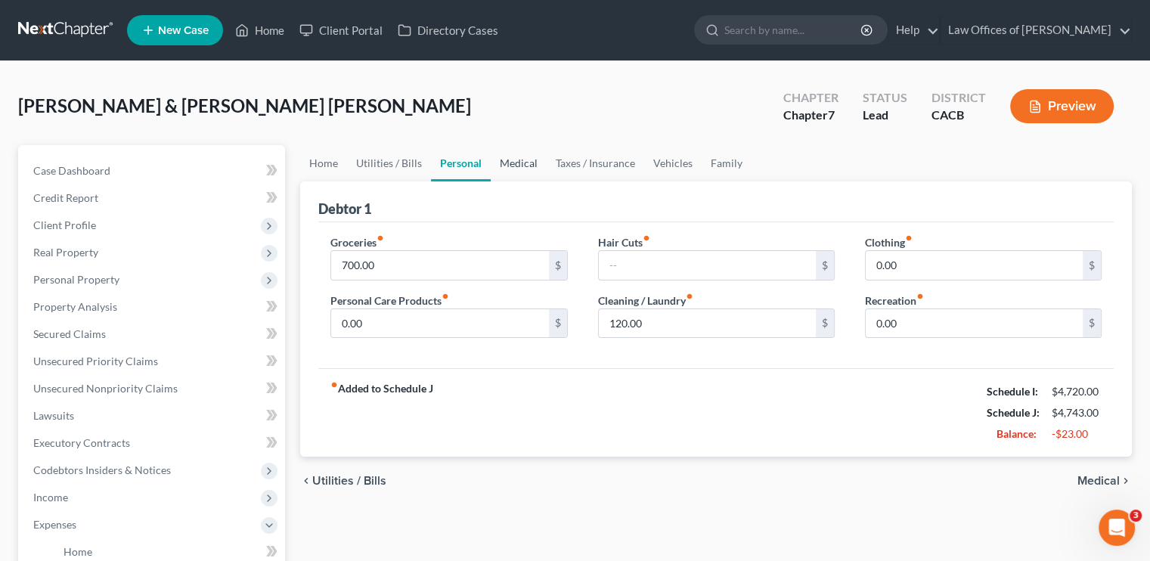
click at [532, 154] on link "Medical" at bounding box center [519, 163] width 56 height 36
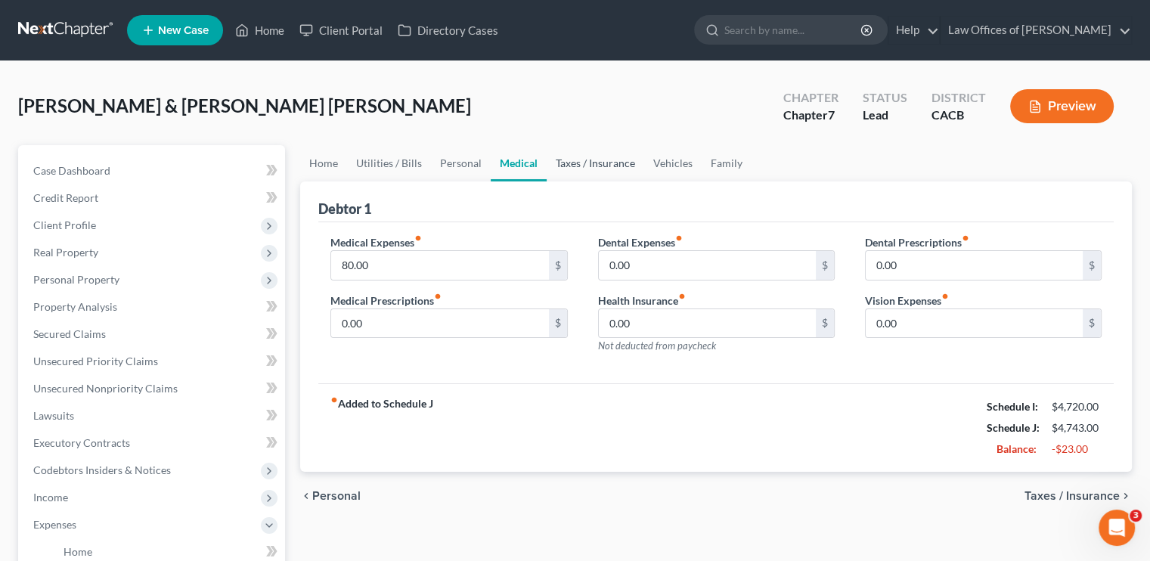
click at [567, 163] on link "Taxes / Insurance" at bounding box center [596, 163] width 98 height 36
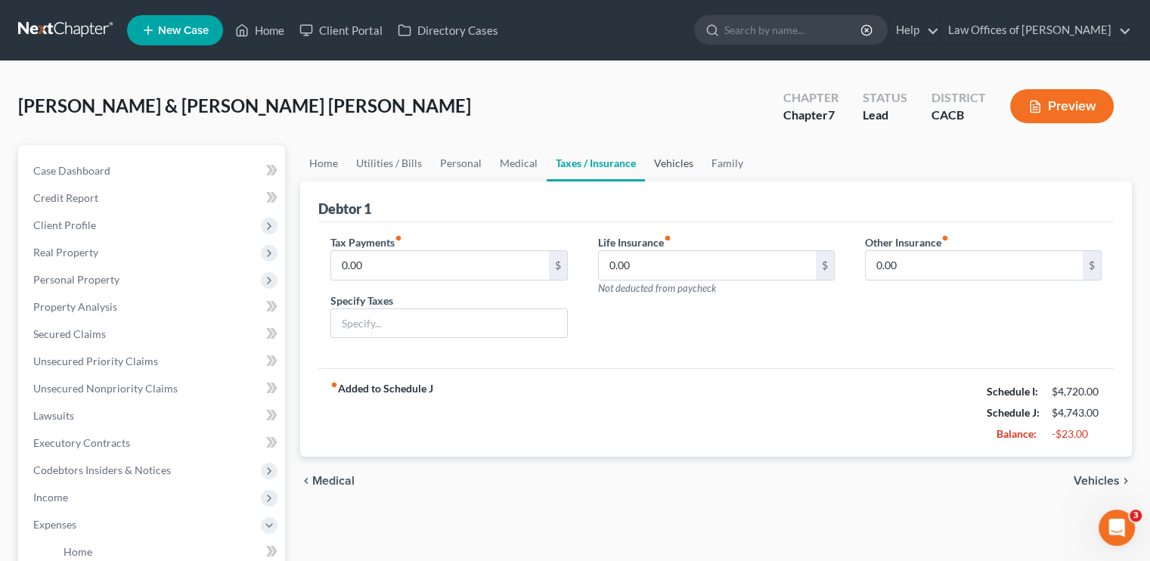
click at [678, 168] on link "Vehicles" at bounding box center [673, 163] width 57 height 36
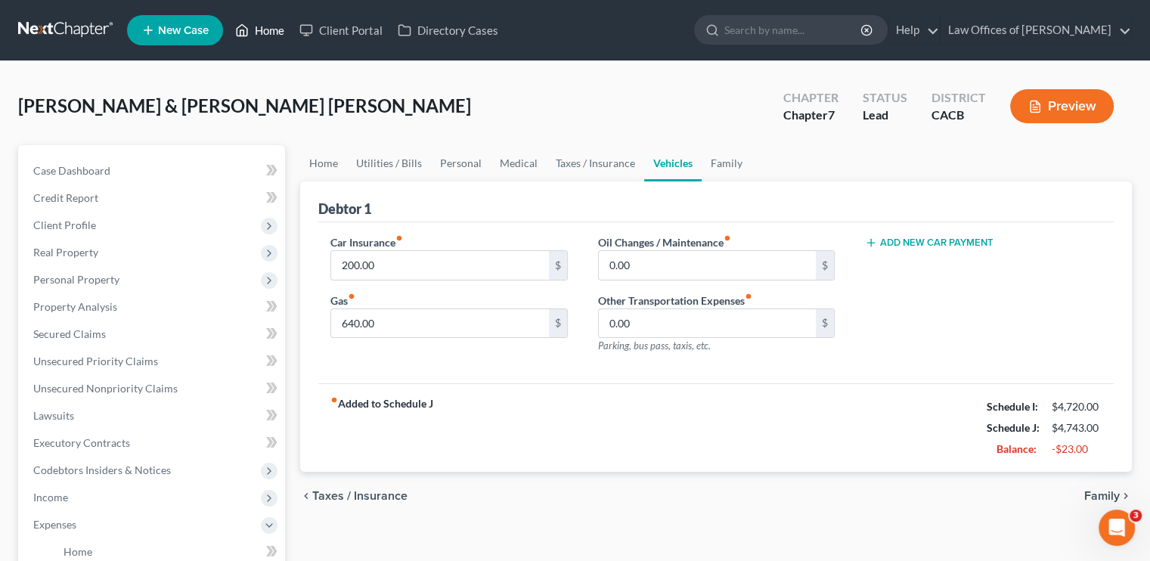
click at [260, 29] on link "Home" at bounding box center [260, 30] width 64 height 27
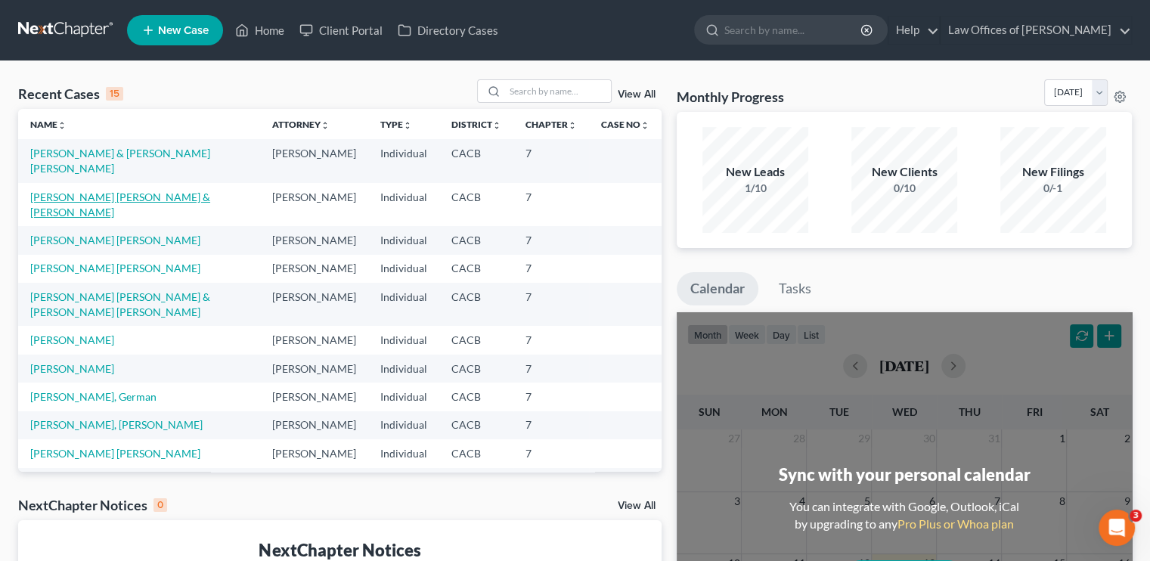
click at [92, 197] on link "[PERSON_NAME] [PERSON_NAME] & [PERSON_NAME]" at bounding box center [120, 205] width 180 height 28
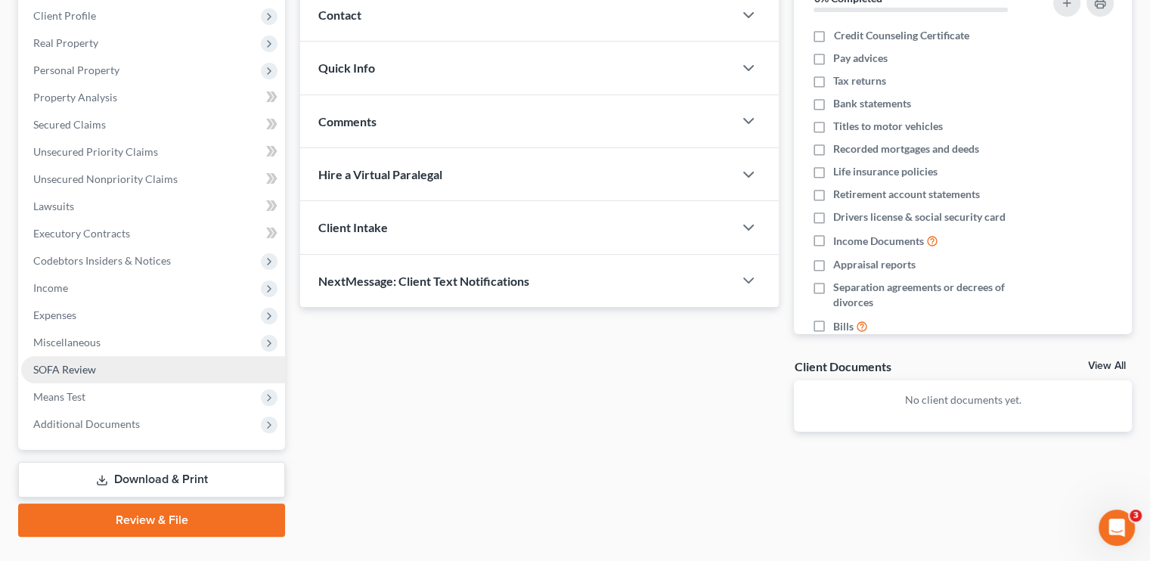
scroll to position [227, 0]
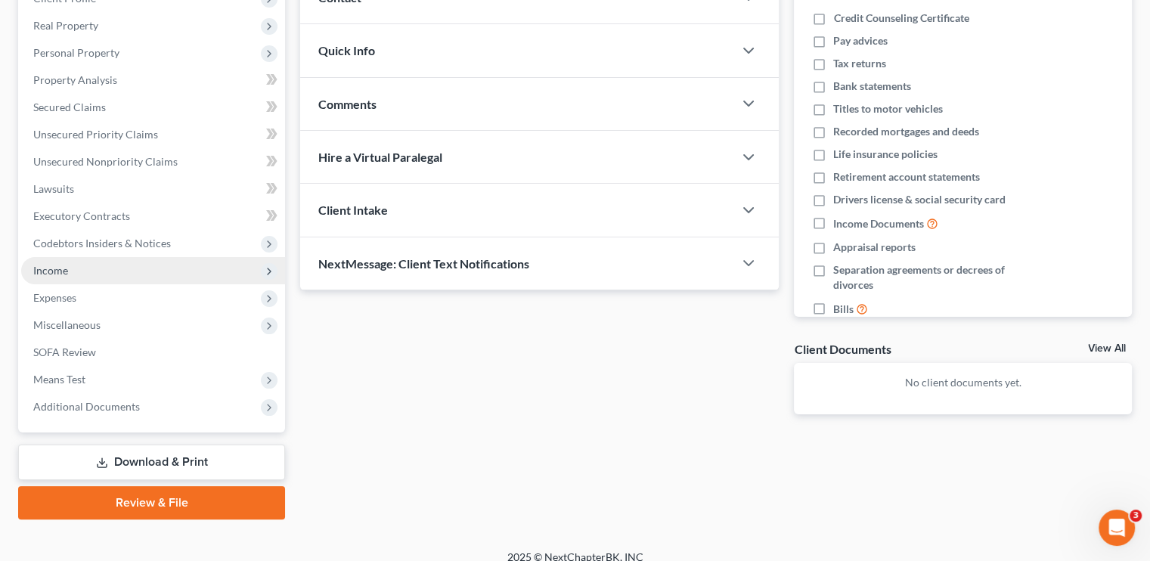
click at [41, 262] on span "Income" at bounding box center [153, 270] width 264 height 27
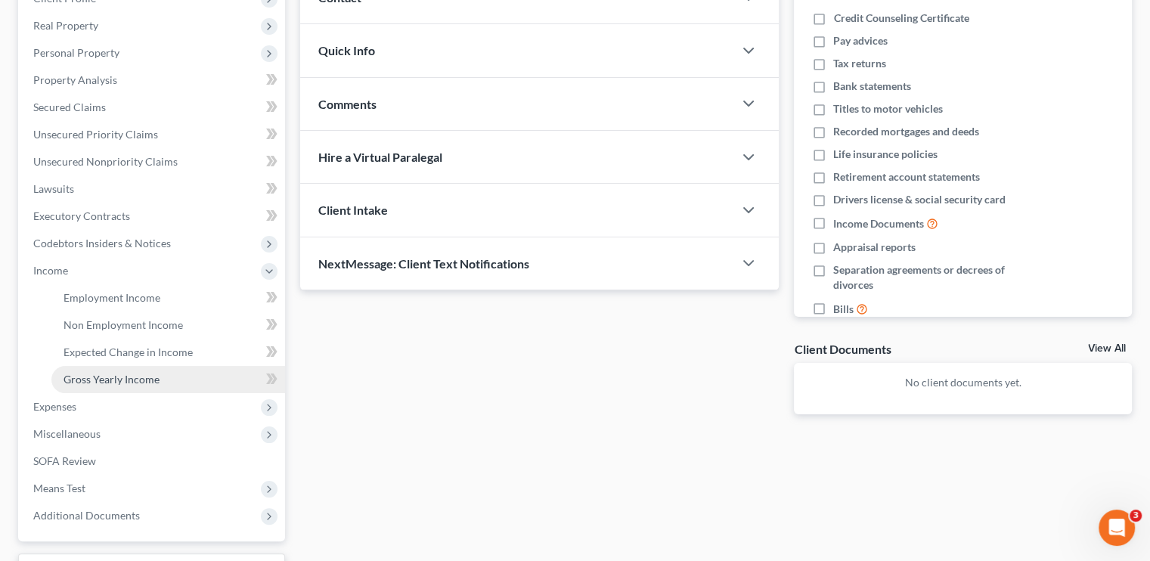
click at [118, 378] on span "Gross Yearly Income" at bounding box center [112, 379] width 96 height 13
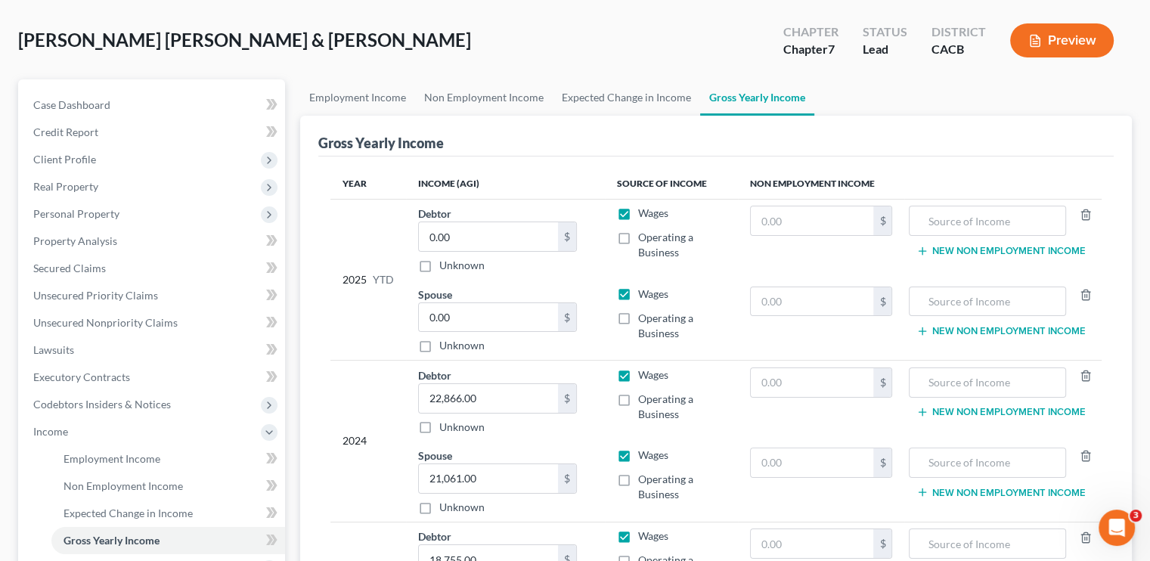
scroll to position [227, 0]
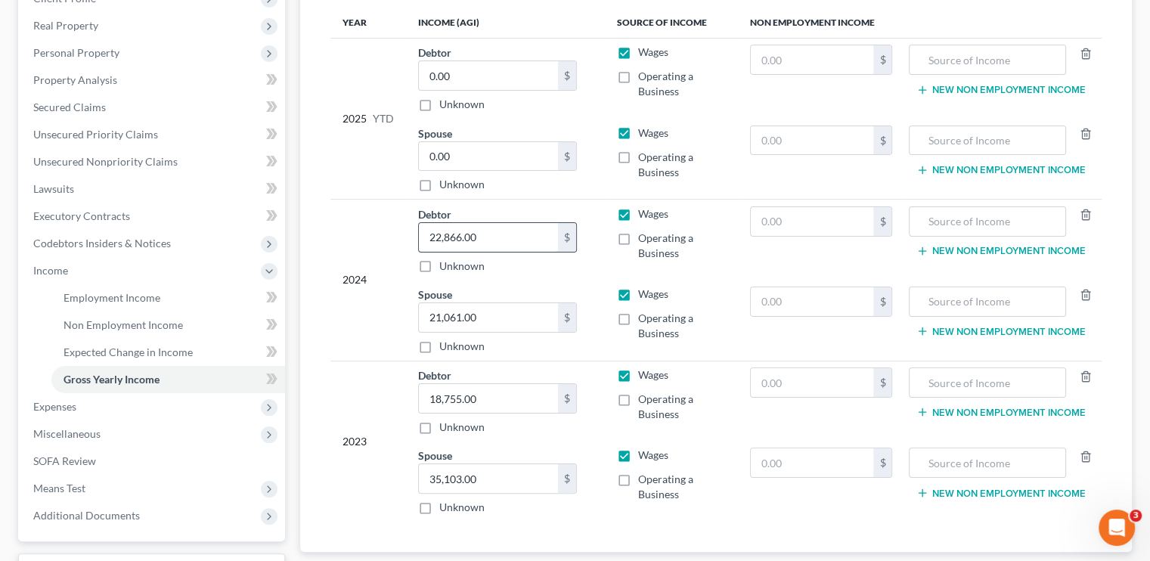
click at [483, 238] on input "22,866.00" at bounding box center [488, 237] width 139 height 29
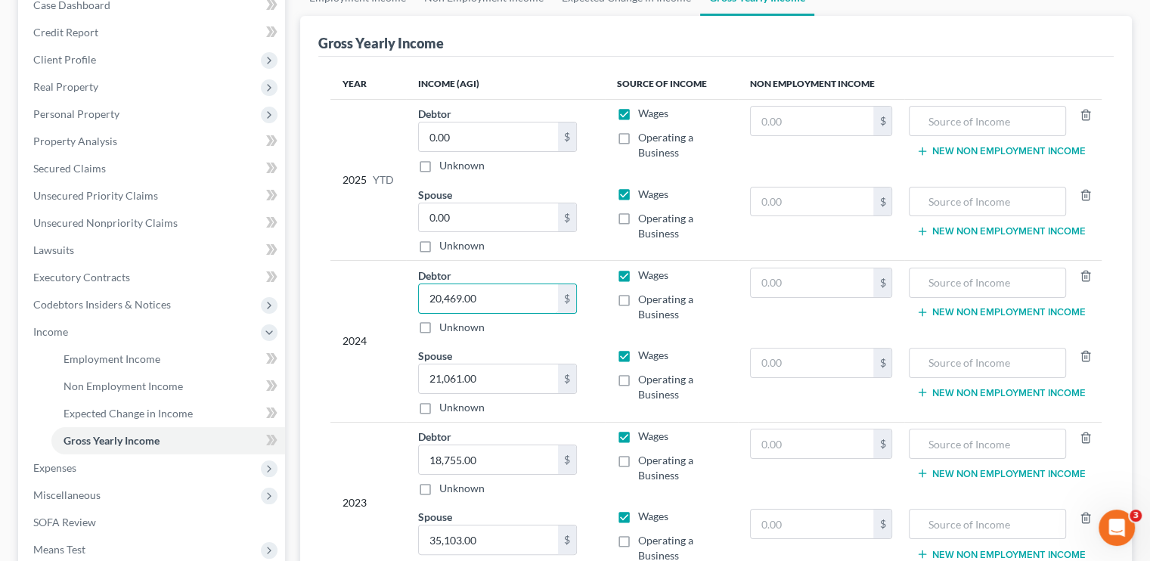
scroll to position [151, 0]
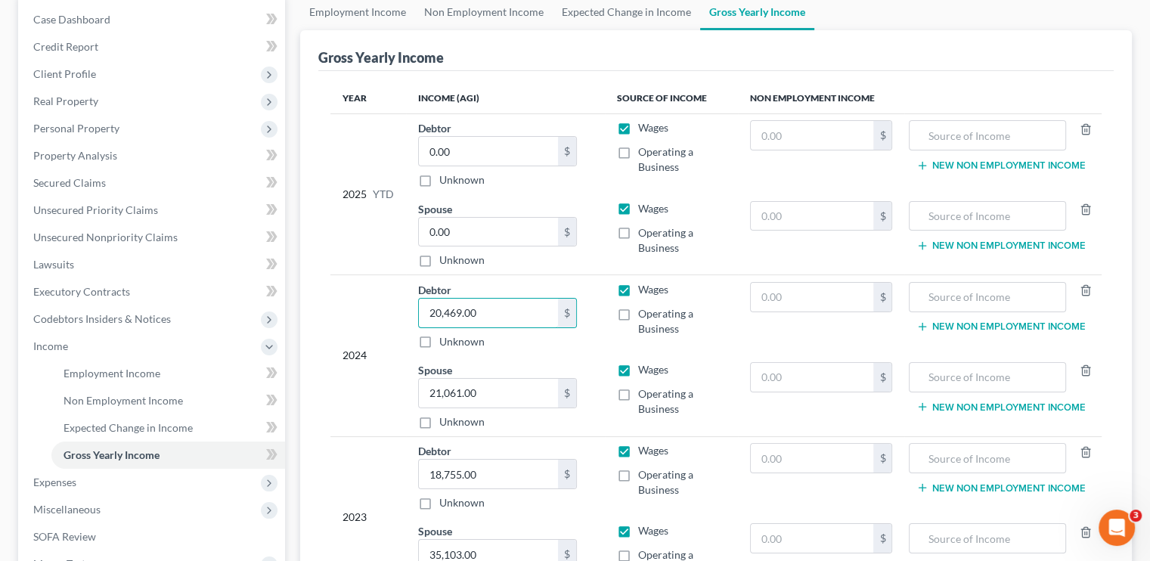
type input "20,469.00"
click at [173, 231] on span "Unsecured Nonpriority Claims" at bounding box center [105, 237] width 144 height 13
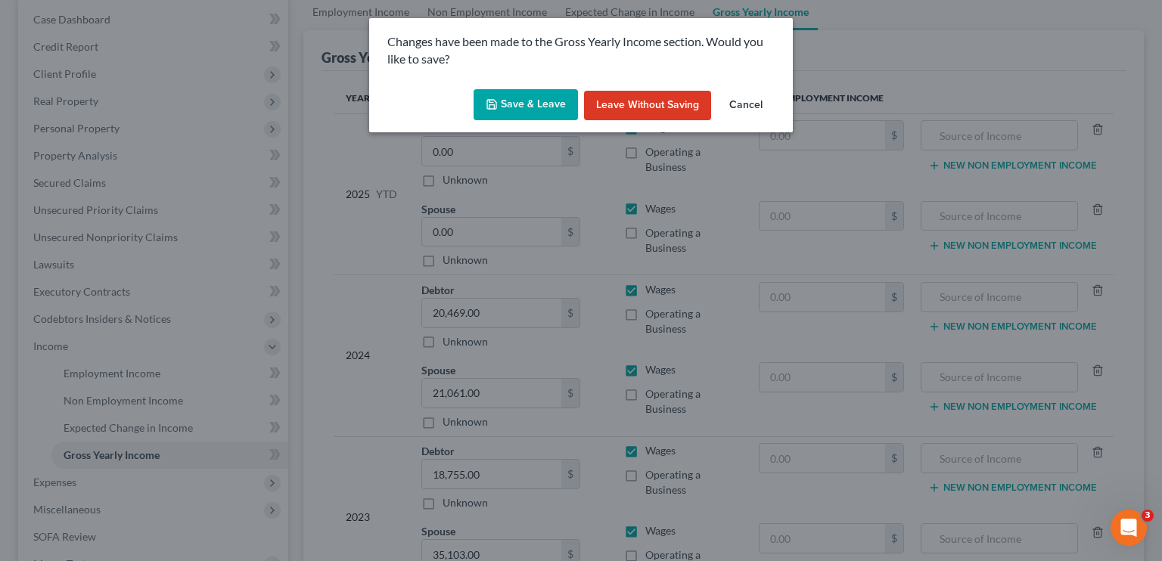
click at [673, 107] on button "Leave without Saving" at bounding box center [647, 106] width 127 height 30
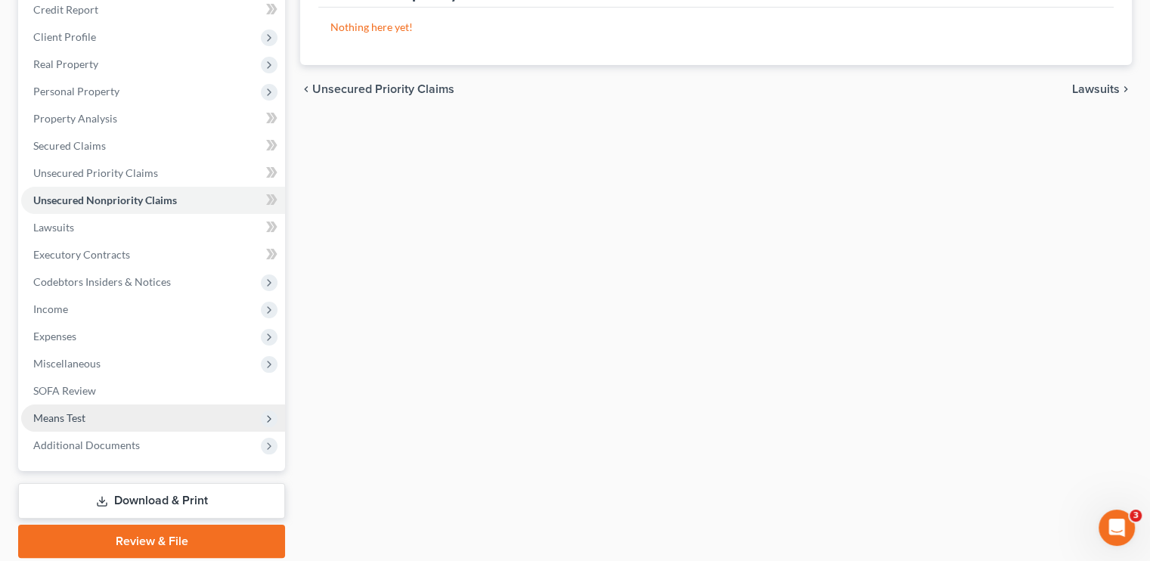
scroll to position [227, 0]
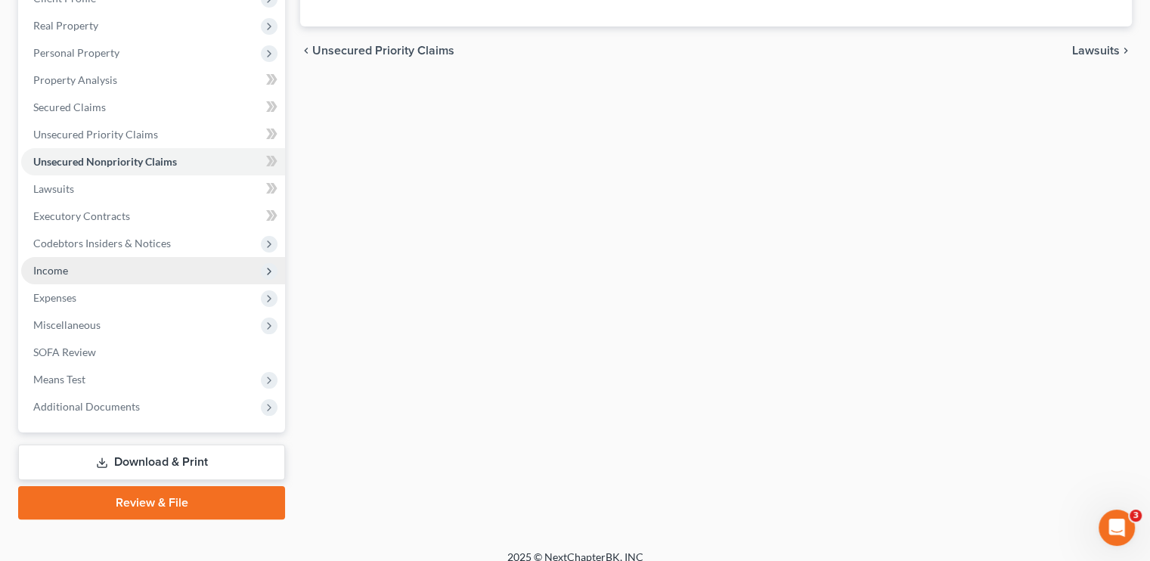
click at [87, 272] on span "Income" at bounding box center [153, 270] width 264 height 27
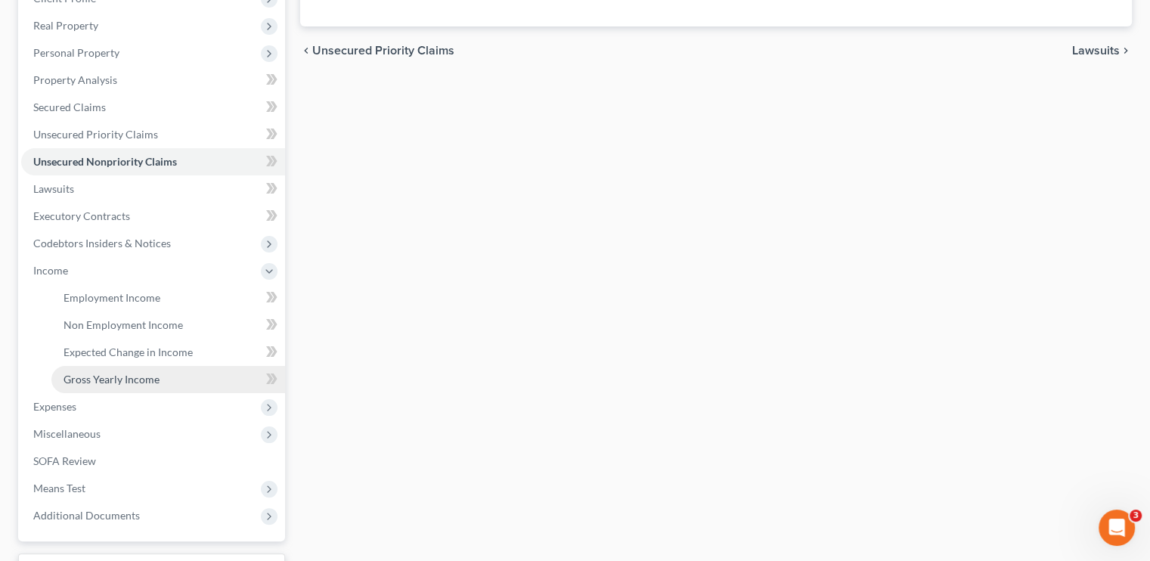
click at [128, 380] on span "Gross Yearly Income" at bounding box center [112, 379] width 96 height 13
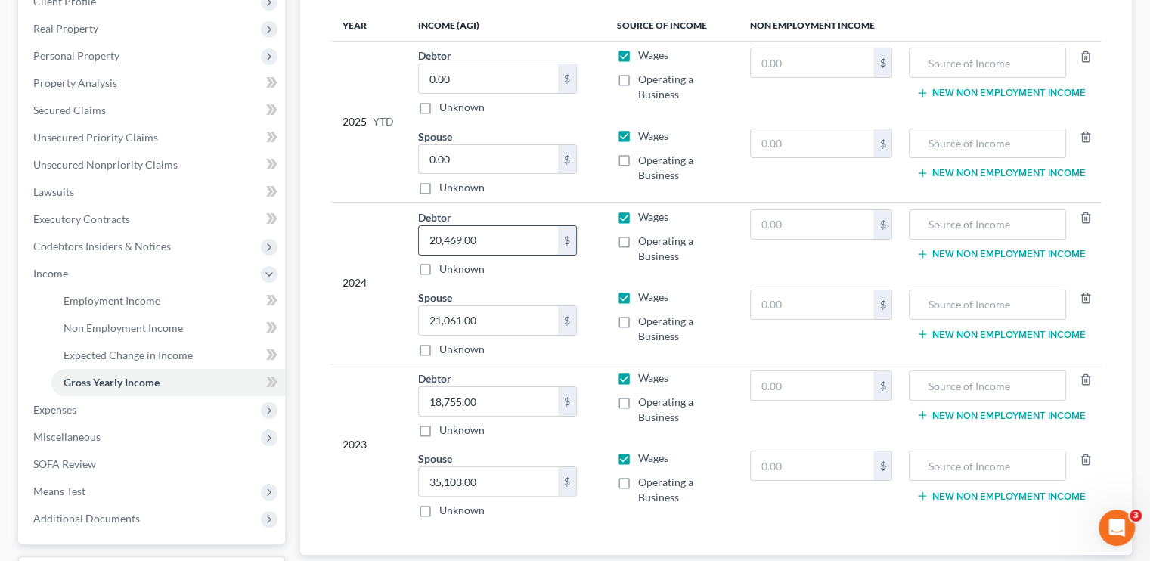
scroll to position [227, 0]
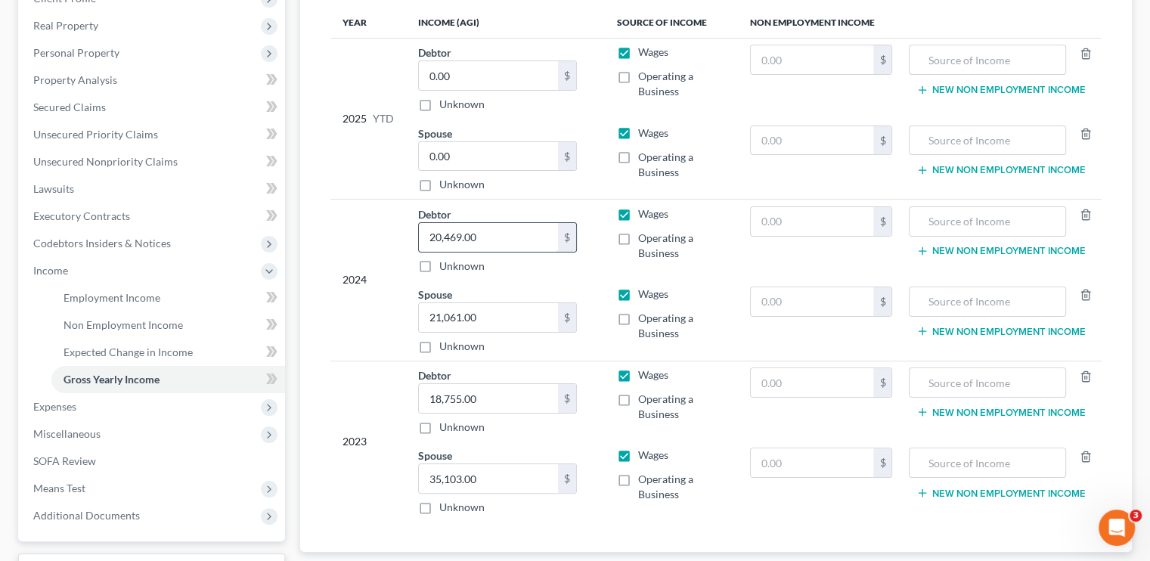
click at [463, 238] on input "20,469.00" at bounding box center [488, 237] width 139 height 29
type input "22,566.00"
click at [454, 400] on input "18,755.00" at bounding box center [488, 398] width 139 height 29
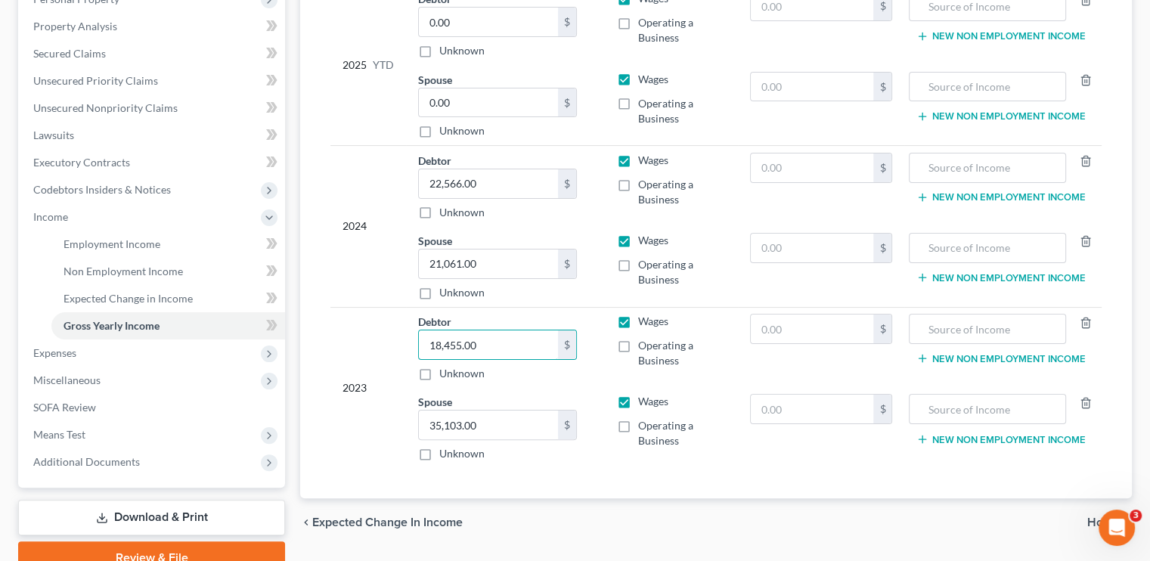
scroll to position [199, 0]
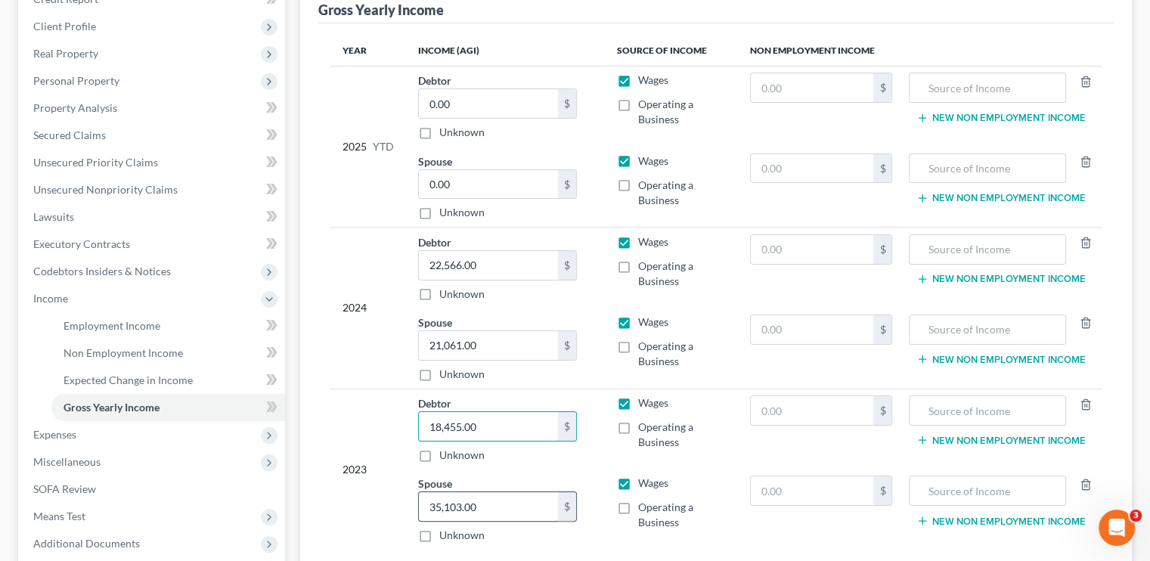
type input "18,455.00"
click at [438, 500] on input "35,103.00" at bounding box center [488, 506] width 139 height 29
type input "36,103.00"
click at [493, 346] on input "21,061.00" at bounding box center [488, 345] width 139 height 29
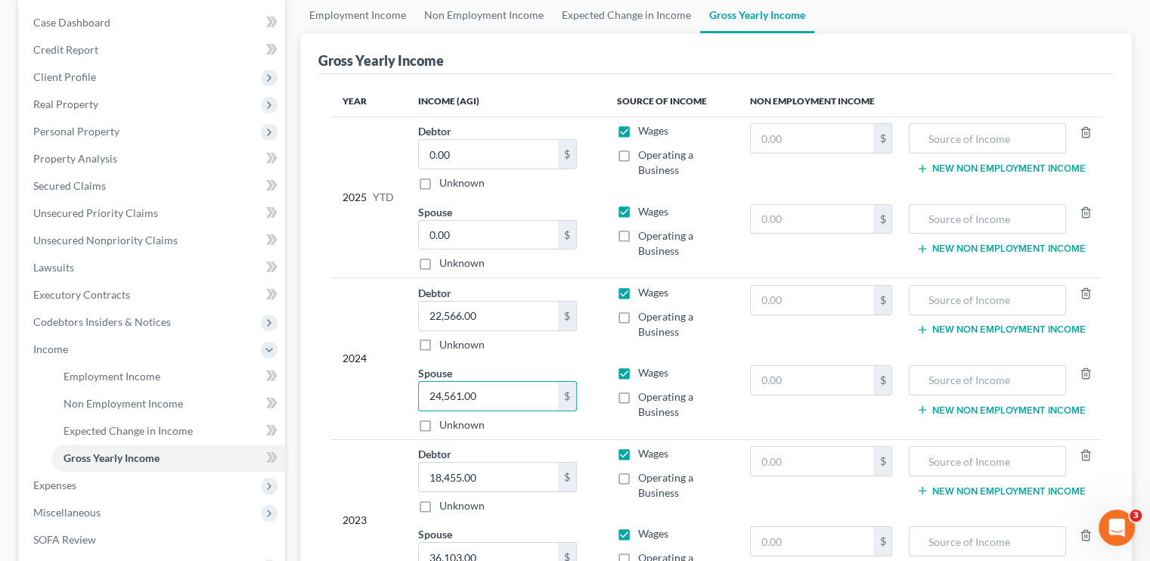
scroll to position [123, 0]
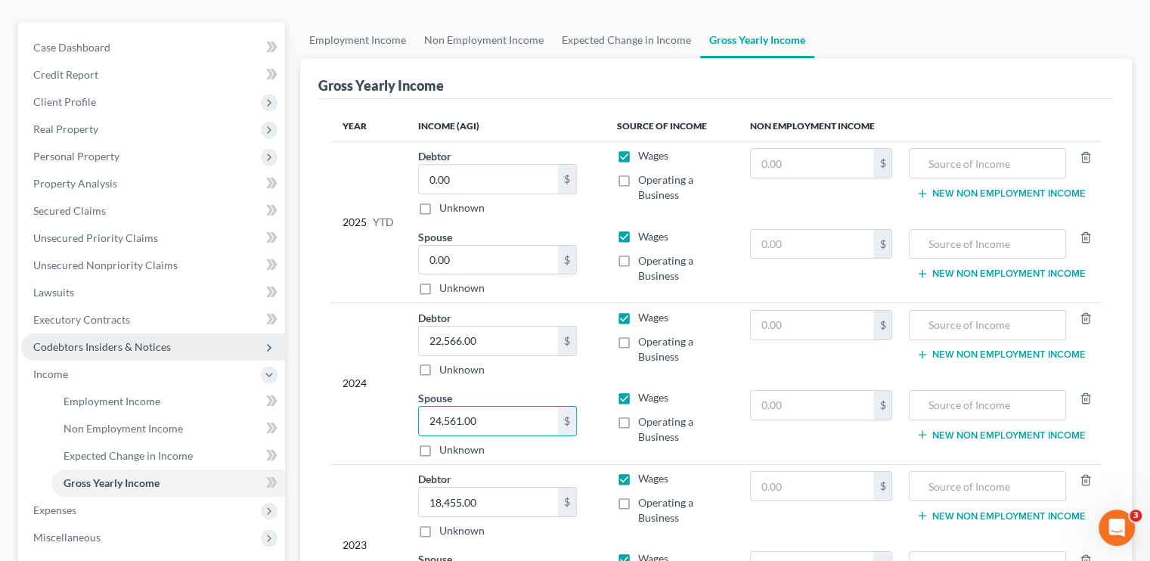
type input "24,561.00"
click at [64, 343] on span "Codebtors Insiders & Notices" at bounding box center [102, 346] width 138 height 13
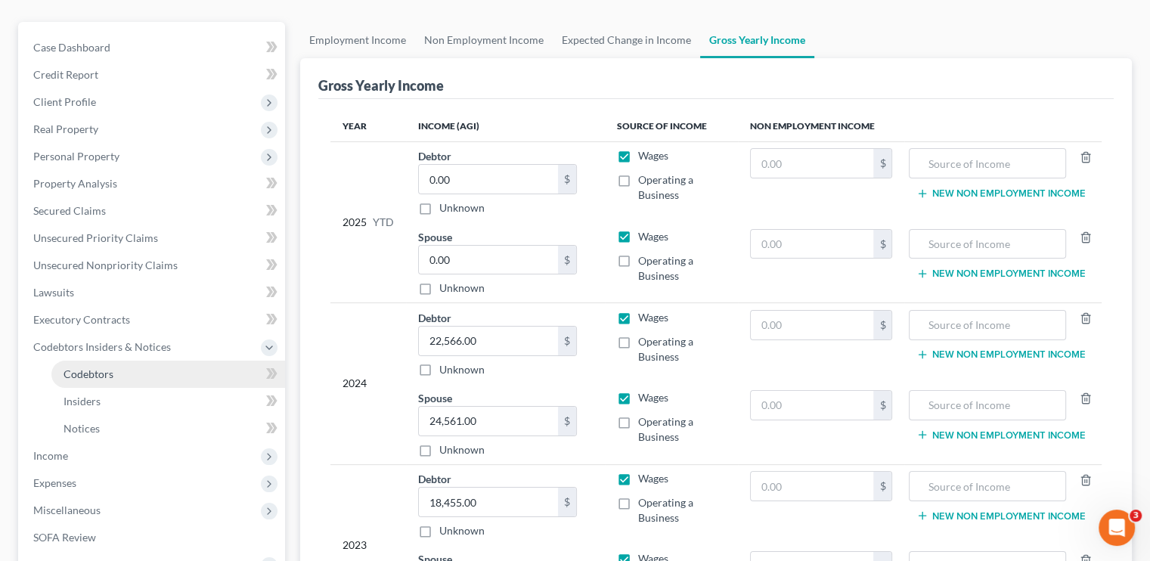
click at [93, 375] on span "Codebtors" at bounding box center [89, 374] width 50 height 13
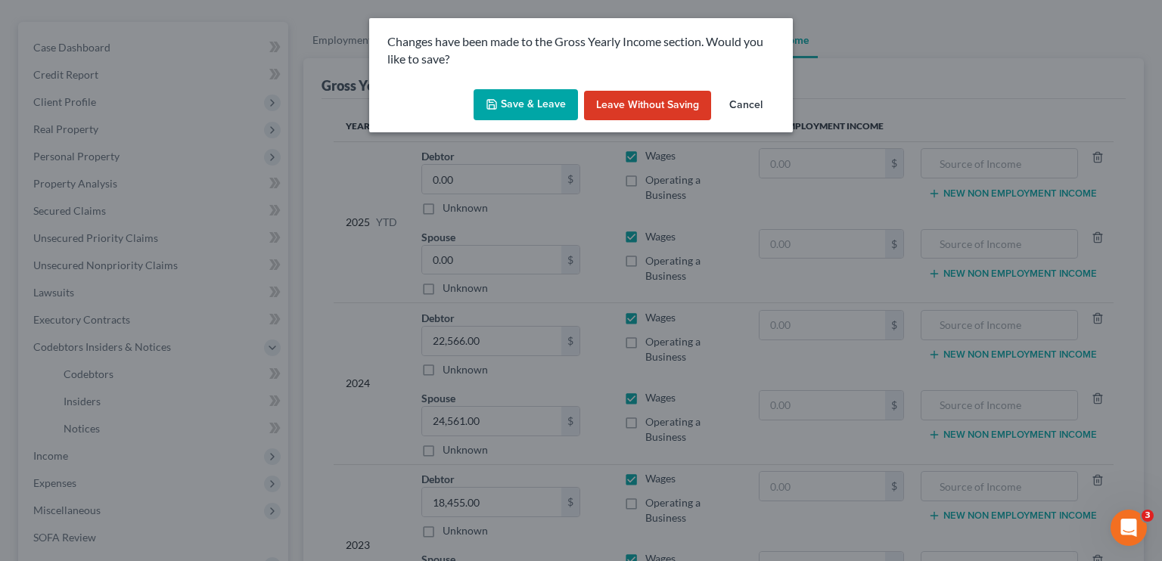
click at [532, 108] on button "Save & Leave" at bounding box center [525, 105] width 104 height 32
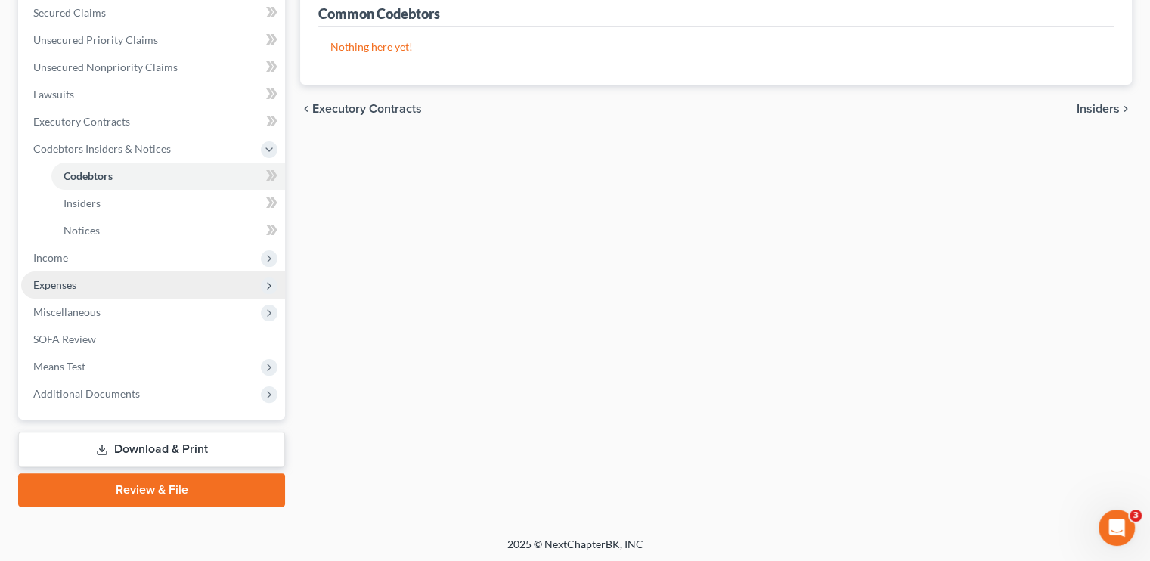
scroll to position [323, 0]
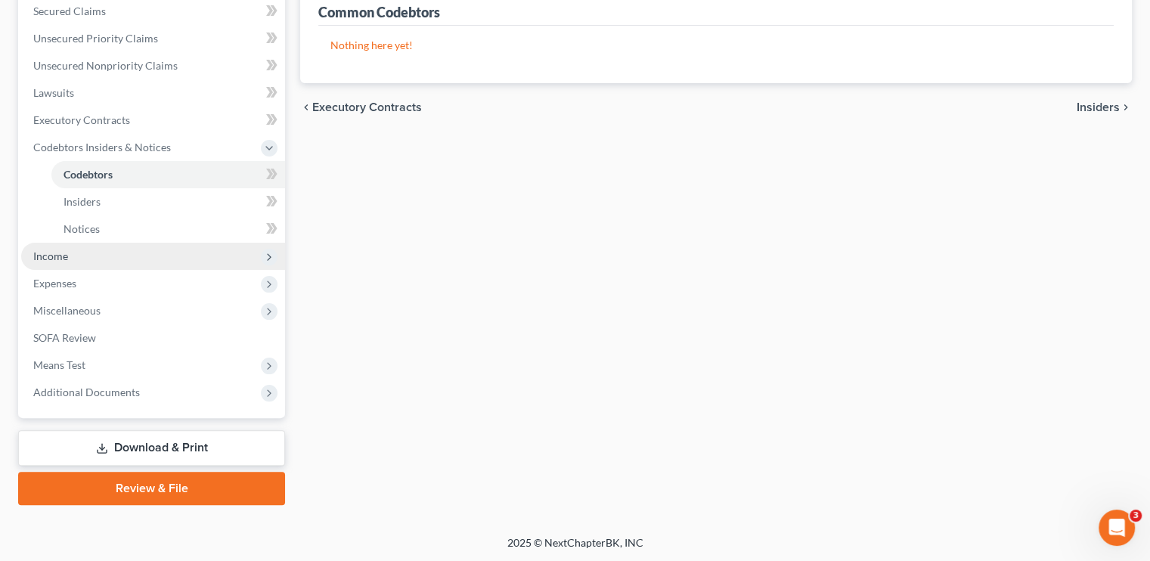
click at [56, 247] on span "Income" at bounding box center [153, 256] width 264 height 27
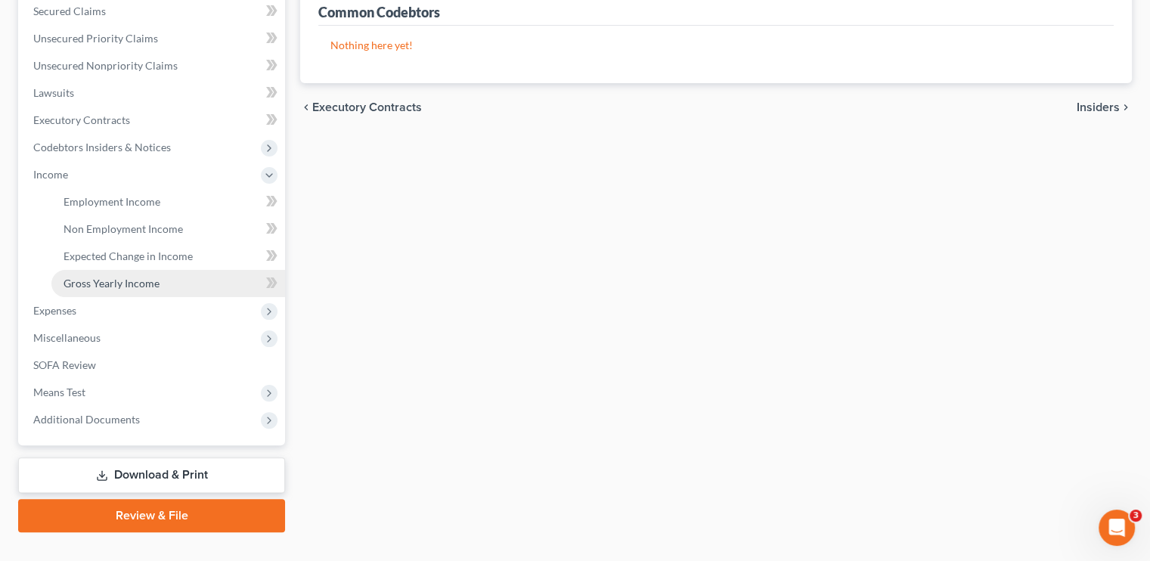
click at [124, 283] on span "Gross Yearly Income" at bounding box center [112, 283] width 96 height 13
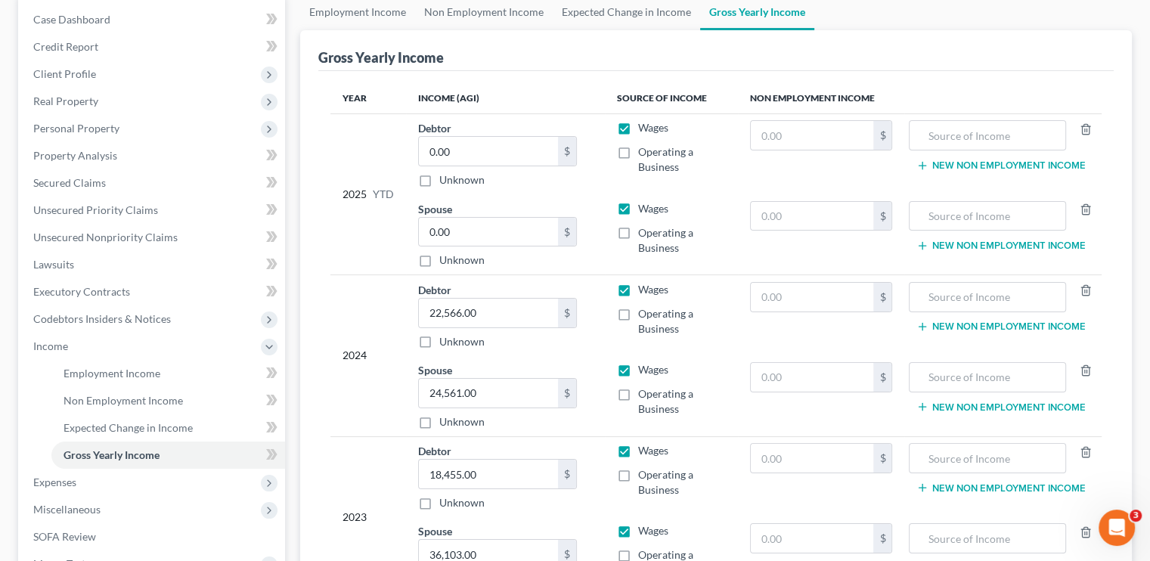
scroll to position [227, 0]
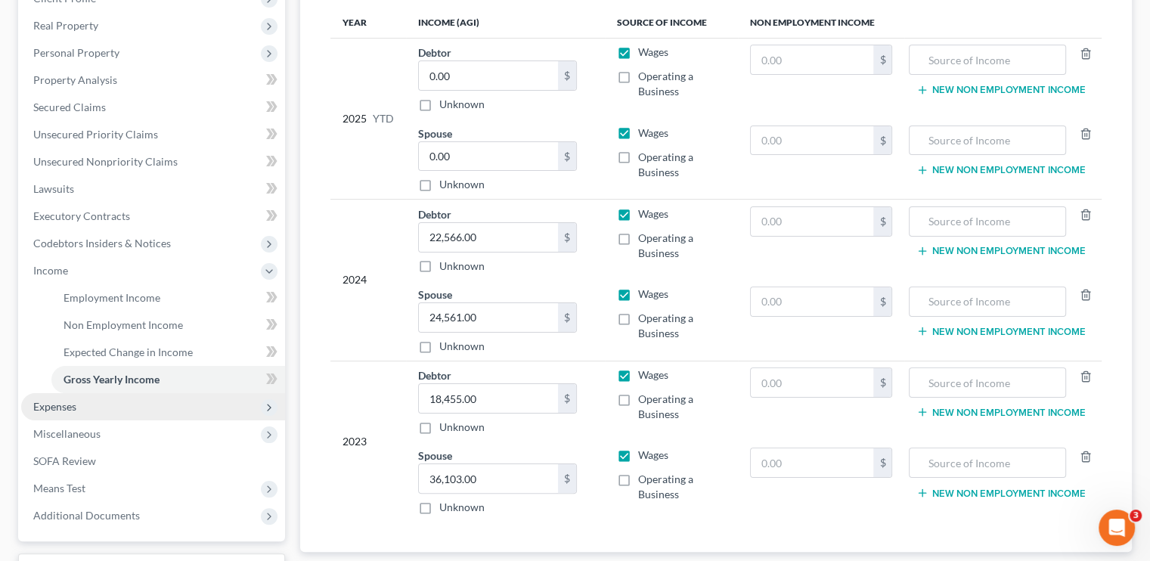
click at [103, 417] on span "Expenses" at bounding box center [153, 406] width 264 height 27
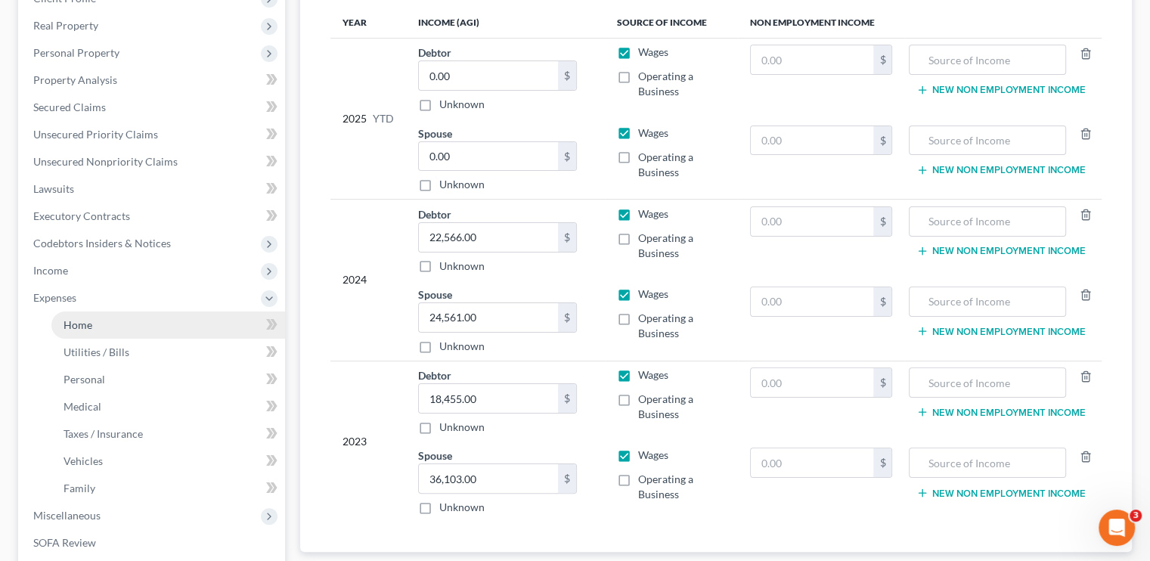
click at [115, 329] on link "Home" at bounding box center [168, 325] width 234 height 27
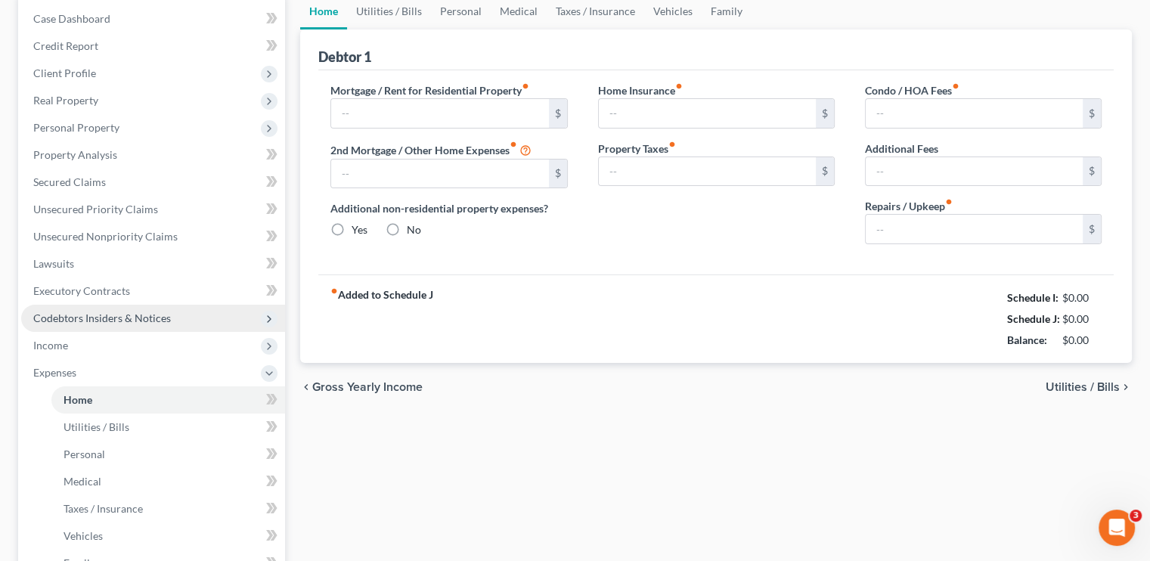
type input "1,780.00"
type input "0.00"
radio input "true"
type input "0.00"
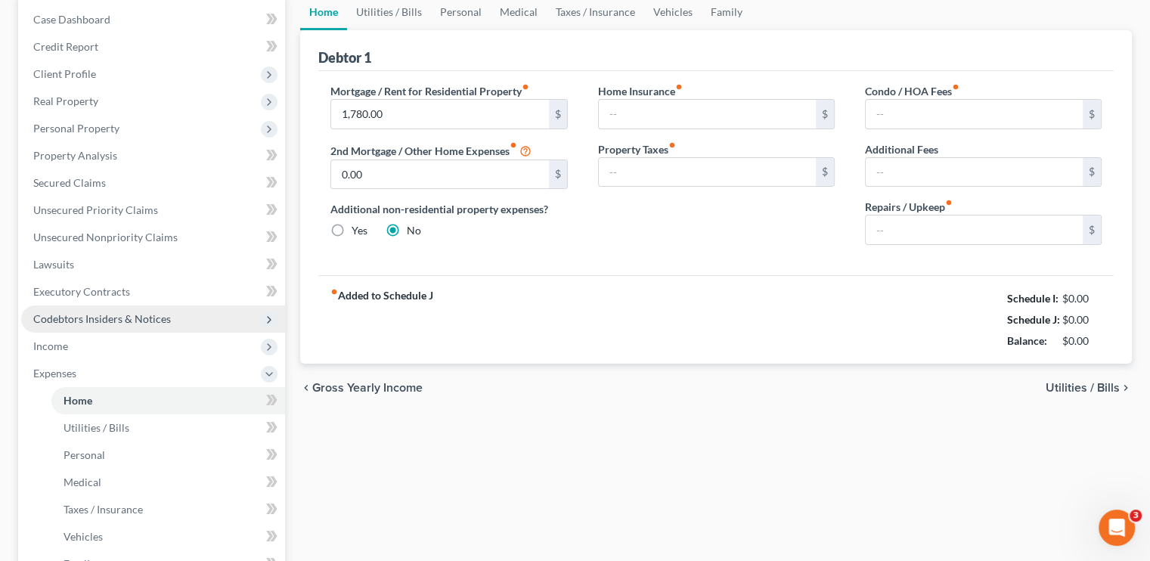
type input "0.00"
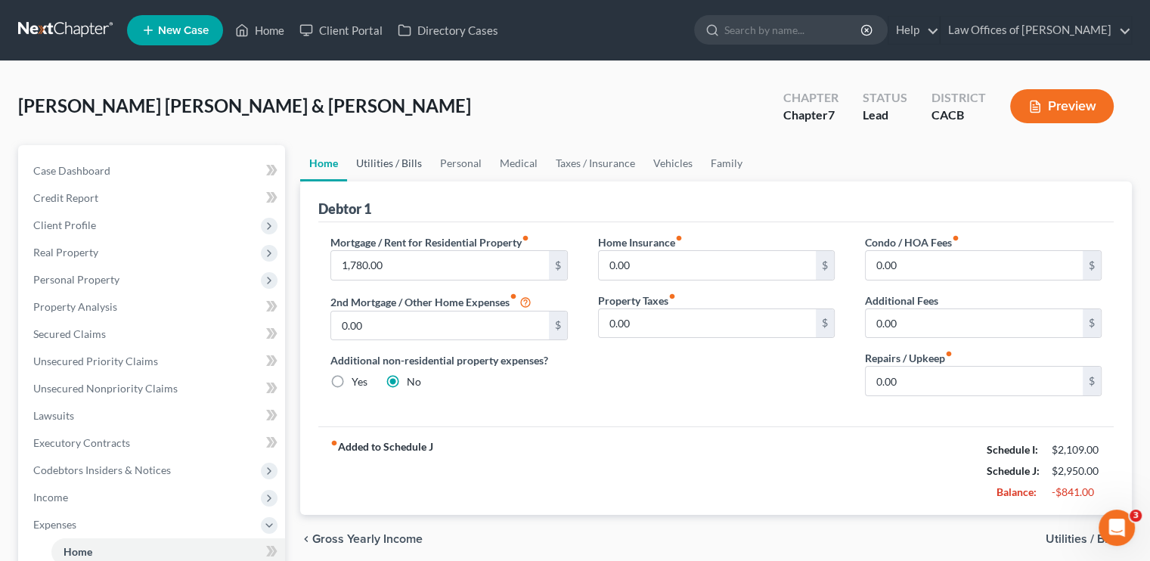
click at [392, 164] on link "Utilities / Bills" at bounding box center [389, 163] width 84 height 36
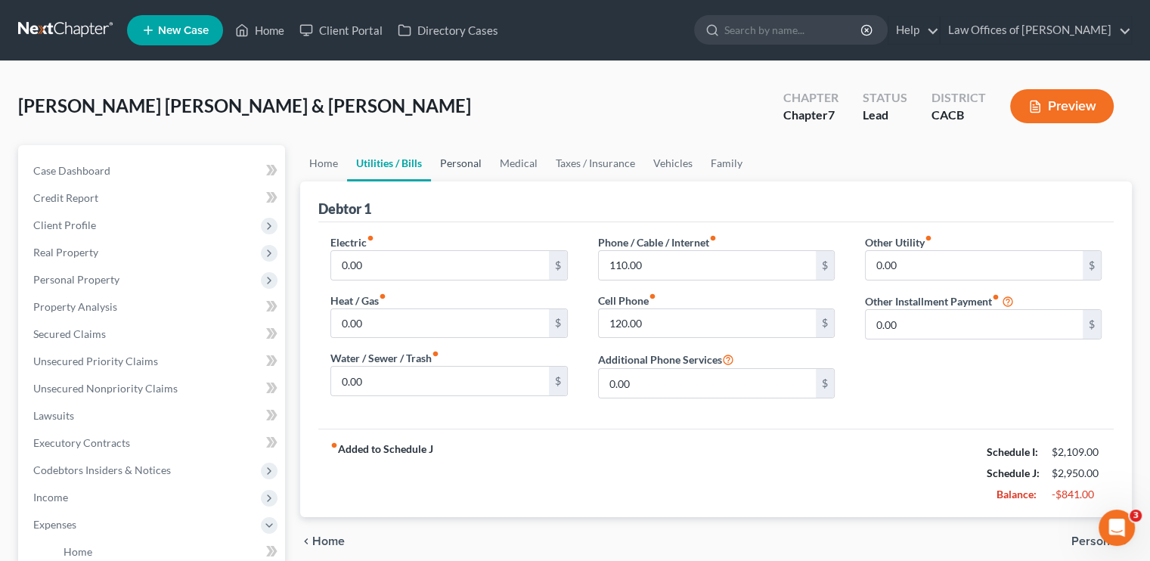
click at [463, 160] on link "Personal" at bounding box center [461, 163] width 60 height 36
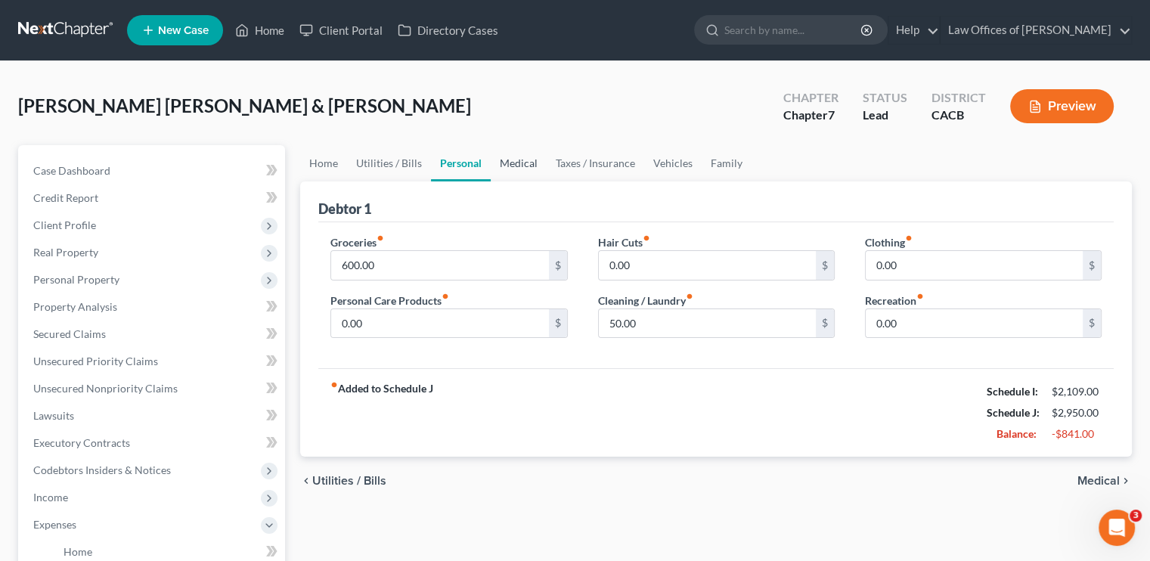
click at [537, 161] on link "Medical" at bounding box center [519, 163] width 56 height 36
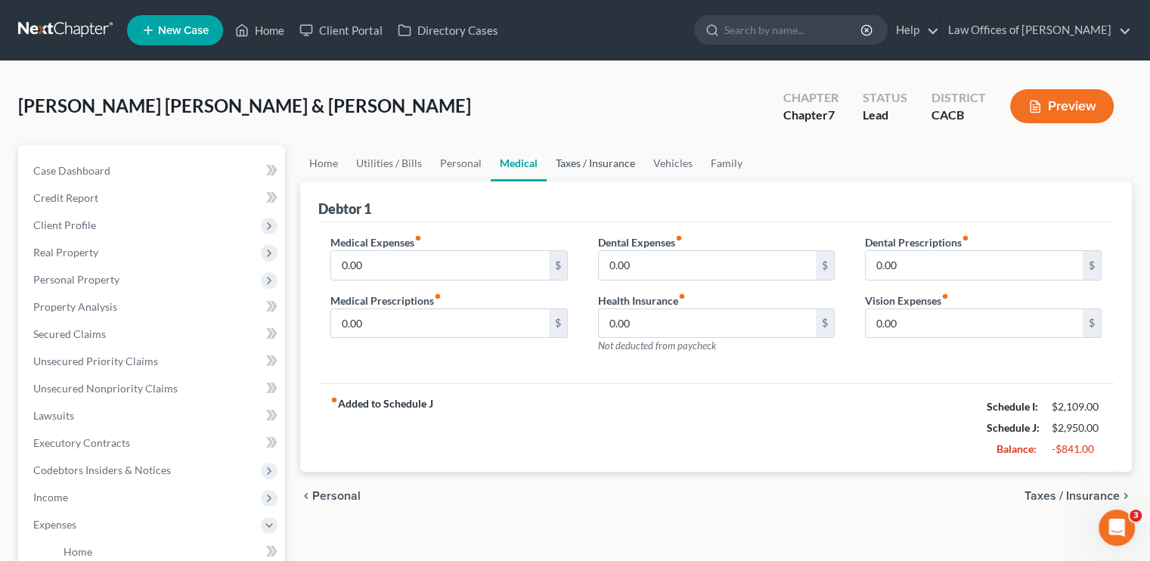
click at [573, 165] on link "Taxes / Insurance" at bounding box center [596, 163] width 98 height 36
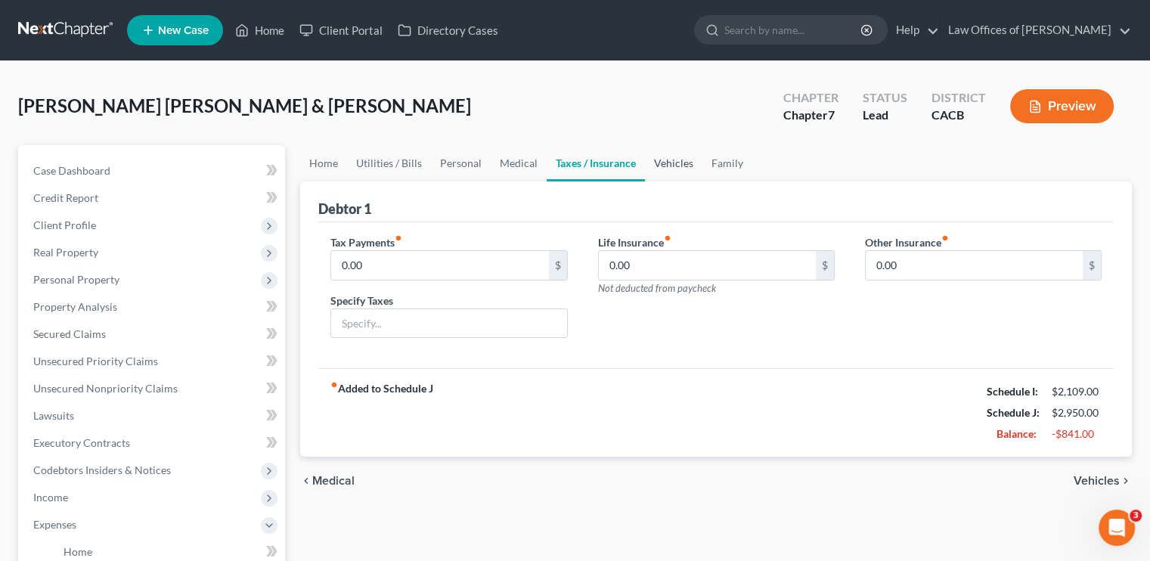
click at [668, 157] on link "Vehicles" at bounding box center [673, 163] width 57 height 36
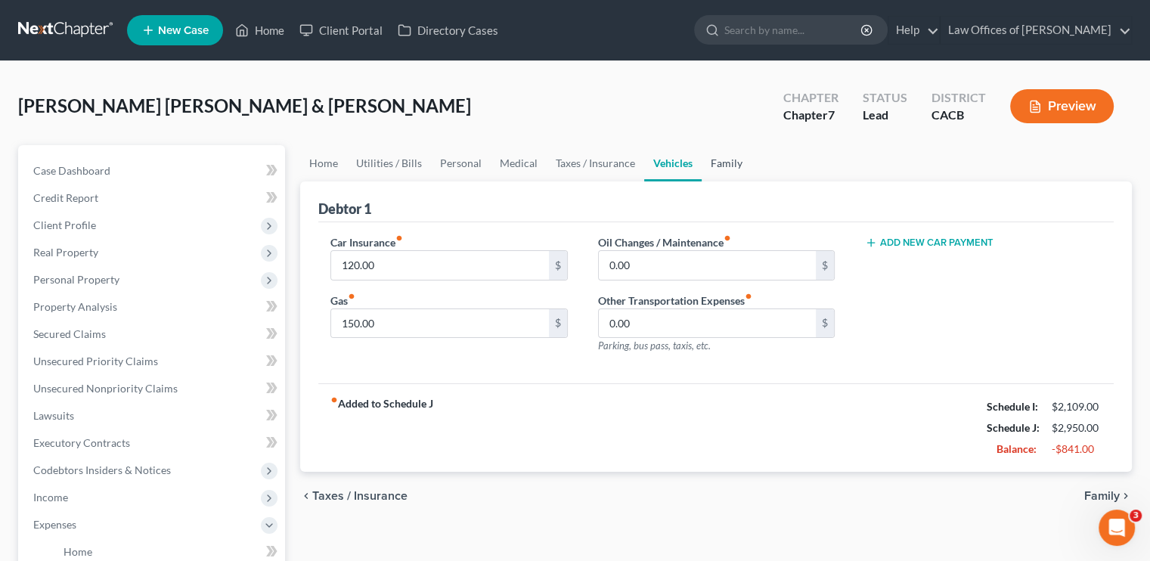
click at [731, 163] on link "Family" at bounding box center [727, 163] width 50 height 36
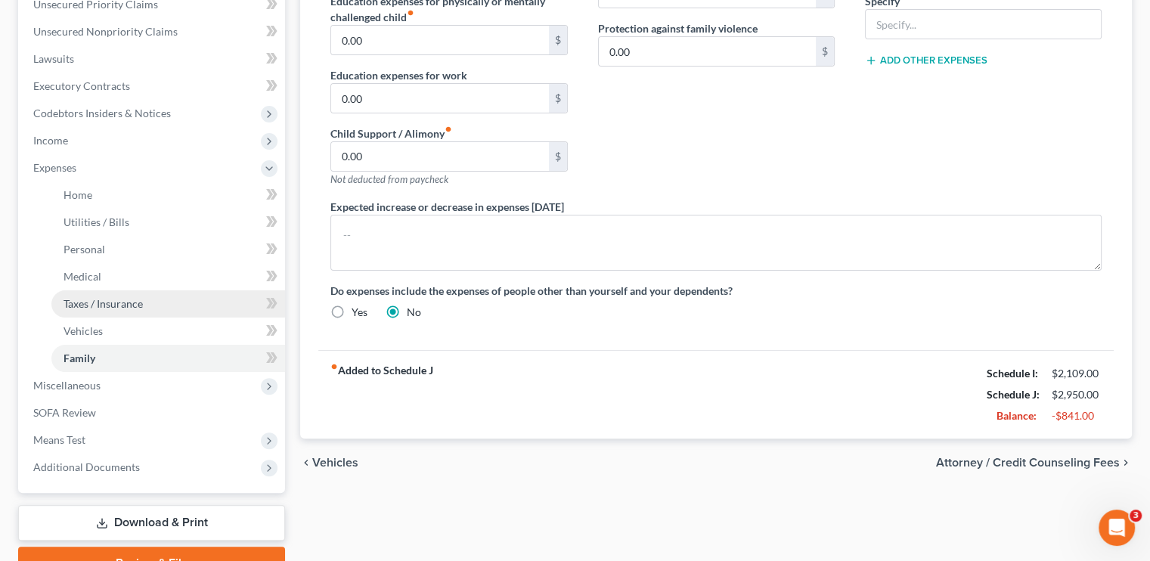
scroll to position [432, 0]
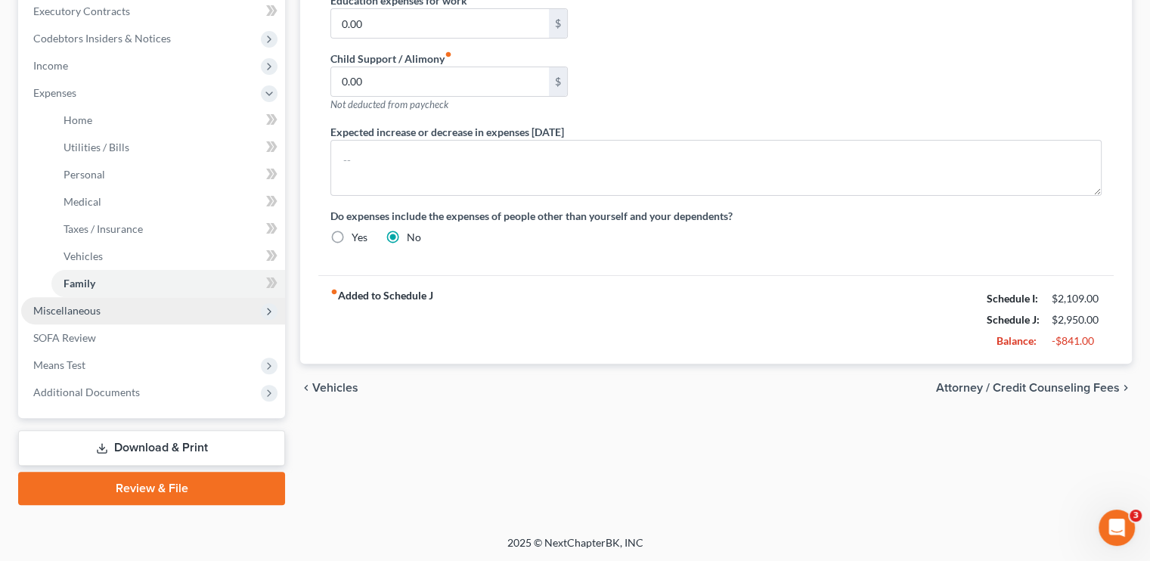
click at [91, 308] on span "Miscellaneous" at bounding box center [66, 310] width 67 height 13
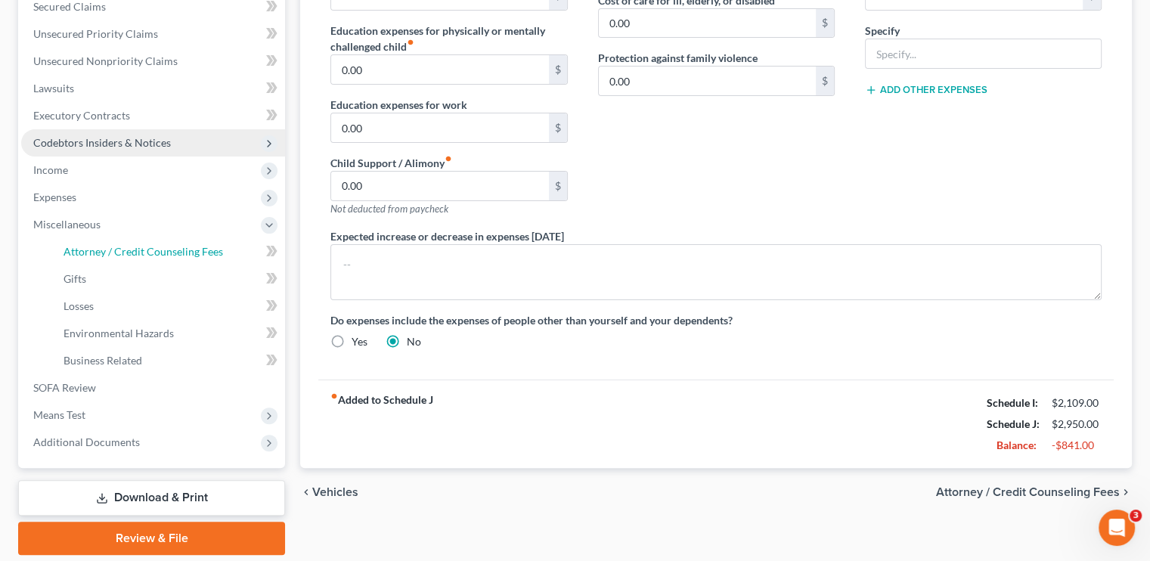
scroll to position [302, 0]
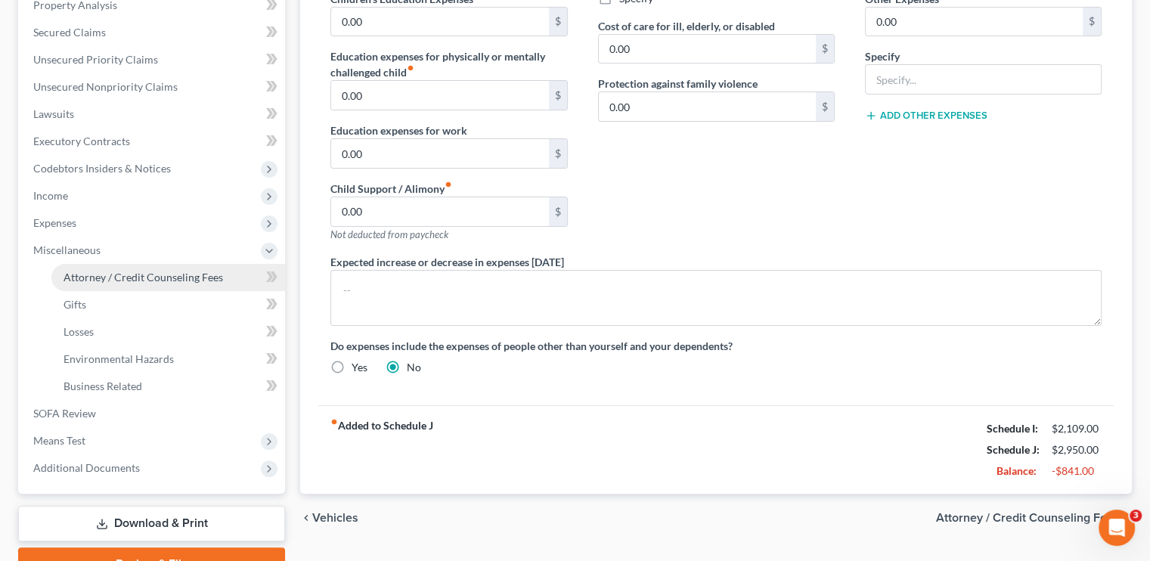
click at [160, 278] on span "Attorney / Credit Counseling Fees" at bounding box center [144, 277] width 160 height 13
select select "0"
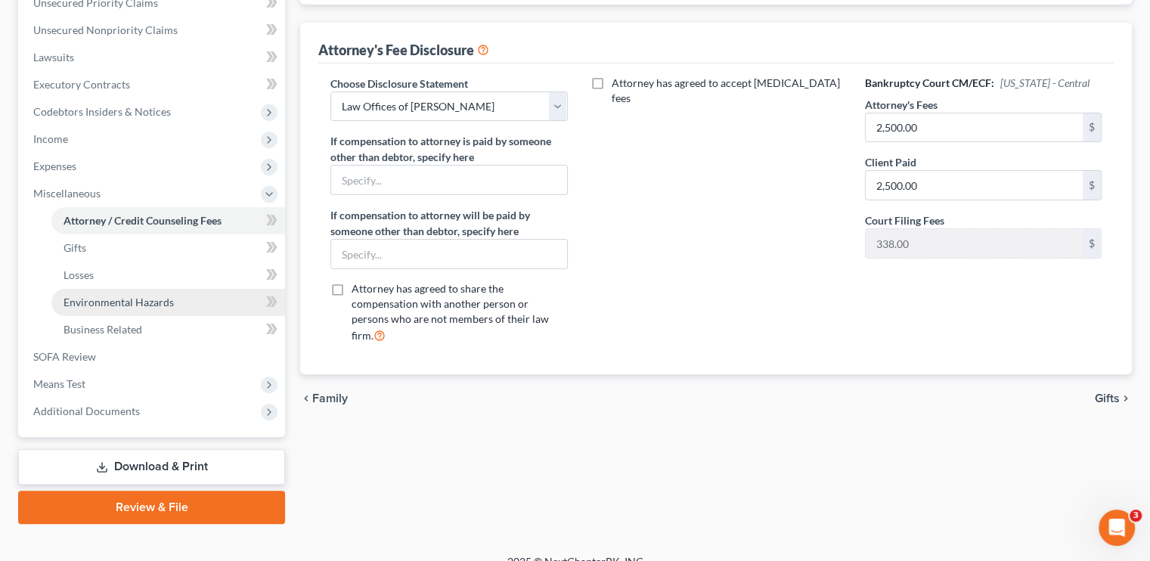
scroll to position [377, 0]
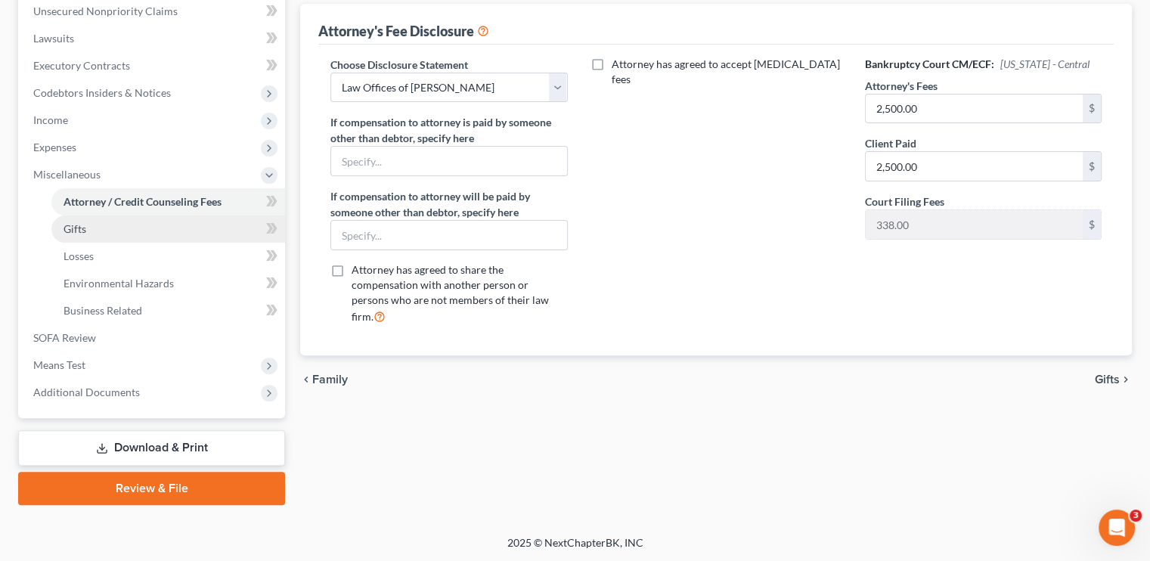
click at [76, 231] on span "Gifts" at bounding box center [75, 228] width 23 height 13
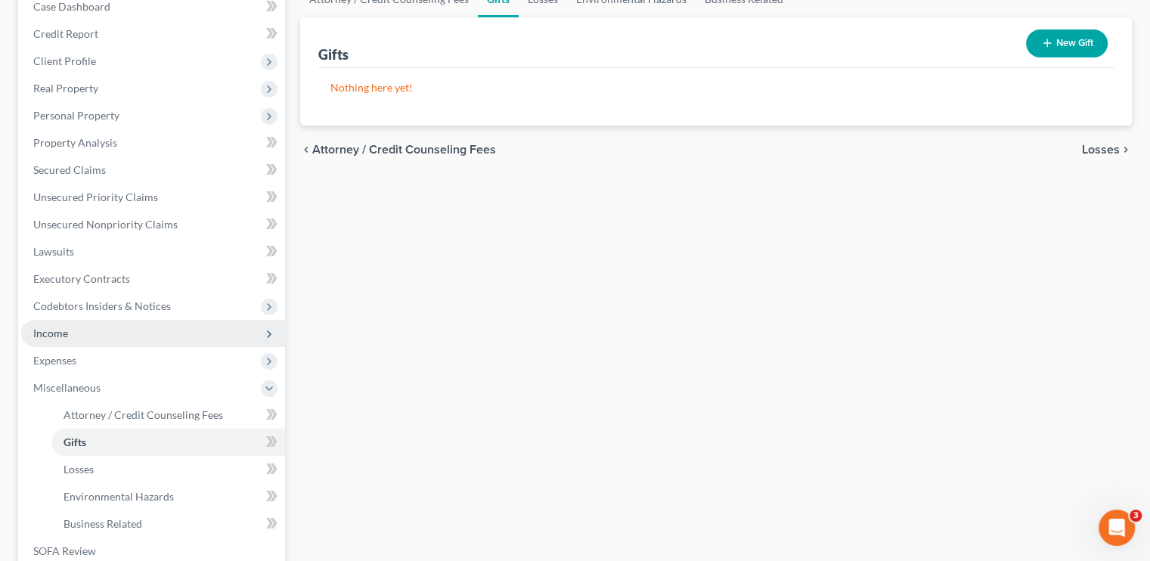
scroll to position [227, 0]
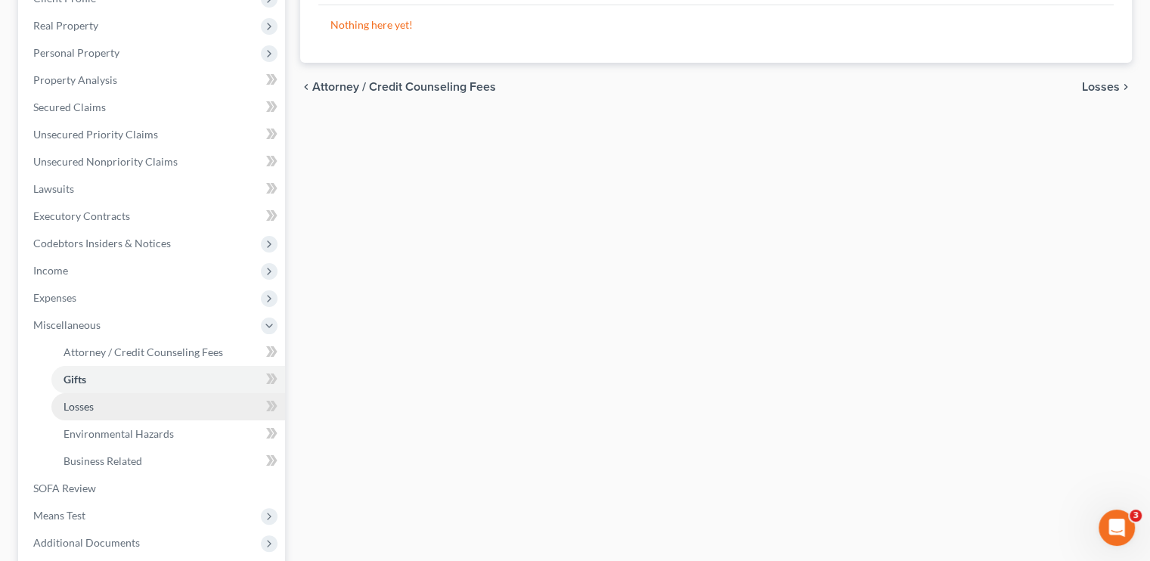
click at [92, 414] on link "Losses" at bounding box center [168, 406] width 234 height 27
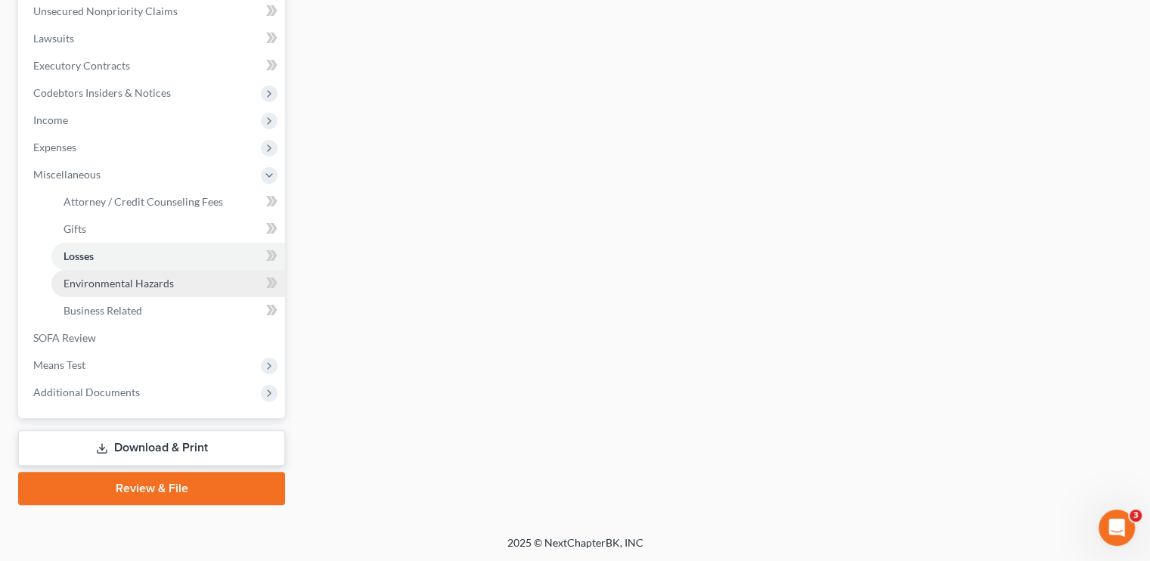
click at [136, 292] on link "Environmental Hazards" at bounding box center [168, 283] width 234 height 27
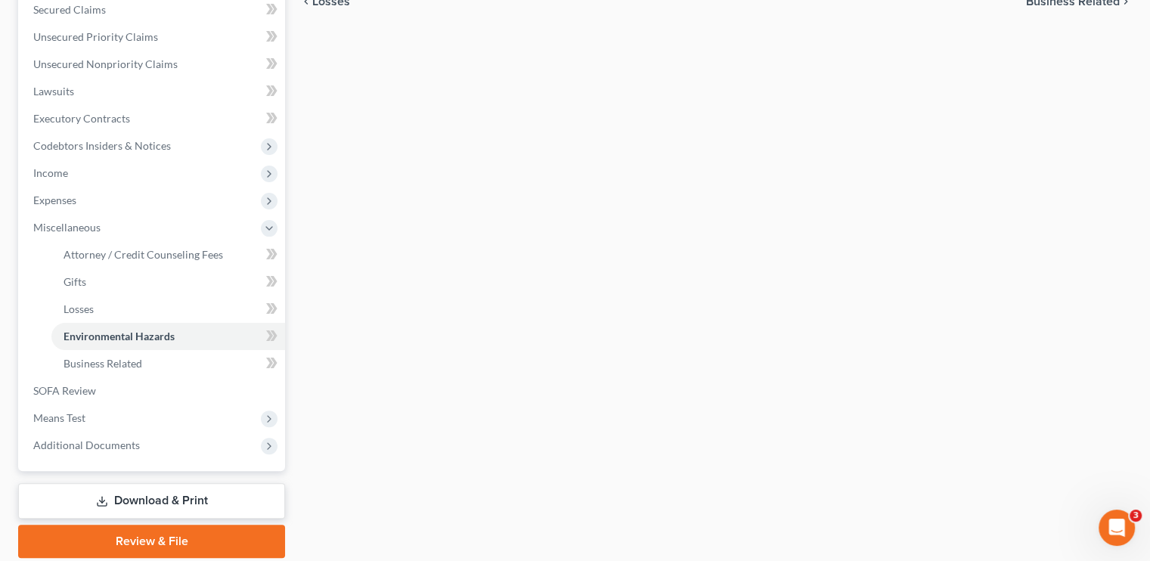
scroll to position [377, 0]
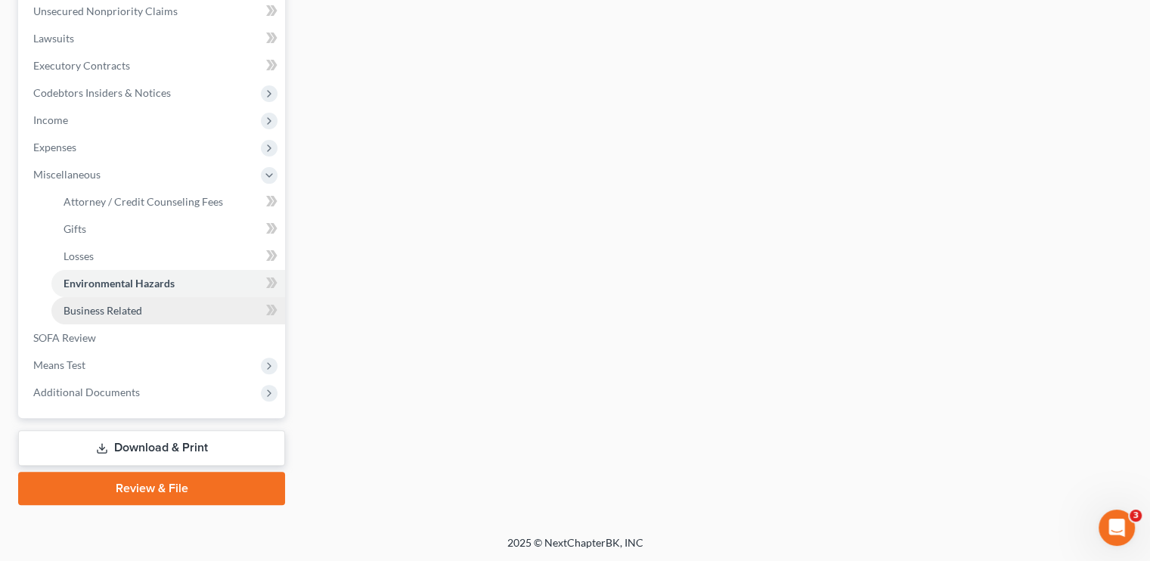
click at [162, 314] on link "Business Related" at bounding box center [168, 310] width 234 height 27
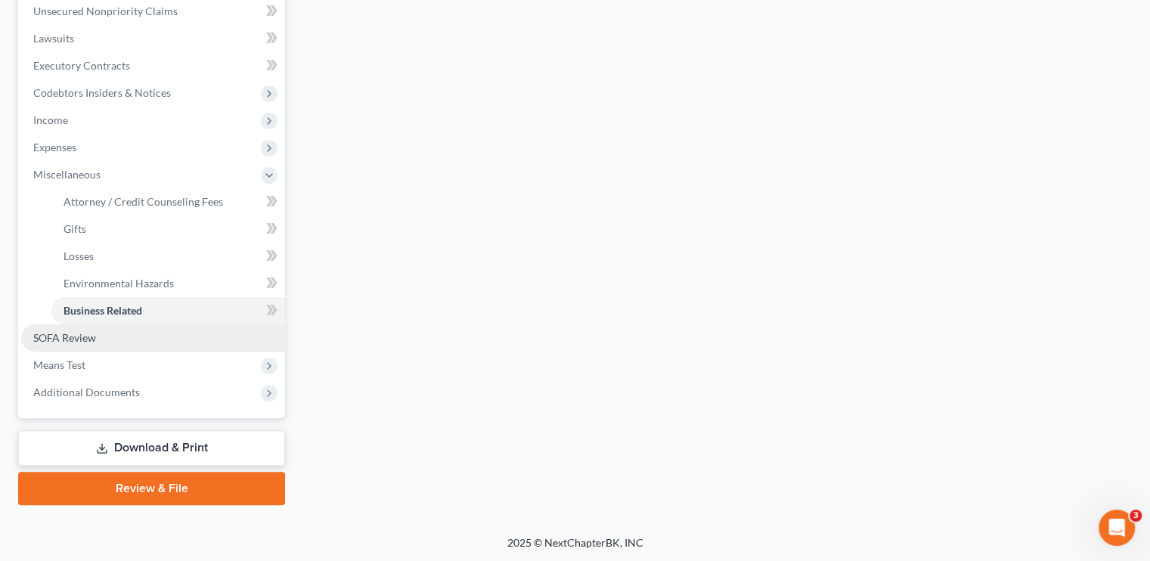
click at [98, 338] on link "SOFA Review" at bounding box center [153, 337] width 264 height 27
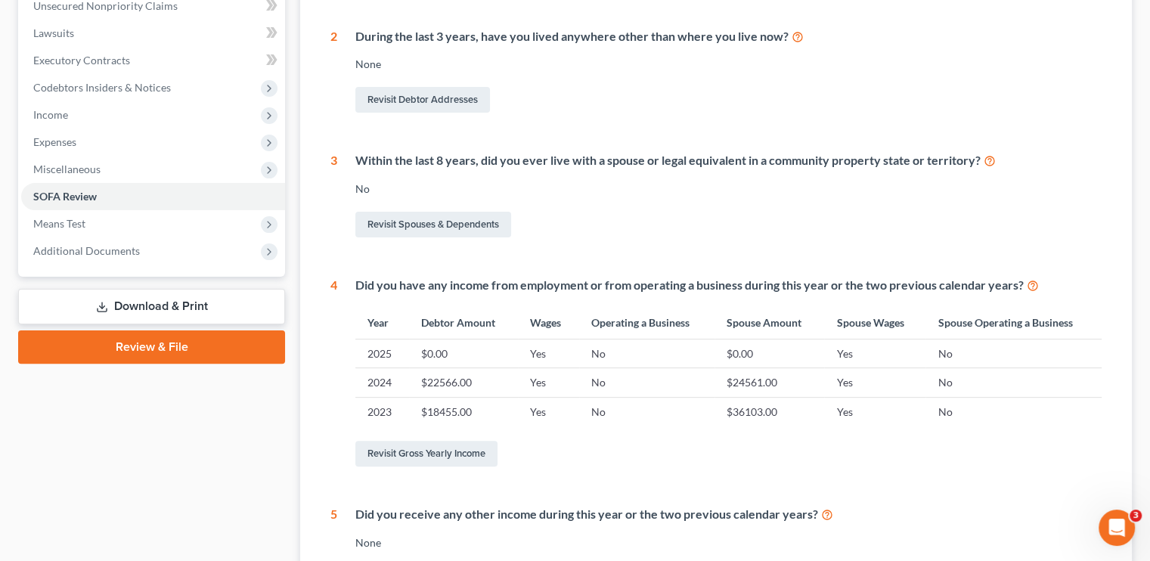
scroll to position [424, 0]
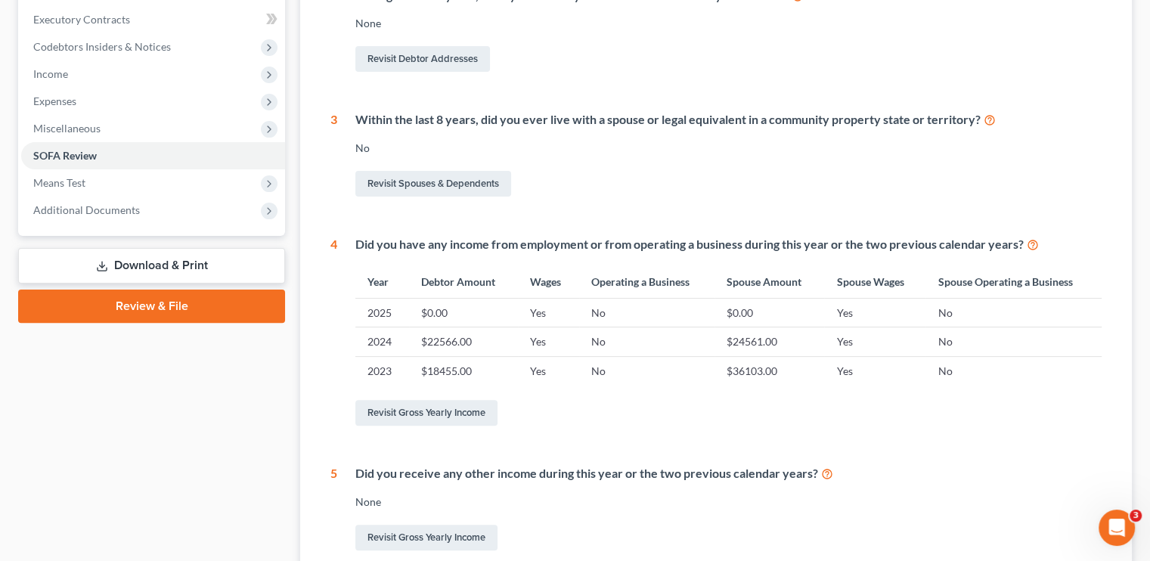
click at [141, 265] on link "Download & Print" at bounding box center [151, 266] width 267 height 36
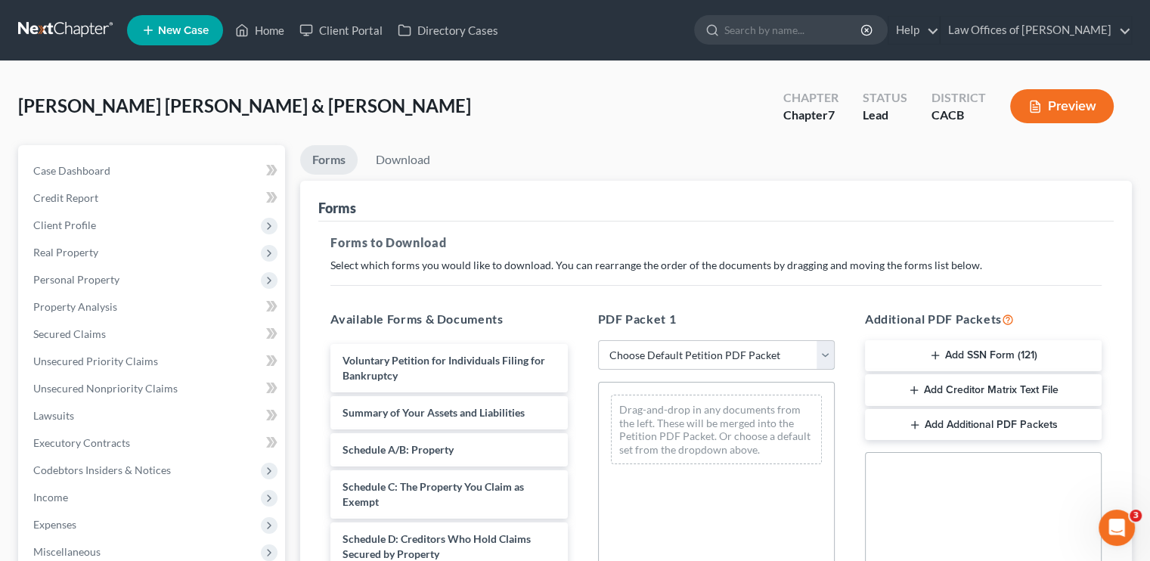
drag, startPoint x: 778, startPoint y: 349, endPoint x: 773, endPoint y: 358, distance: 9.5
click at [778, 349] on select "Choose Default Petition PDF Packet Complete Bankruptcy Petition (all forms and …" at bounding box center [716, 355] width 237 height 30
select select "5"
click at [598, 340] on select "Choose Default Petition PDF Packet Complete Bankruptcy Petition (all forms and …" at bounding box center [716, 355] width 237 height 30
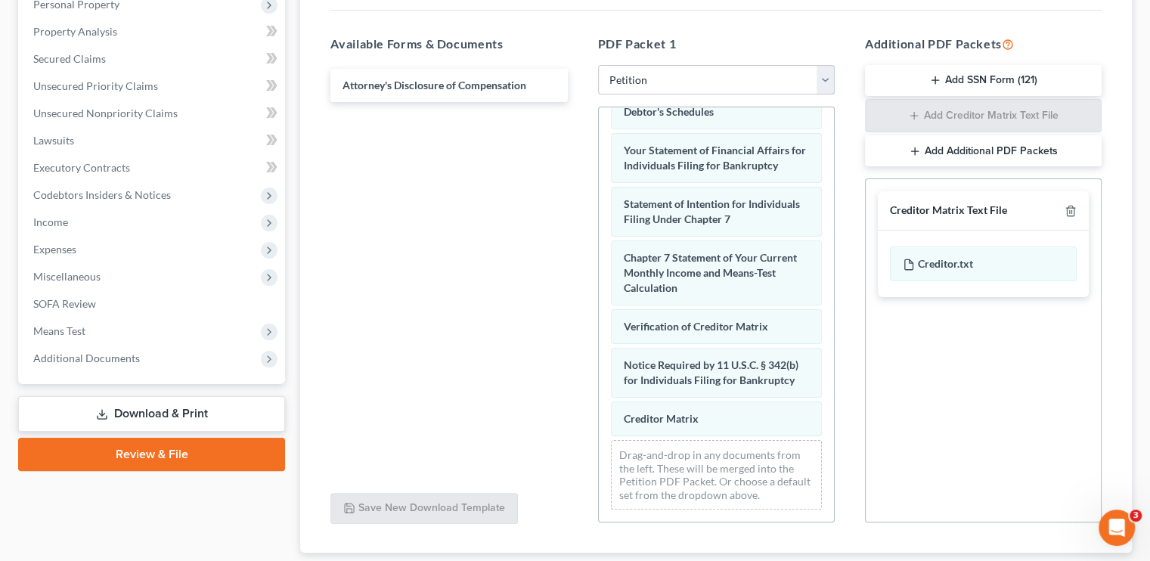
scroll to position [371, 0]
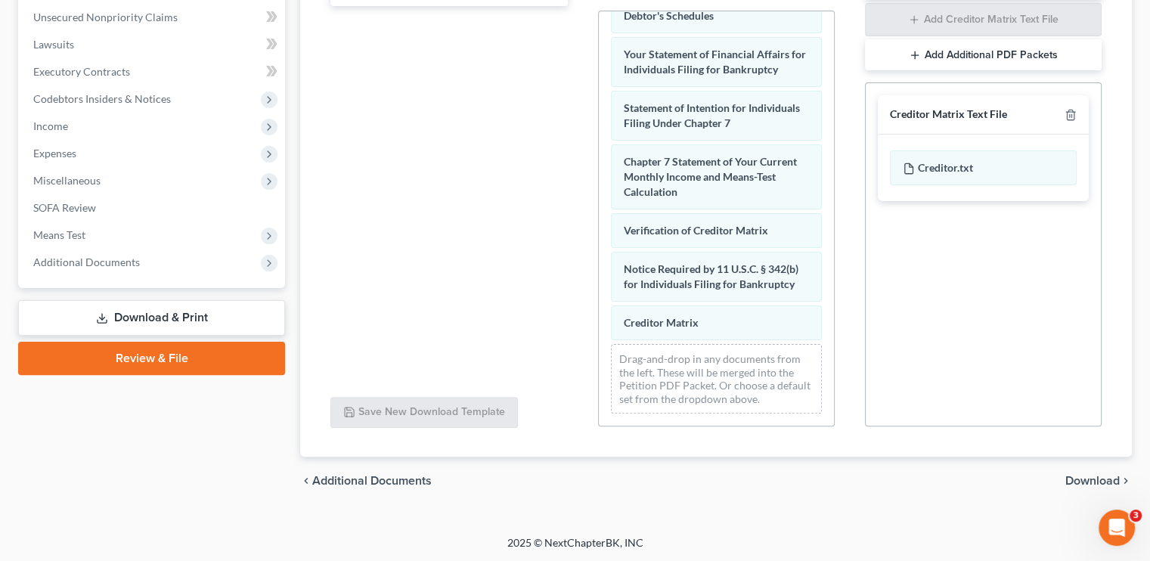
click at [1080, 476] on span "Download" at bounding box center [1093, 481] width 54 height 12
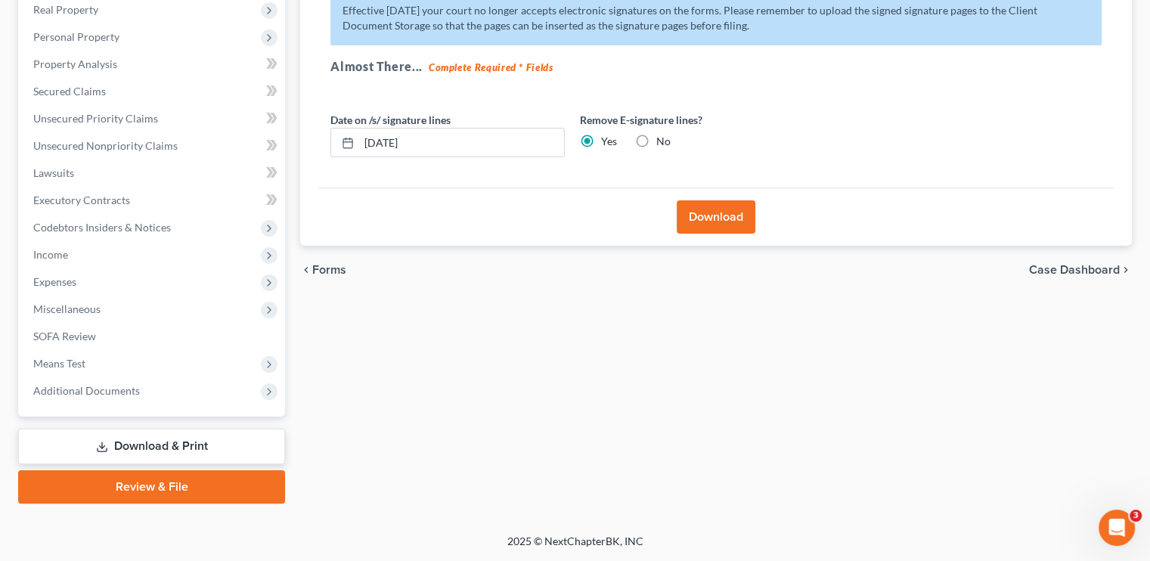
scroll to position [241, 0]
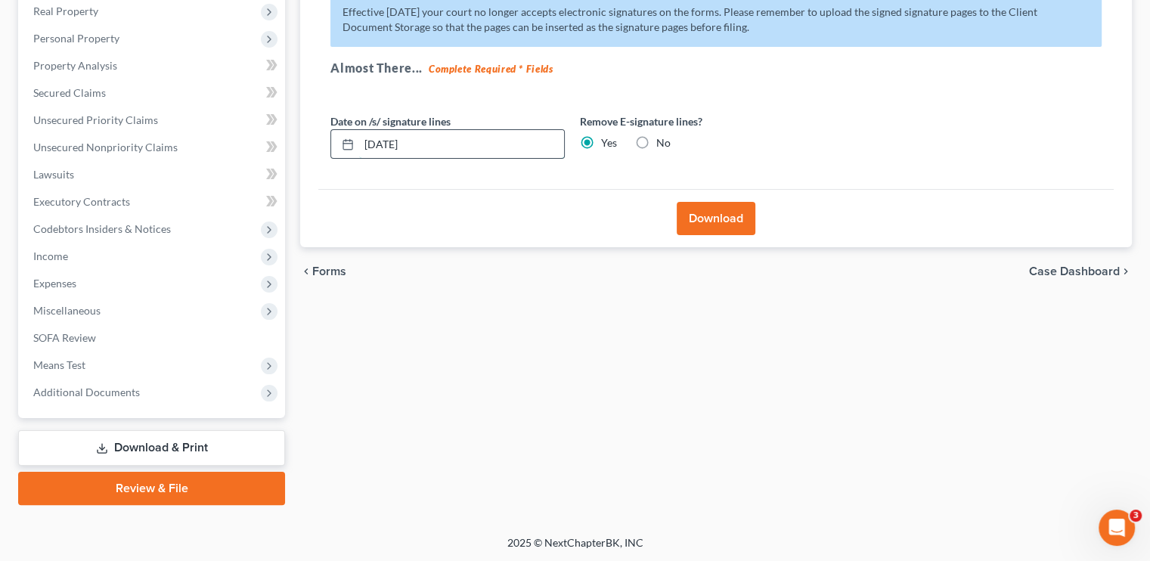
drag, startPoint x: 419, startPoint y: 144, endPoint x: 378, endPoint y: 142, distance: 40.9
click at [332, 144] on div "[DATE]" at bounding box center [448, 144] width 234 height 30
click at [709, 226] on button "Download" at bounding box center [716, 218] width 79 height 33
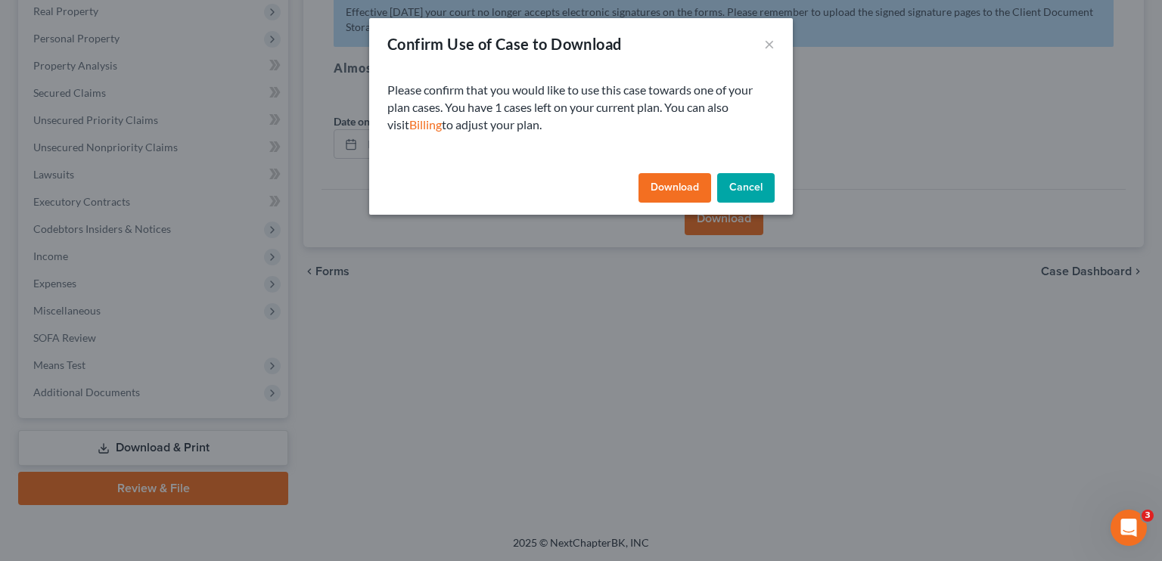
click at [672, 185] on button "Download" at bounding box center [674, 188] width 73 height 30
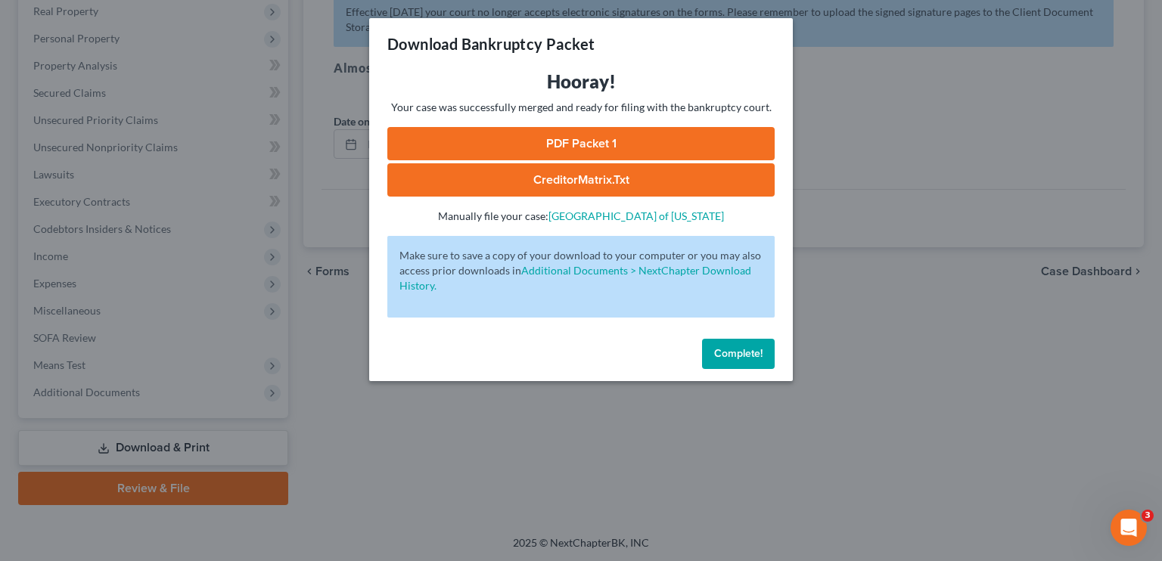
click at [560, 147] on link "PDF Packet 1" at bounding box center [580, 143] width 387 height 33
click at [742, 353] on span "Complete!" at bounding box center [738, 353] width 48 height 13
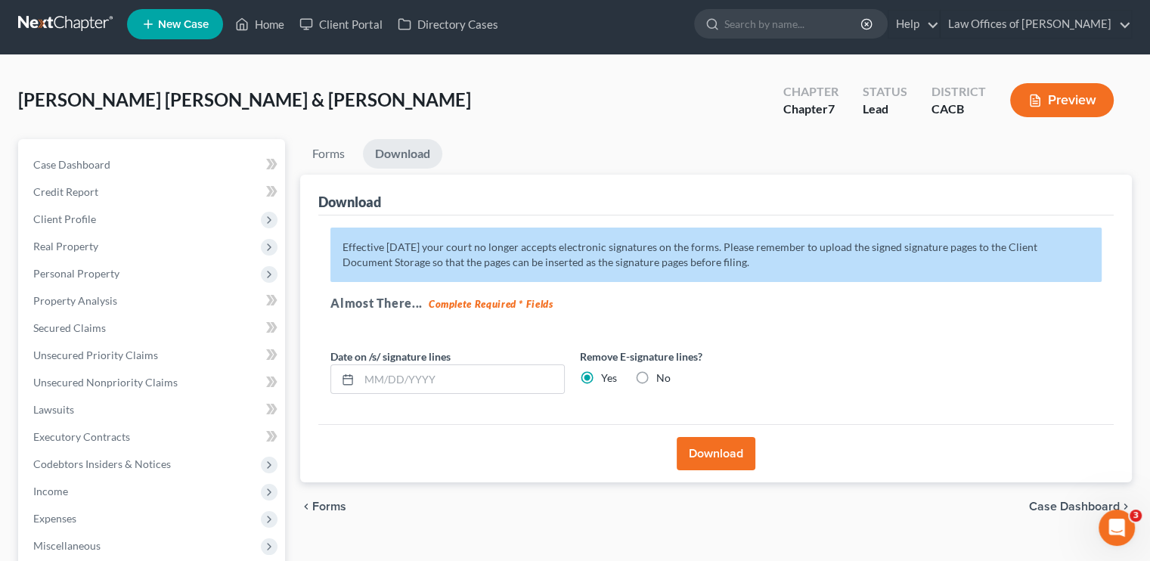
scroll to position [0, 0]
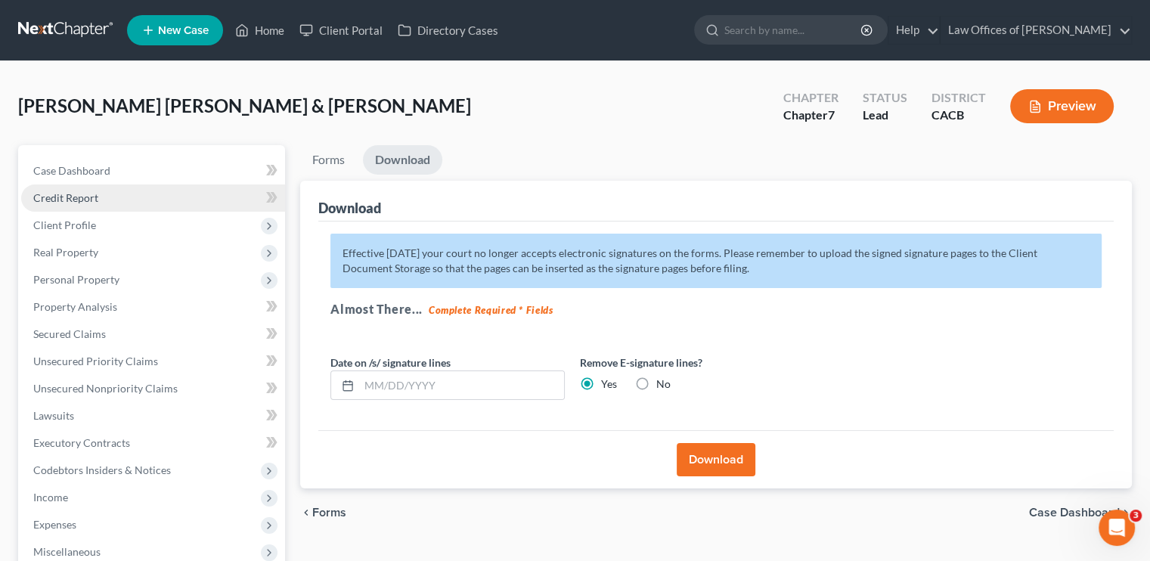
click at [75, 200] on span "Credit Report" at bounding box center [65, 197] width 65 height 13
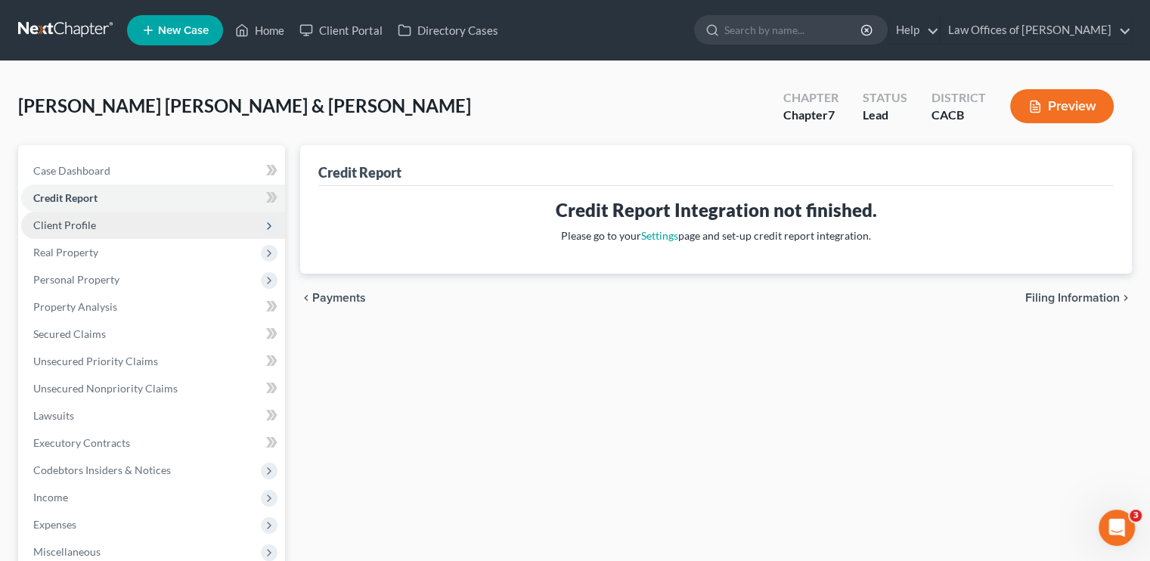
click at [73, 219] on span "Client Profile" at bounding box center [64, 225] width 63 height 13
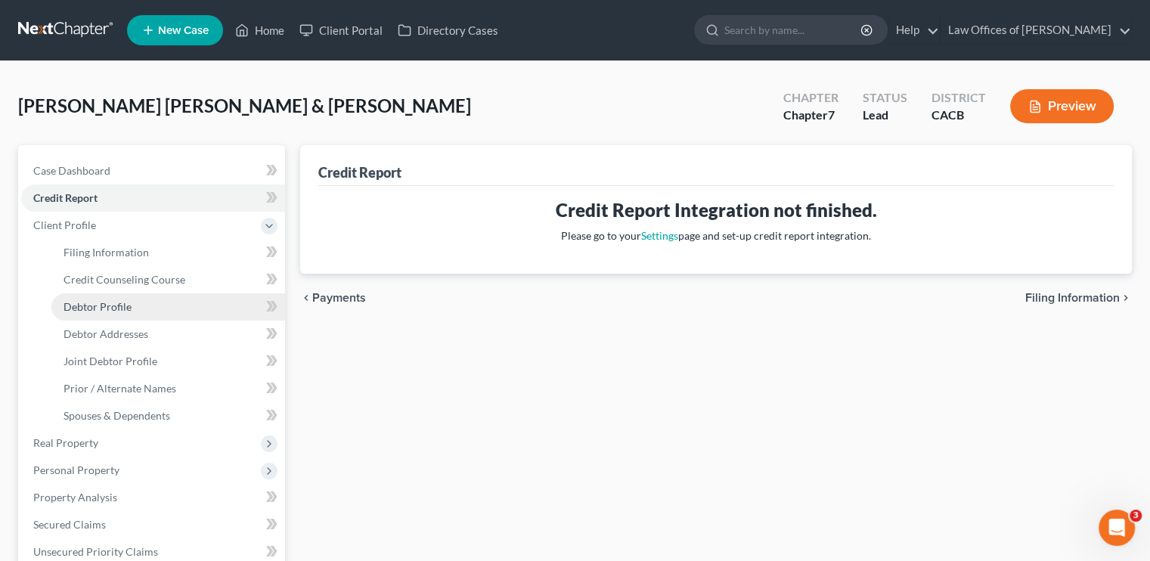
click at [112, 309] on span "Debtor Profile" at bounding box center [98, 306] width 68 height 13
select select "1"
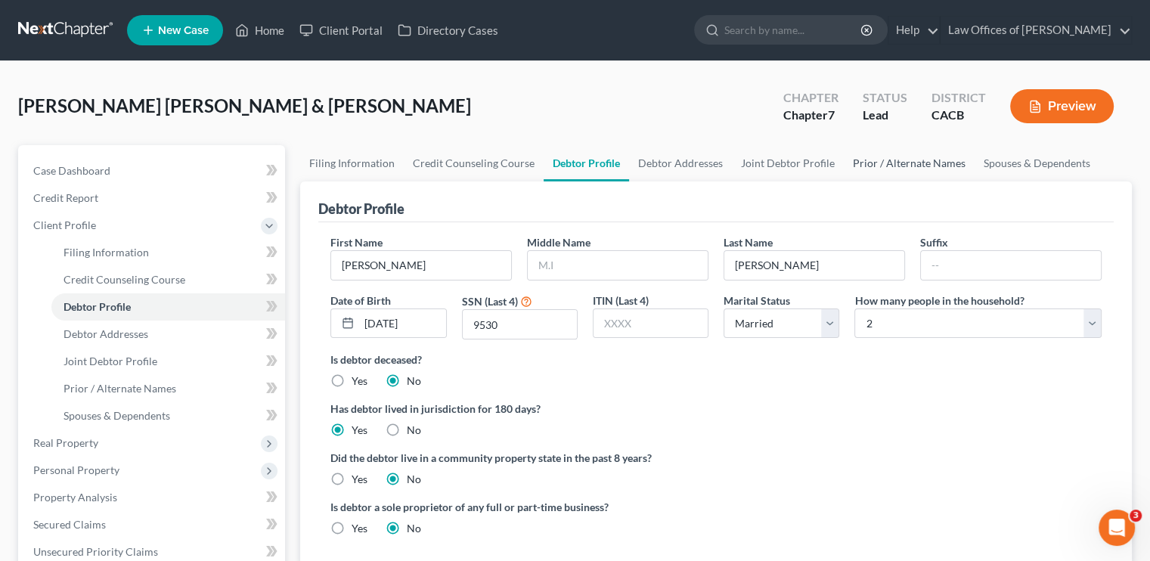
click at [906, 169] on link "Prior / Alternate Names" at bounding box center [909, 163] width 131 height 36
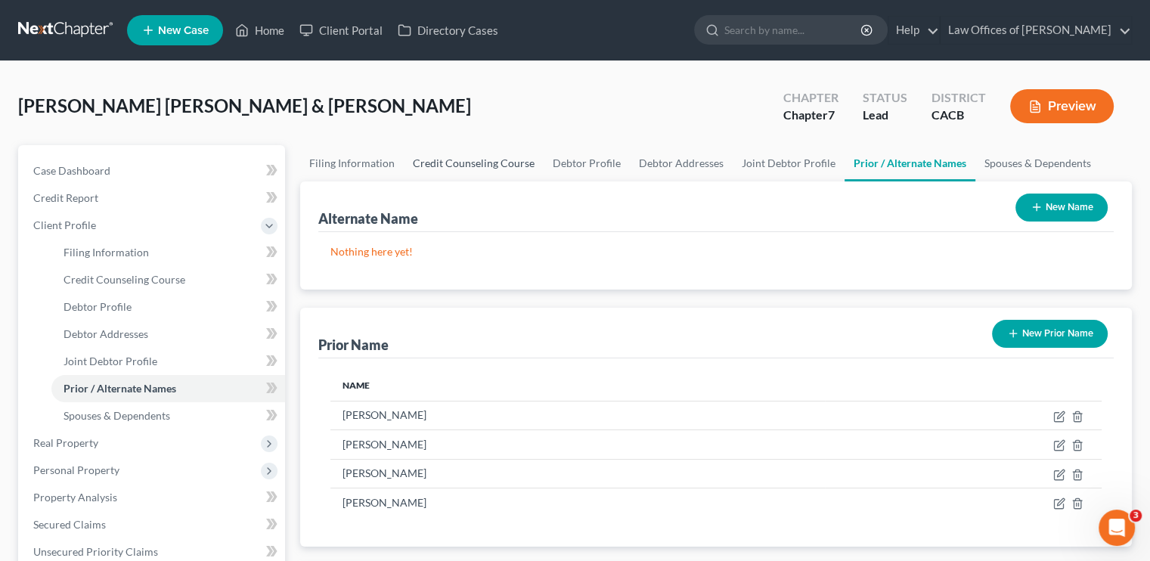
click at [458, 161] on link "Credit Counseling Course" at bounding box center [474, 163] width 140 height 36
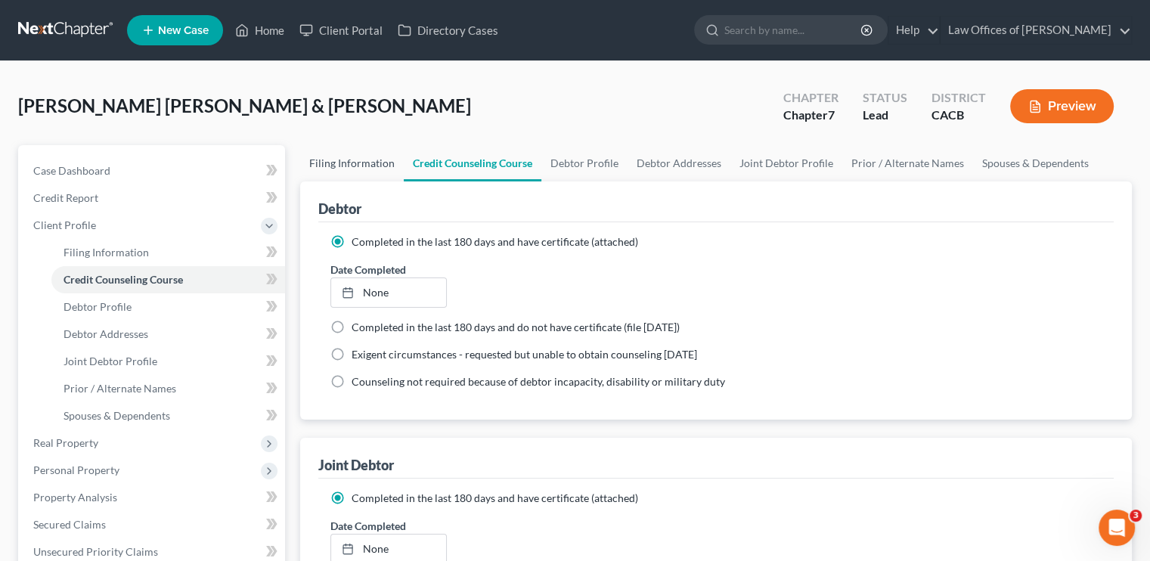
click at [353, 157] on link "Filing Information" at bounding box center [352, 163] width 104 height 36
select select "1"
select select "0"
select select "7"
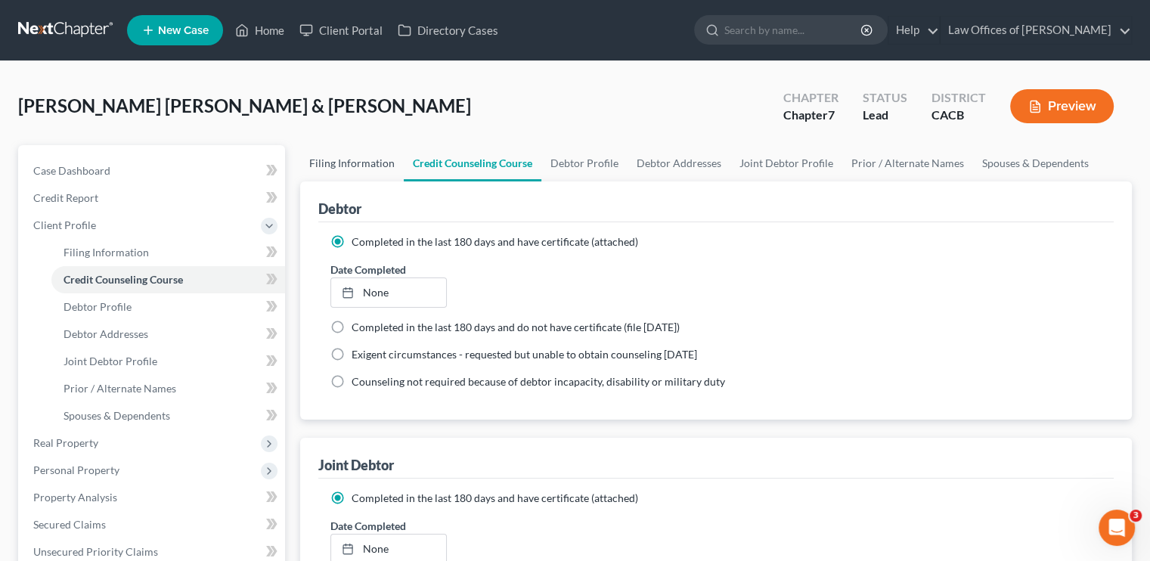
select select "0"
select select "4"
select select "0"
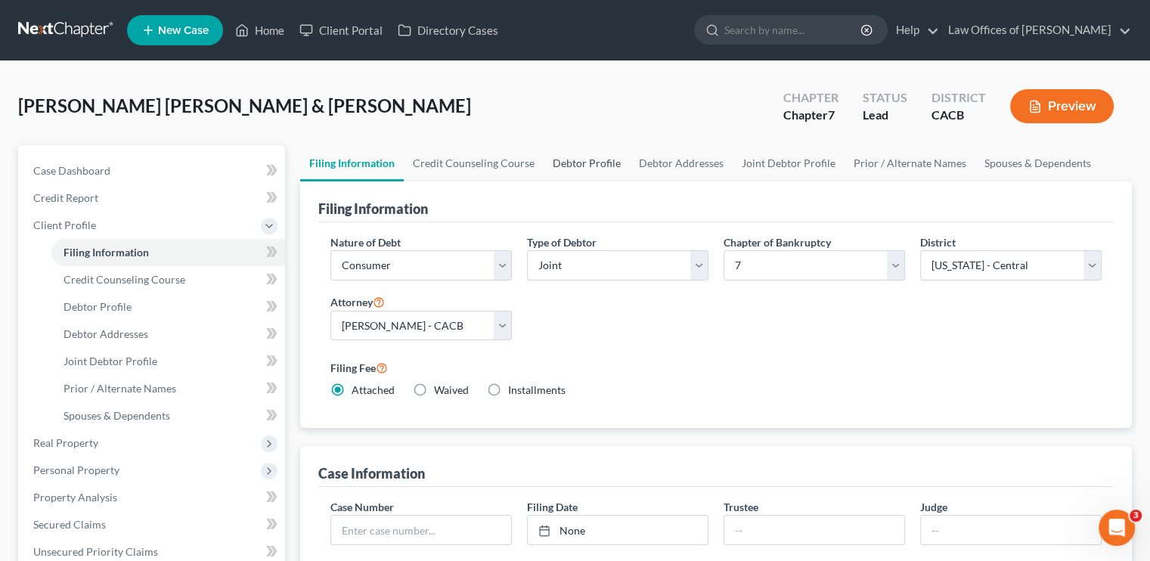
click at [576, 167] on link "Debtor Profile" at bounding box center [587, 163] width 86 height 36
select select "1"
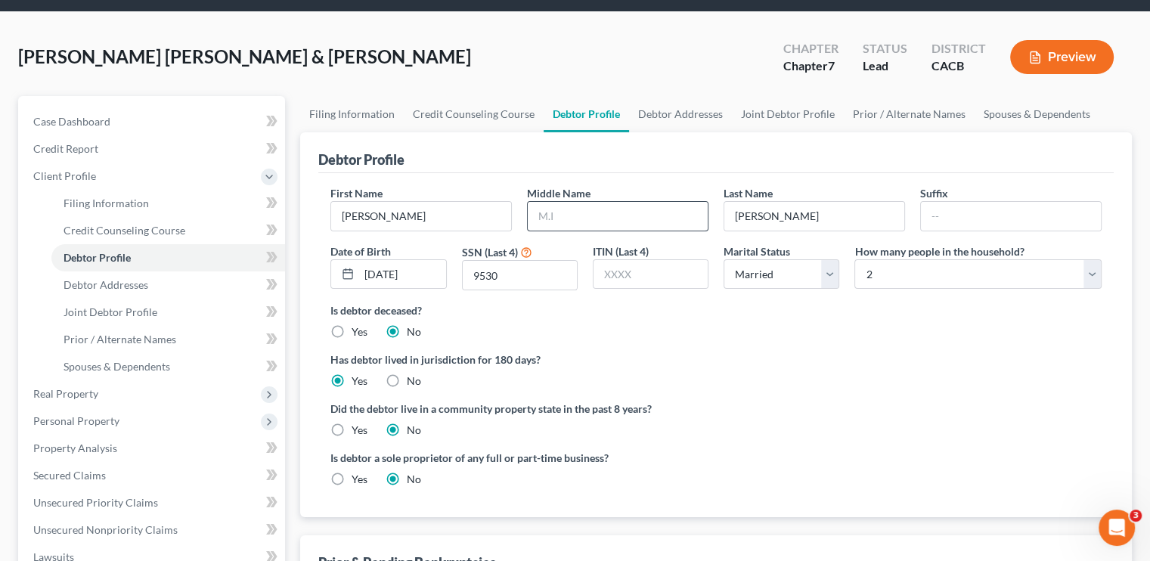
scroll to position [76, 0]
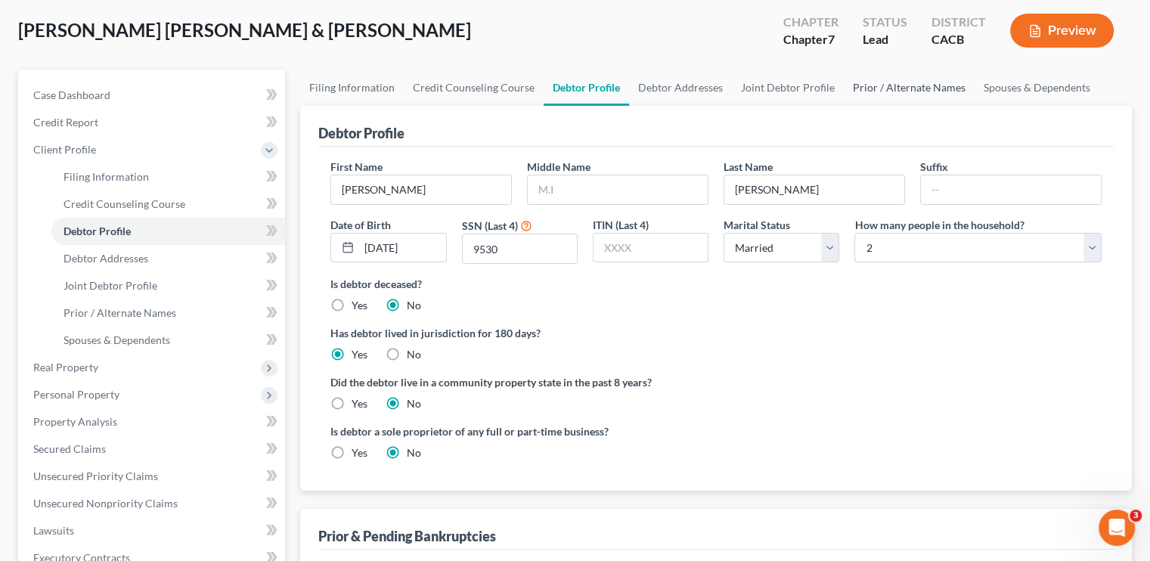
click at [897, 84] on link "Prior / Alternate Names" at bounding box center [909, 88] width 131 height 36
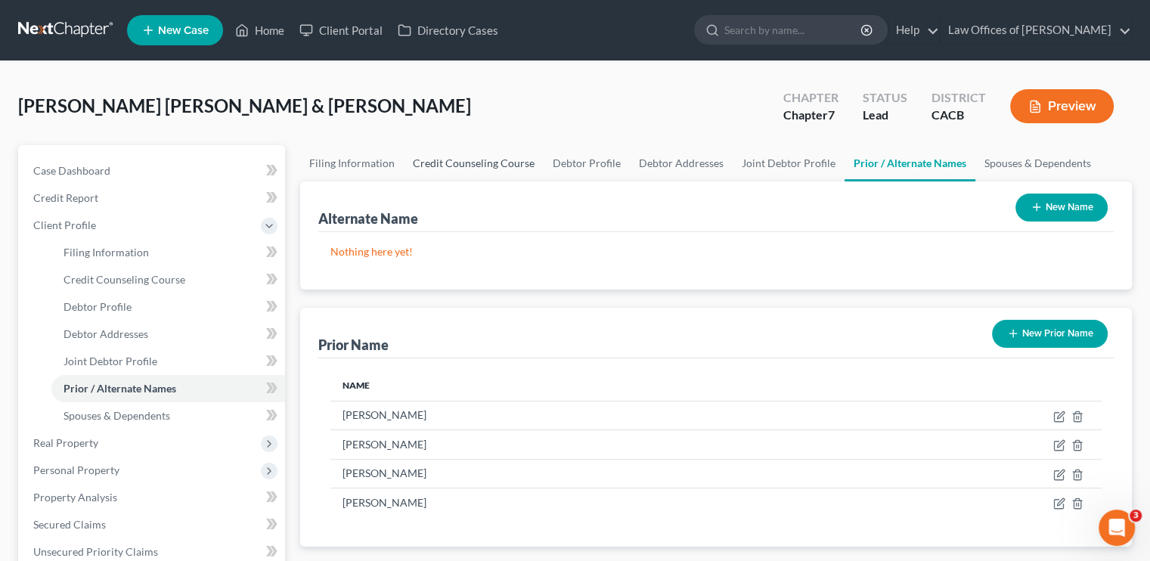
click at [448, 169] on link "Credit Counseling Course" at bounding box center [474, 163] width 140 height 36
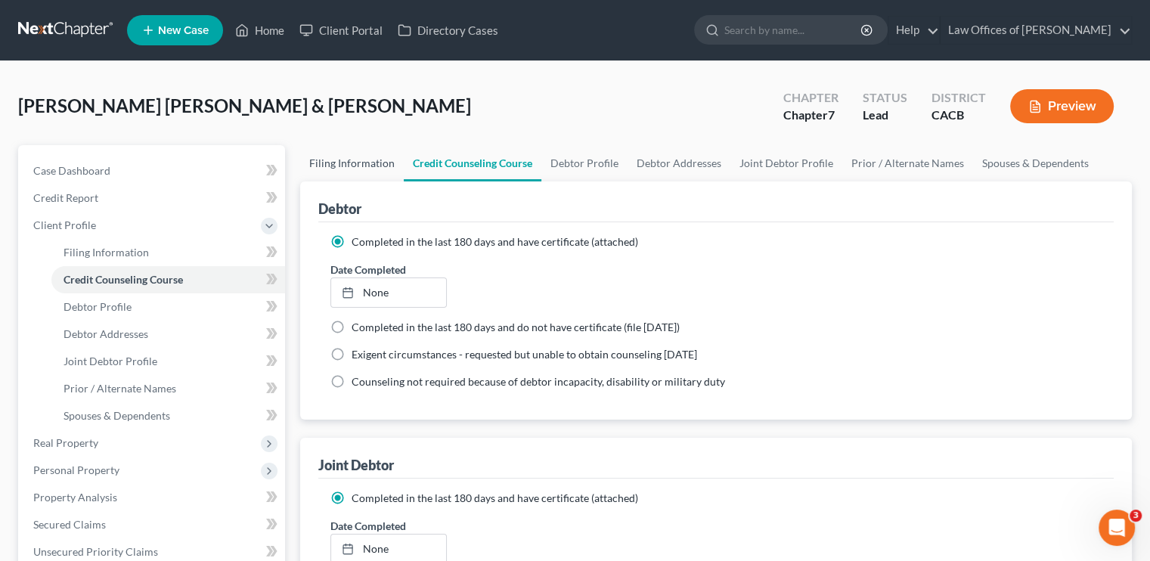
click at [342, 160] on link "Filing Information" at bounding box center [352, 163] width 104 height 36
select select "1"
select select "0"
select select "7"
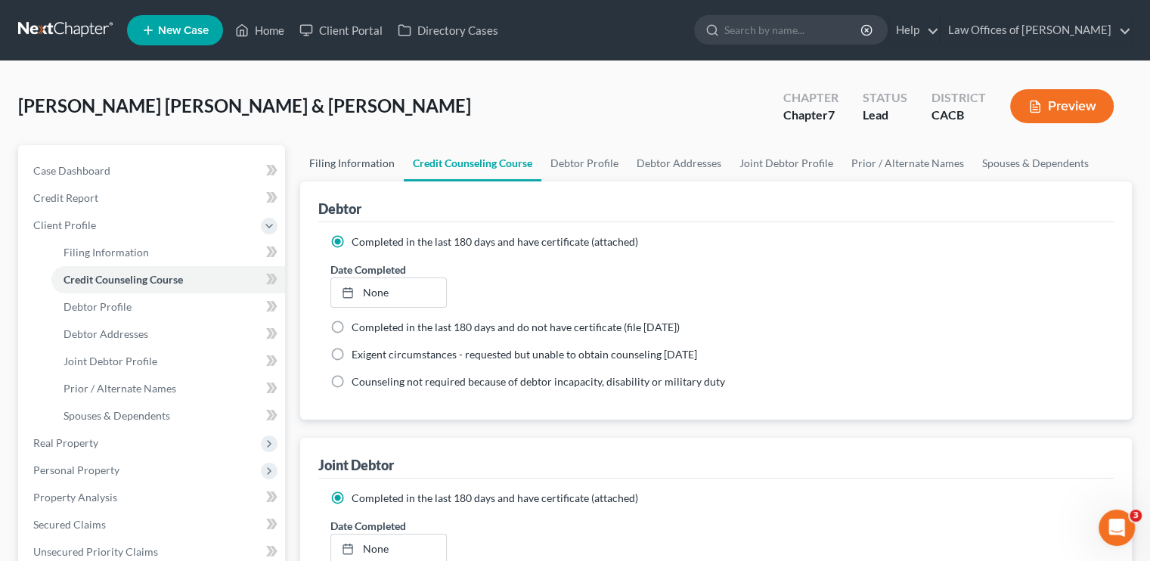
select select "0"
select select "4"
select select "0"
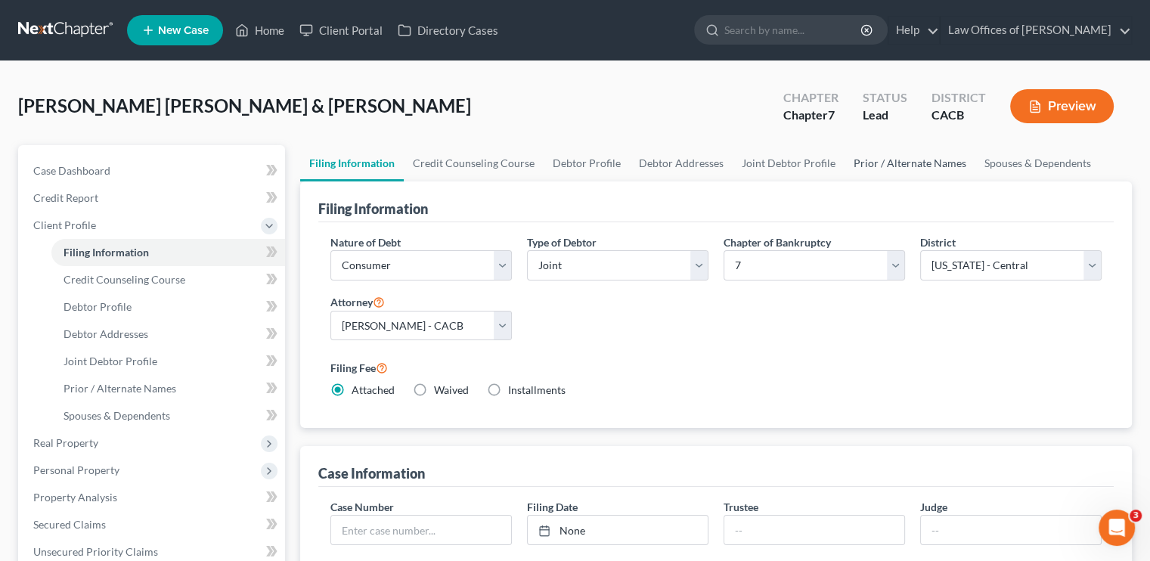
click at [914, 175] on link "Prior / Alternate Names" at bounding box center [910, 163] width 131 height 36
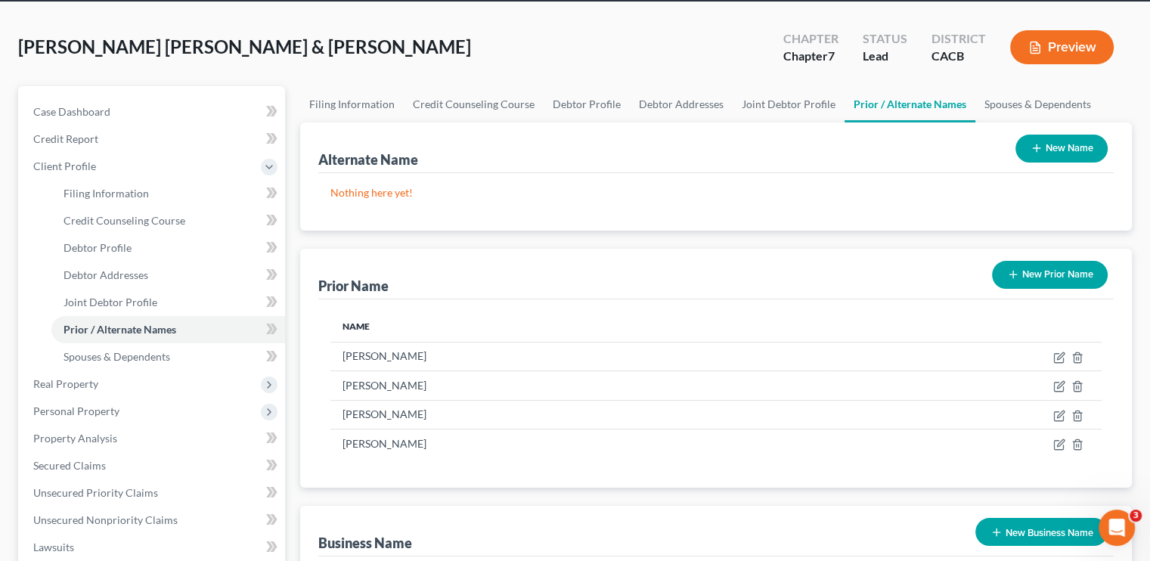
scroll to position [151, 0]
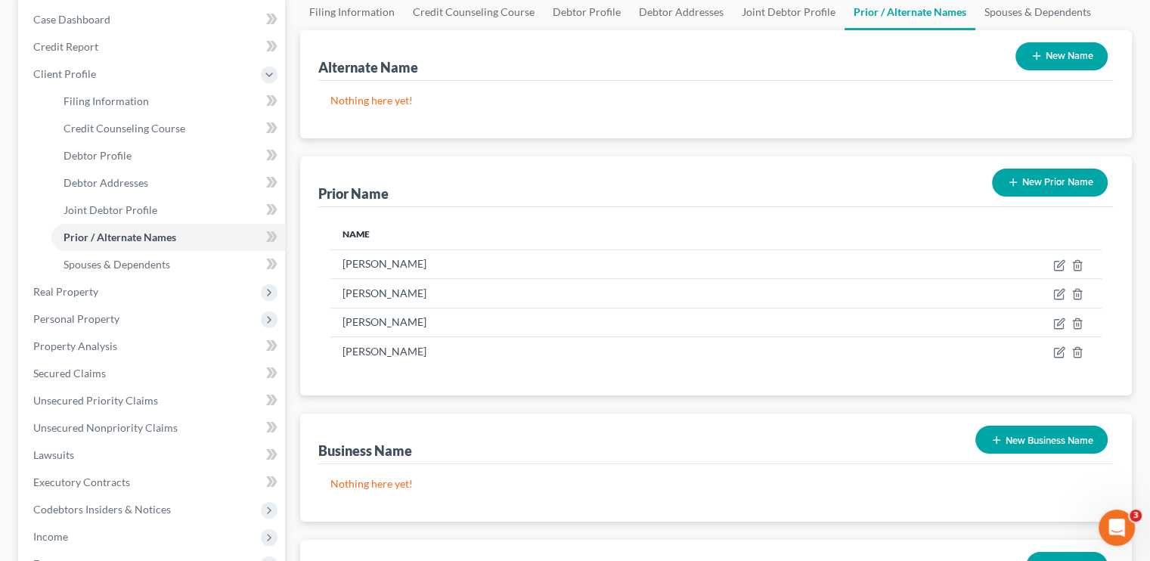
click at [1057, 186] on button "New Prior Name" at bounding box center [1050, 183] width 116 height 28
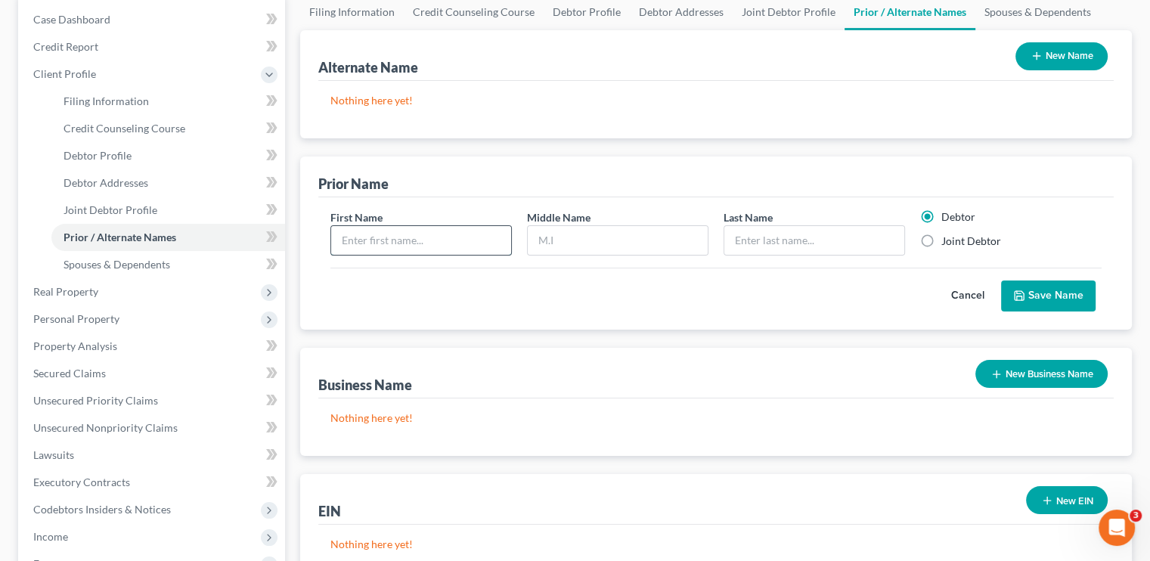
click at [405, 238] on input "text" at bounding box center [421, 240] width 180 height 29
type input "[PERSON_NAME]"
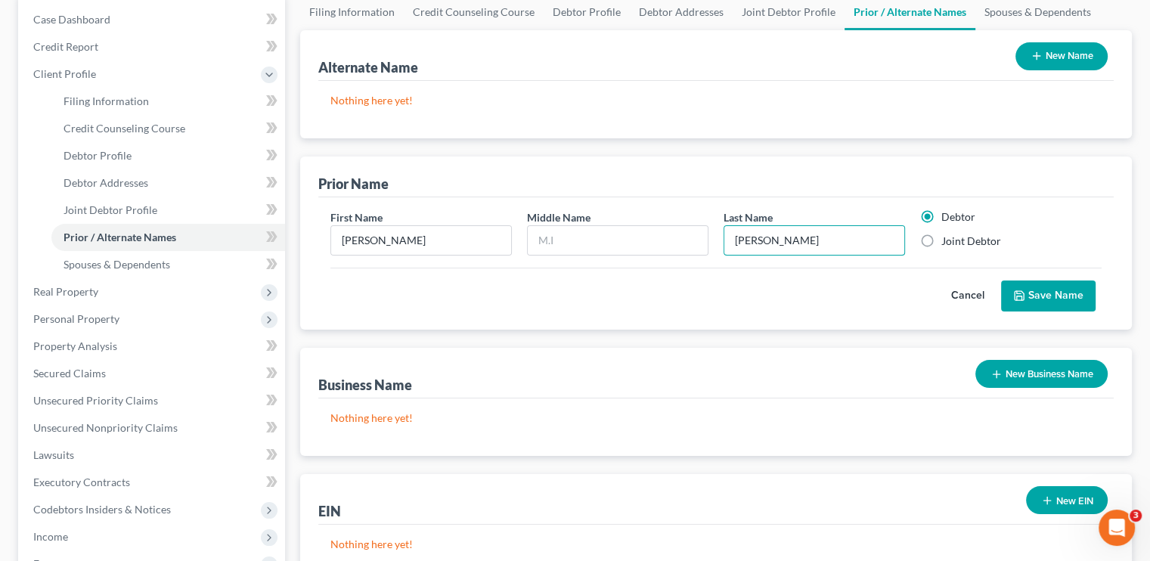
type input "[PERSON_NAME]"
click at [1042, 293] on button "Save Name" at bounding box center [1048, 297] width 95 height 32
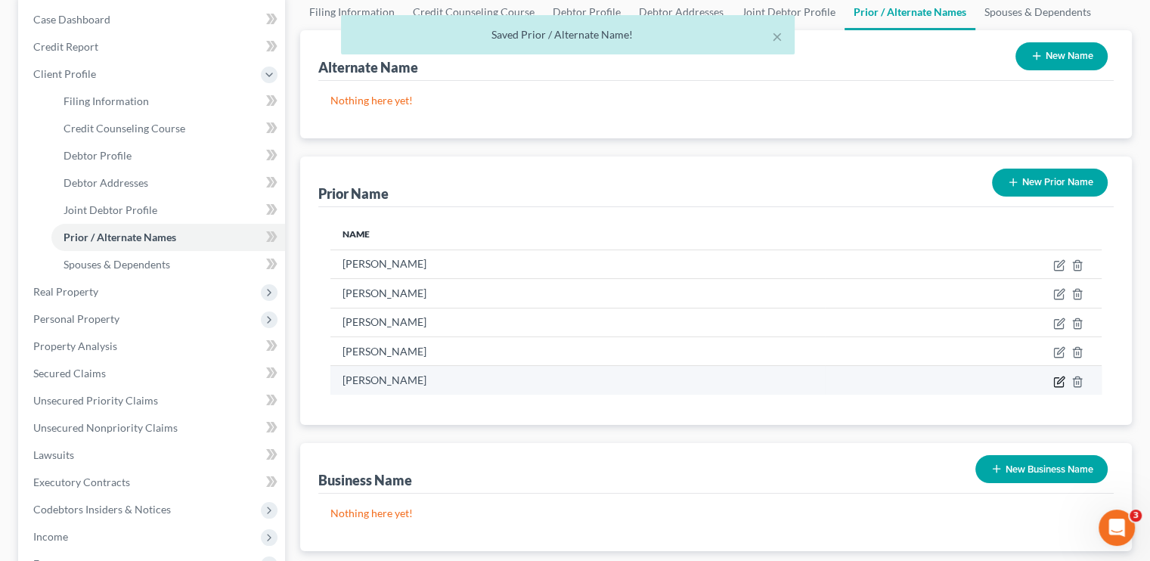
click at [1057, 380] on icon "button" at bounding box center [1060, 382] width 12 height 12
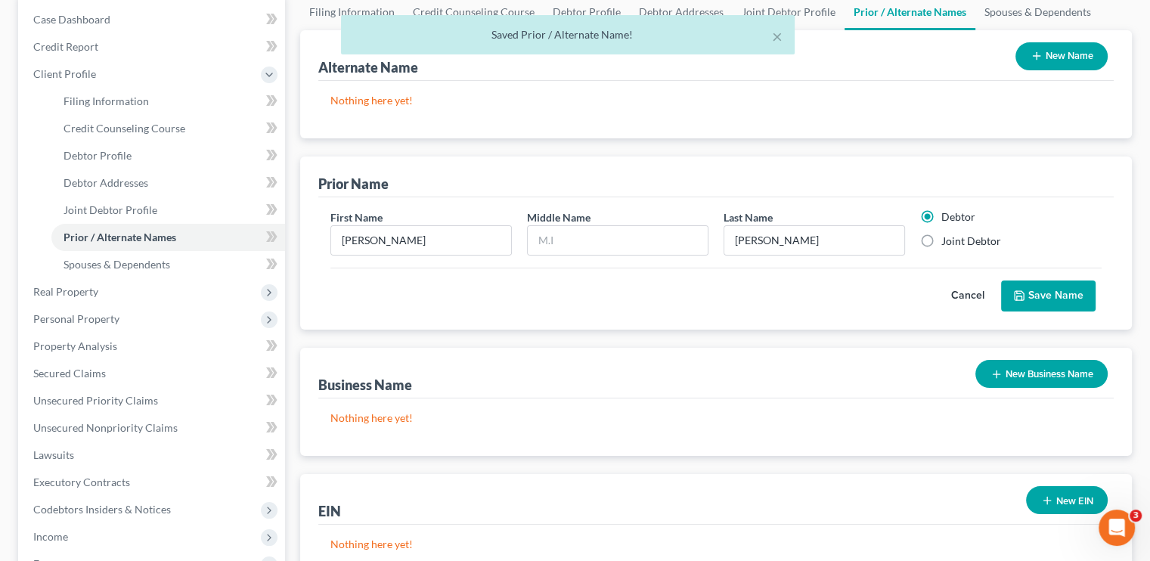
click at [1039, 293] on button "Save Name" at bounding box center [1048, 297] width 95 height 32
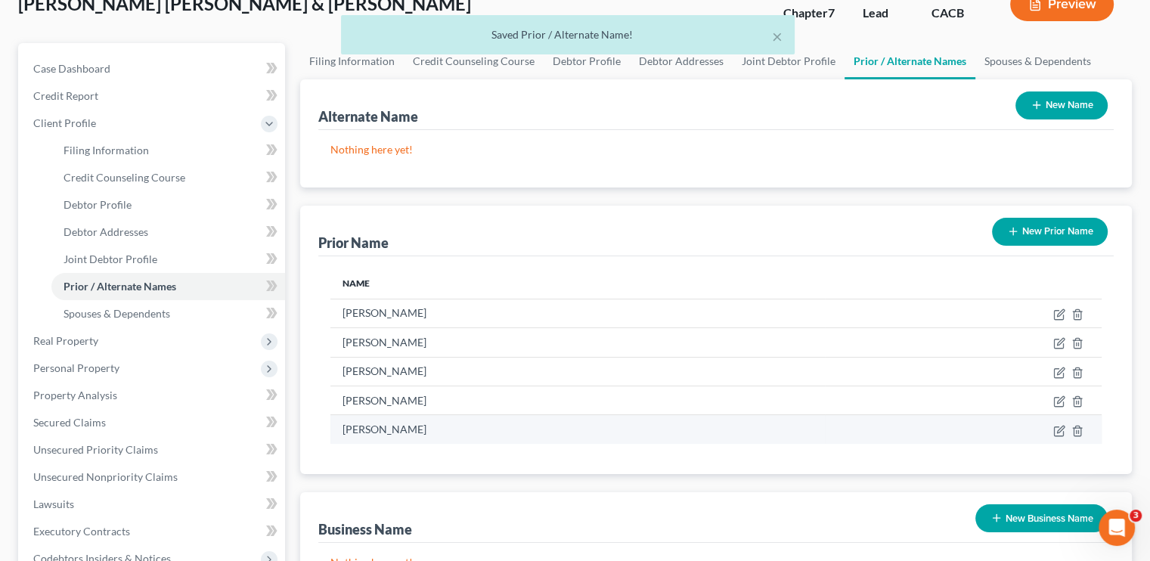
scroll to position [0, 0]
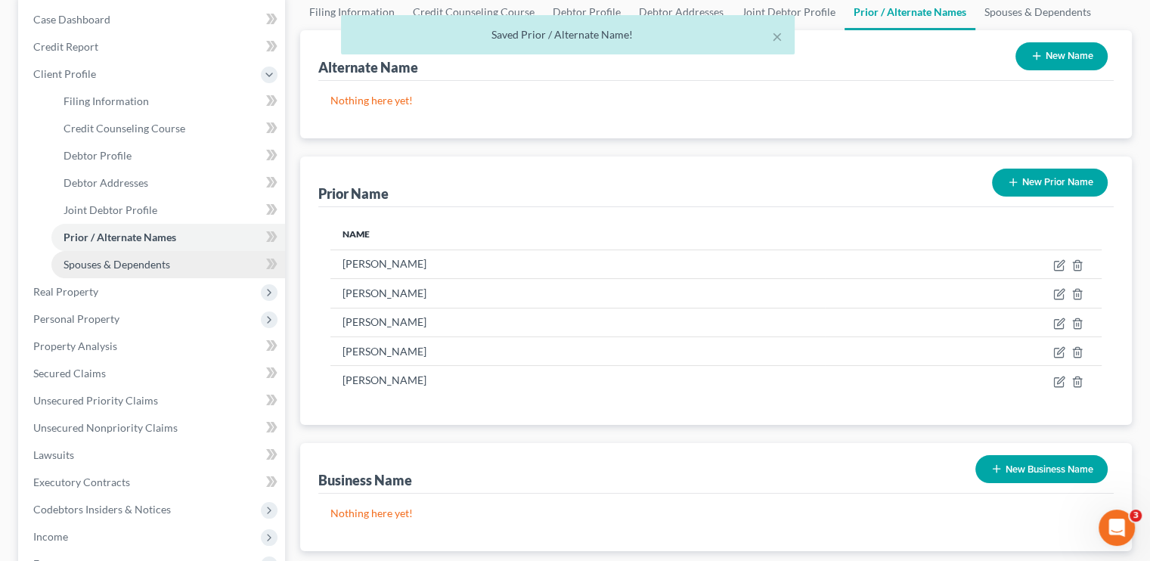
click at [110, 263] on span "Spouses & Dependents" at bounding box center [117, 264] width 107 height 13
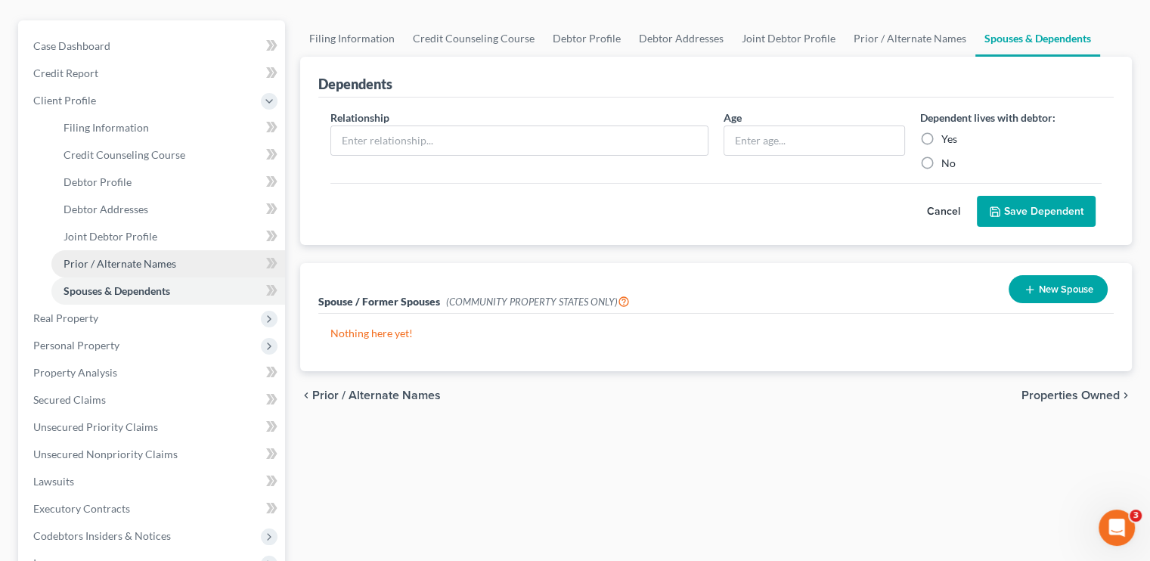
scroll to position [227, 0]
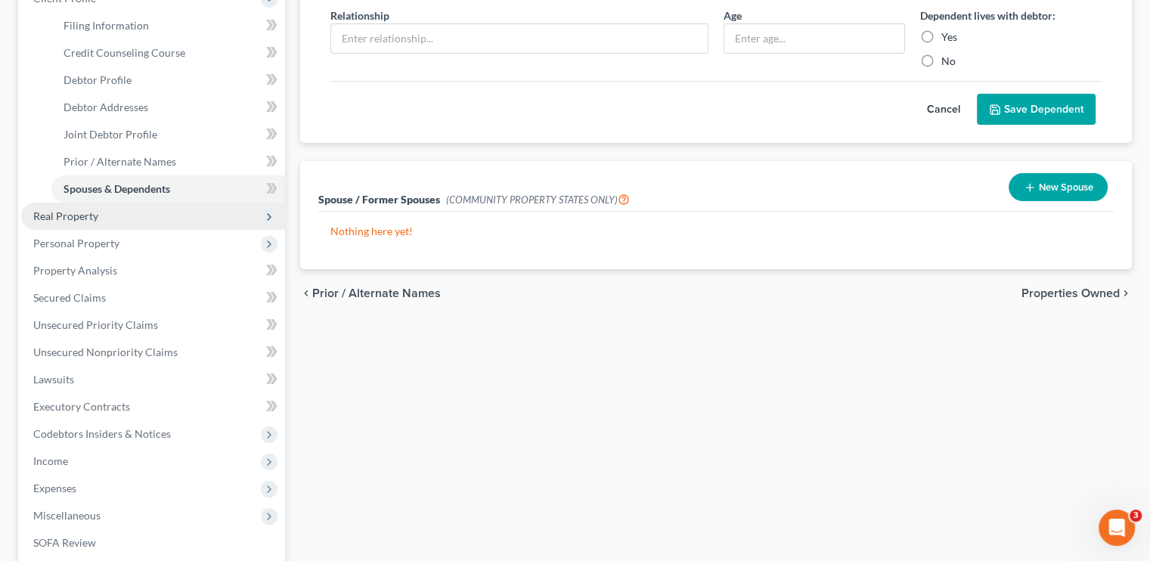
click at [76, 215] on span "Real Property" at bounding box center [65, 216] width 65 height 13
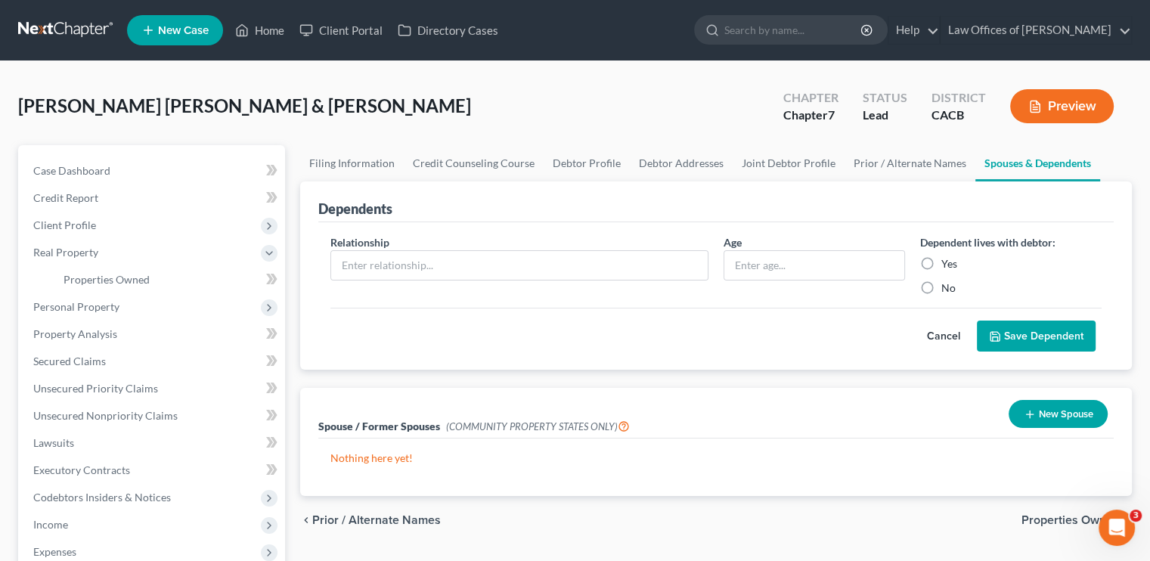
scroll to position [0, 0]
drag, startPoint x: 901, startPoint y: 151, endPoint x: 925, endPoint y: 198, distance: 52.8
click at [902, 152] on link "Prior / Alternate Names" at bounding box center [910, 163] width 131 height 36
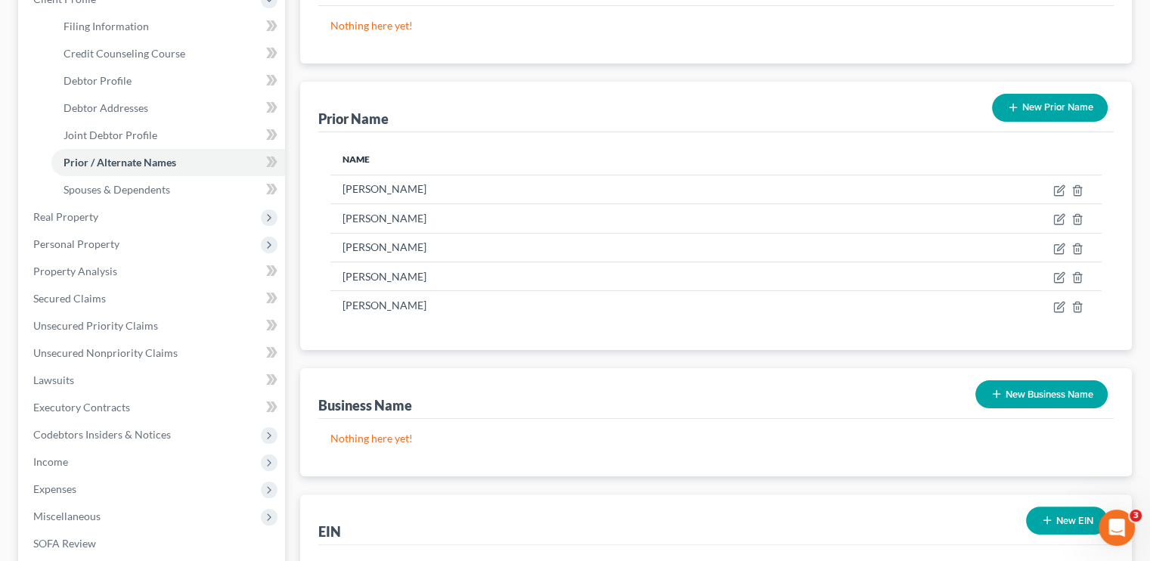
scroll to position [227, 0]
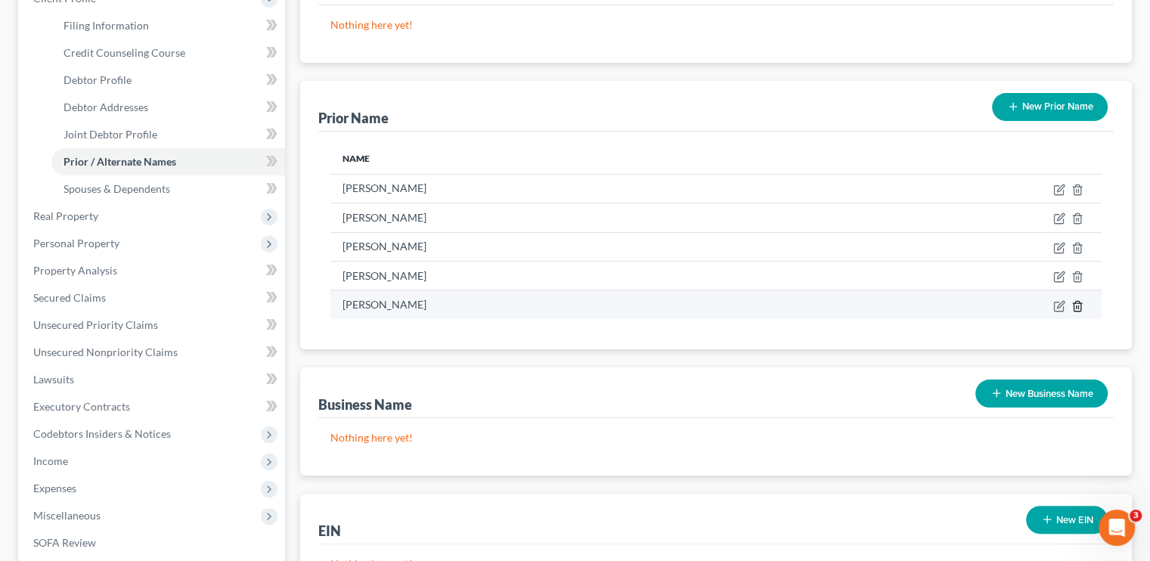
click at [1080, 305] on icon "button" at bounding box center [1078, 306] width 12 height 12
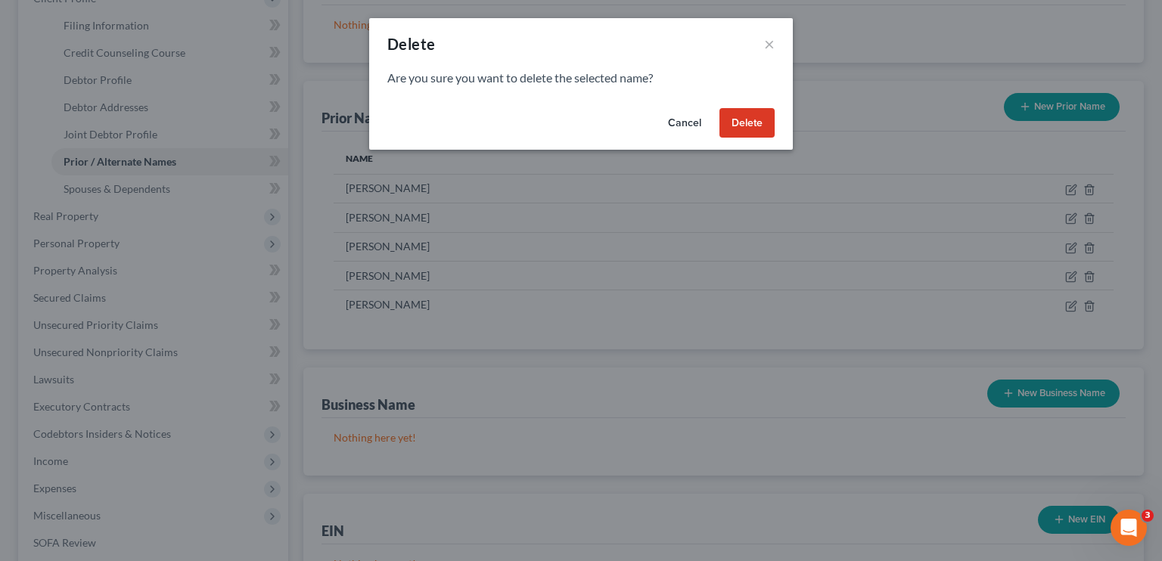
click at [739, 133] on button "Delete" at bounding box center [746, 123] width 55 height 30
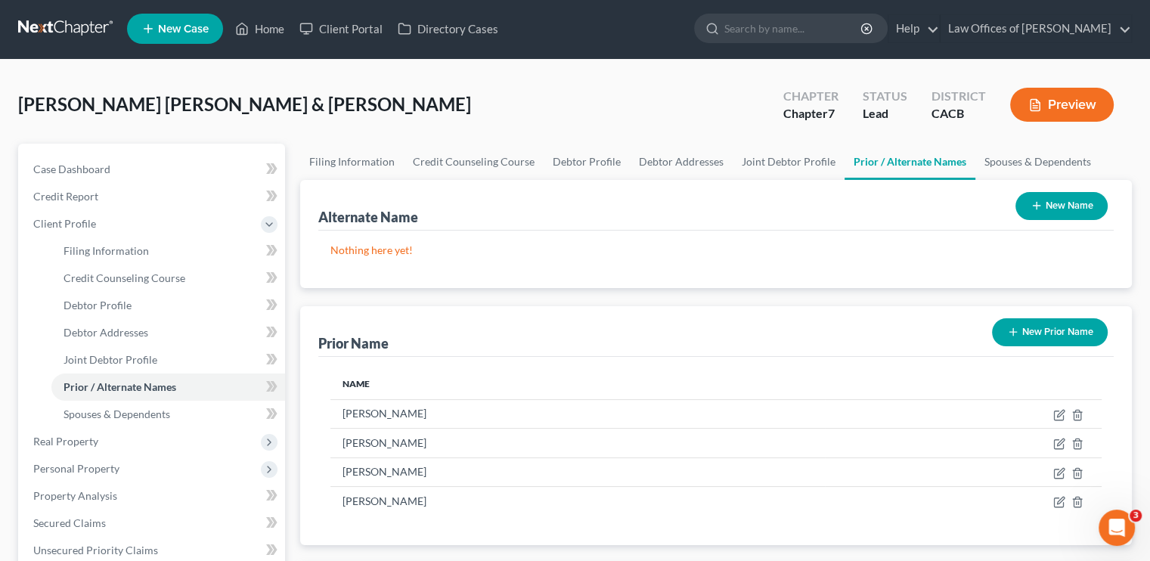
scroll to position [0, 0]
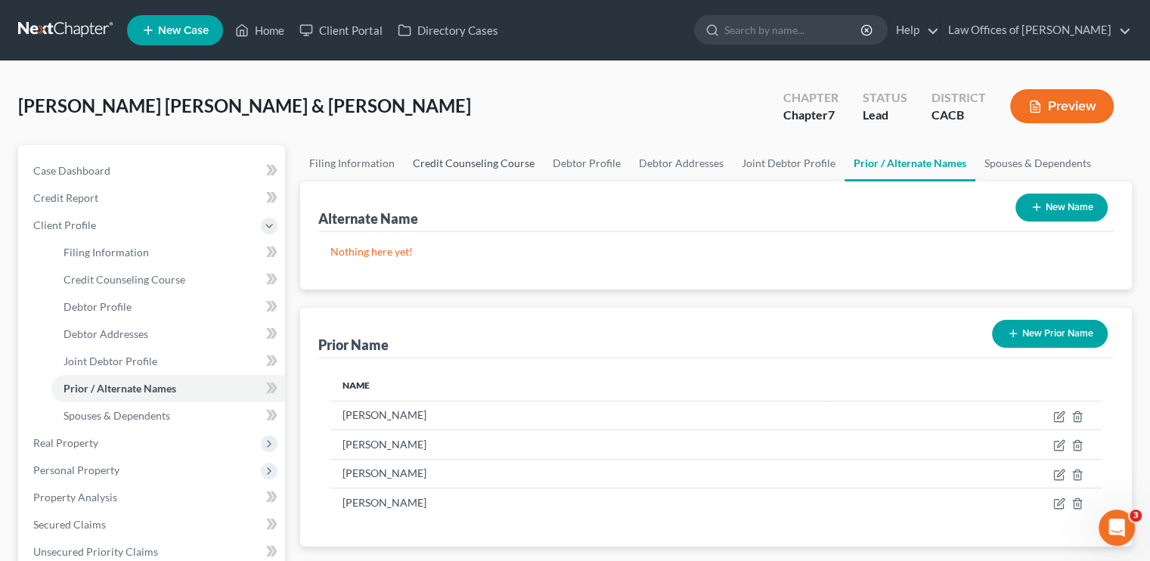
click at [461, 168] on link "Credit Counseling Course" at bounding box center [474, 163] width 140 height 36
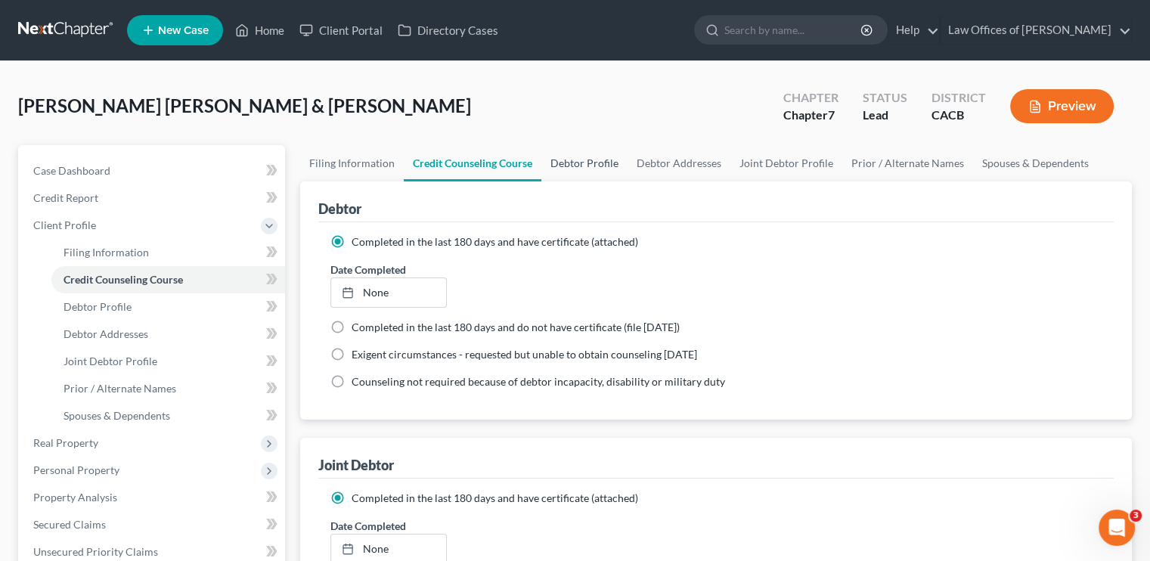
click at [576, 164] on link "Debtor Profile" at bounding box center [585, 163] width 86 height 36
select select "1"
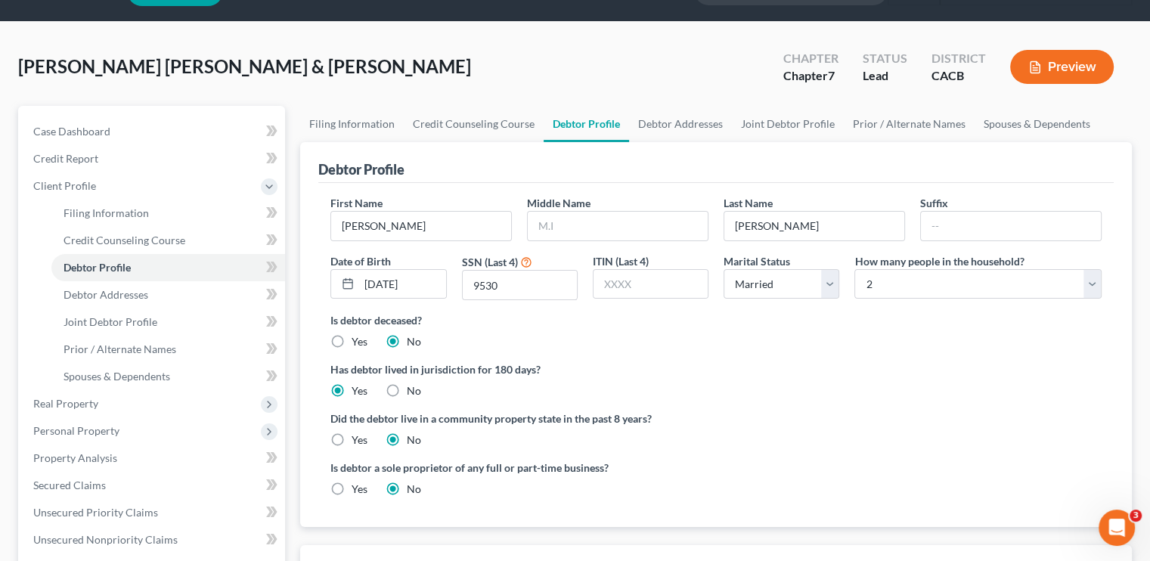
scroll to position [76, 0]
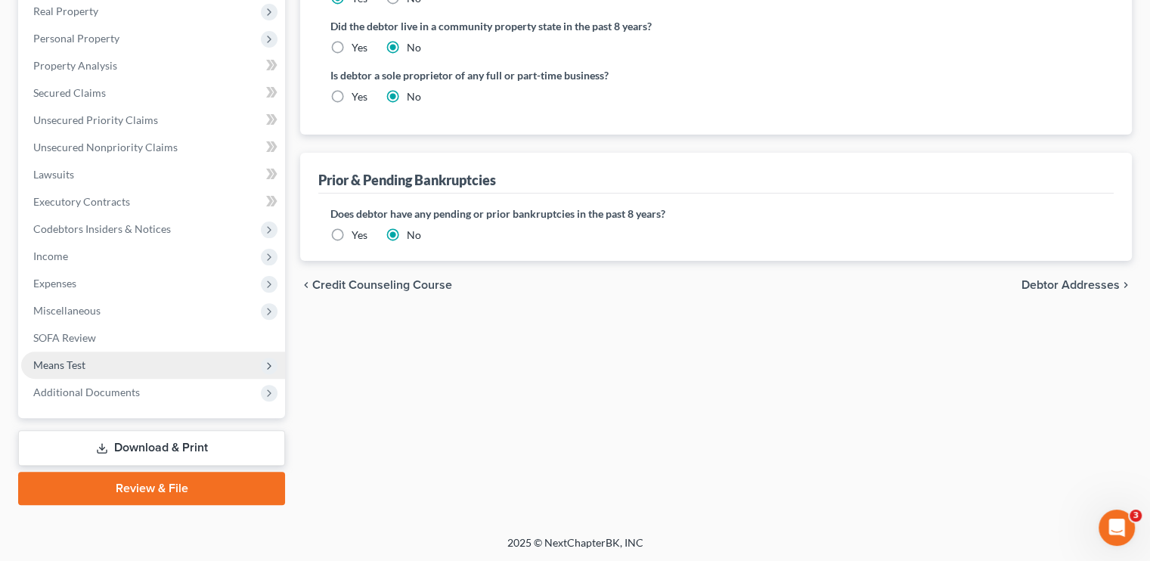
click at [80, 368] on span "Means Test" at bounding box center [59, 365] width 52 height 13
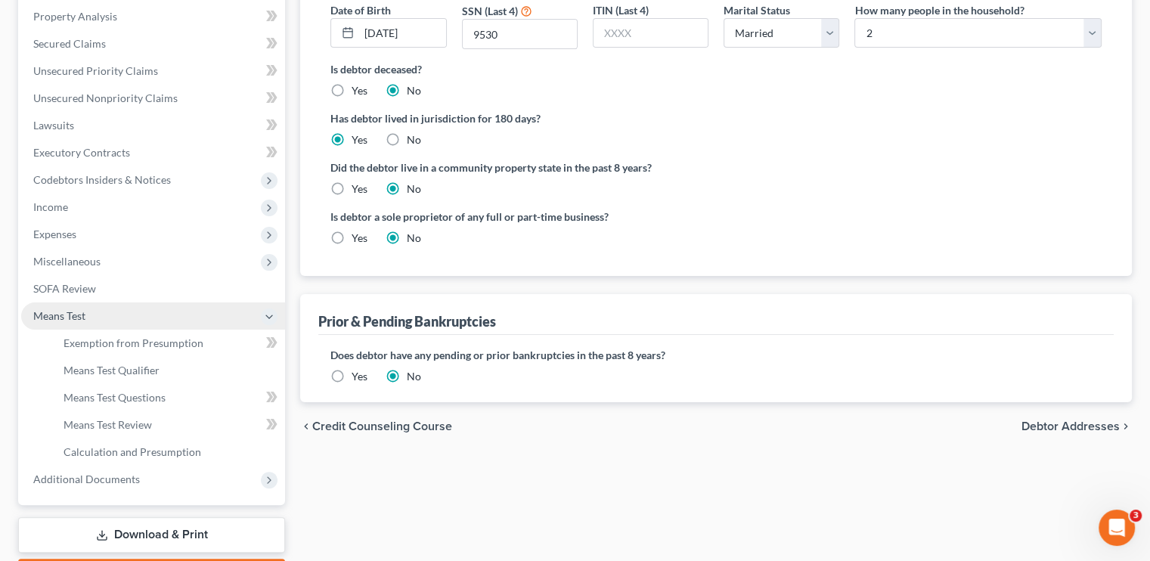
scroll to position [317, 0]
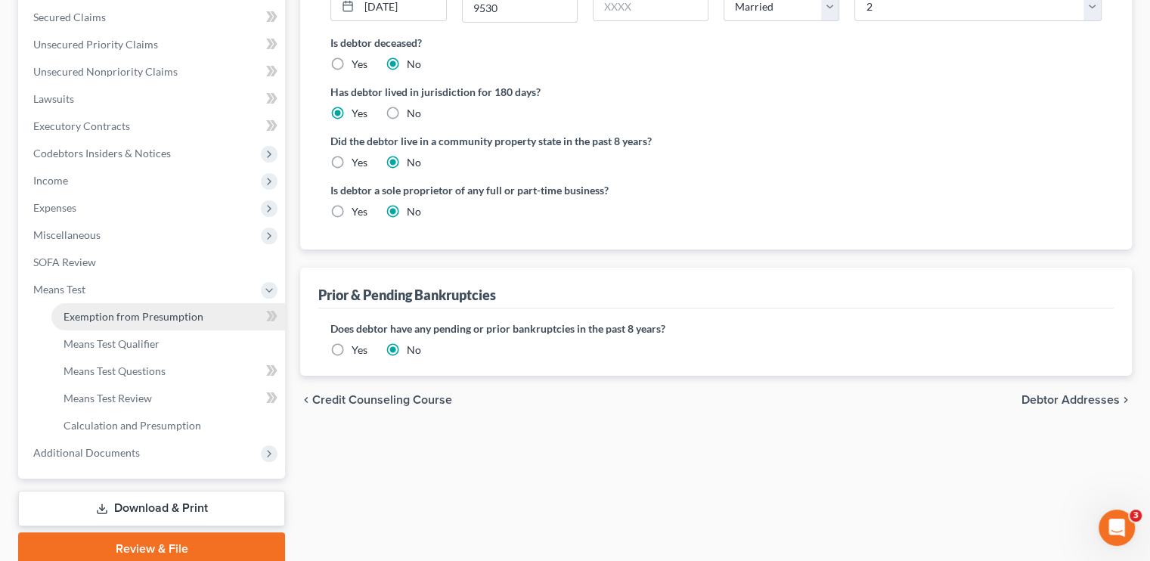
click at [154, 313] on span "Exemption from Presumption" at bounding box center [134, 316] width 140 height 13
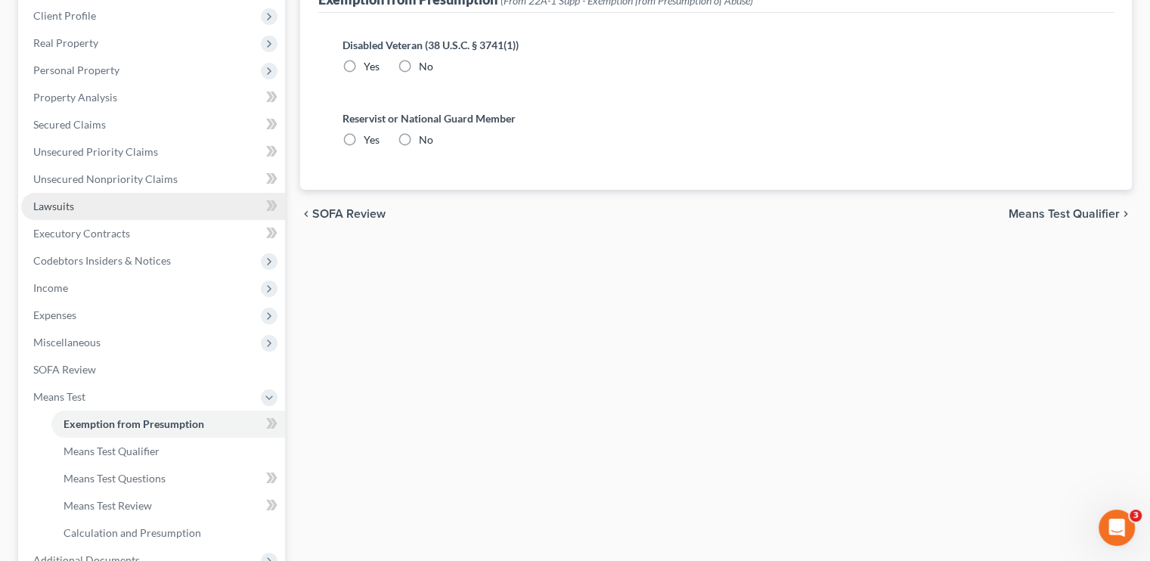
scroll to position [303, 0]
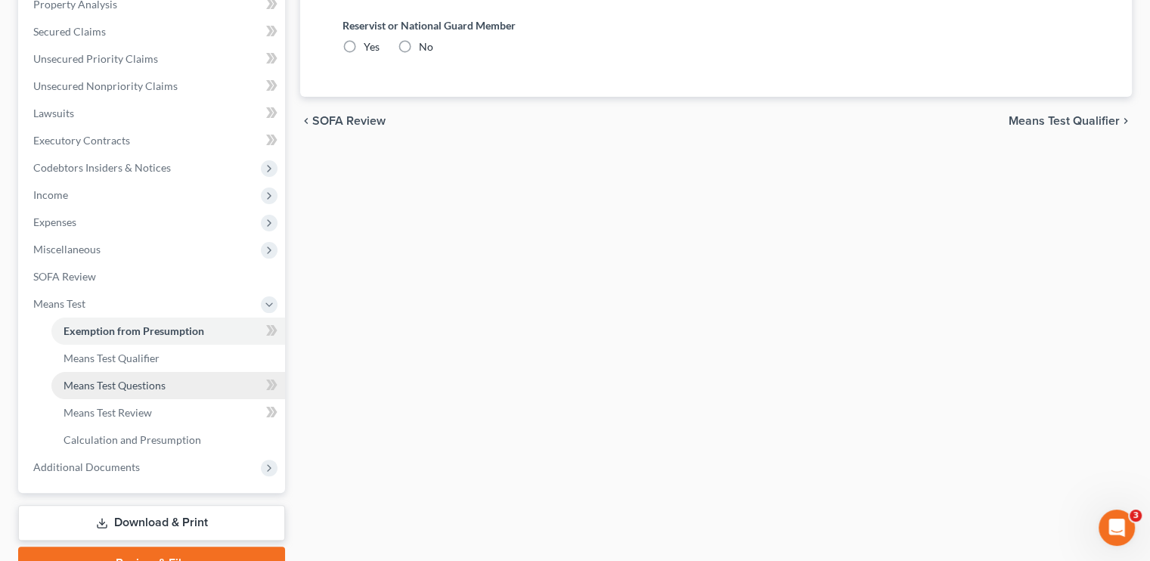
click at [129, 382] on span "Means Test Questions" at bounding box center [115, 385] width 102 height 13
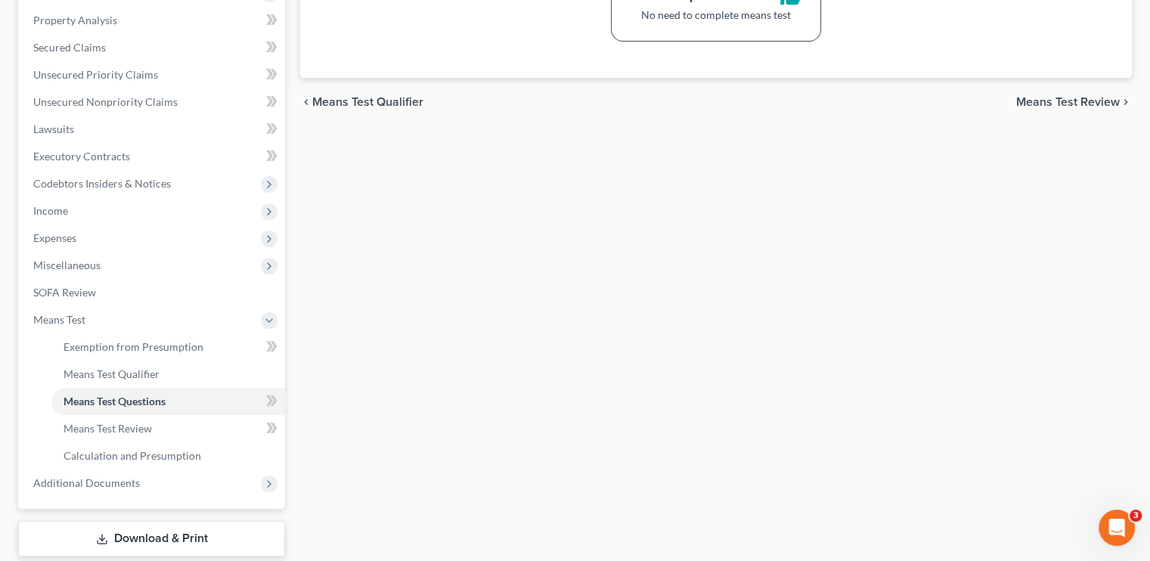
scroll to position [303, 0]
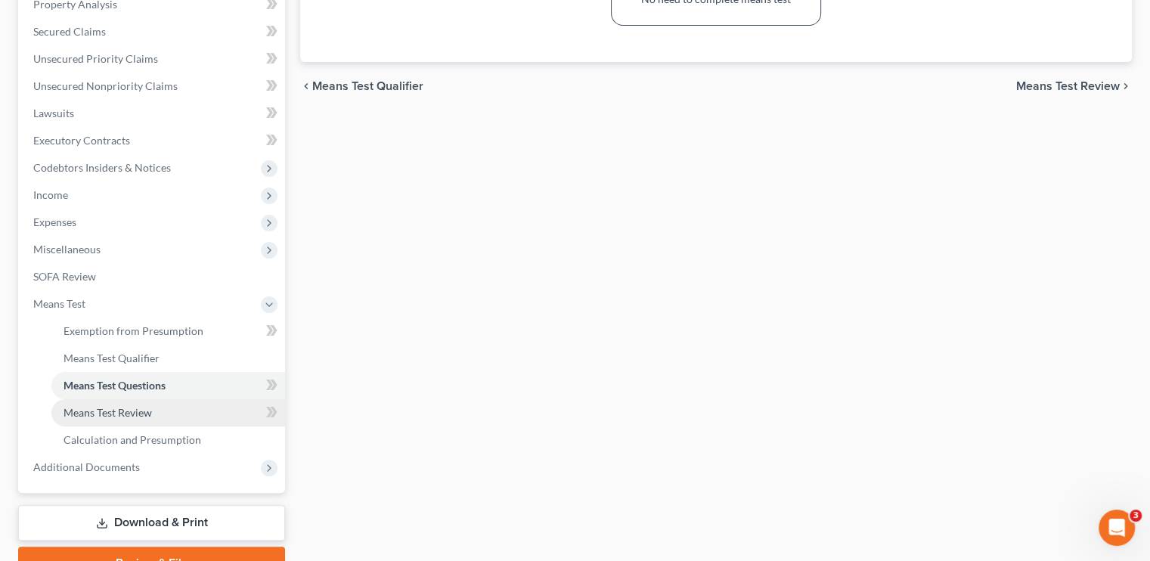
click at [141, 408] on span "Means Test Review" at bounding box center [108, 412] width 88 height 13
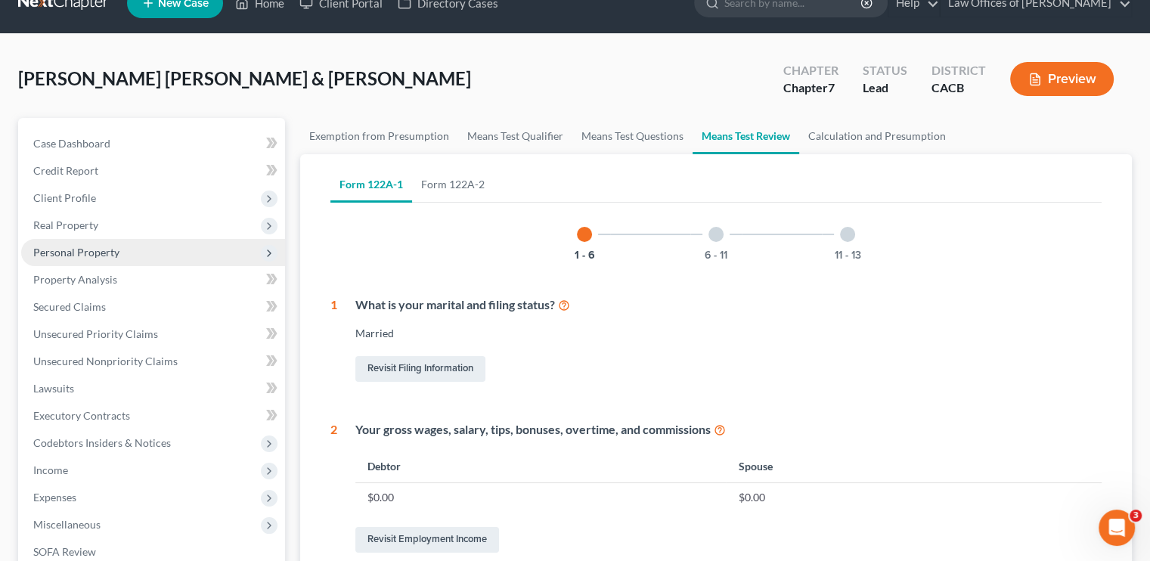
scroll to position [76, 0]
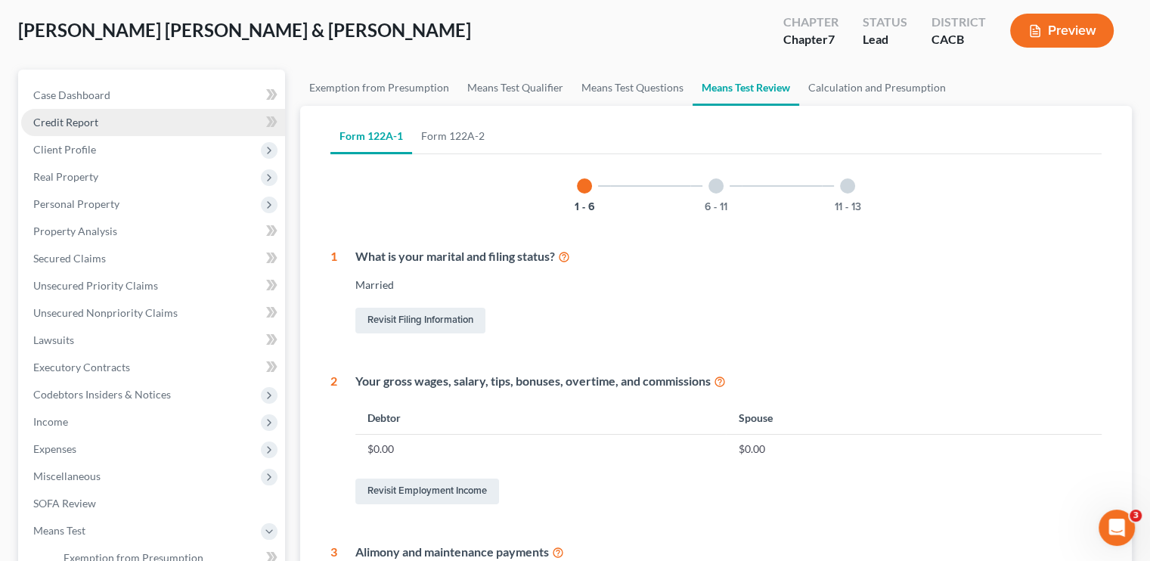
click at [79, 121] on span "Credit Report" at bounding box center [65, 122] width 65 height 13
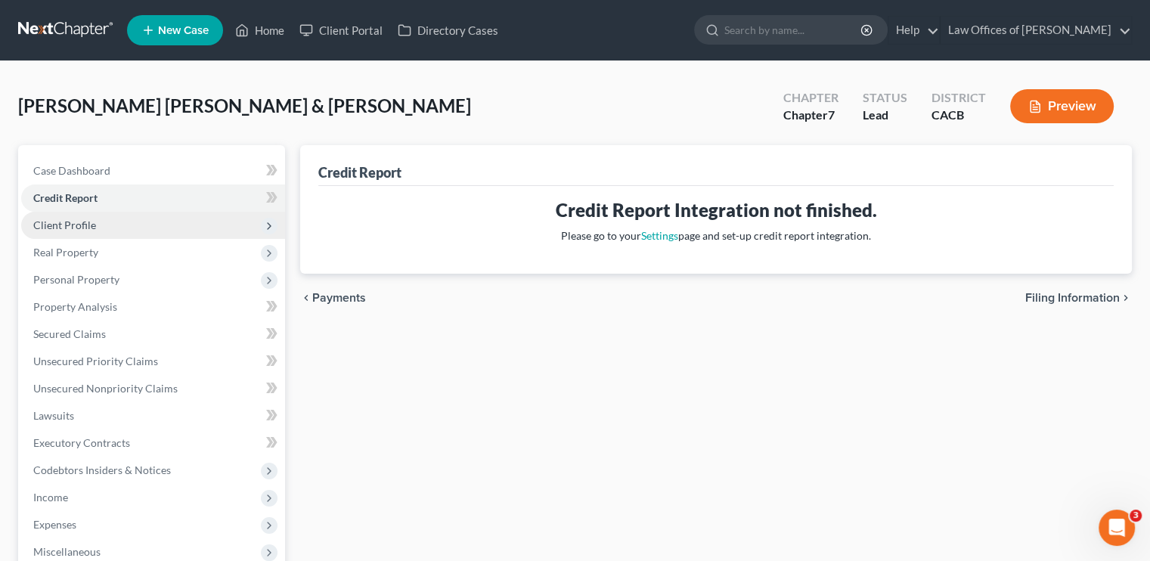
click at [86, 219] on span "Client Profile" at bounding box center [64, 225] width 63 height 13
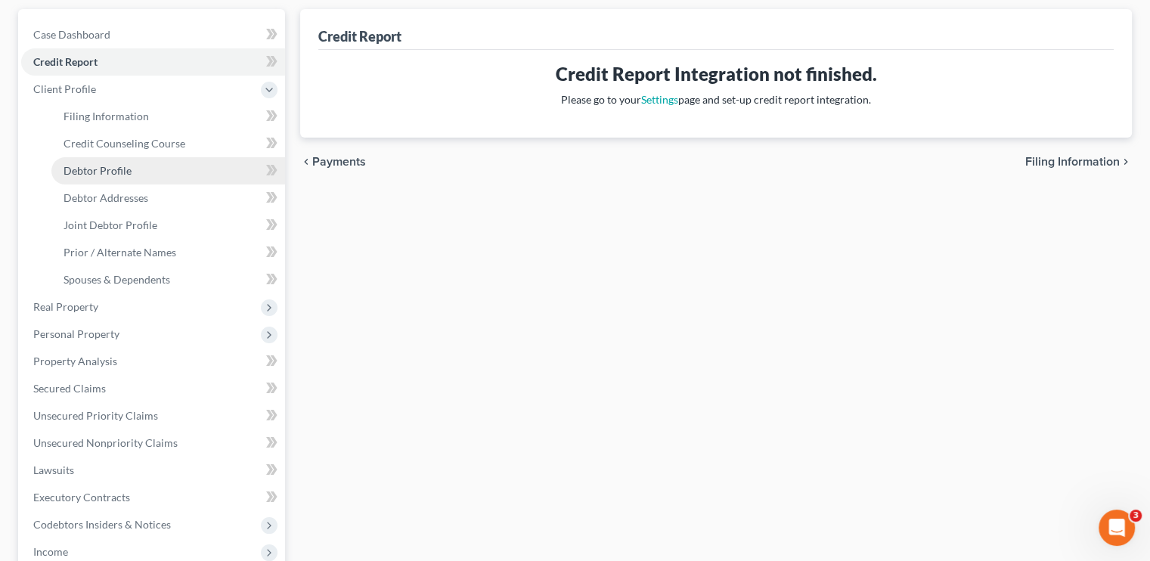
scroll to position [151, 0]
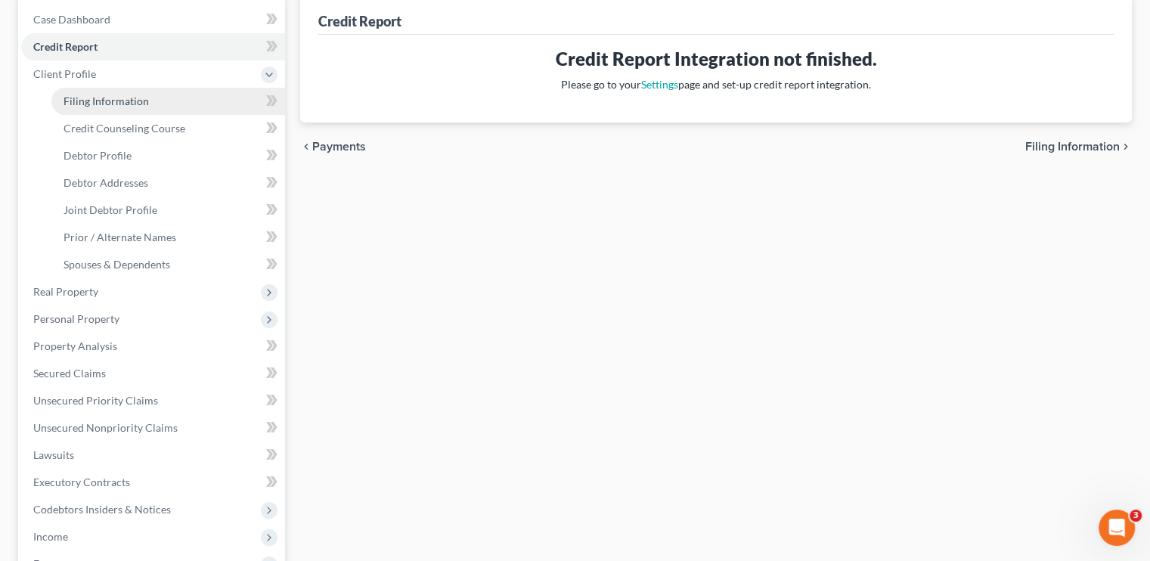
click at [157, 108] on link "Filing Information" at bounding box center [168, 101] width 234 height 27
select select "1"
select select "0"
select select "7"
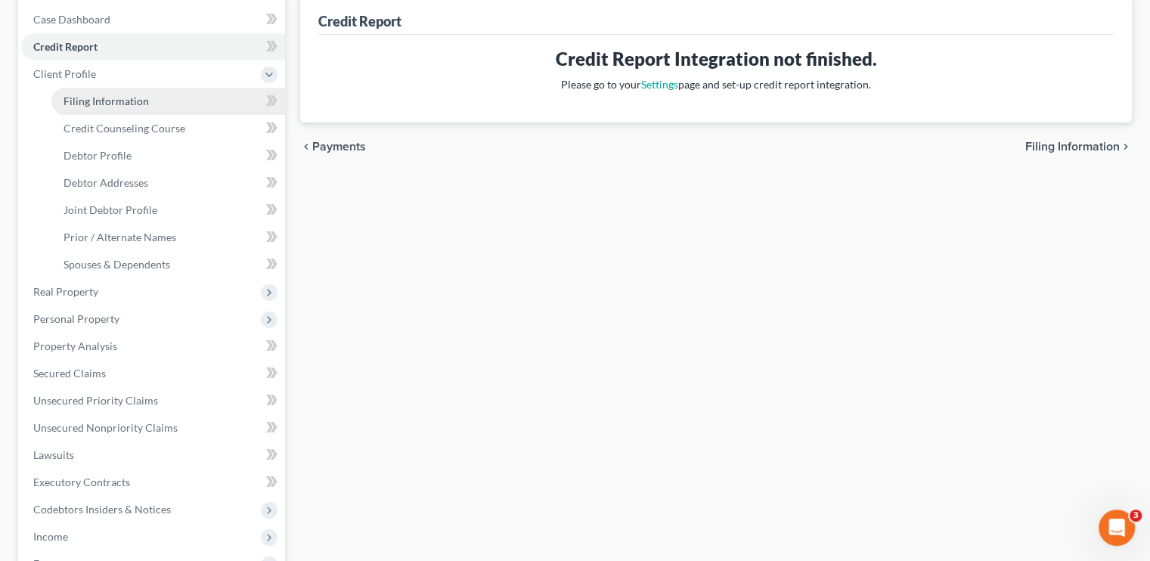
select select "0"
select select "4"
select select "0"
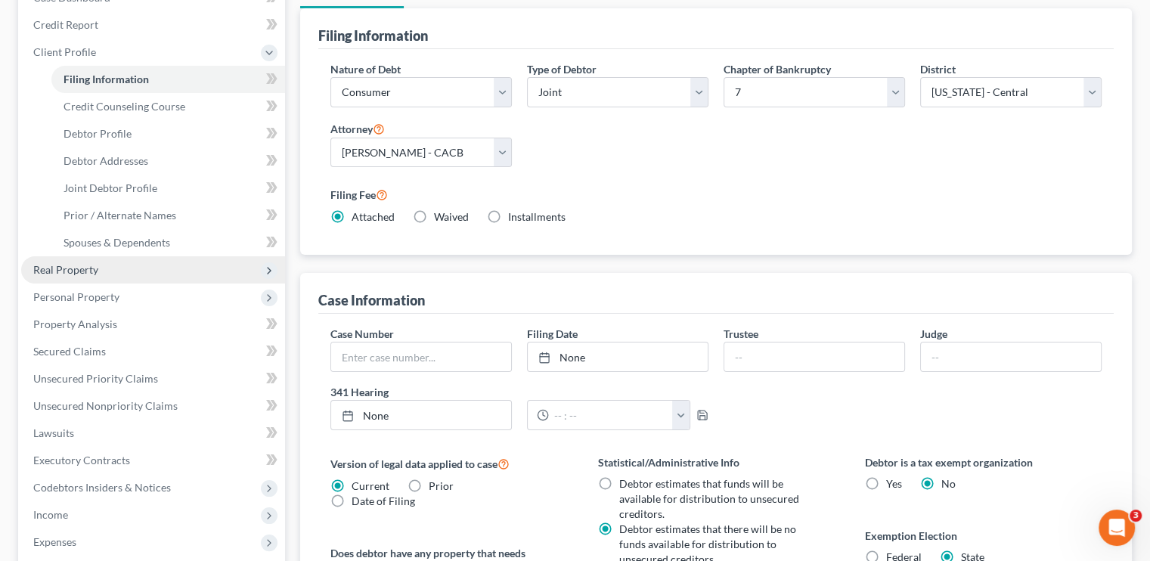
scroll to position [227, 0]
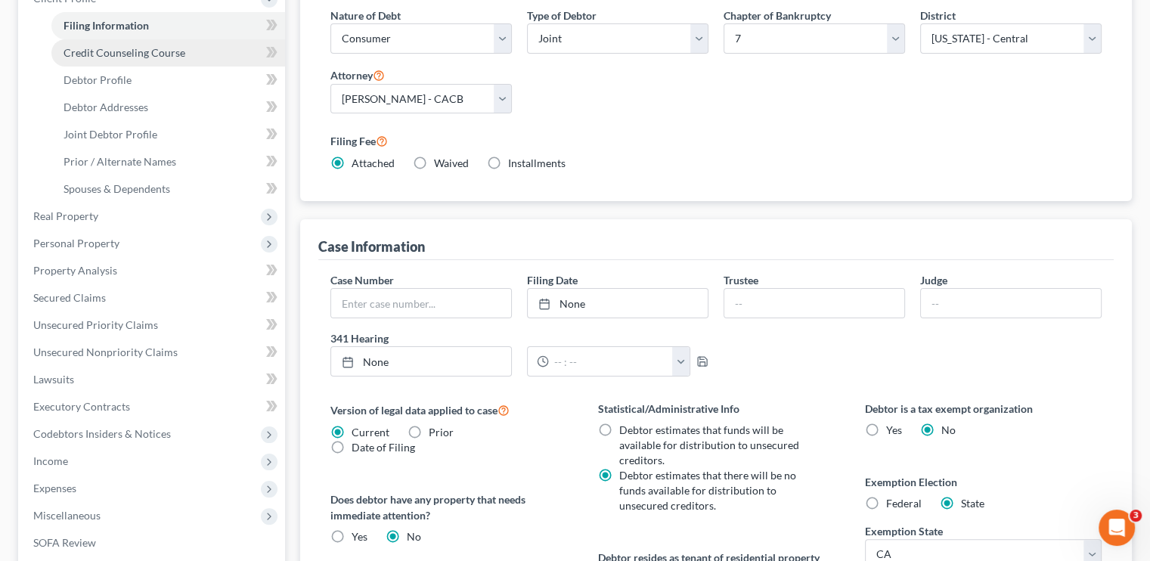
click at [100, 58] on span "Credit Counseling Course" at bounding box center [125, 52] width 122 height 13
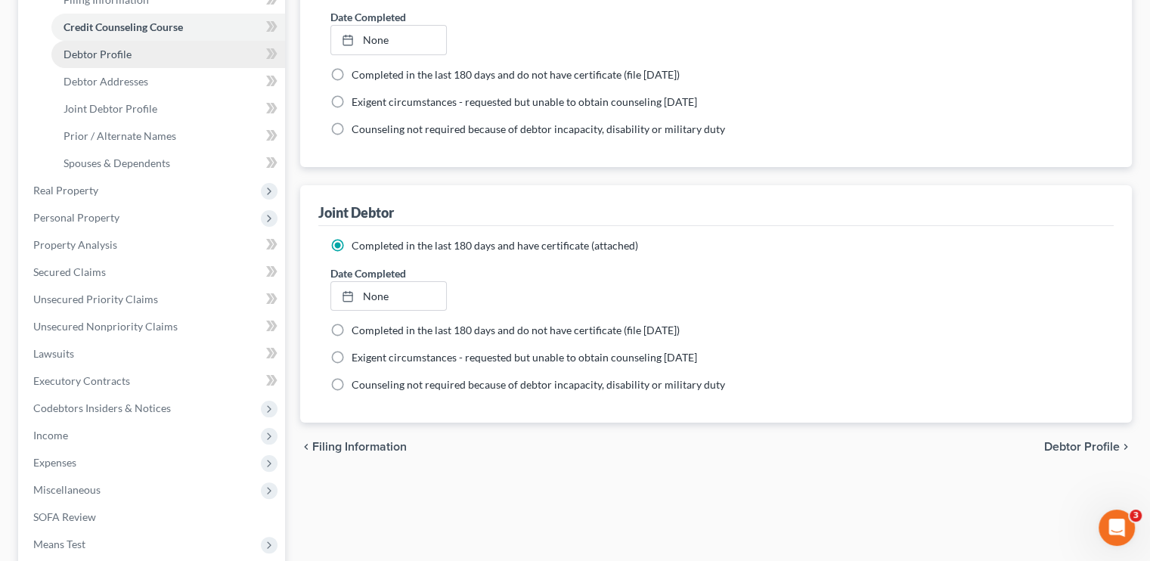
scroll to position [227, 0]
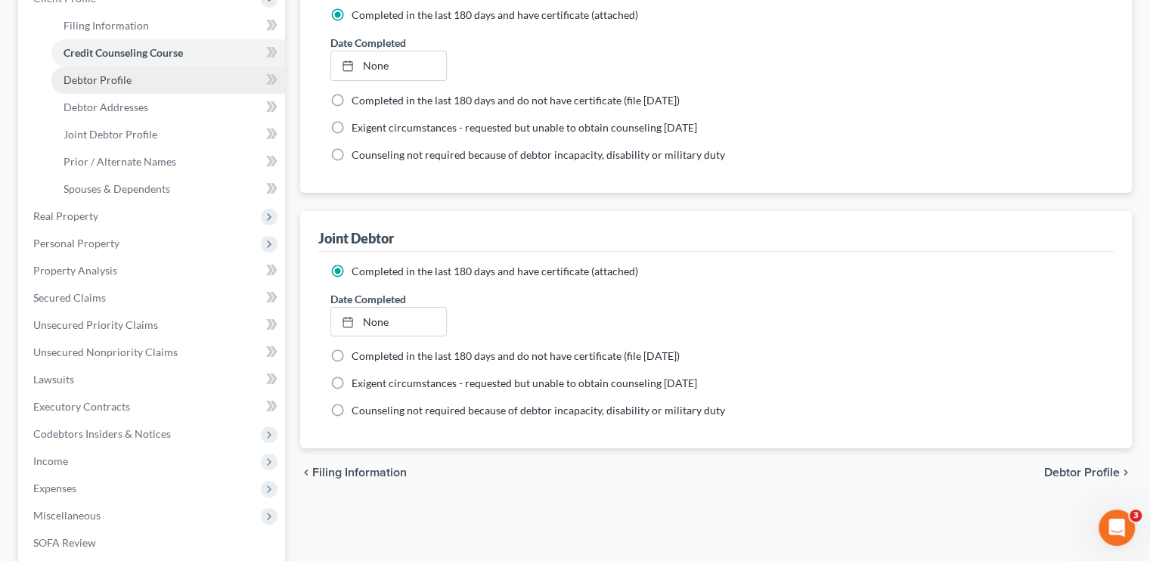
click at [108, 75] on span "Debtor Profile" at bounding box center [98, 79] width 68 height 13
select select "1"
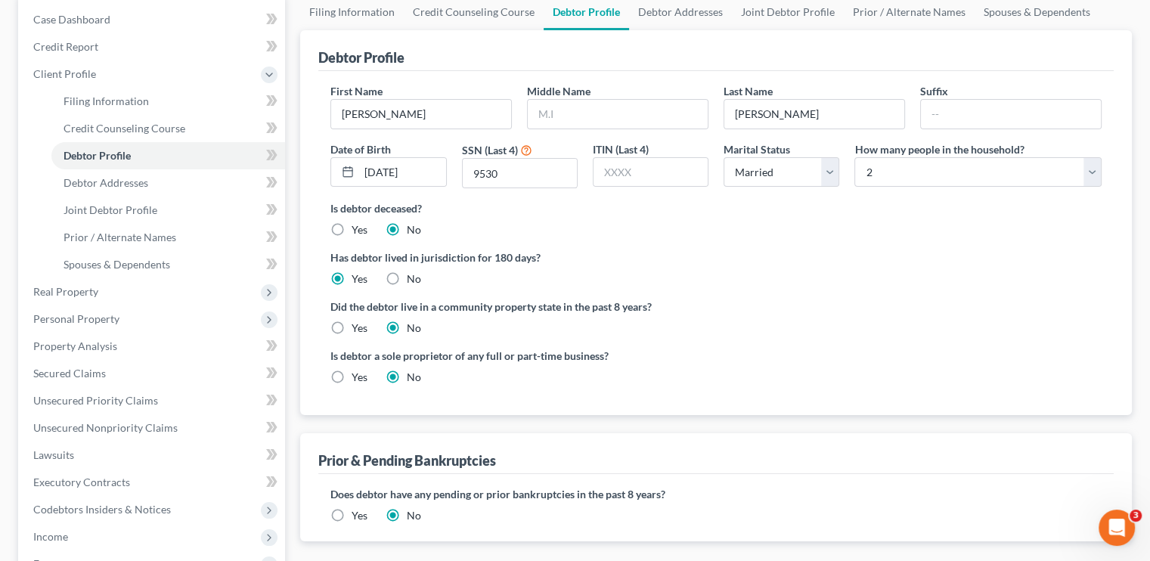
scroll to position [76, 0]
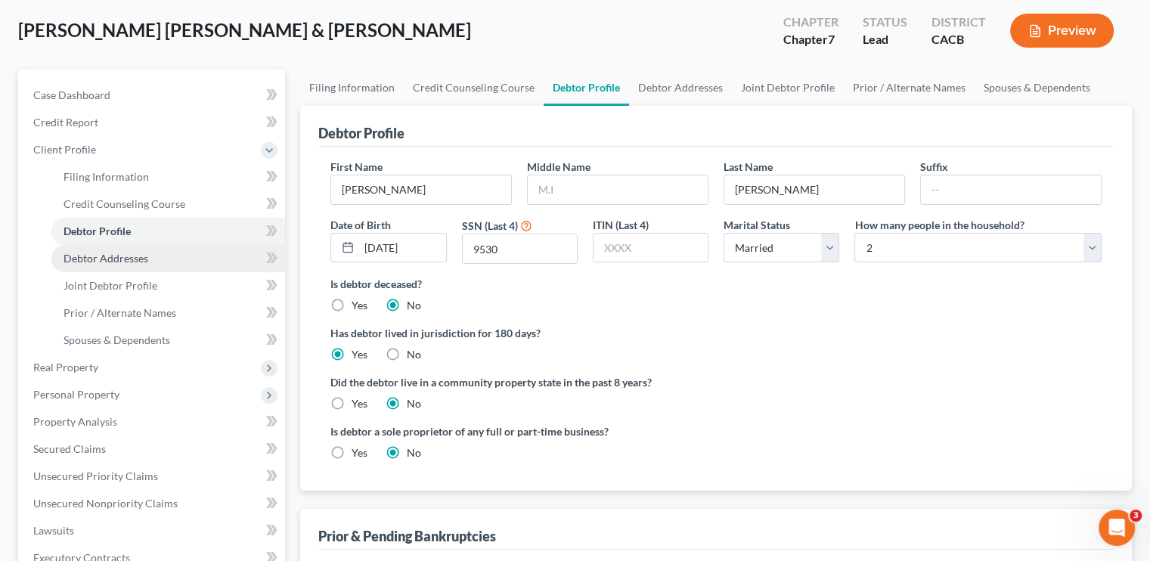
click at [98, 256] on span "Debtor Addresses" at bounding box center [106, 258] width 85 height 13
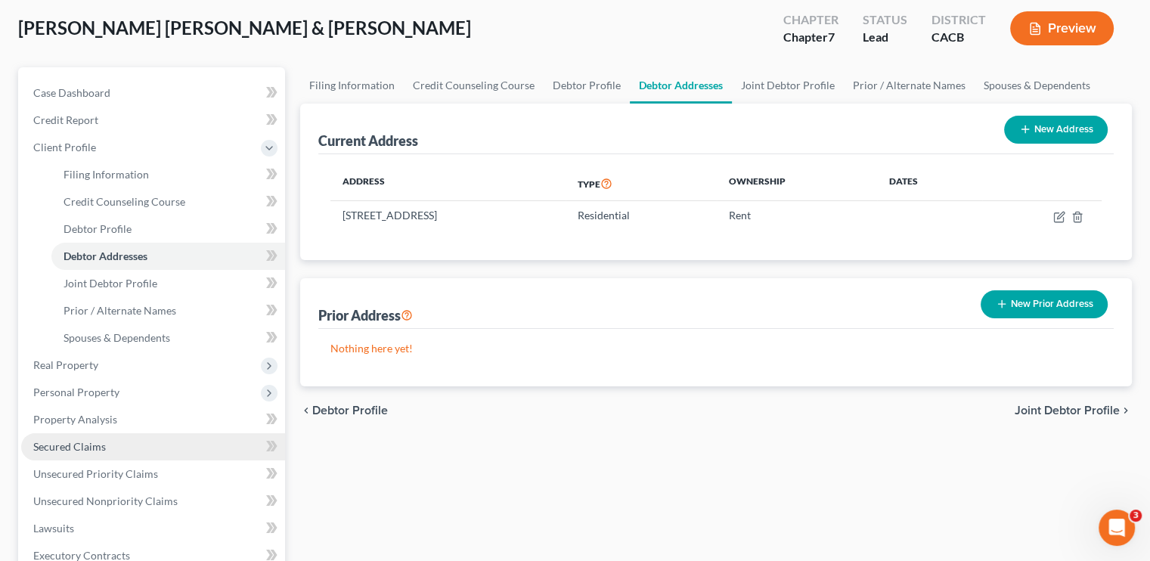
scroll to position [76, 0]
